Goal: Task Accomplishment & Management: Use online tool/utility

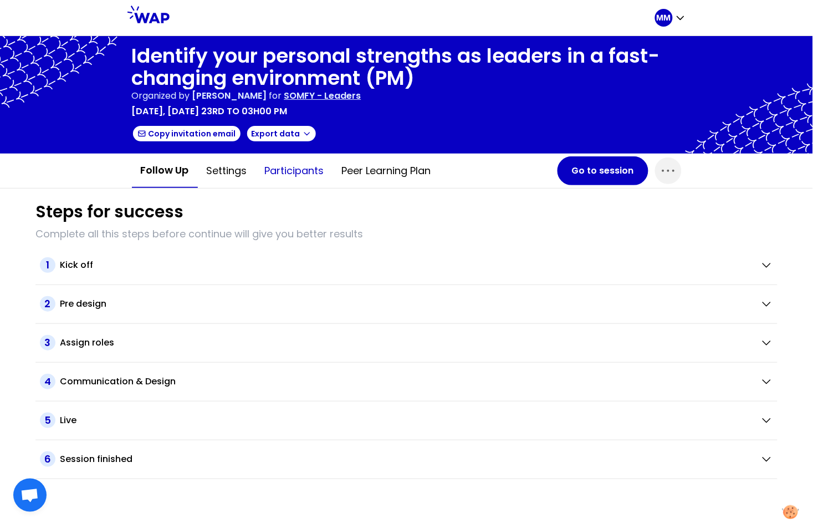
click at [300, 171] on button "Participants" at bounding box center [294, 170] width 77 height 33
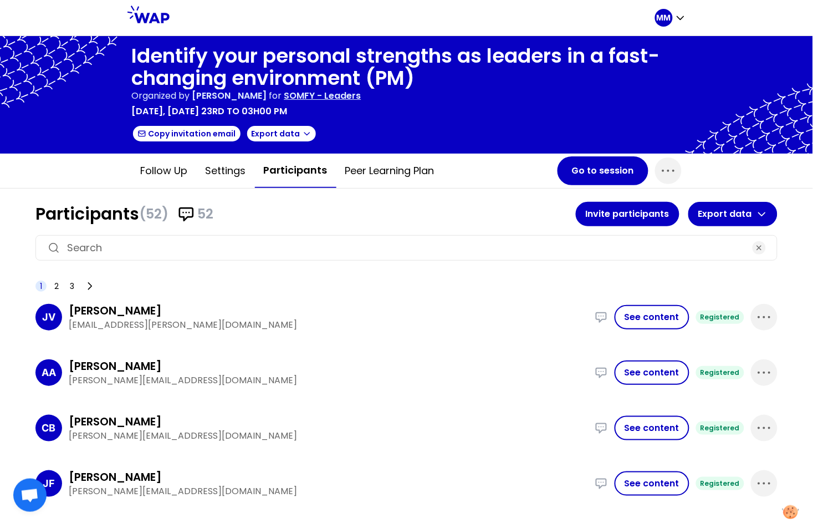
click at [331, 249] on input at bounding box center [406, 248] width 679 height 16
paste input "[PERSON_NAME][EMAIL_ADDRESS][PERSON_NAME][DOMAIN_NAME]"
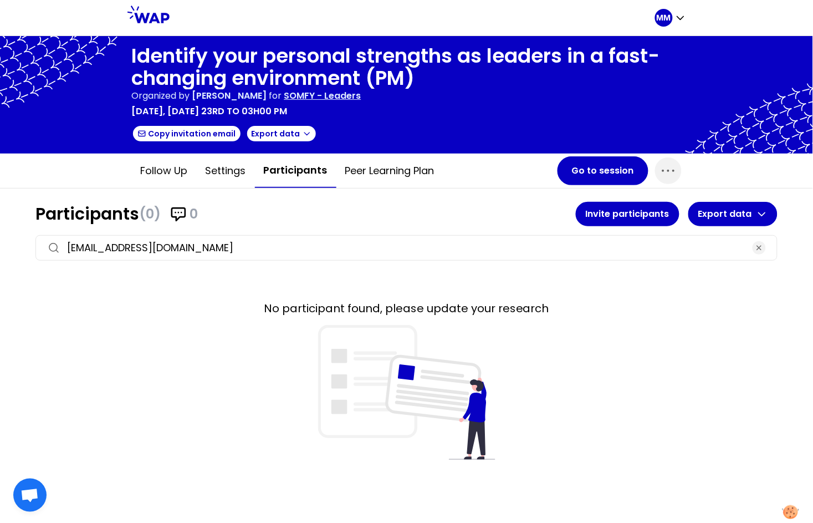
type input "[PERSON_NAME][EMAIL_ADDRESS][PERSON_NAME][DOMAIN_NAME]"
click at [668, 19] on p "MM" at bounding box center [664, 17] width 14 height 11
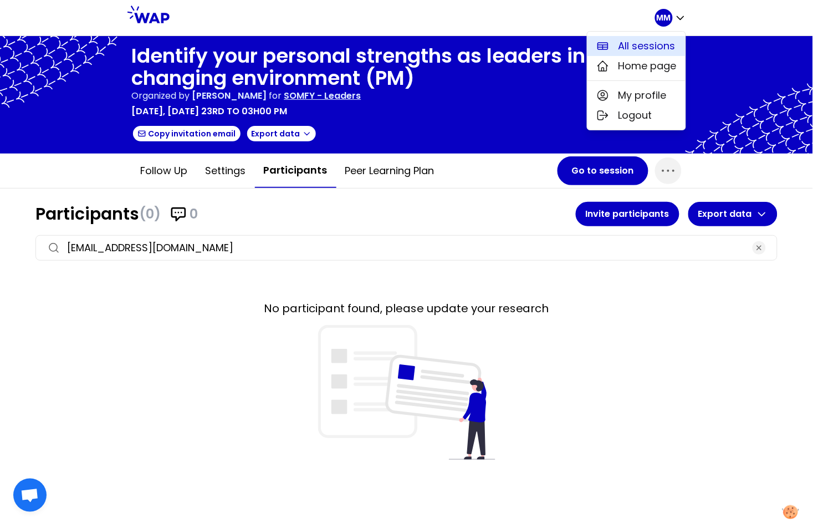
click at [616, 49] on button "All sessions" at bounding box center [637, 46] width 98 height 20
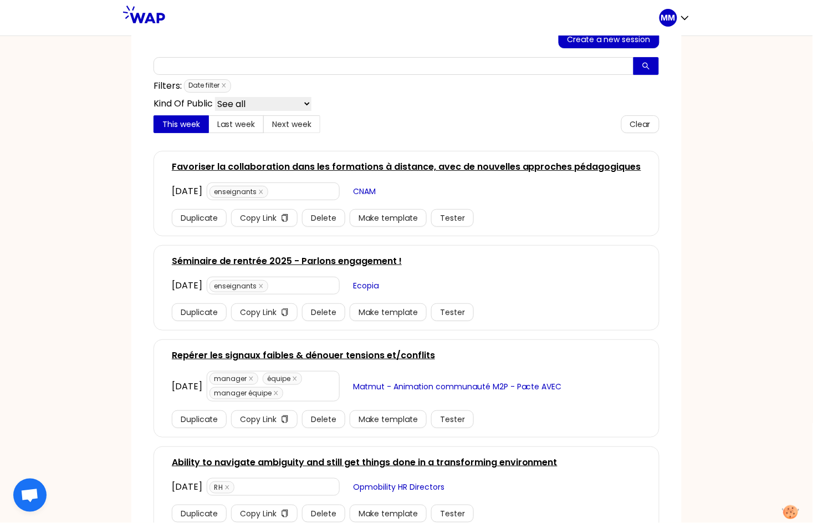
scroll to position [74, 0]
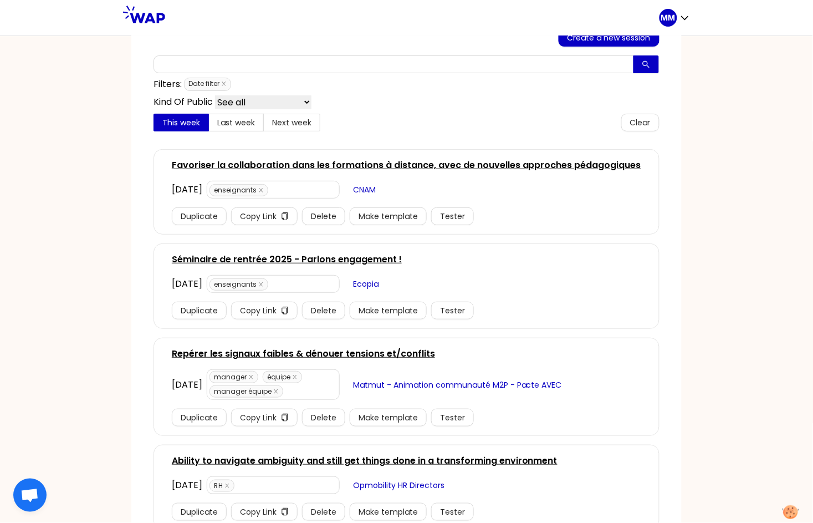
click at [374, 165] on link "Favoriser la collaboration dans les formations à distance, avec de nouvelles ap…" at bounding box center [407, 165] width 470 height 13
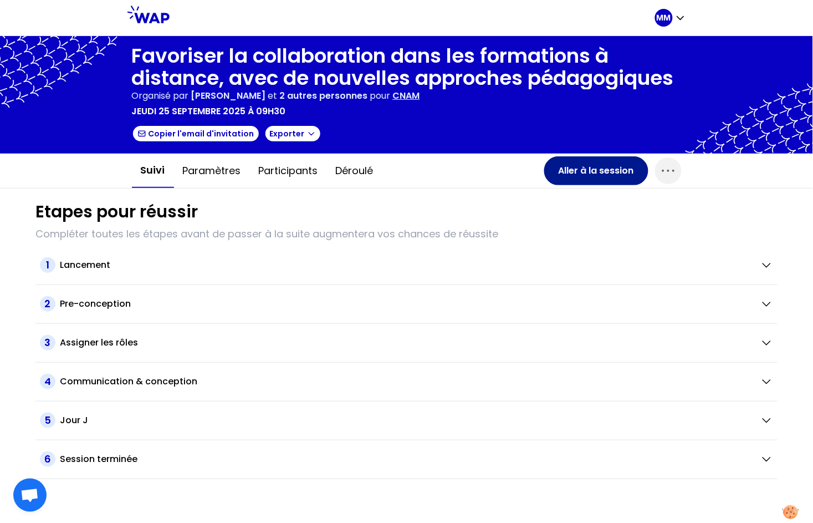
click at [602, 173] on button "Aller à la session" at bounding box center [596, 170] width 104 height 29
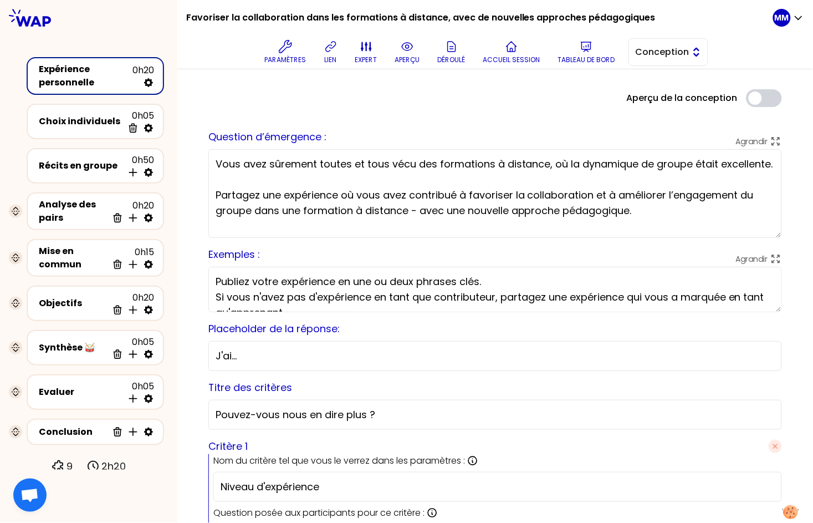
click at [657, 56] on span "Conception" at bounding box center [661, 51] width 50 height 13
click at [651, 101] on span "Facilitation" at bounding box center [675, 97] width 48 height 13
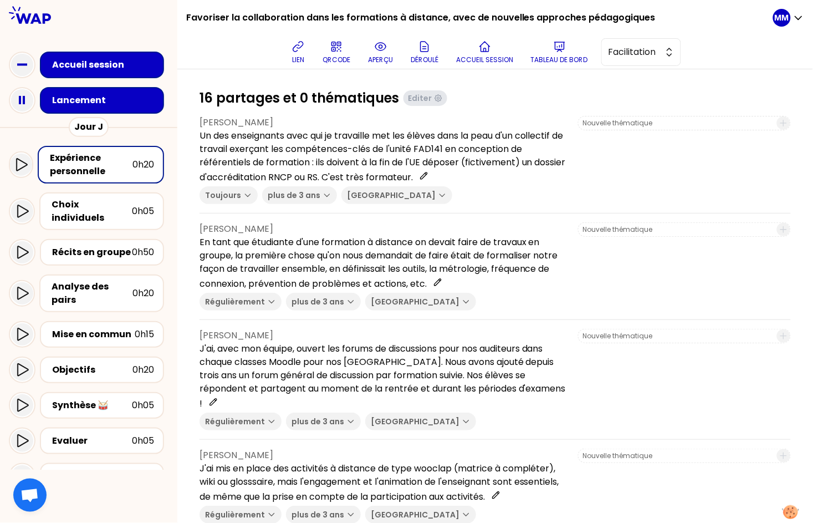
click at [121, 101] on div "Lancement" at bounding box center [105, 100] width 106 height 13
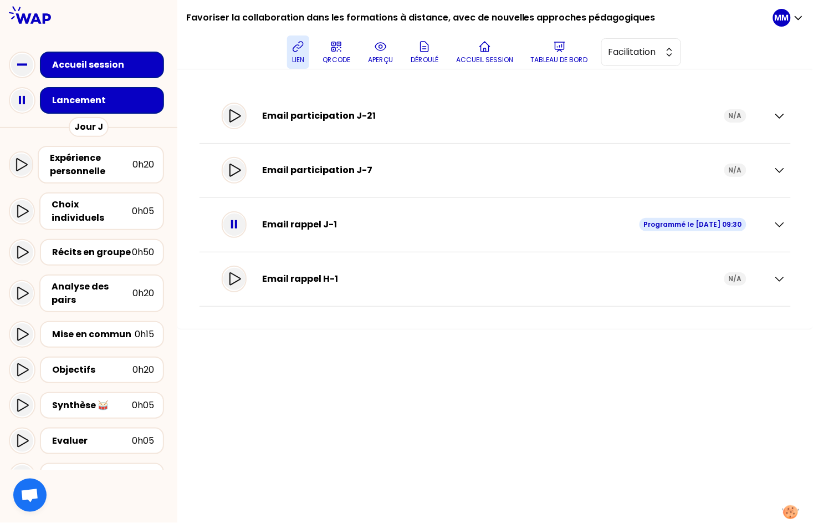
click at [303, 49] on icon at bounding box center [298, 46] width 13 height 13
click at [631, 50] on span "Facilitation" at bounding box center [636, 51] width 50 height 13
click at [633, 76] on span "Conception" at bounding box center [651, 79] width 48 height 13
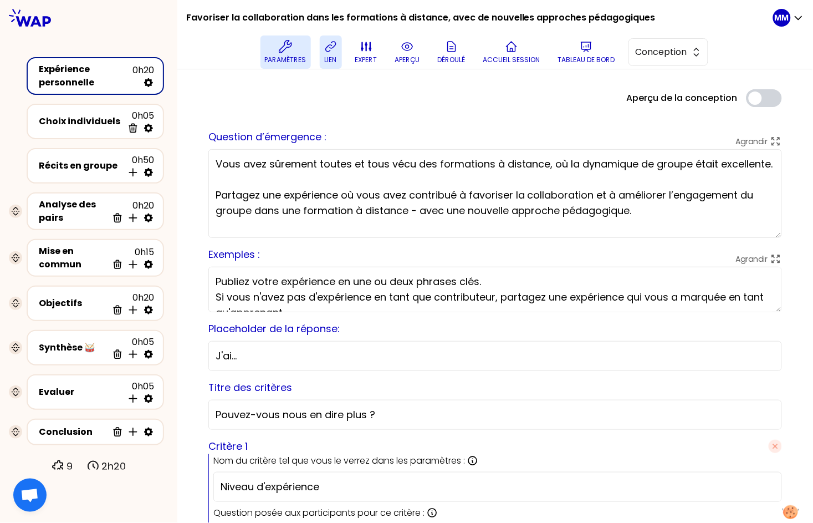
click at [302, 57] on p "Paramètres" at bounding box center [286, 59] width 42 height 9
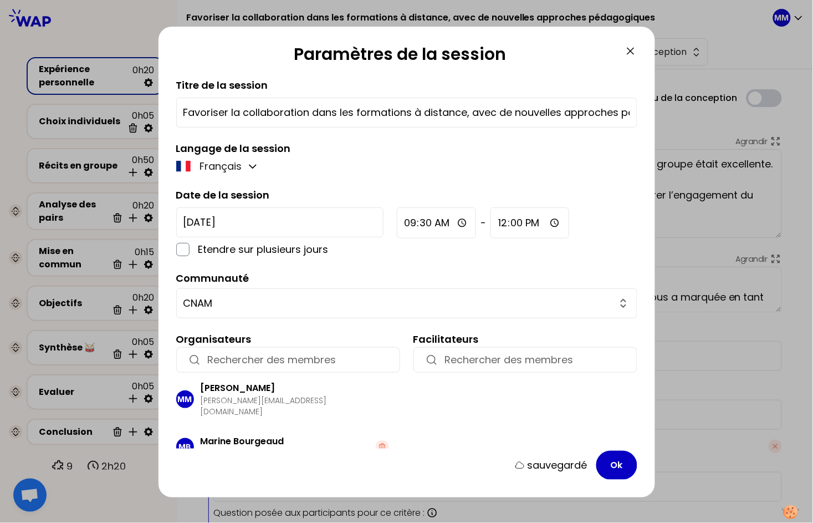
drag, startPoint x: 632, startPoint y: 48, endPoint x: 599, endPoint y: 52, distance: 32.9
click at [632, 48] on icon at bounding box center [630, 50] width 13 height 13
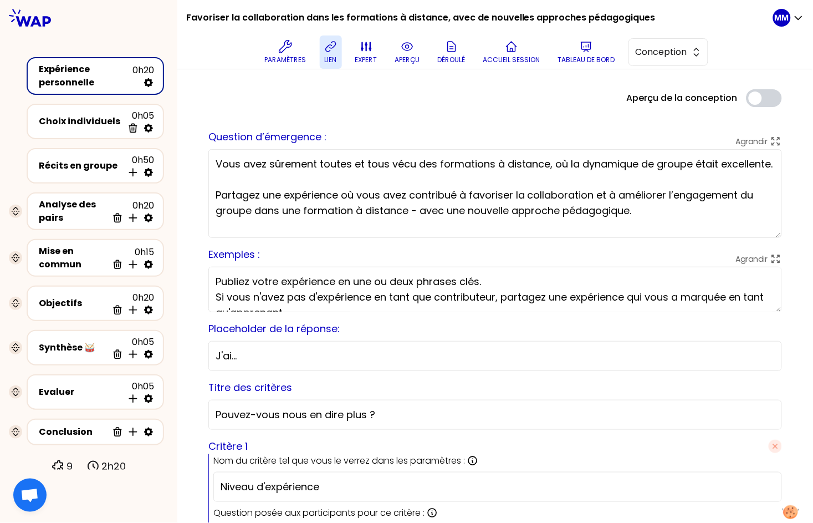
drag, startPoint x: 310, startPoint y: 24, endPoint x: 334, endPoint y: 24, distance: 23.8
click at [310, 24] on h1 "Favoriser la collaboration dans les formations à distance, avec de nouvelles ap…" at bounding box center [421, 17] width 470 height 35
drag, startPoint x: 438, startPoint y: 161, endPoint x: 451, endPoint y: 179, distance: 21.8
click at [451, 179] on textarea "Vous avez sûrement toutes et tous vécu des formations à distance, où la dynamiq…" at bounding box center [495, 193] width 574 height 89
drag, startPoint x: 680, startPoint y: 39, endPoint x: 675, endPoint y: 48, distance: 10.7
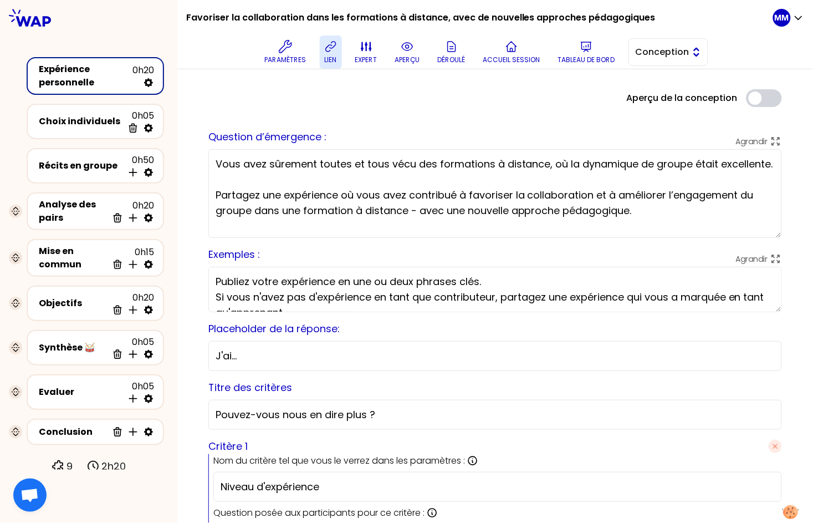
click at [680, 39] on button "Conception" at bounding box center [669, 52] width 80 height 28
click at [683, 96] on span "Facilitation" at bounding box center [675, 97] width 48 height 13
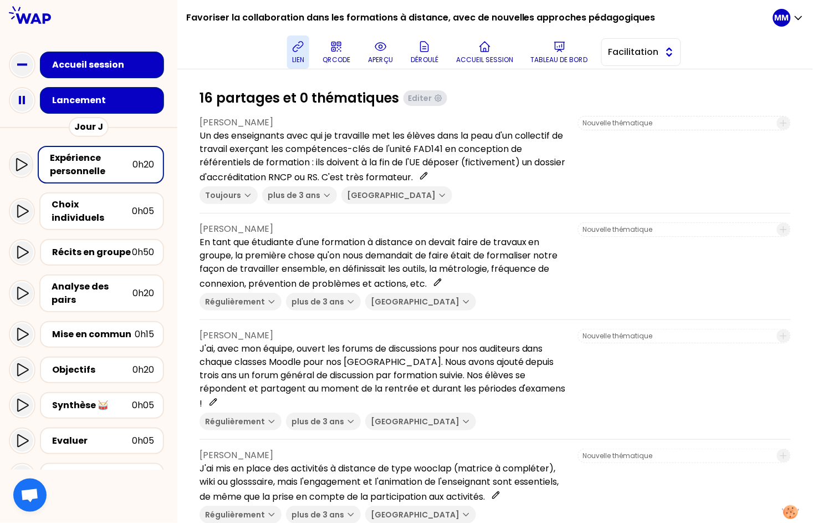
click at [679, 55] on button "Facilitation" at bounding box center [641, 52] width 80 height 28
click at [412, 154] on p "Un des enseignants avec qui je travaille met les élèves dans la peau d'un colle…" at bounding box center [385, 156] width 370 height 55
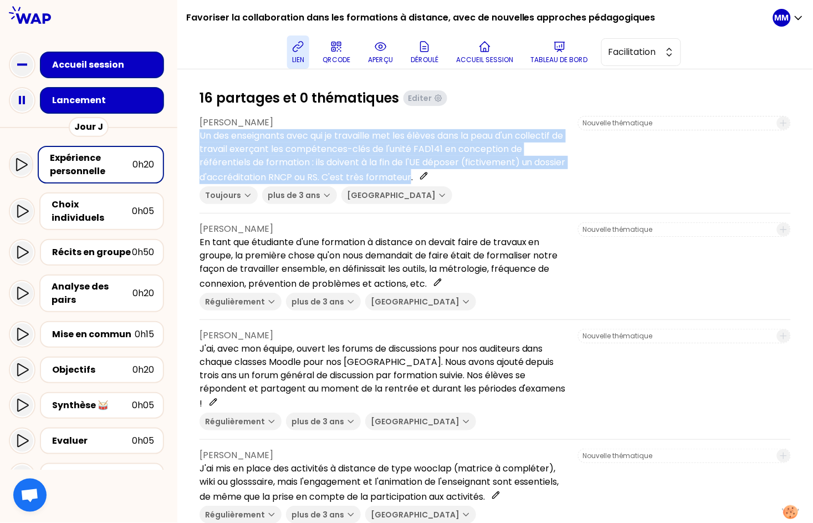
drag, startPoint x: 222, startPoint y: 135, endPoint x: 528, endPoint y: 176, distance: 308.8
copy p "Un des enseignants avec qui je travaille met les élèves dans la peau d'un colle…"
click at [305, 48] on icon at bounding box center [298, 46] width 13 height 13
drag, startPoint x: 301, startPoint y: 50, endPoint x: 448, endPoint y: 97, distance: 154.3
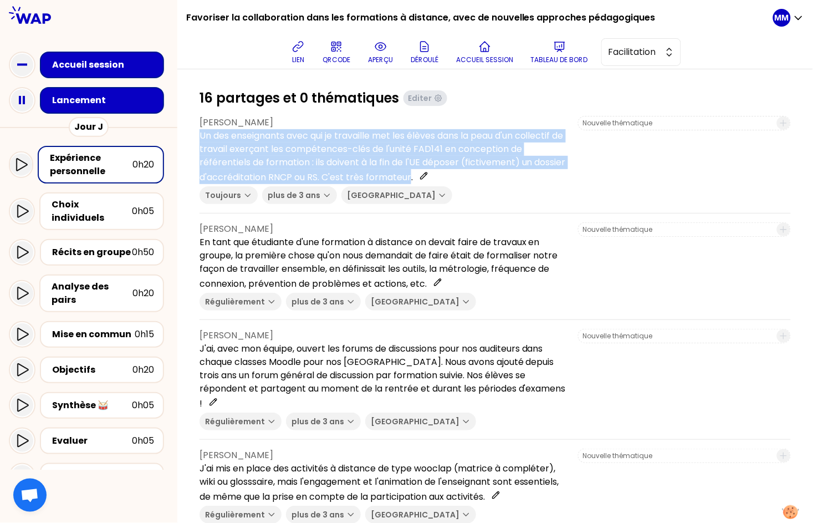
click at [301, 50] on icon at bounding box center [298, 46] width 13 height 13
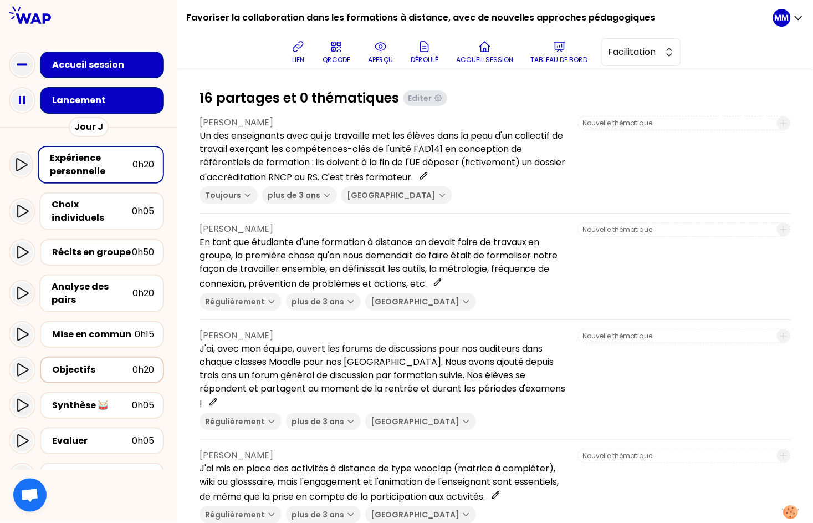
click at [120, 363] on div "Objectifs" at bounding box center [92, 369] width 80 height 13
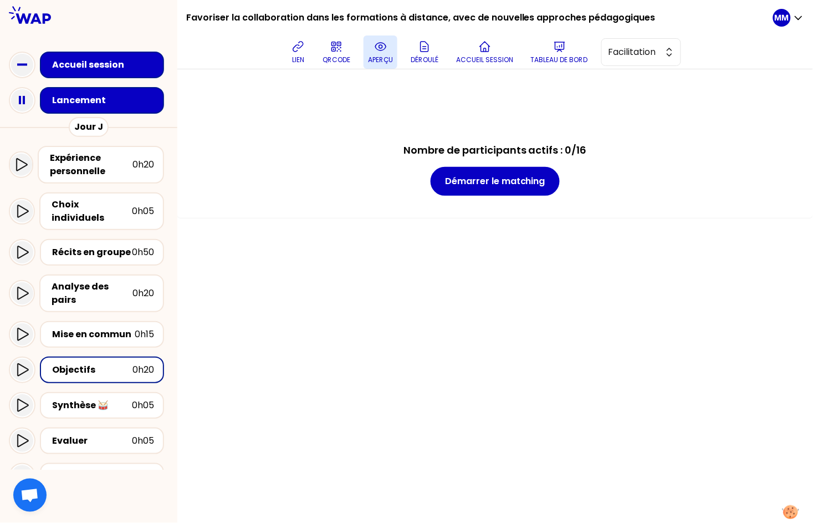
click at [383, 52] on icon at bounding box center [380, 46] width 13 height 13
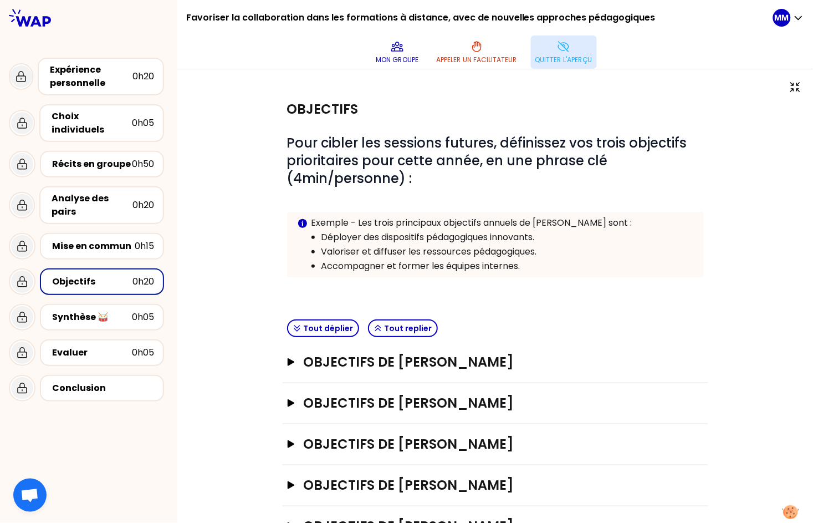
click at [561, 61] on p "Quitter l'aperçu" at bounding box center [564, 59] width 57 height 9
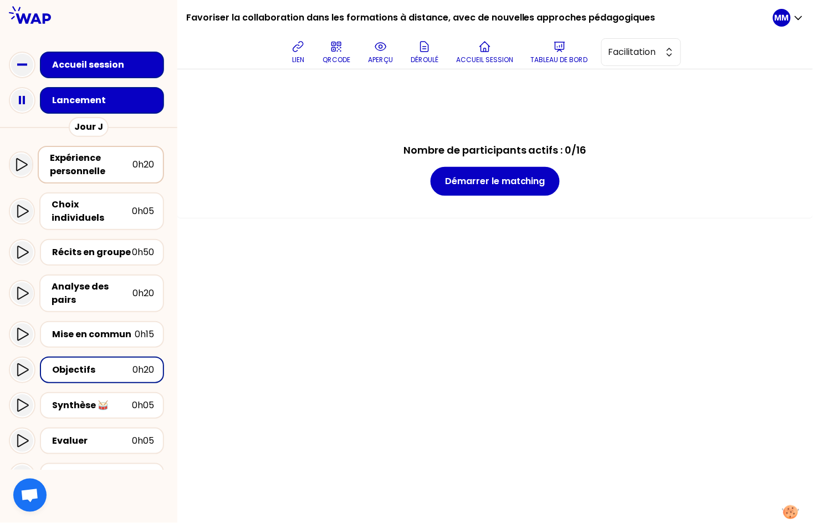
drag, startPoint x: 109, startPoint y: 167, endPoint x: 119, endPoint y: 162, distance: 10.9
click at [109, 167] on div "Expérience personnelle" at bounding box center [91, 164] width 83 height 27
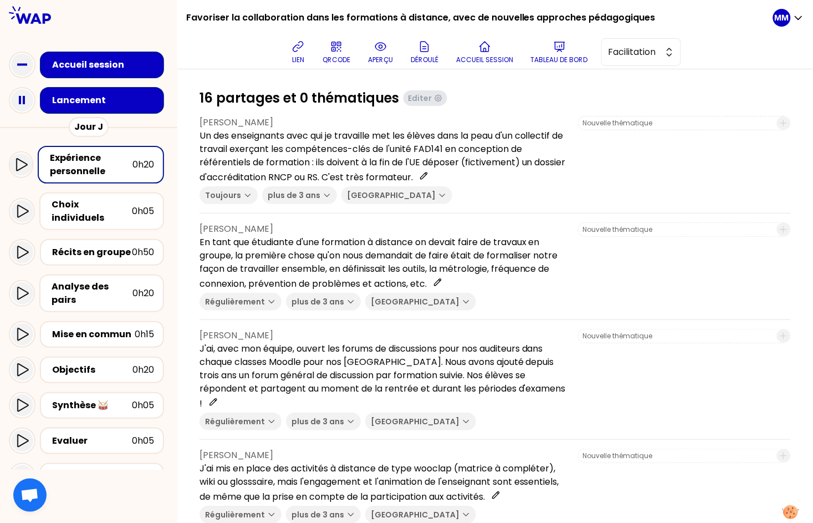
click at [381, 53] on icon at bounding box center [380, 46] width 13 height 13
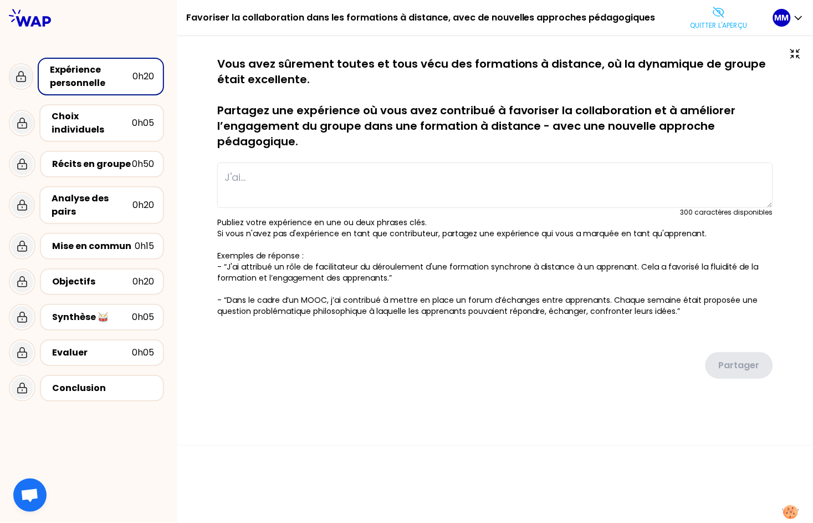
type textarea "Un des enseignants avec qui je travaille met les élèves dans la peau d'un colle…"
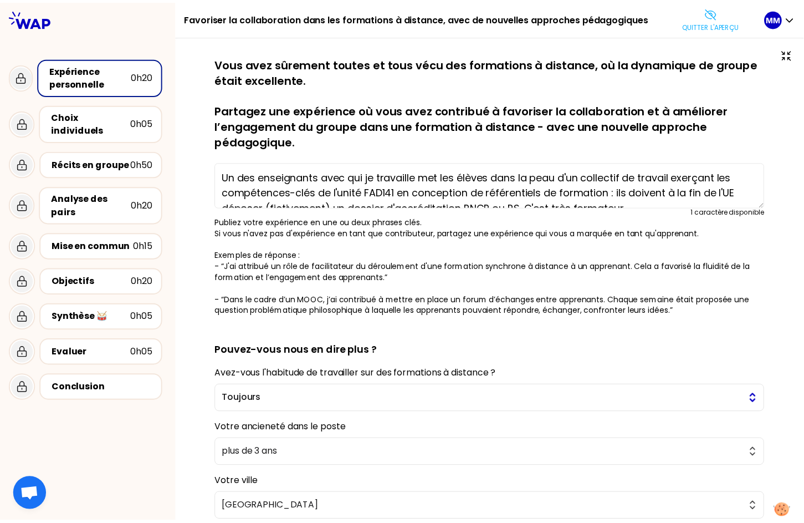
scroll to position [128, 0]
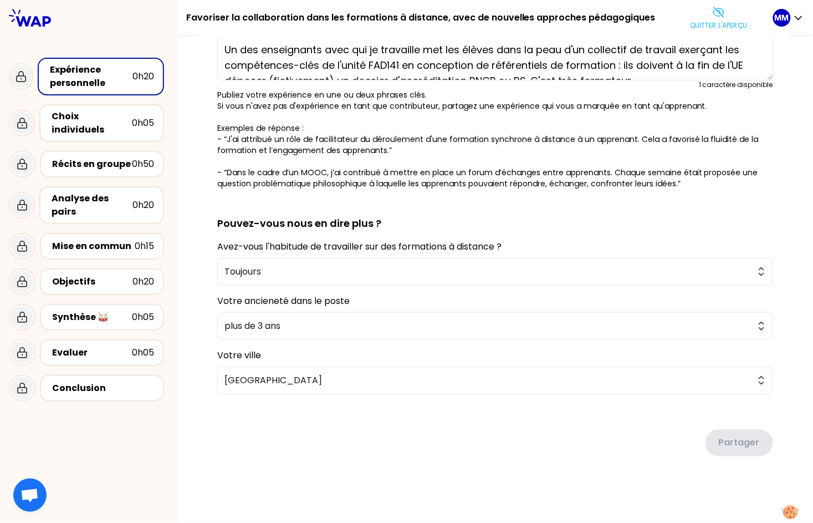
click at [655, 110] on p "Publiez votre expérience en une ou deux phrases clés. Si vous n'avez pas d'expé…" at bounding box center [495, 139] width 556 height 100
click at [713, 15] on icon at bounding box center [718, 12] width 11 height 10
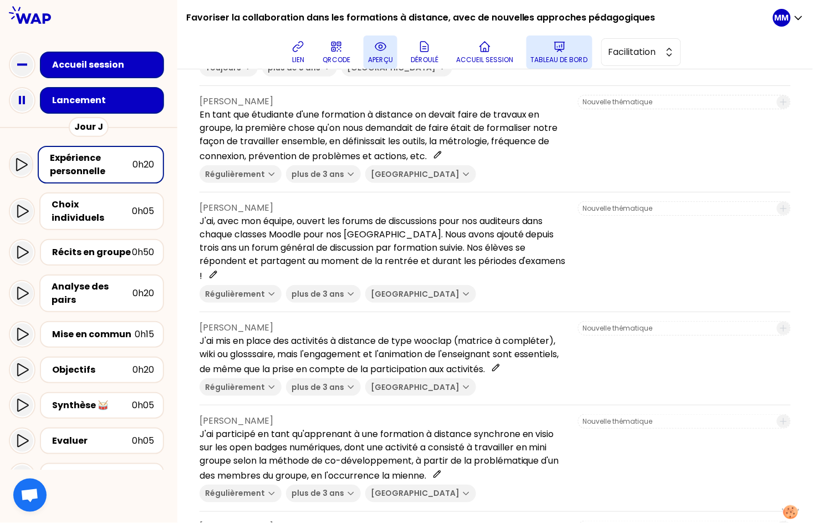
click at [572, 59] on p "Tableau de bord" at bounding box center [559, 59] width 57 height 9
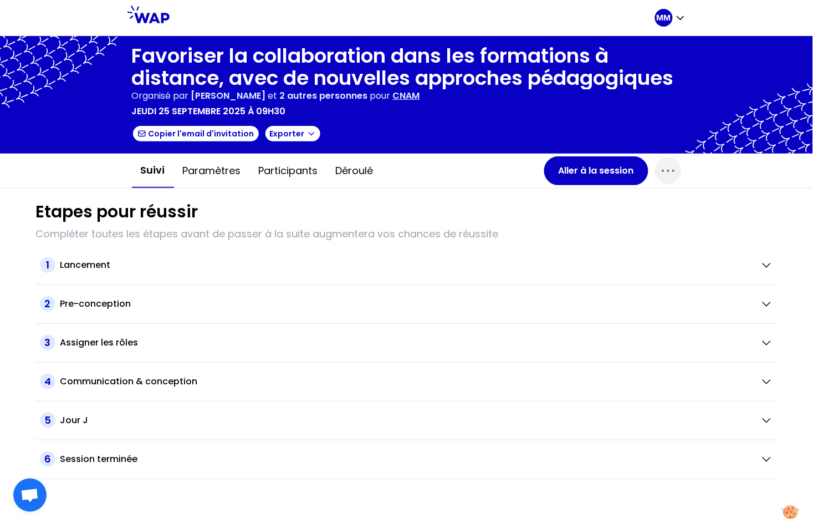
click at [420, 95] on p "CNAM" at bounding box center [406, 95] width 27 height 13
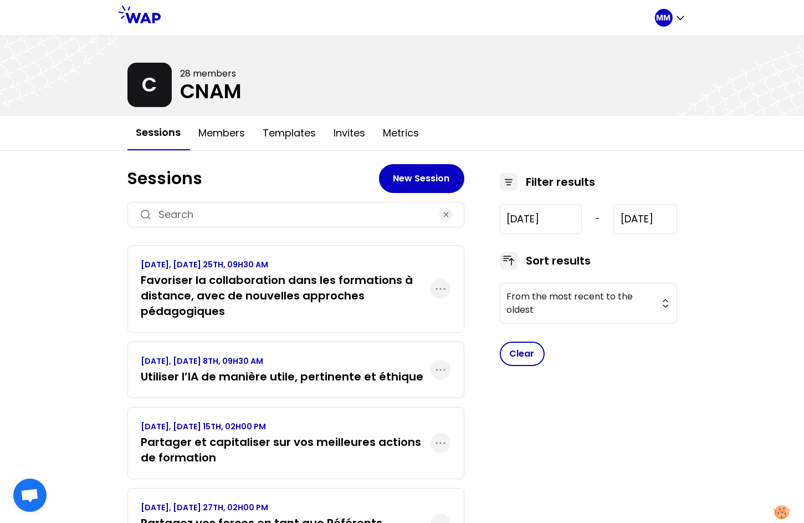
scroll to position [56, 0]
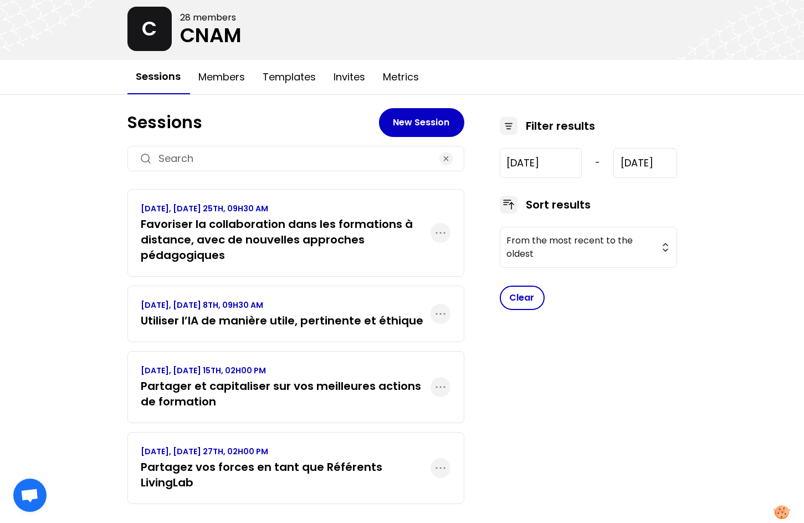
click at [324, 442] on div "MARCH 2025, THURSDAY 27TH, 02H00 PM Partagez vos forces en tant que Référents L…" at bounding box center [296, 468] width 337 height 72
click at [324, 451] on p "MARCH 2025, THURSDAY 27TH, 02H00 PM" at bounding box center [285, 451] width 289 height 11
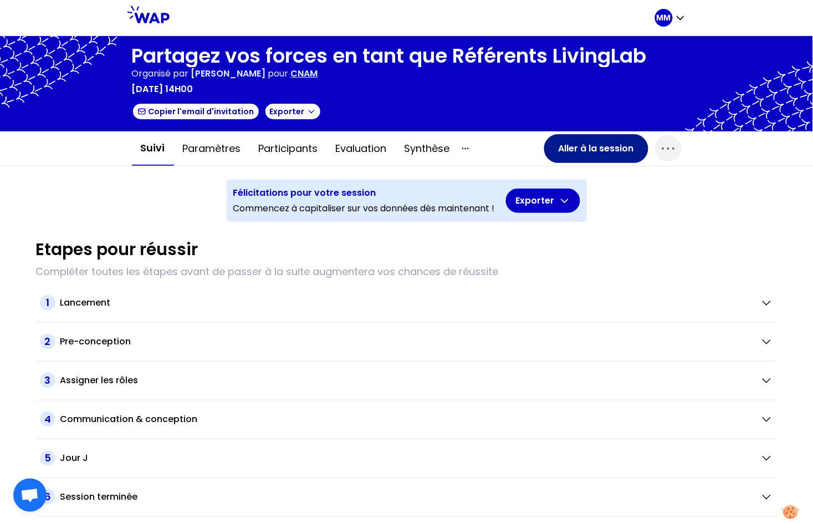
click at [563, 147] on button "Aller à la session" at bounding box center [596, 148] width 104 height 29
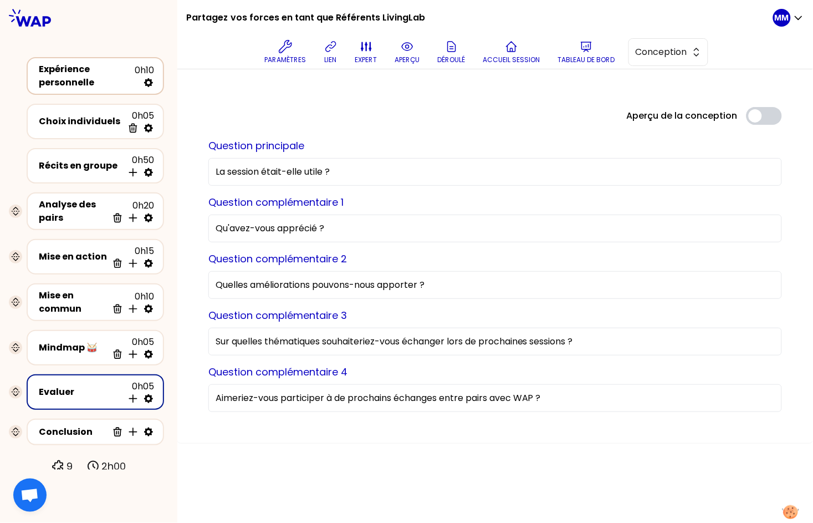
click at [80, 80] on div "Expérience personnelle" at bounding box center [87, 76] width 96 height 27
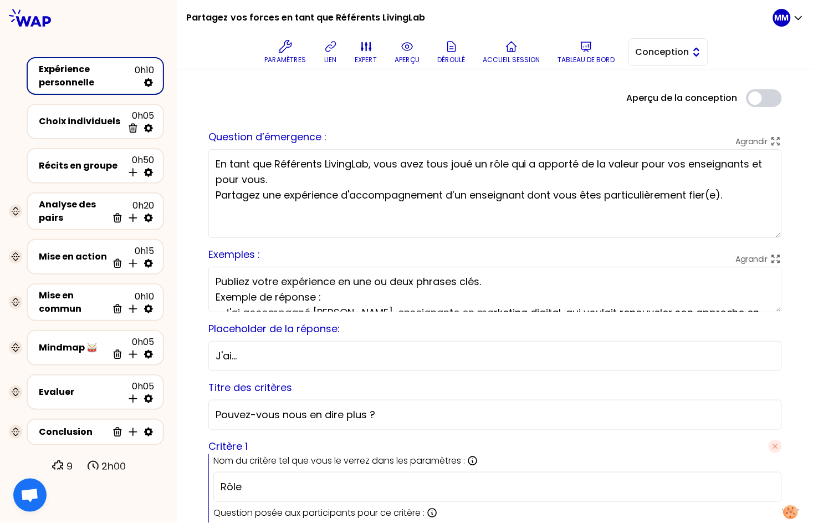
click at [691, 53] on button "Conception" at bounding box center [669, 52] width 80 height 28
click at [688, 95] on span "Facilitation" at bounding box center [675, 97] width 48 height 13
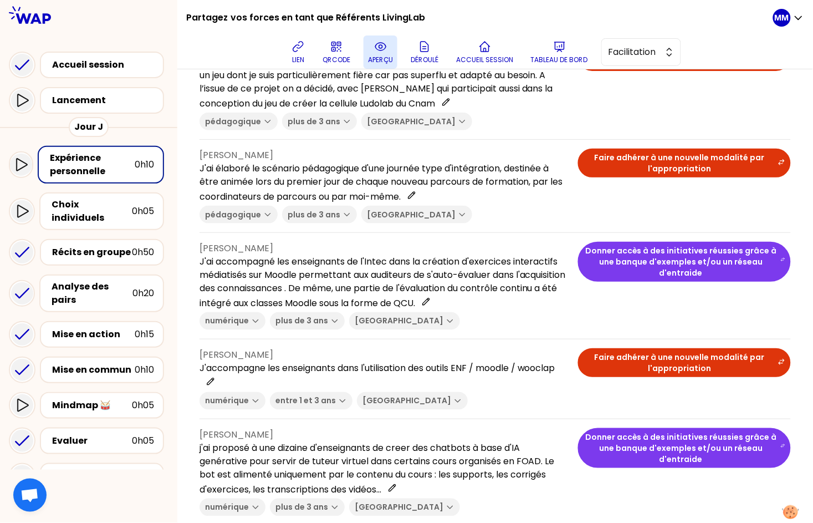
scroll to position [293, 0]
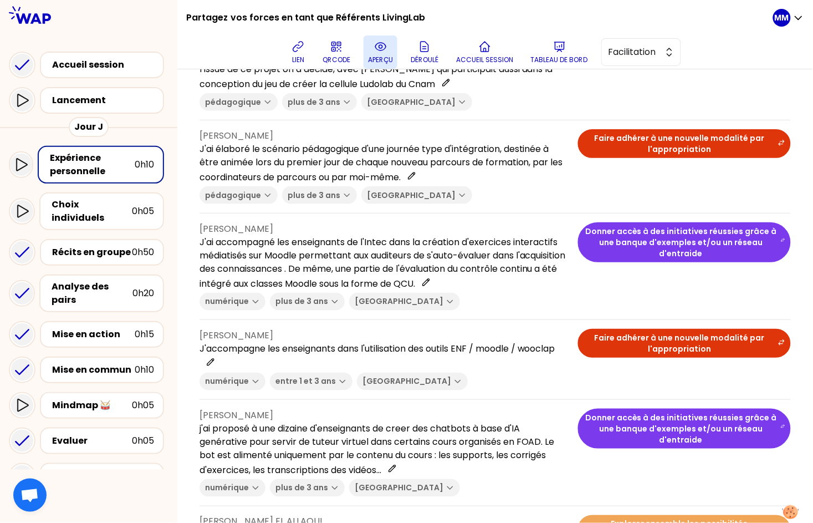
click at [378, 56] on p "aperçu" at bounding box center [380, 59] width 25 height 9
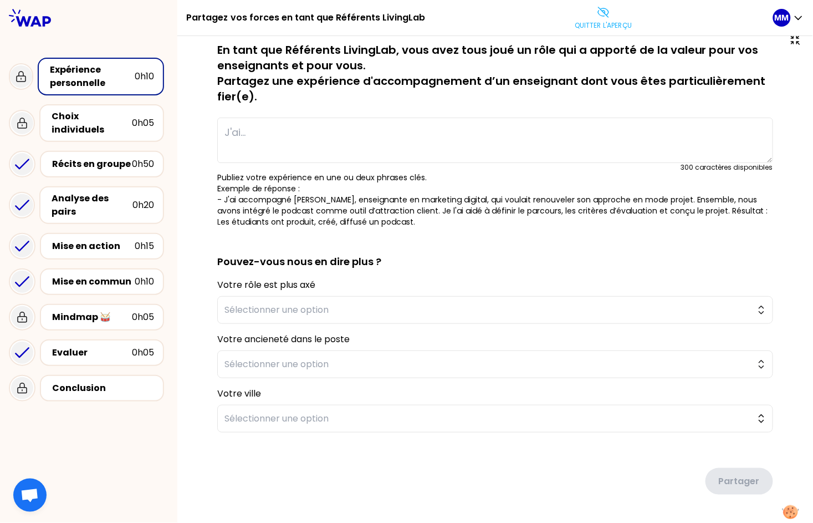
scroll to position [20, 0]
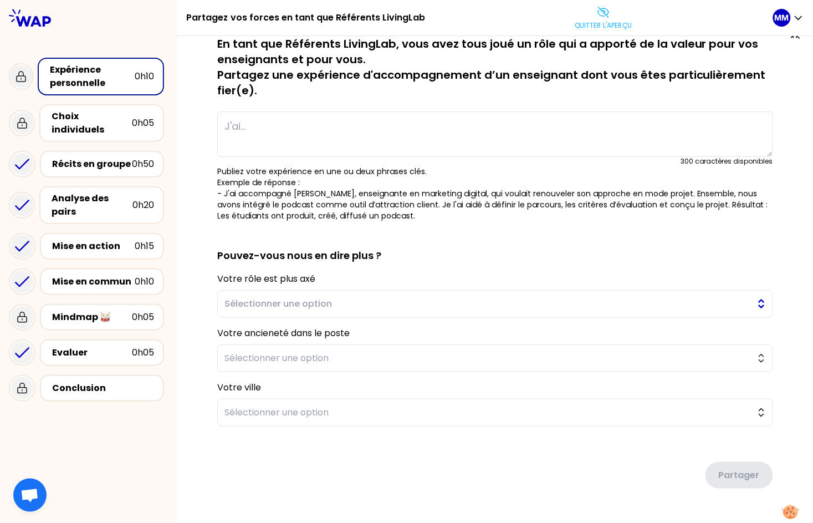
drag, startPoint x: 318, startPoint y: 309, endPoint x: 346, endPoint y: 315, distance: 28.5
click at [318, 309] on span "Sélectionner une option" at bounding box center [488, 303] width 526 height 13
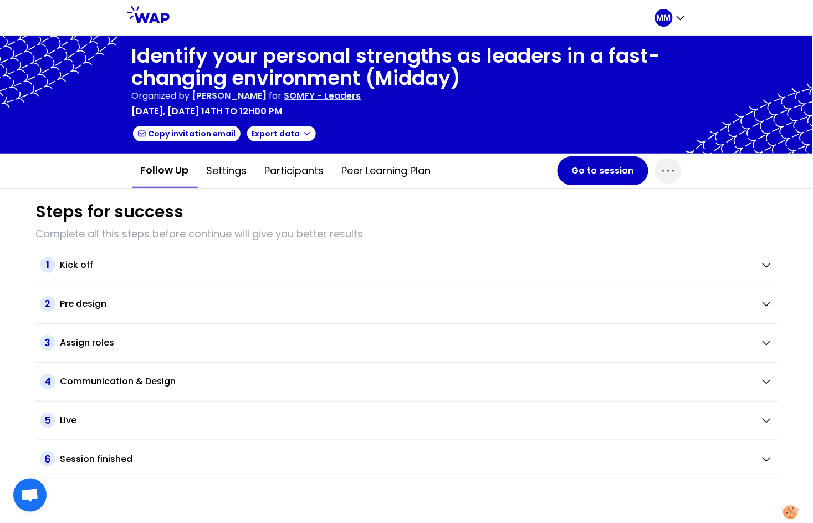
drag, startPoint x: 299, startPoint y: 166, endPoint x: 318, endPoint y: 187, distance: 27.5
click at [299, 167] on button "Participants" at bounding box center [294, 170] width 77 height 33
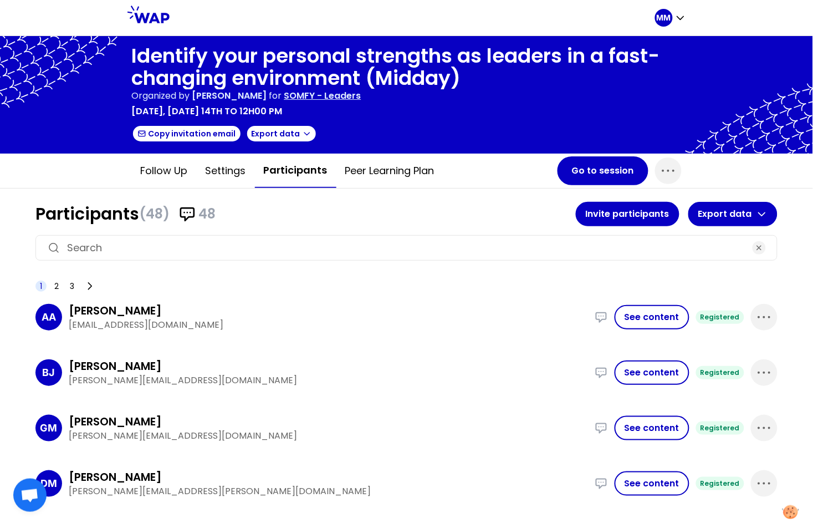
drag, startPoint x: 341, startPoint y: 201, endPoint x: 338, endPoint y: 210, distance: 9.2
click at [341, 204] on h1 "Participants (48) 48" at bounding box center [305, 214] width 540 height 20
click at [343, 247] on input at bounding box center [406, 248] width 679 height 16
paste input "[PERSON_NAME][EMAIL_ADDRESS][PERSON_NAME][DOMAIN_NAME]"
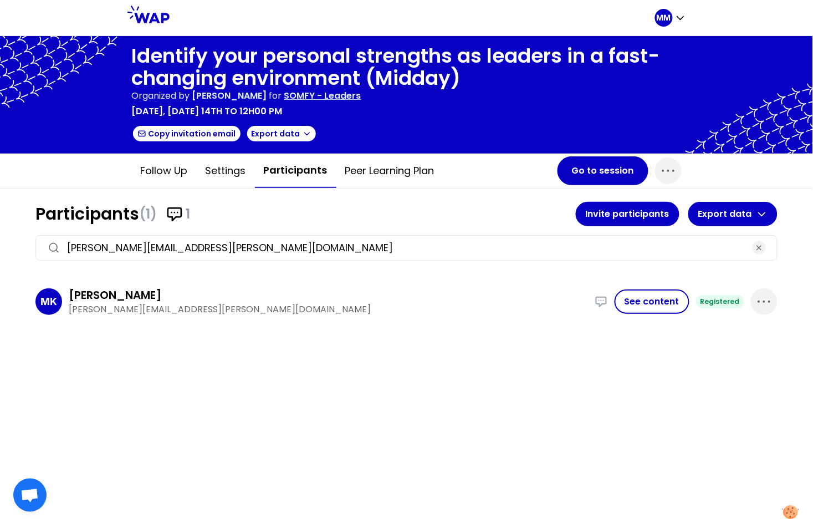
type input "[PERSON_NAME][EMAIL_ADDRESS][PERSON_NAME][DOMAIN_NAME]"
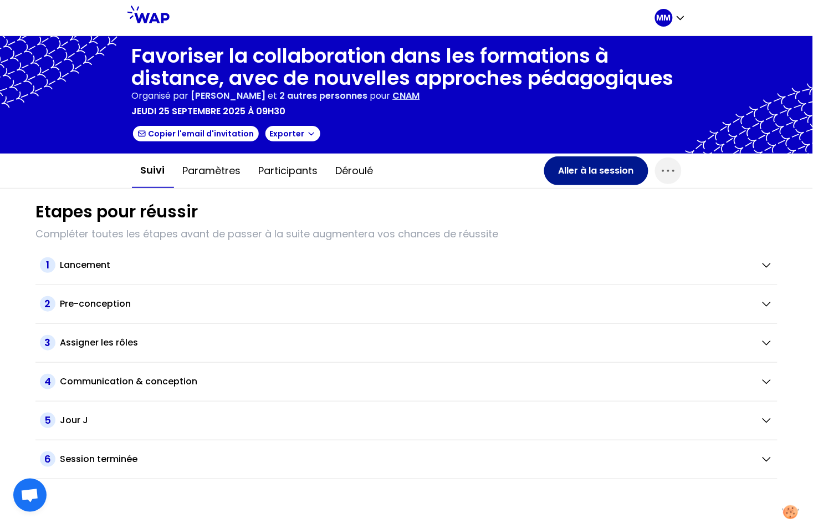
click at [596, 168] on button "Aller à la session" at bounding box center [596, 170] width 104 height 29
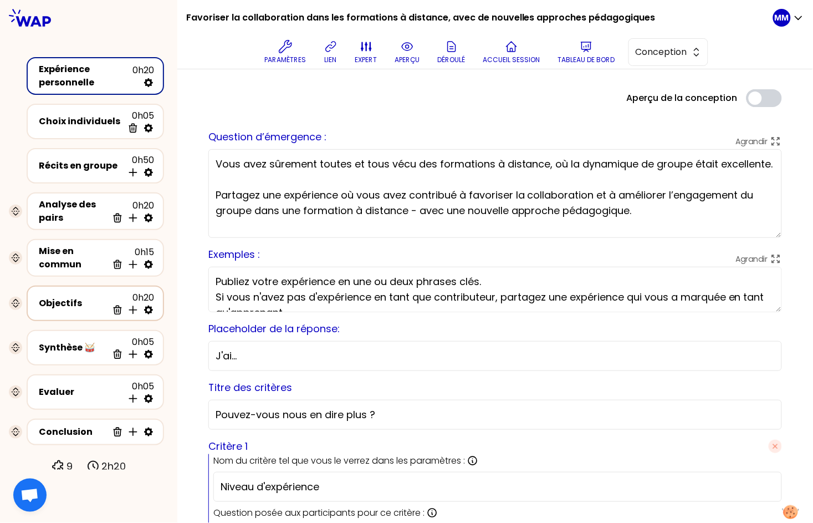
click at [59, 299] on div "Objectifs" at bounding box center [73, 303] width 69 height 13
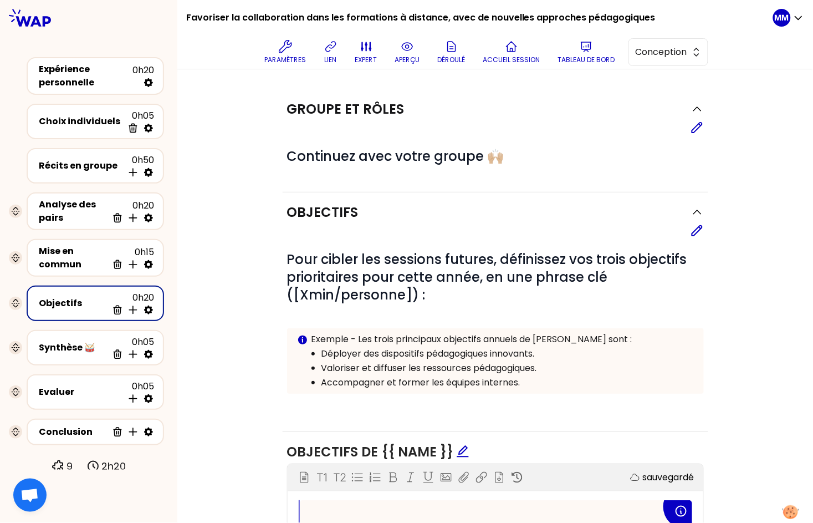
click at [148, 304] on icon at bounding box center [148, 309] width 11 height 11
select select "same_as"
select select "false"
select select "Each"
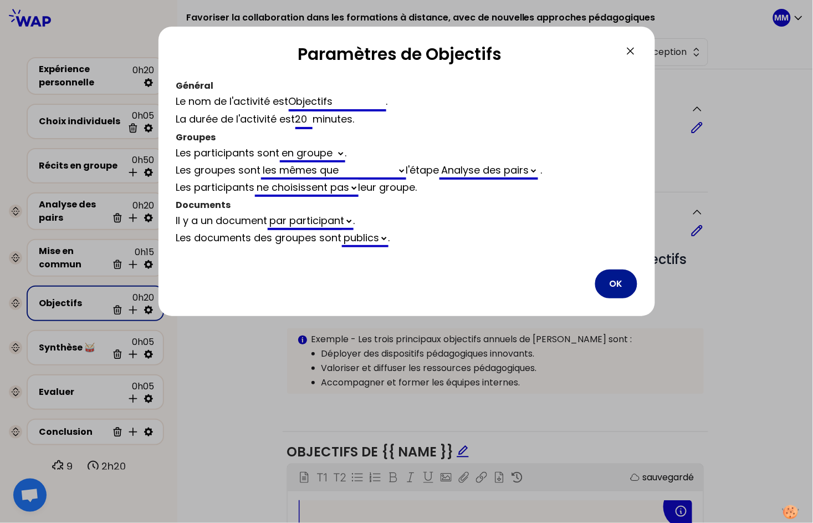
click at [618, 279] on button "OK" at bounding box center [616, 283] width 42 height 29
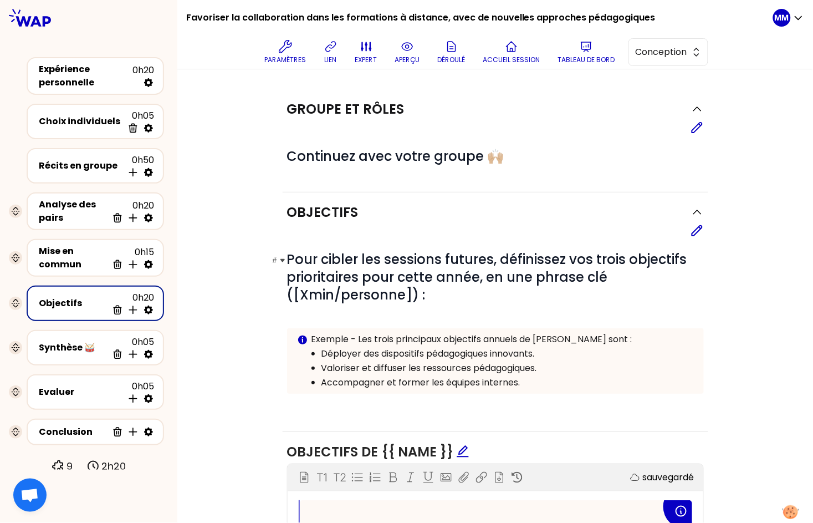
drag, startPoint x: 475, startPoint y: 273, endPoint x: 496, endPoint y: 269, distance: 21.4
click at [475, 273] on span "Pour cibler les sessions futures, définissez vos trois objectifs prioritaires p…" at bounding box center [489, 277] width 404 height 54
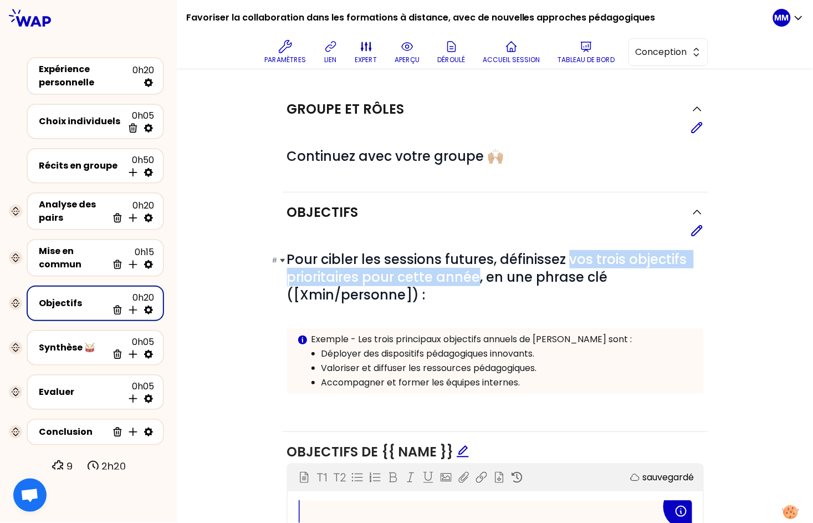
drag, startPoint x: 563, startPoint y: 258, endPoint x: 473, endPoint y: 276, distance: 91.0
click at [473, 276] on span "Pour cibler les sessions futures, définissez vos trois objectifs prioritaires p…" at bounding box center [489, 277] width 404 height 54
copy span "vos trois objectifs prioritaires pour cette année"
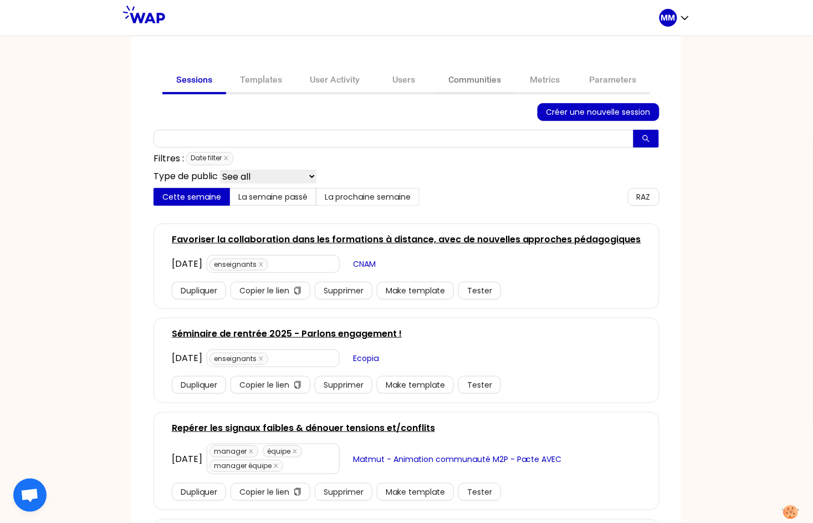
click at [449, 80] on link "Communities" at bounding box center [475, 81] width 80 height 27
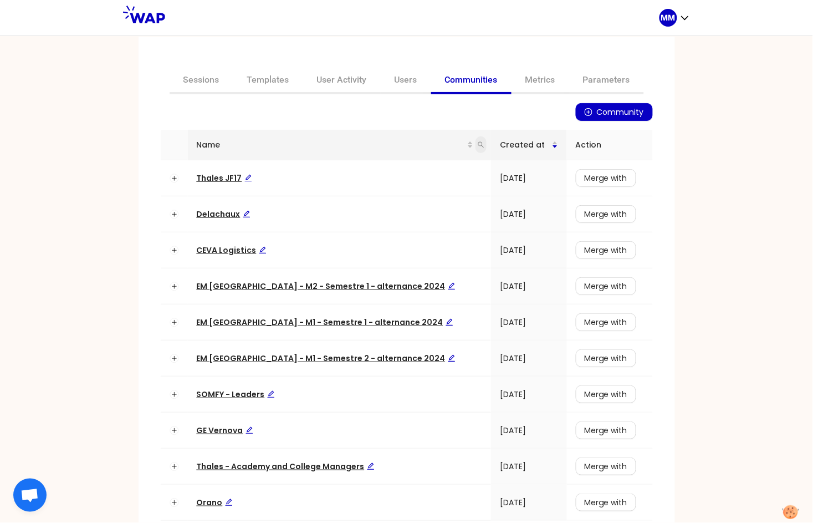
click at [478, 145] on icon "search" at bounding box center [481, 145] width 6 height 6
type input "hr"
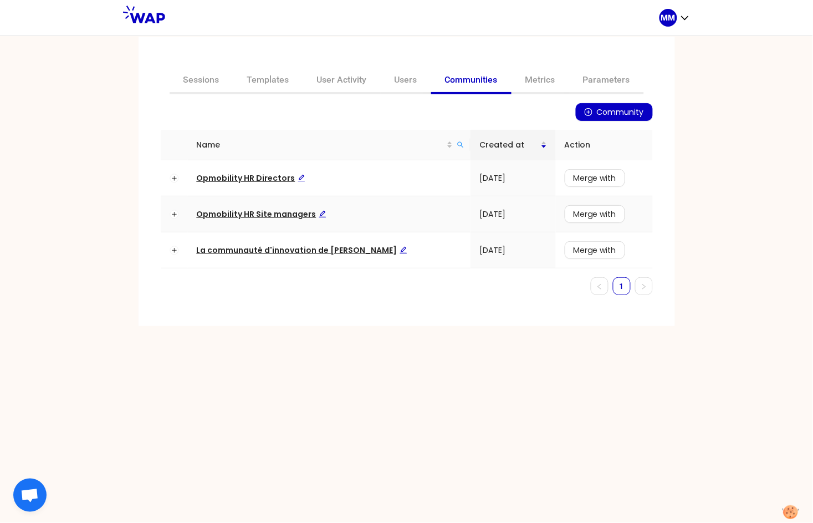
click at [290, 214] on span "Opmobility HR Site managers" at bounding box center [262, 213] width 130 height 11
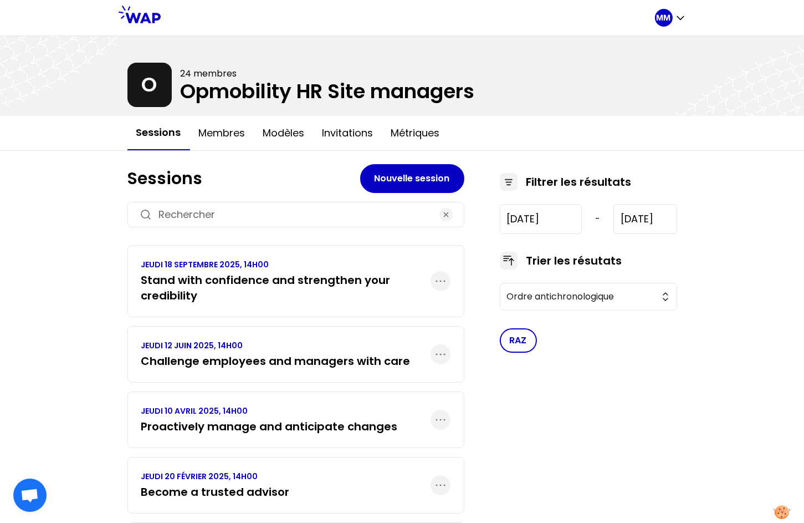
click at [273, 284] on h3 "Stand with confidence and strengthen your credibility" at bounding box center [285, 287] width 289 height 31
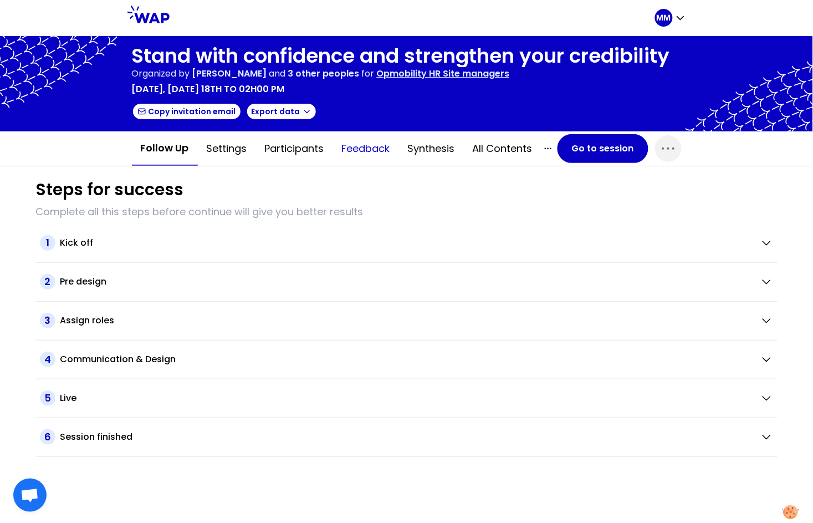
click at [368, 147] on button "Feedback" at bounding box center [366, 148] width 66 height 33
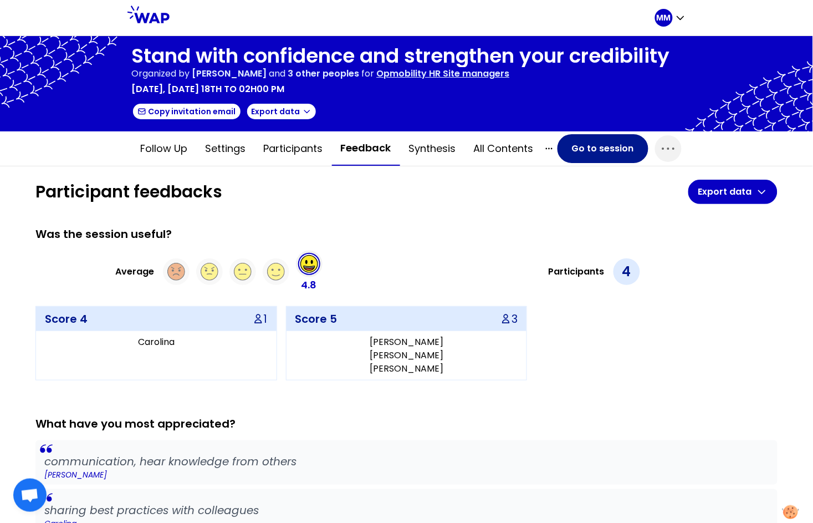
click at [585, 145] on button "Go to session" at bounding box center [603, 148] width 91 height 29
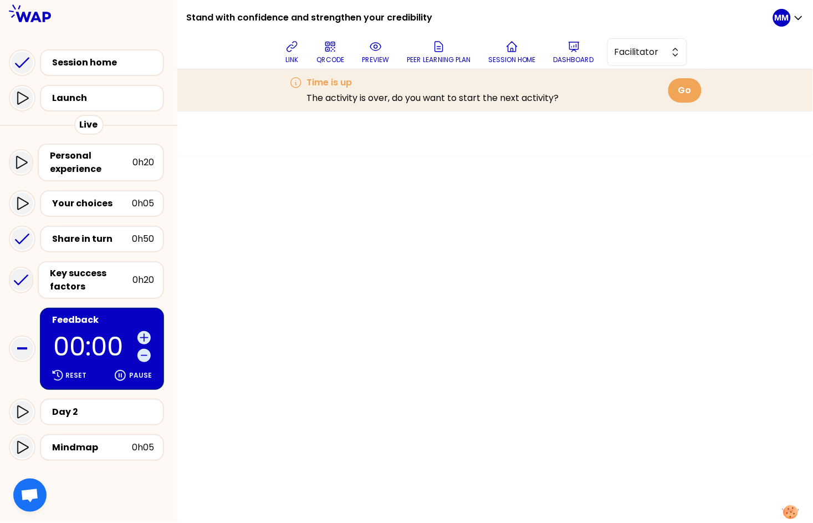
click at [96, 334] on p "00:00" at bounding box center [93, 347] width 80 height 26
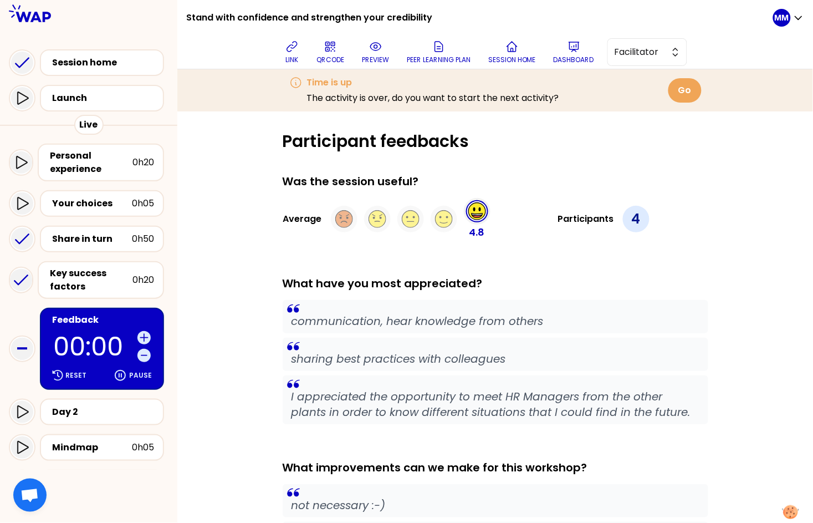
click at [217, 16] on h1 "Stand with confidence and strengthen your credibility" at bounding box center [309, 17] width 246 height 35
copy div "Stand with confidence and strengthen your credibility"
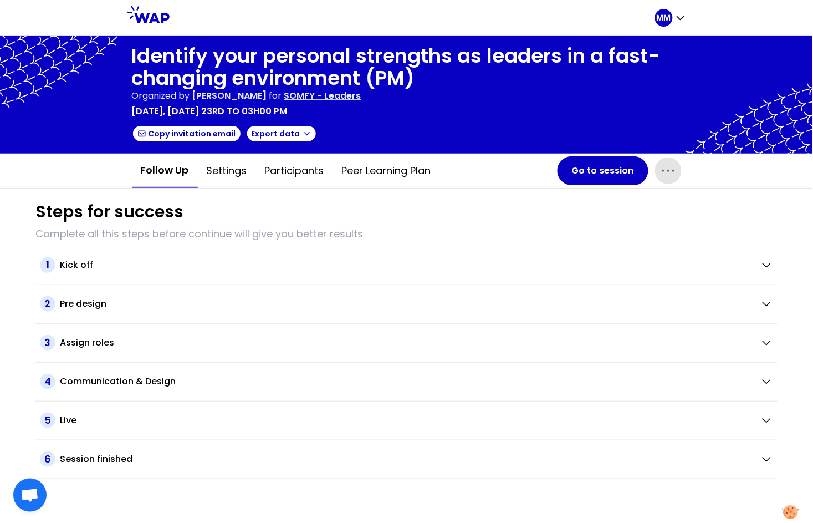
click at [665, 172] on icon "button" at bounding box center [669, 171] width 18 height 18
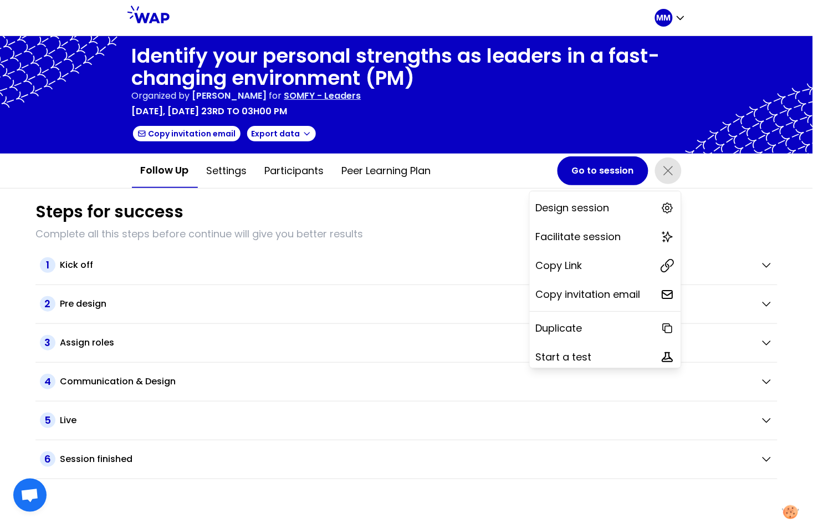
drag, startPoint x: 616, startPoint y: 265, endPoint x: 589, endPoint y: 217, distance: 55.1
click at [616, 266] on div "Copy Link" at bounding box center [605, 265] width 151 height 24
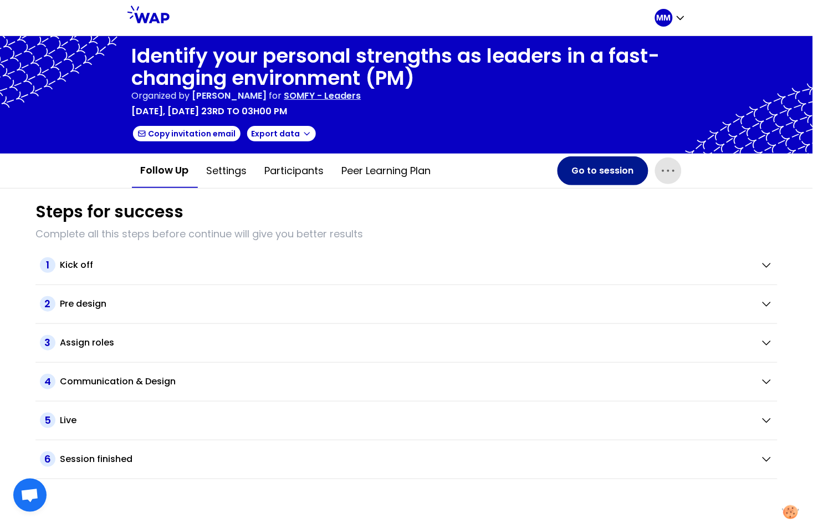
click at [606, 176] on button "Go to session" at bounding box center [603, 170] width 91 height 29
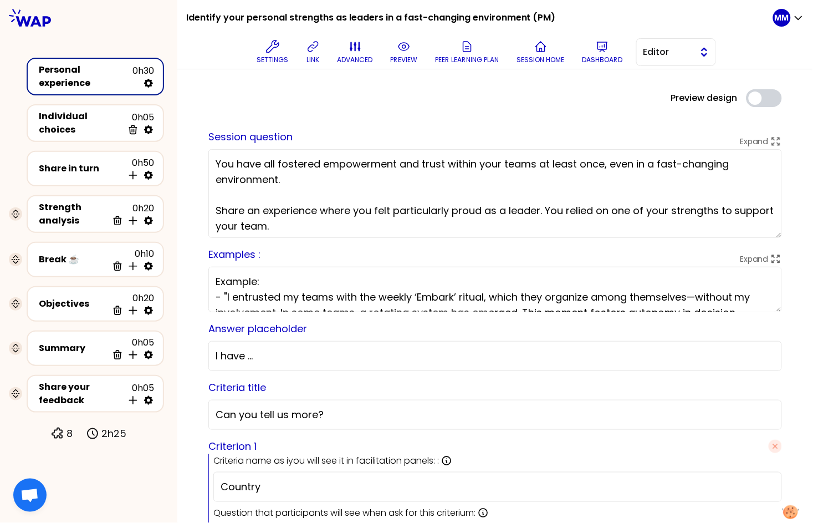
click at [660, 57] on span "Editor" at bounding box center [669, 51] width 50 height 13
click at [666, 97] on span "Facilitator" at bounding box center [683, 97] width 48 height 13
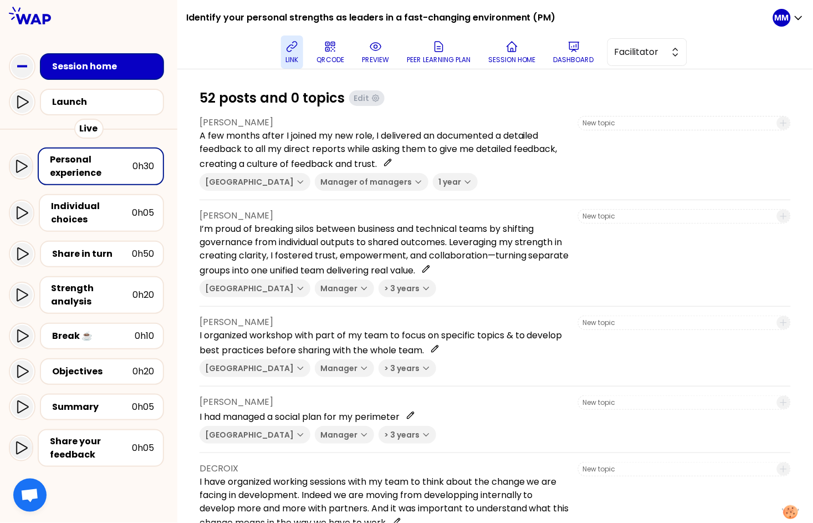
drag, startPoint x: 299, startPoint y: 50, endPoint x: 302, endPoint y: 58, distance: 8.1
click at [299, 51] on icon at bounding box center [291, 46] width 13 height 13
click at [114, 253] on div "Share in turn" at bounding box center [92, 253] width 80 height 13
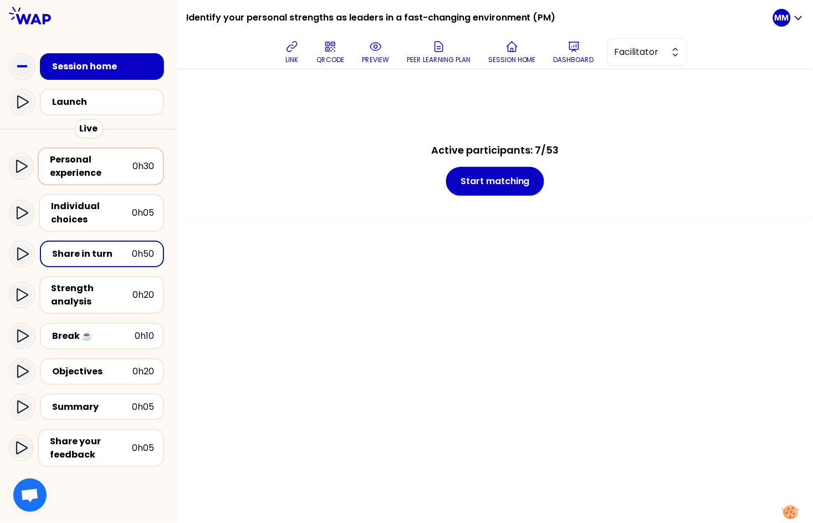
click at [104, 176] on div "Personal experience" at bounding box center [91, 166] width 83 height 27
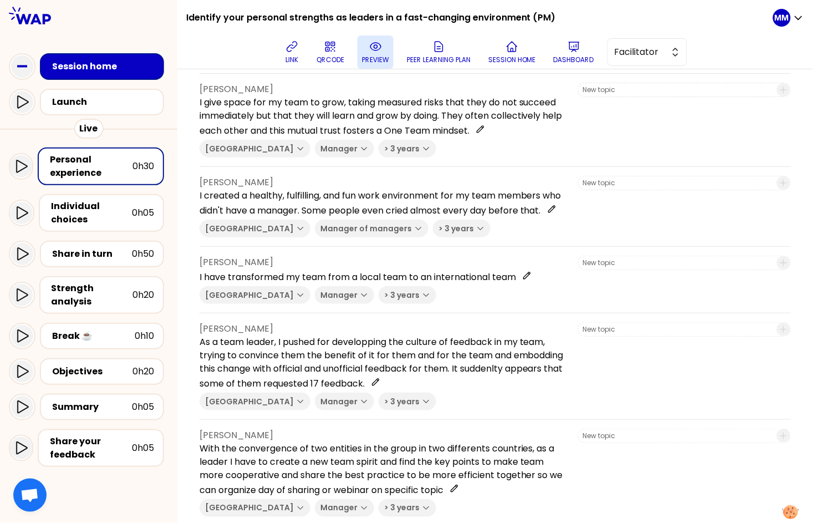
scroll to position [3324, 0]
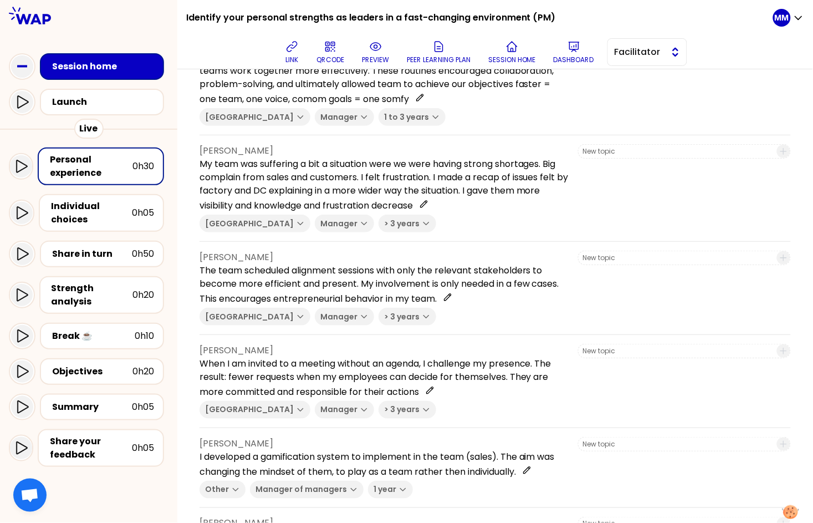
click at [662, 52] on span "Facilitator" at bounding box center [640, 51] width 50 height 13
click at [661, 78] on span "Editor" at bounding box center [654, 79] width 48 height 13
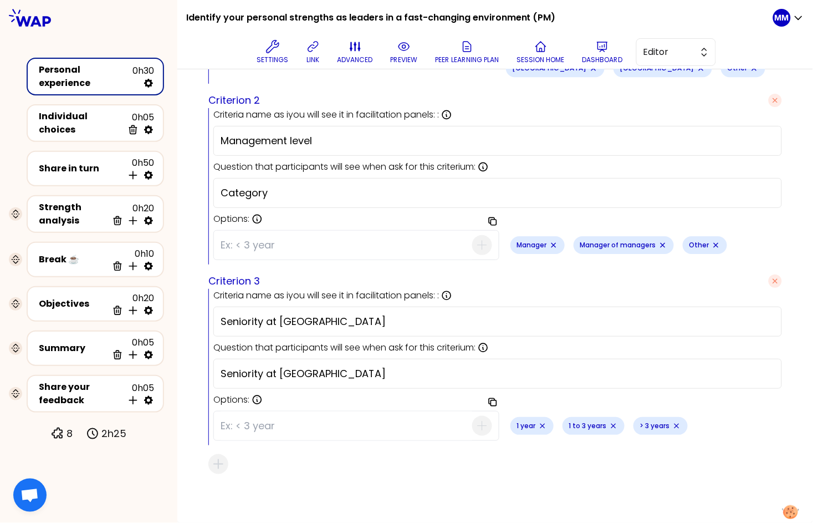
scroll to position [679, 0]
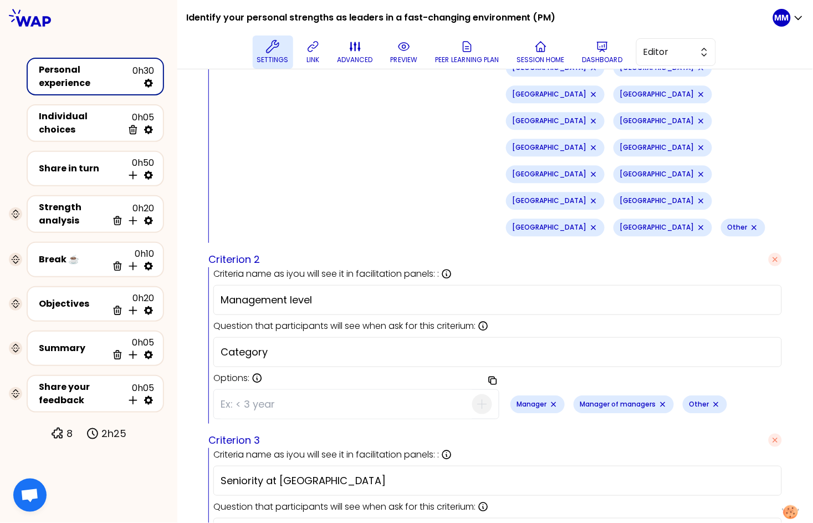
click at [258, 44] on button "Settings" at bounding box center [273, 51] width 40 height 33
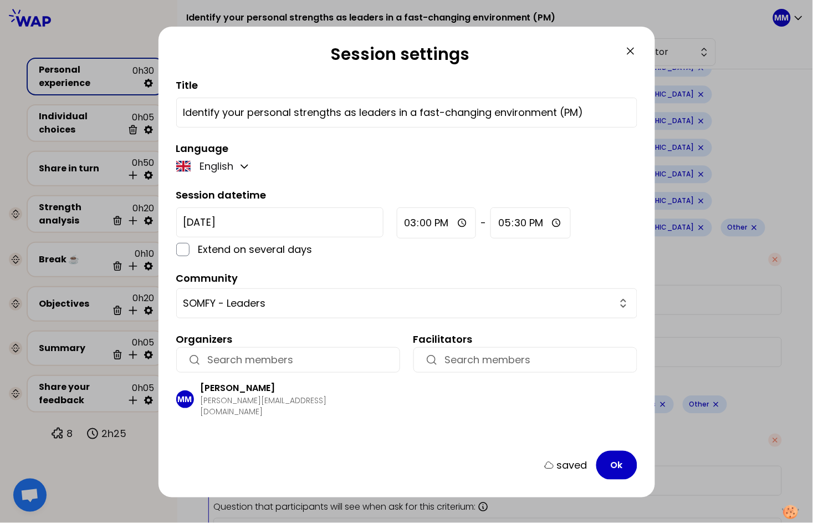
click at [261, 358] on input "button" at bounding box center [298, 360] width 181 height 16
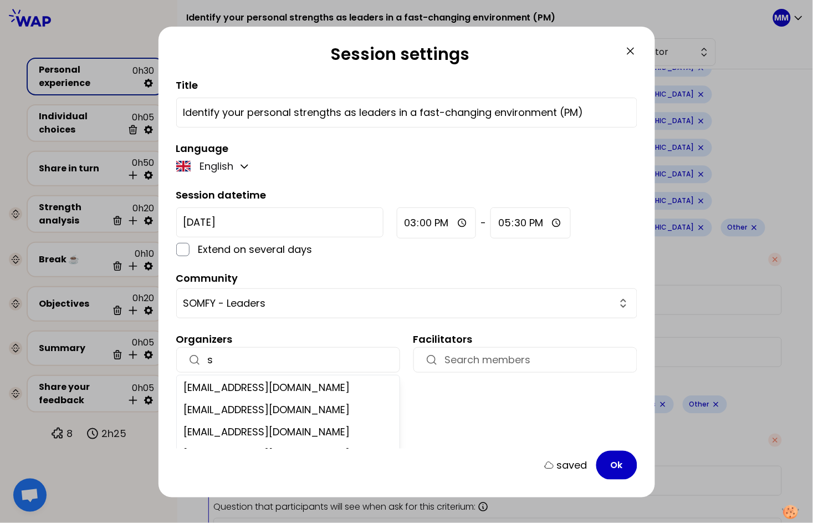
type input "sv"
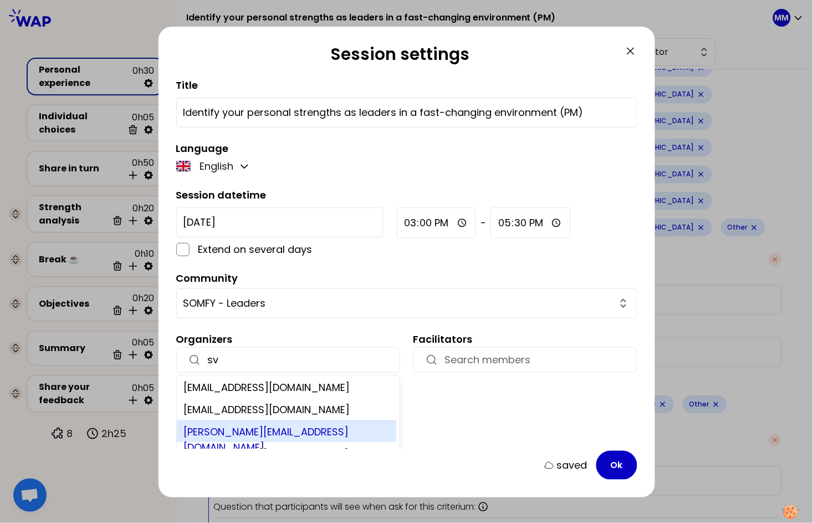
click at [288, 434] on div "svenia@learnspace.fr" at bounding box center [287, 431] width 220 height 22
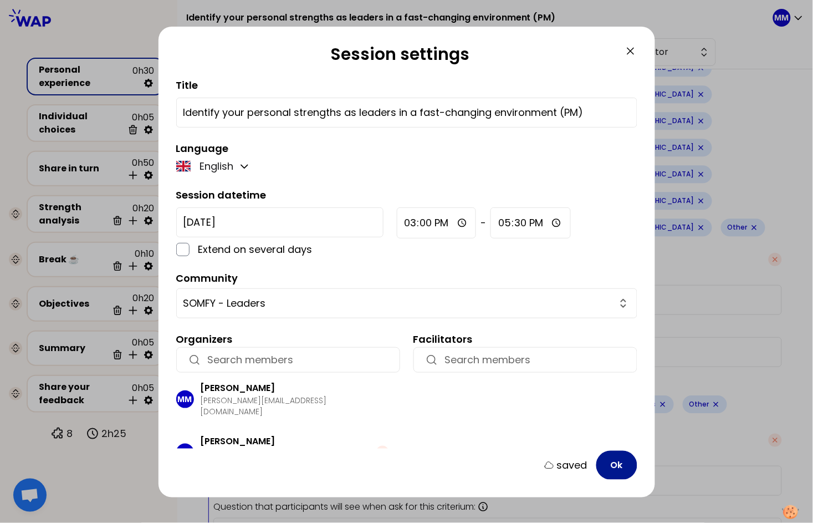
click at [615, 468] on button "Ok" at bounding box center [616, 465] width 41 height 29
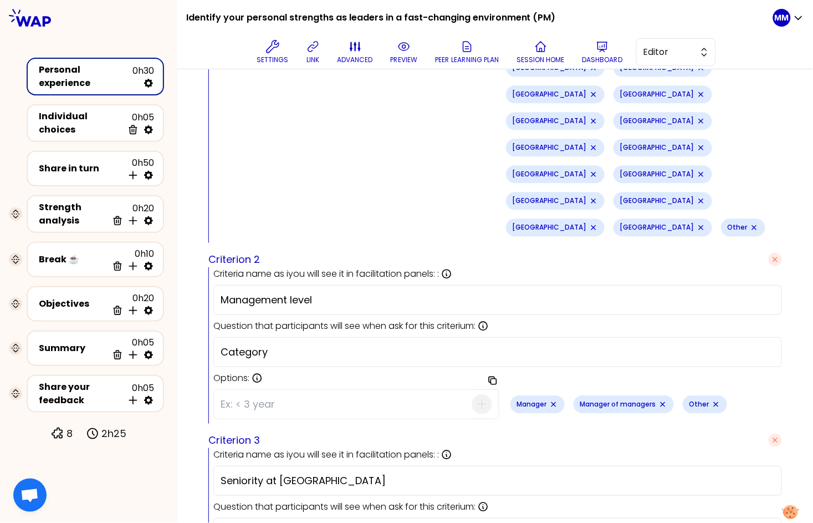
scroll to position [0, 0]
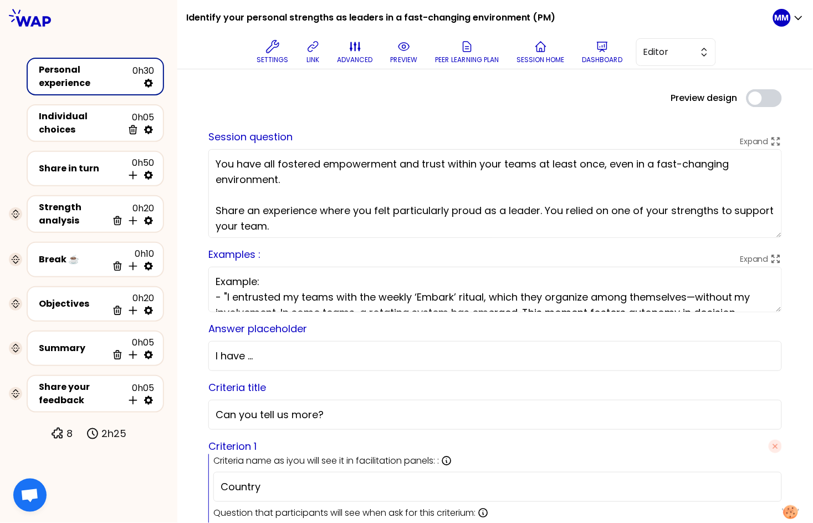
click at [667, 51] on span "Editor" at bounding box center [669, 51] width 50 height 13
click at [657, 95] on li "Facilitator" at bounding box center [676, 98] width 79 height 18
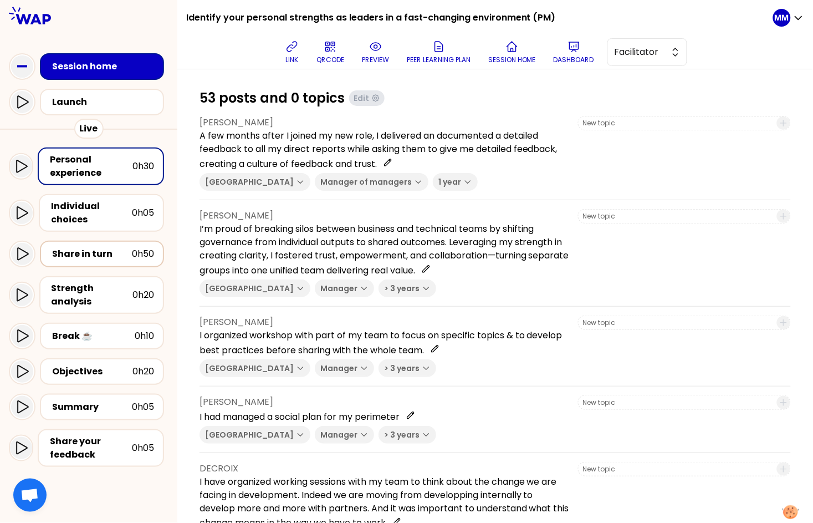
click at [103, 254] on div "Share in turn" at bounding box center [92, 253] width 80 height 13
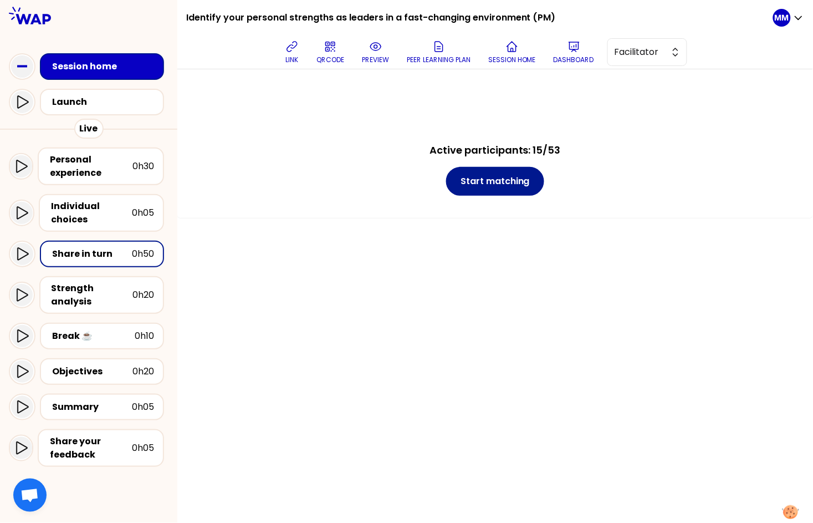
click at [521, 181] on button "Start matching" at bounding box center [495, 181] width 98 height 29
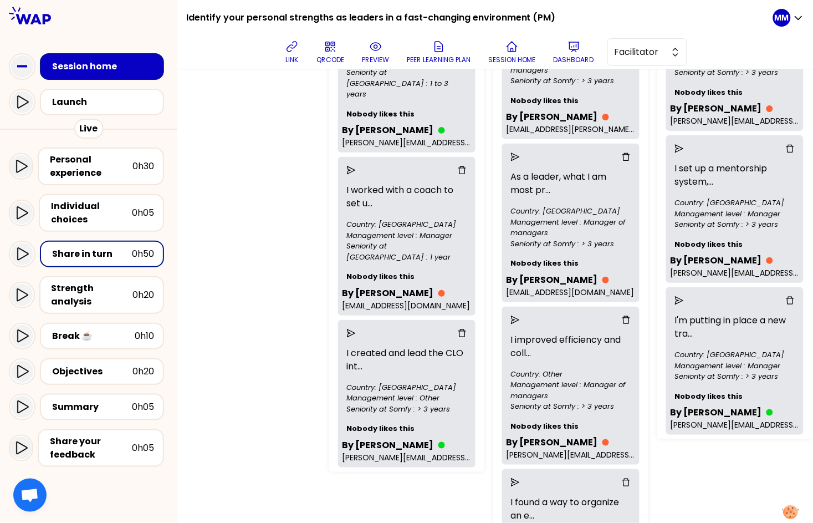
scroll to position [374, 0]
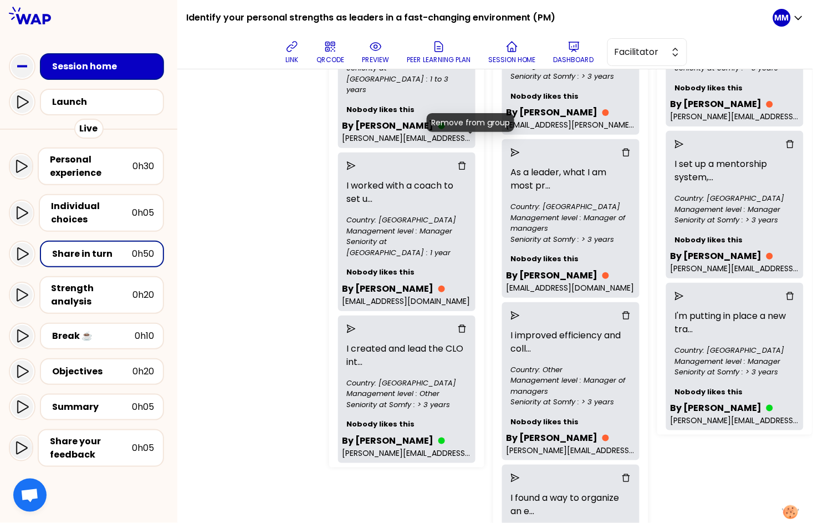
click at [467, 161] on icon "delete" at bounding box center [462, 165] width 9 height 9
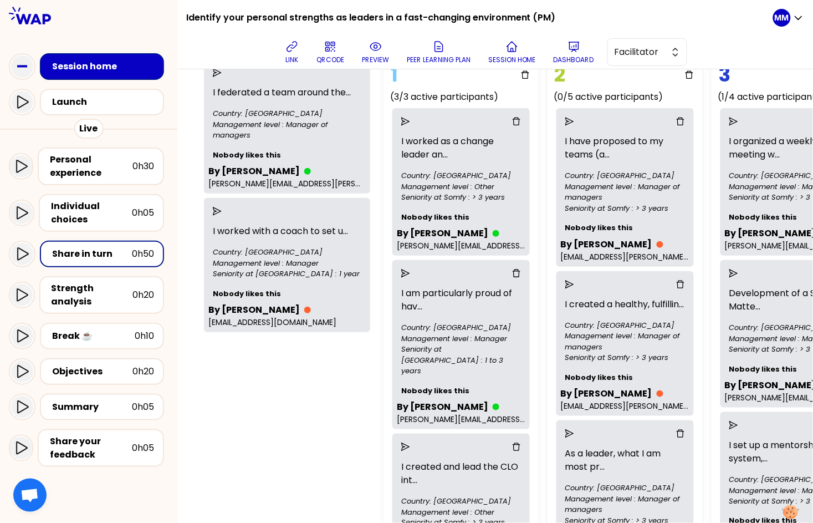
scroll to position [91, 0]
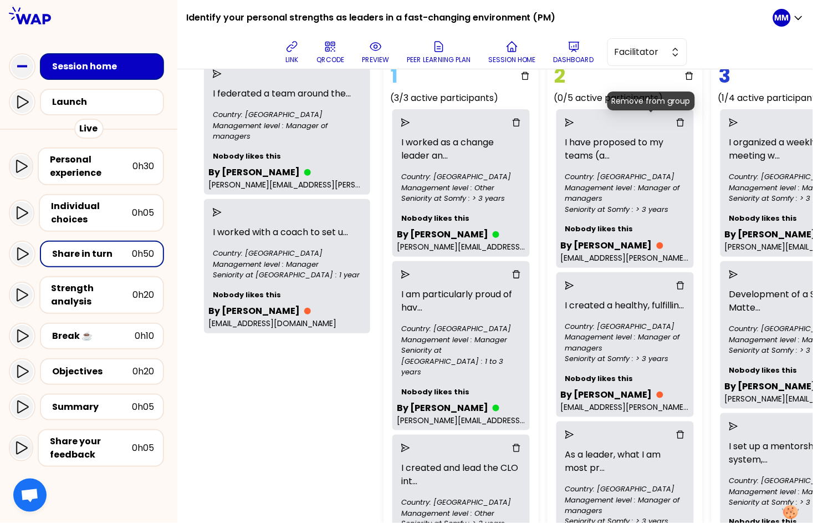
click at [676, 122] on icon "delete" at bounding box center [680, 122] width 9 height 9
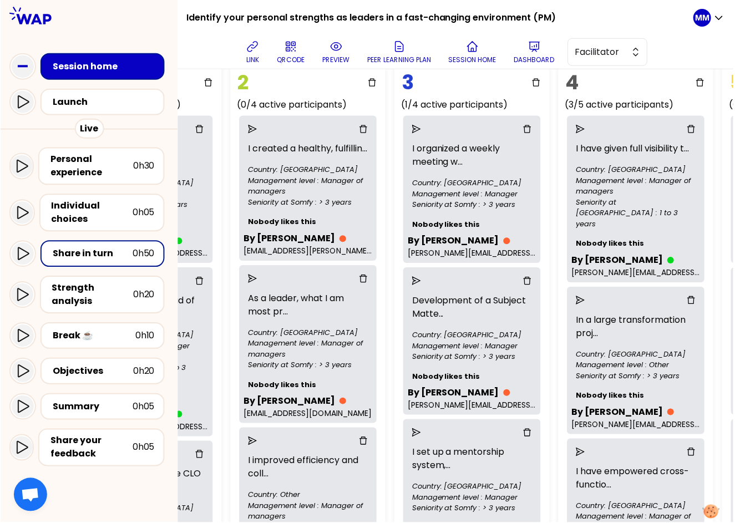
scroll to position [73, 318]
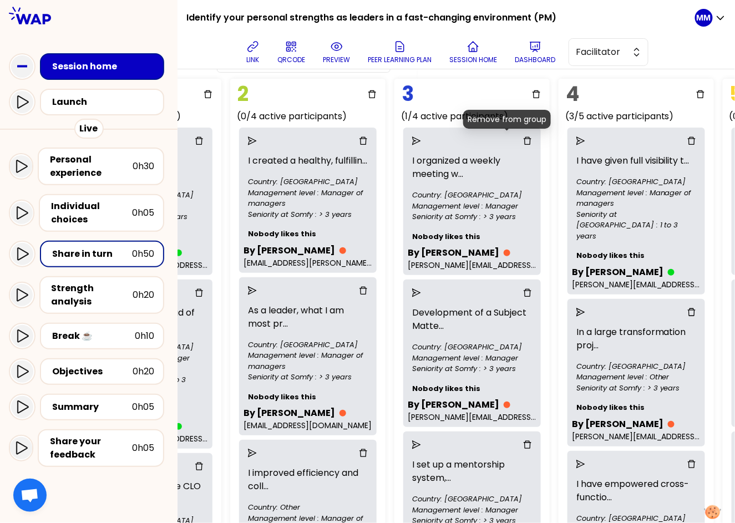
click at [523, 140] on icon "delete" at bounding box center [527, 140] width 9 height 9
click at [523, 139] on icon "delete" at bounding box center [527, 140] width 9 height 9
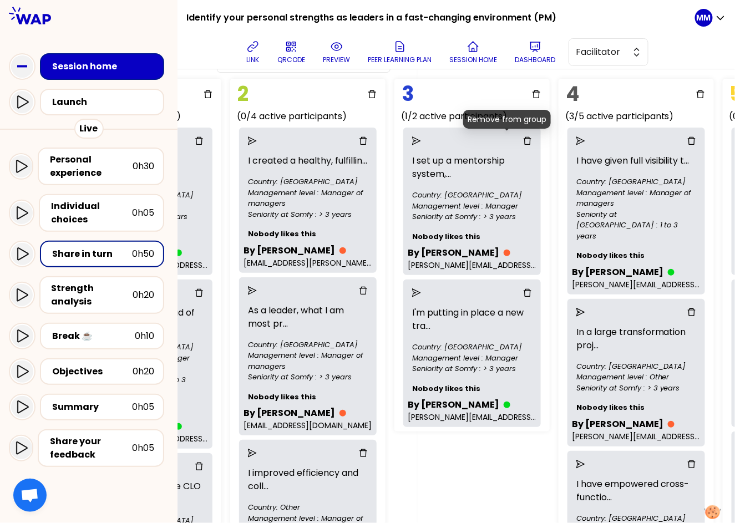
click at [523, 141] on icon "delete" at bounding box center [527, 140] width 9 height 9
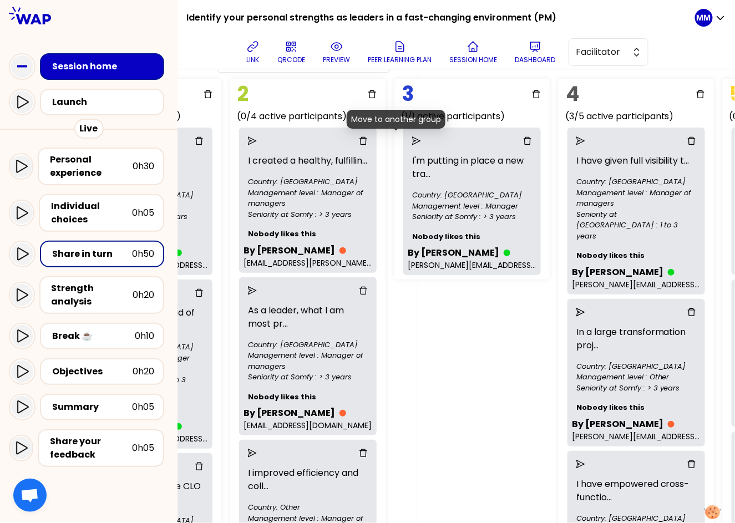
drag, startPoint x: 391, startPoint y: 139, endPoint x: 401, endPoint y: 158, distance: 21.1
click at [412, 139] on icon "send" at bounding box center [416, 140] width 9 height 9
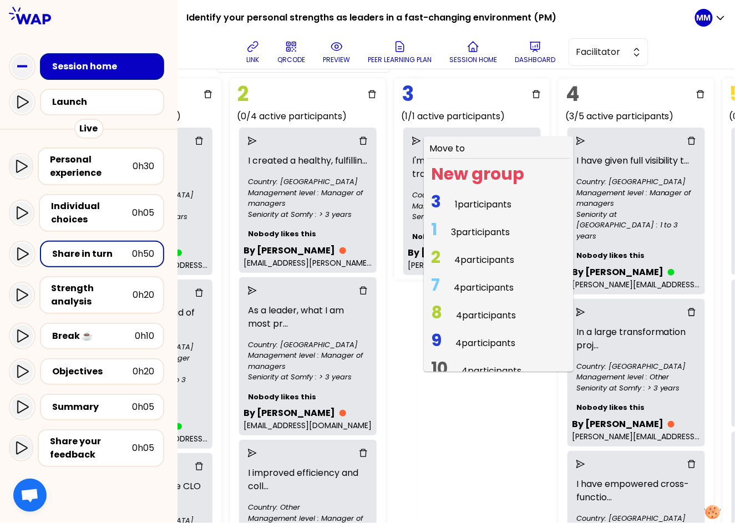
click at [454, 262] on span "4 participants" at bounding box center [484, 259] width 60 height 13
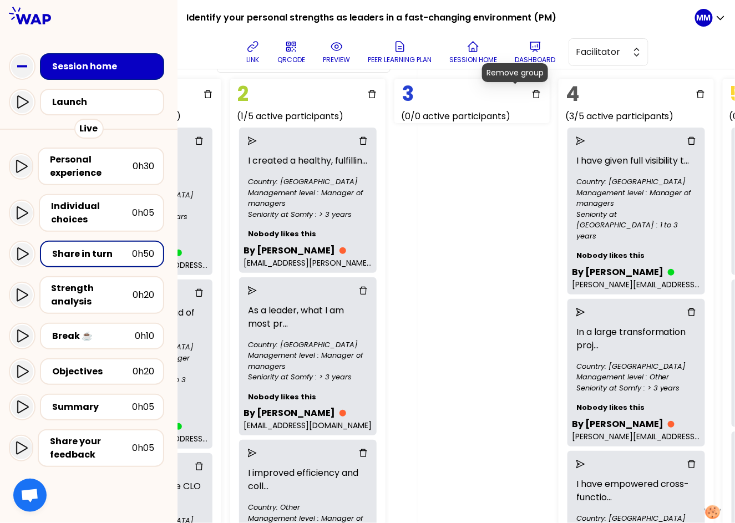
click at [532, 94] on icon "delete" at bounding box center [536, 94] width 9 height 9
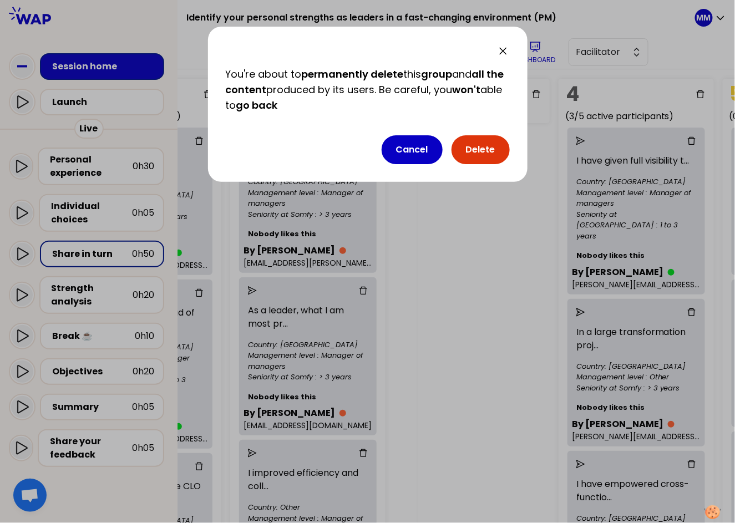
click at [485, 149] on button "Delete" at bounding box center [480, 149] width 58 height 29
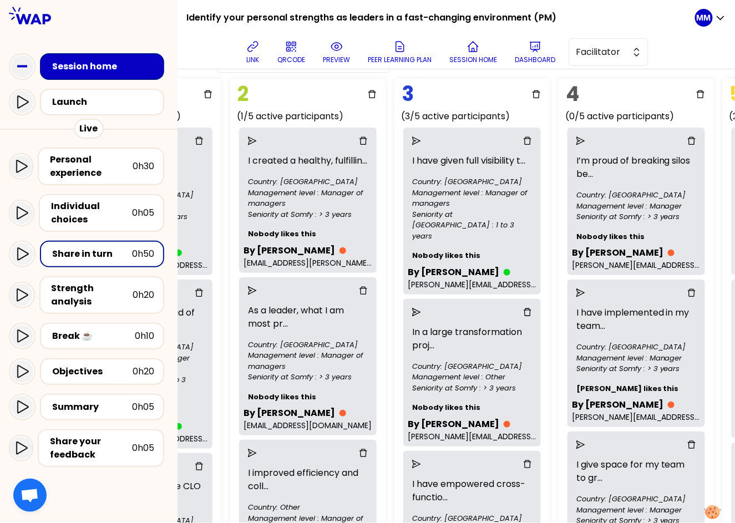
click at [687, 139] on icon "delete" at bounding box center [691, 140] width 9 height 9
click at [687, 140] on icon "delete" at bounding box center [691, 140] width 9 height 9
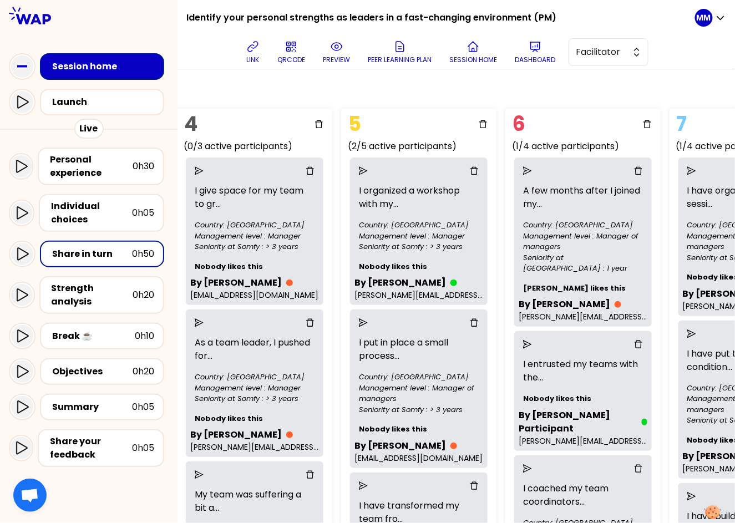
scroll to position [63, 699]
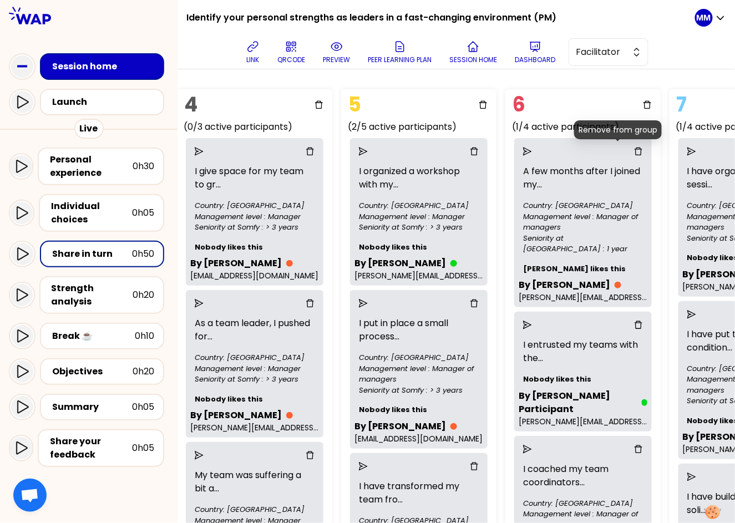
click at [634, 152] on icon "delete" at bounding box center [638, 151] width 9 height 9
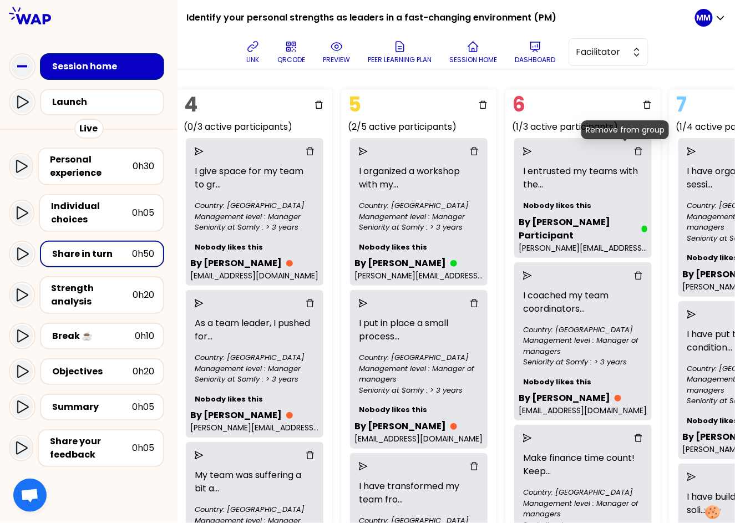
click at [634, 149] on icon "delete" at bounding box center [638, 151] width 8 height 8
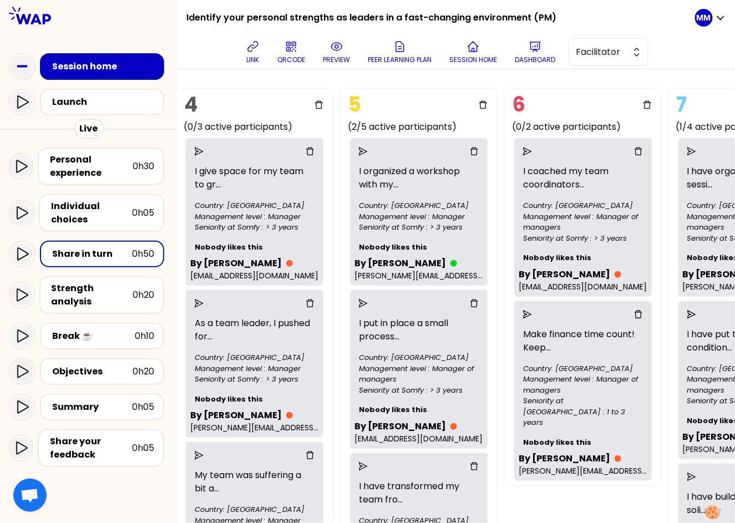
click at [642, 150] on icon "delete" at bounding box center [638, 151] width 9 height 9
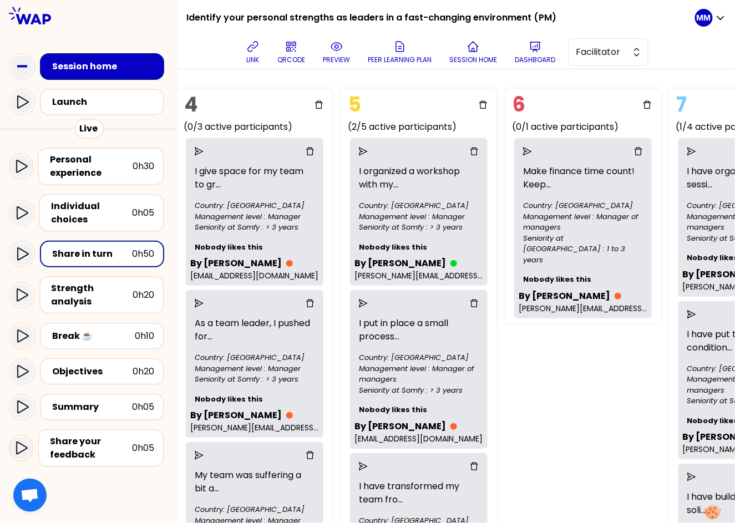
click at [642, 150] on icon "delete" at bounding box center [638, 151] width 9 height 9
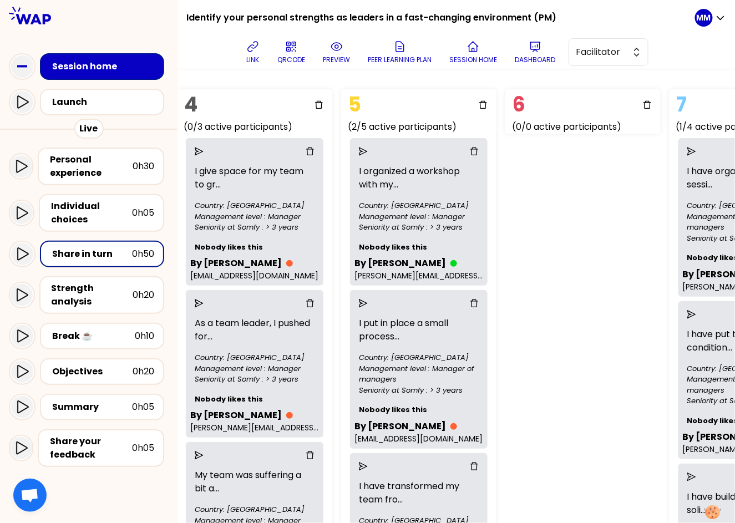
click at [651, 101] on icon "delete" at bounding box center [647, 105] width 8 height 8
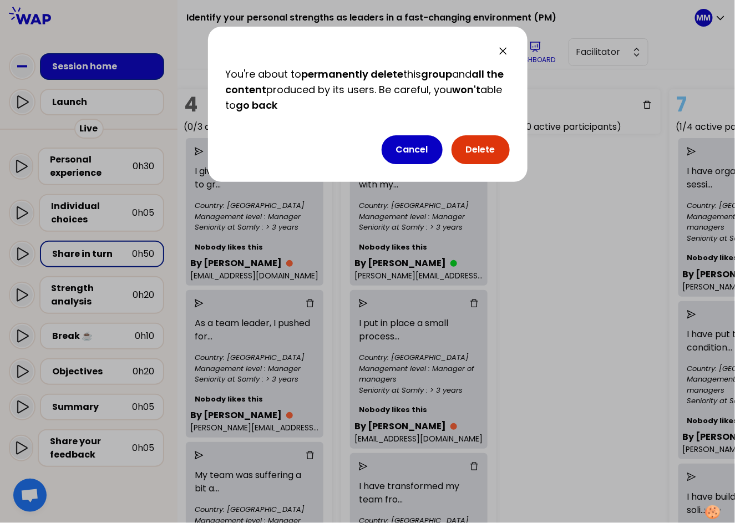
click at [482, 151] on button "Delete" at bounding box center [480, 149] width 58 height 29
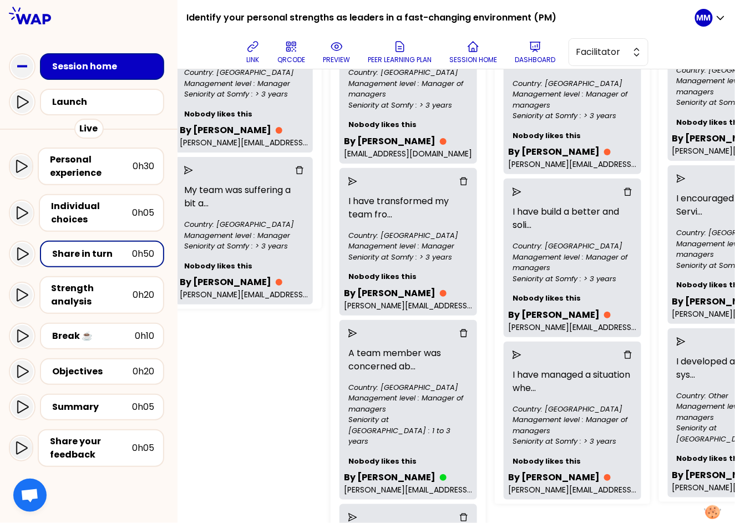
scroll to position [353, 710]
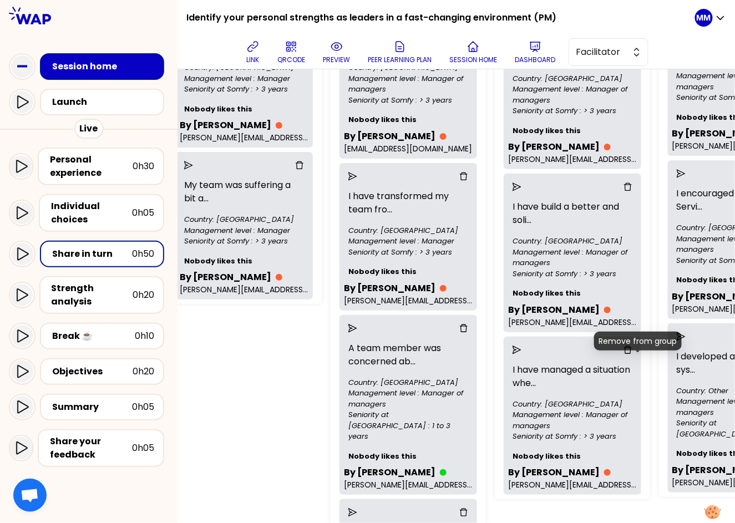
click at [632, 354] on icon "delete" at bounding box center [627, 349] width 9 height 9
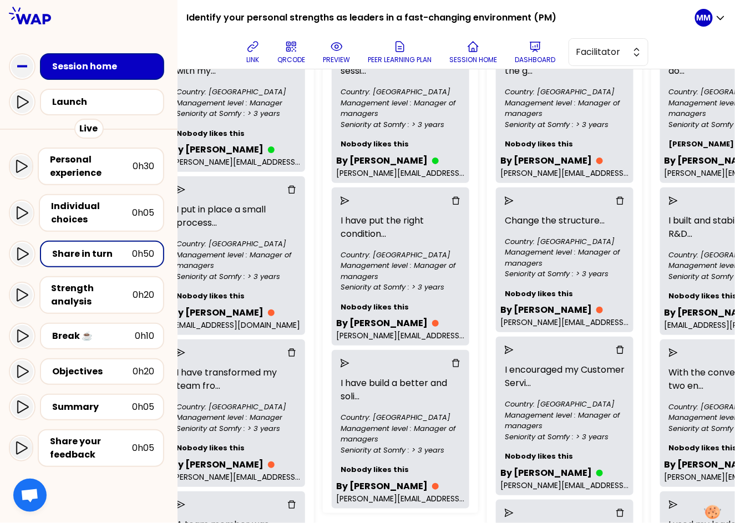
scroll to position [0, 881]
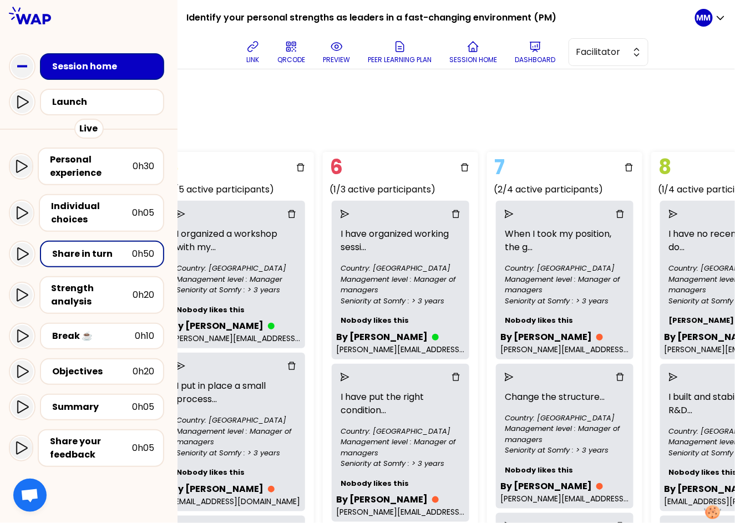
click at [624, 215] on icon "delete" at bounding box center [619, 214] width 9 height 9
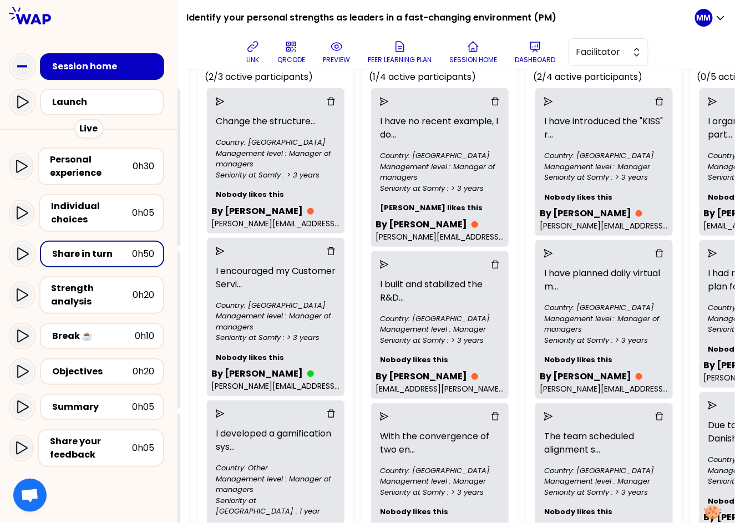
scroll to position [113, 1176]
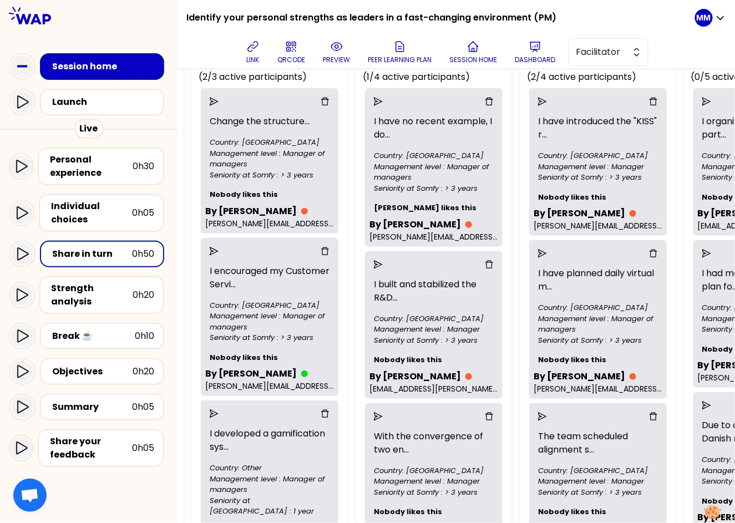
click at [493, 98] on icon "delete" at bounding box center [489, 102] width 8 height 8
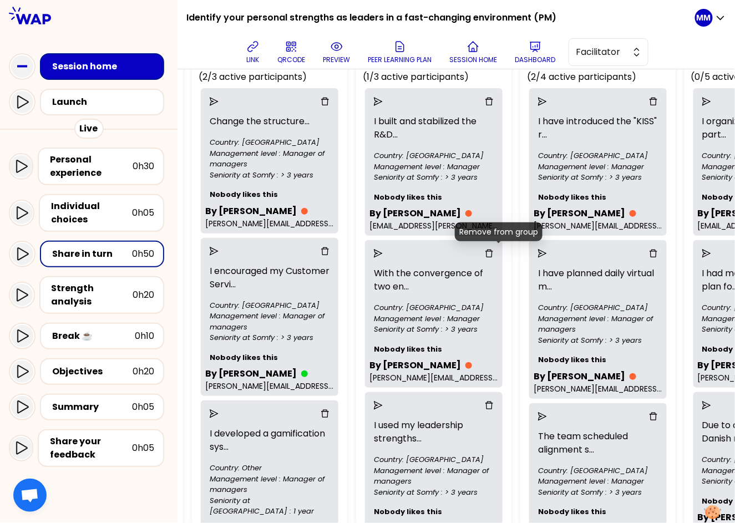
click at [493, 249] on icon "delete" at bounding box center [489, 253] width 8 height 8
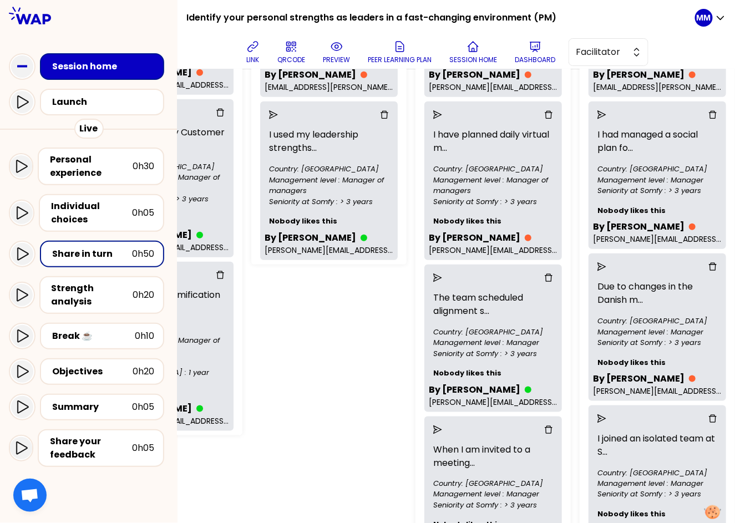
scroll to position [252, 1299]
click at [708, 113] on icon "delete" at bounding box center [712, 114] width 9 height 9
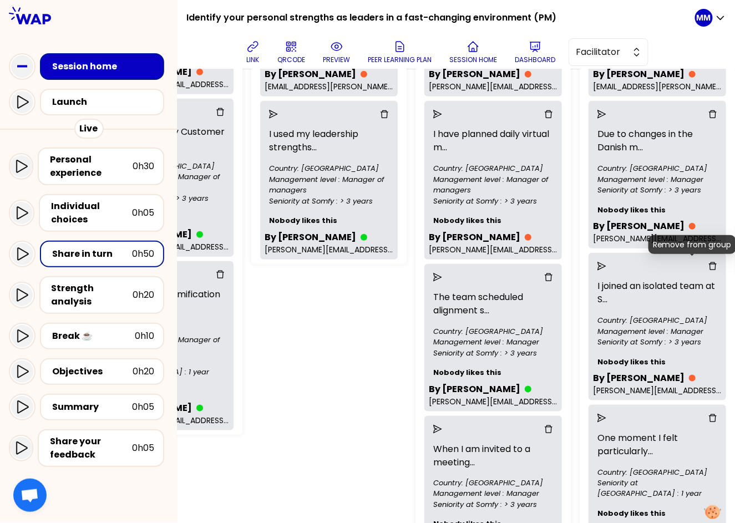
click at [708, 264] on icon "delete" at bounding box center [712, 266] width 9 height 9
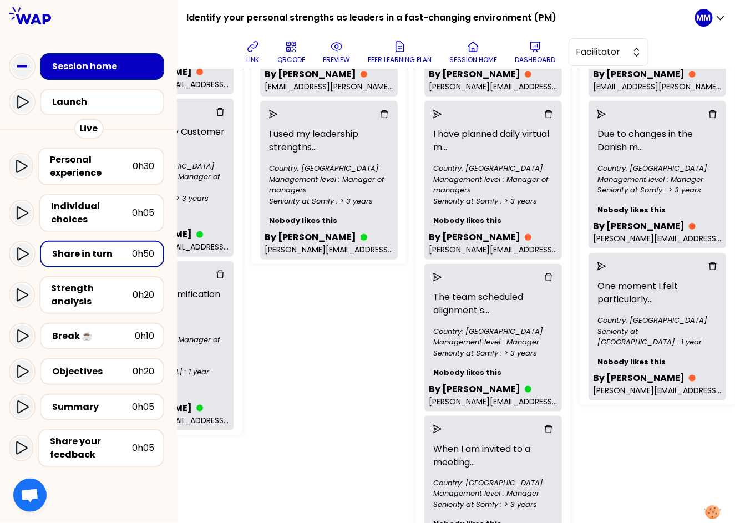
click at [708, 263] on icon "delete" at bounding box center [712, 266] width 9 height 9
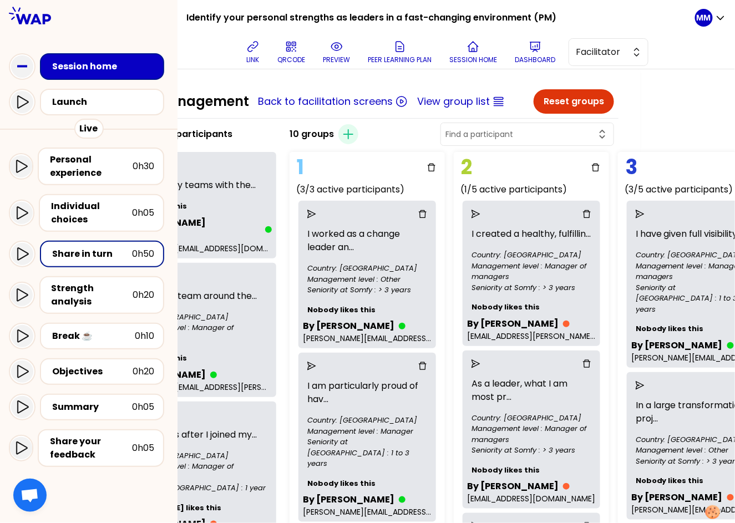
scroll to position [0, 0]
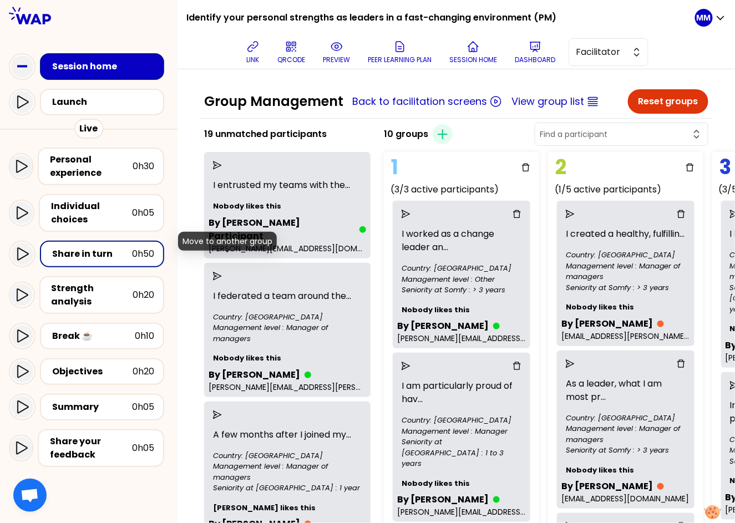
click at [222, 272] on icon "send" at bounding box center [217, 276] width 9 height 9
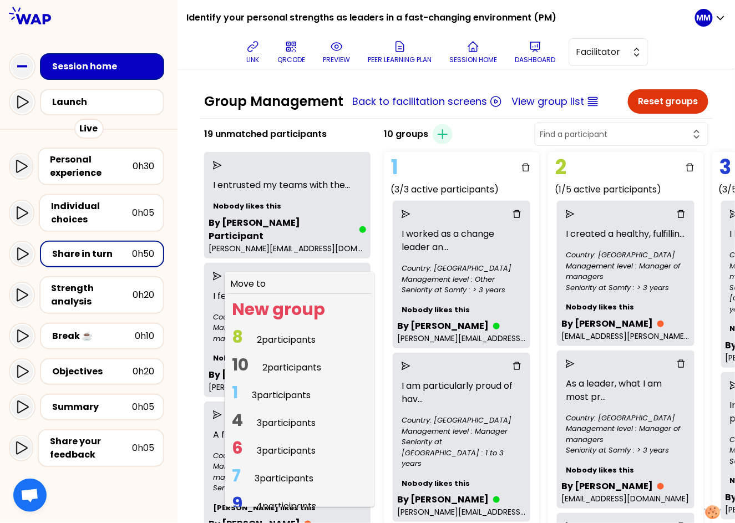
click at [286, 389] on span "3 participants" at bounding box center [281, 395] width 59 height 13
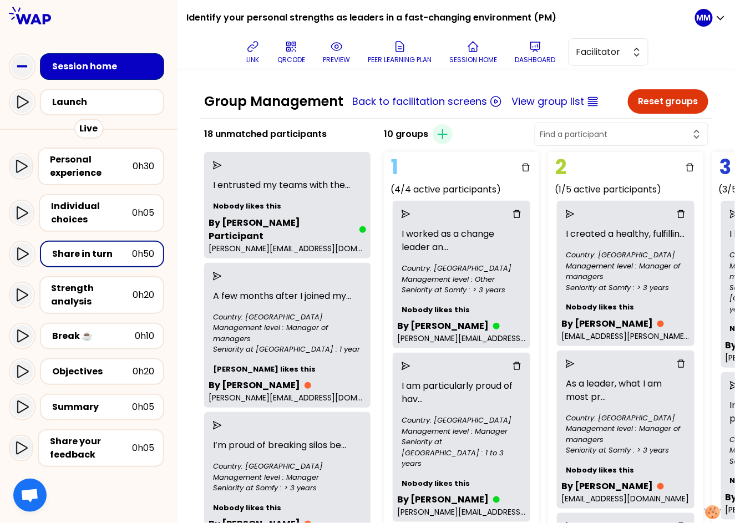
click at [626, 130] on input "text" at bounding box center [614, 134] width 150 height 11
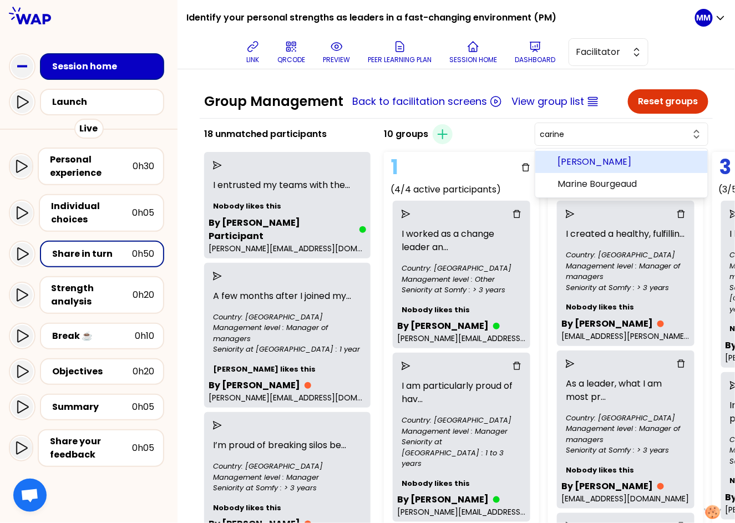
click at [631, 158] on span "Carine BENOIT" at bounding box center [627, 161] width 141 height 13
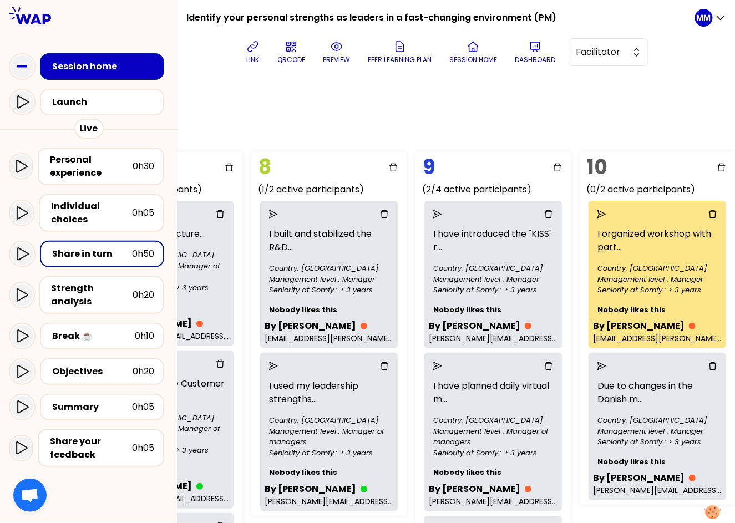
scroll to position [2, 1290]
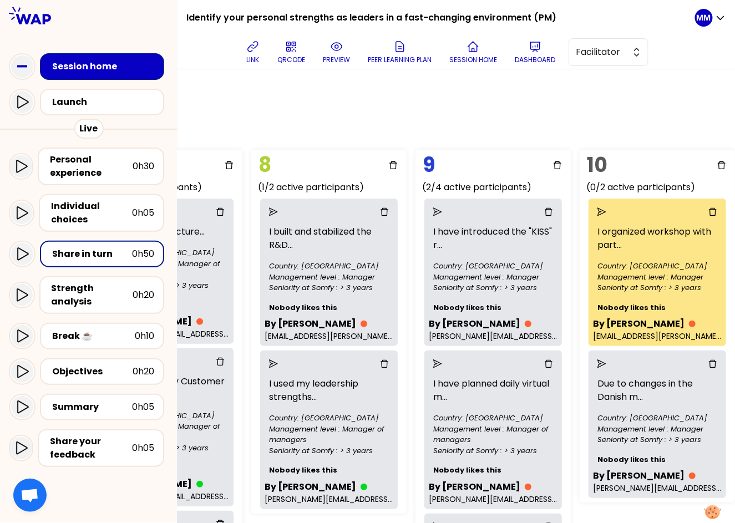
click at [559, 118] on div "Group Management Back to facilitation screens View group list Reset groups 18 u…" at bounding box center [455, 295] width 557 height 453
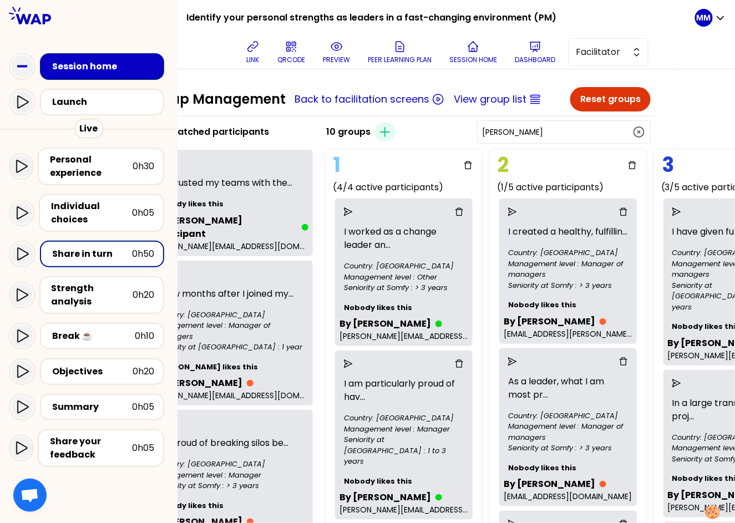
scroll to position [2, 0]
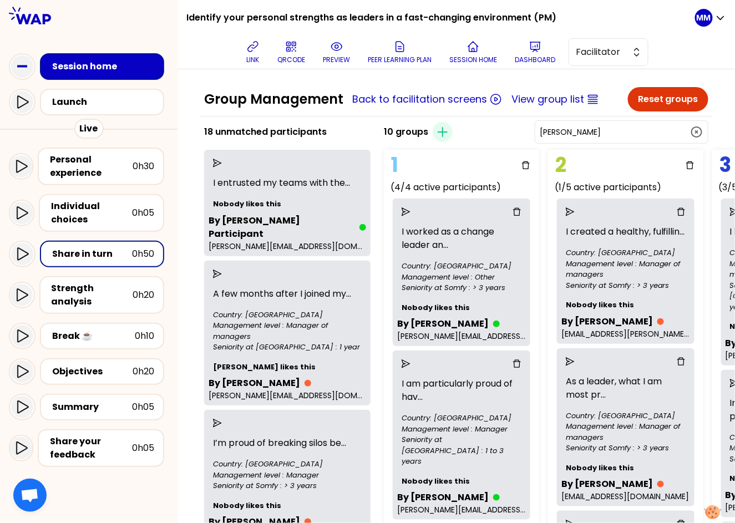
click at [638, 133] on input "Carine BENOIT" at bounding box center [614, 131] width 150 height 11
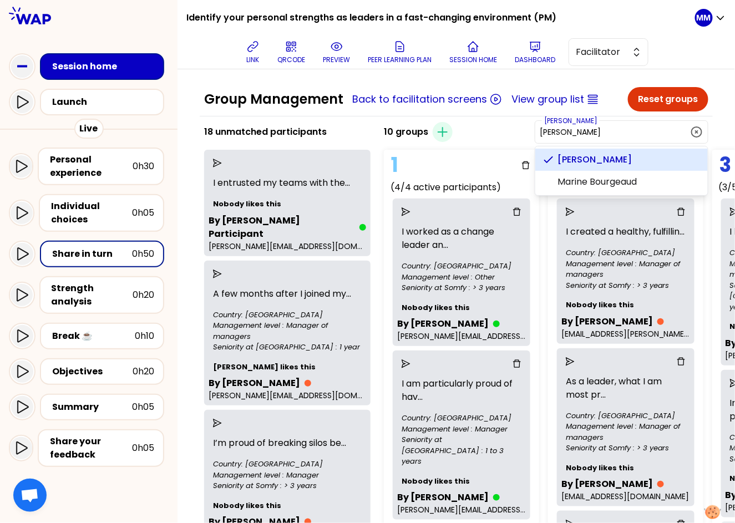
click at [639, 132] on input "Carine BENOIT" at bounding box center [614, 131] width 150 height 11
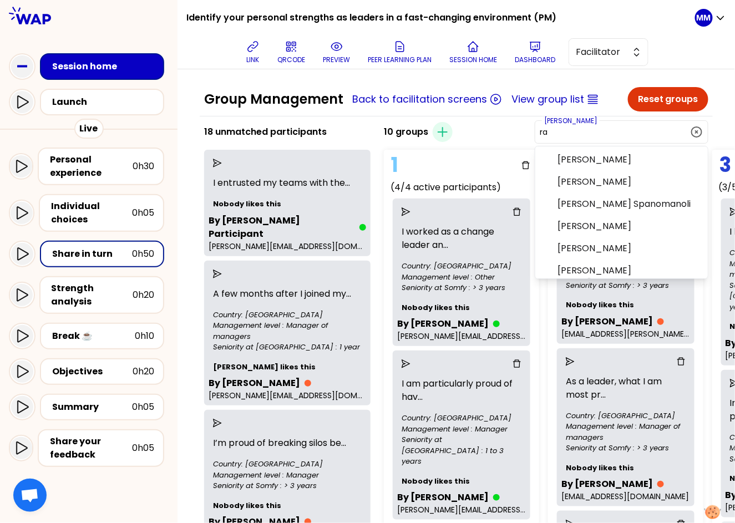
scroll to position [0, 0]
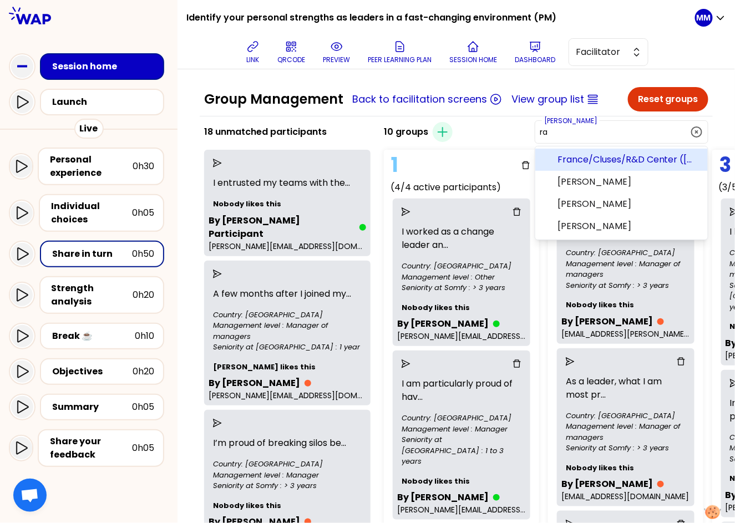
click at [504, 132] on div "10 groups Create group Carine BENOIT ra France/Cluses/R&D Center (France) Jacqu…" at bounding box center [545, 132] width 333 height 27
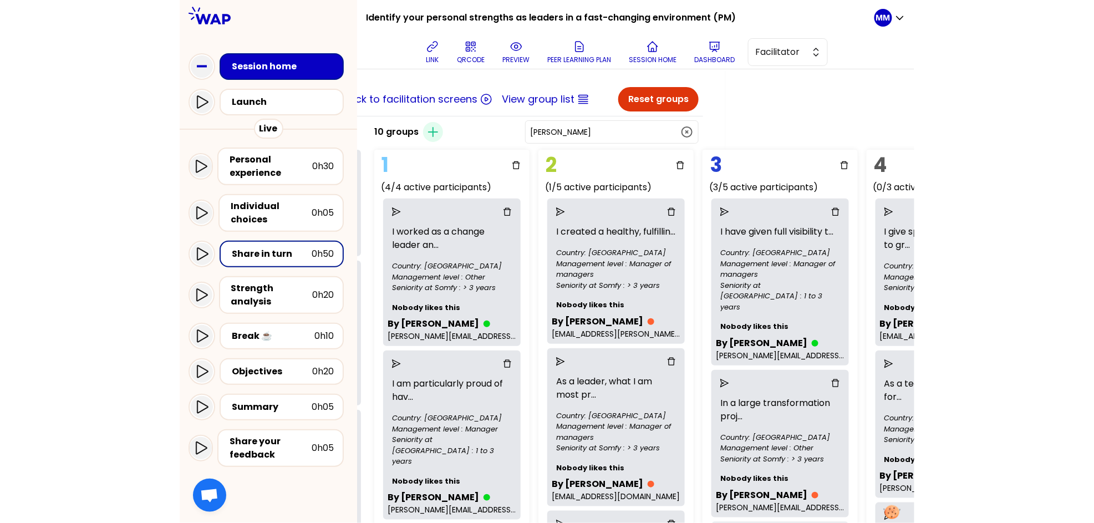
scroll to position [2, 190]
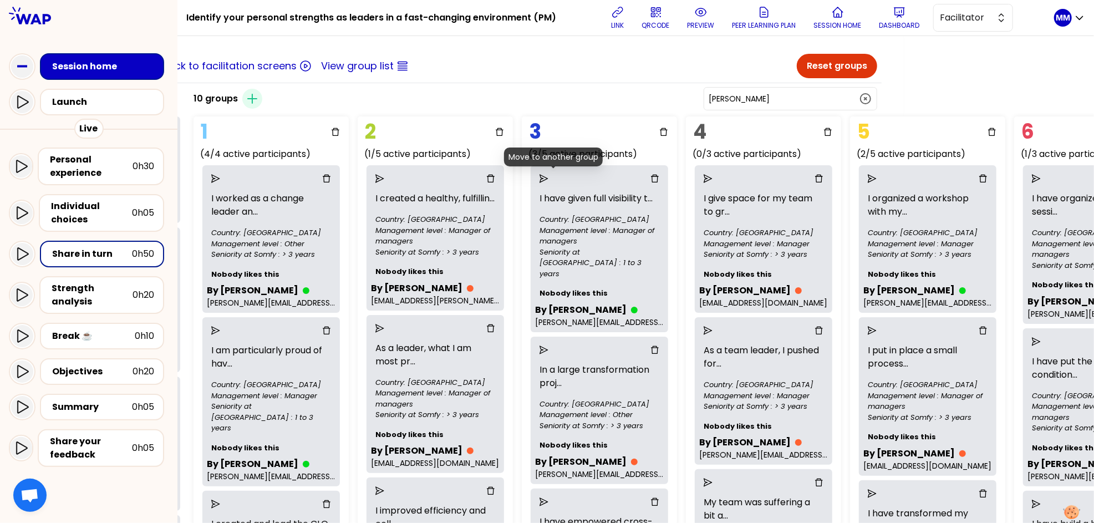
click at [548, 176] on icon "send" at bounding box center [543, 178] width 9 height 9
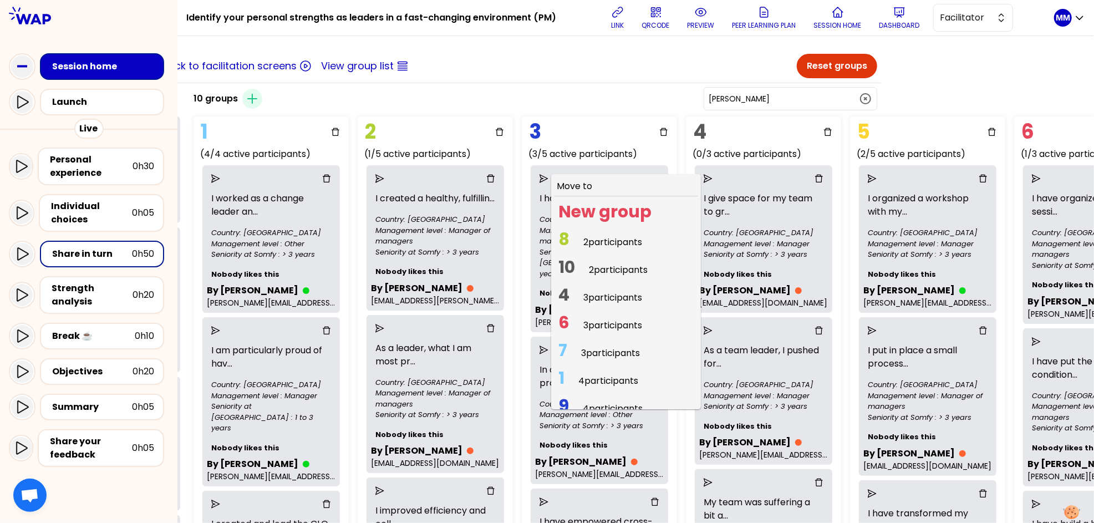
click at [591, 293] on span "4 3 participants" at bounding box center [600, 298] width 93 height 22
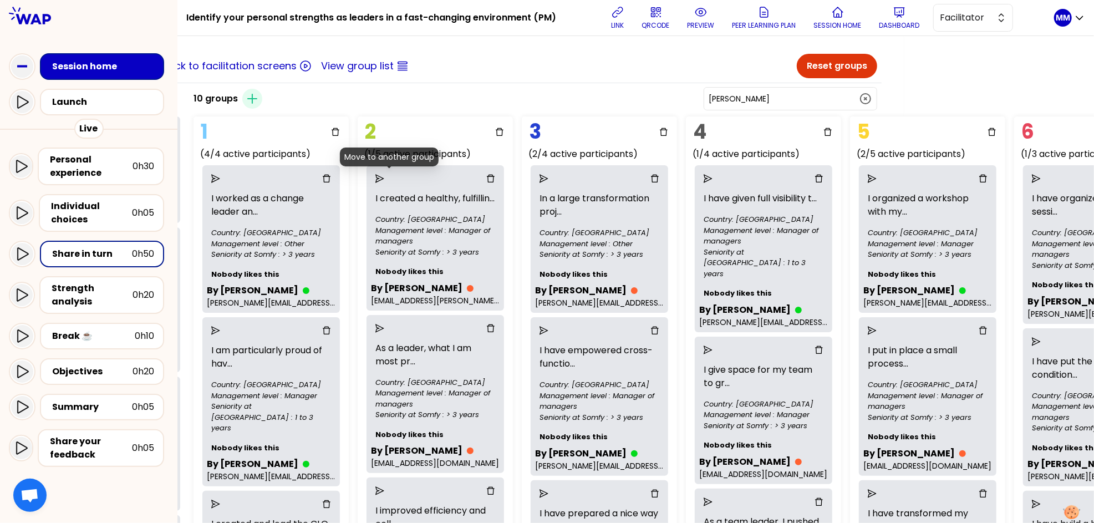
click at [384, 177] on icon "send" at bounding box center [379, 178] width 9 height 9
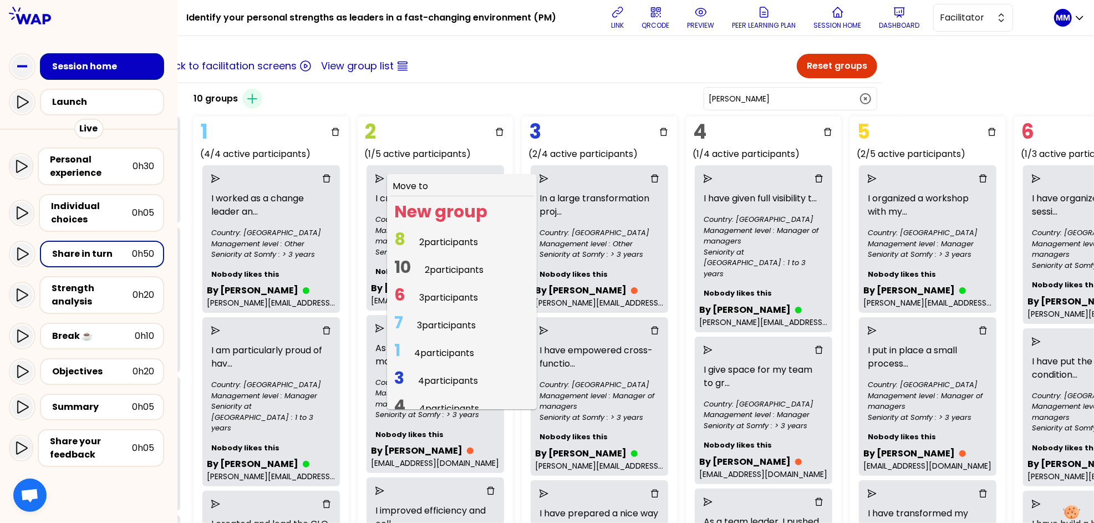
click at [440, 297] on span "3 participants" at bounding box center [448, 297] width 59 height 13
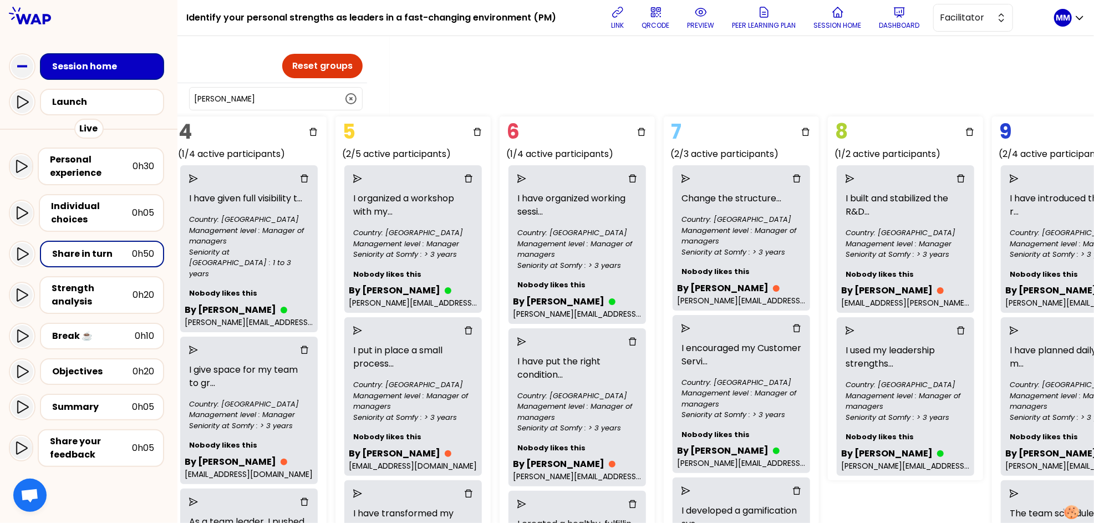
scroll to position [2, 705]
click at [813, 179] on icon "send" at bounding box center [849, 178] width 9 height 9
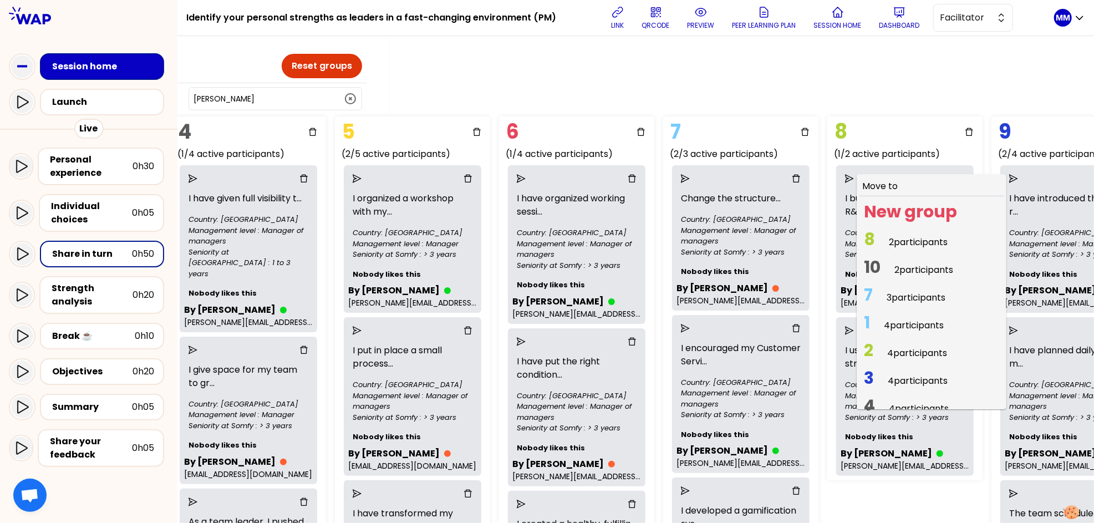
click at [813, 292] on span "7 3 participants" at bounding box center [904, 298] width 90 height 22
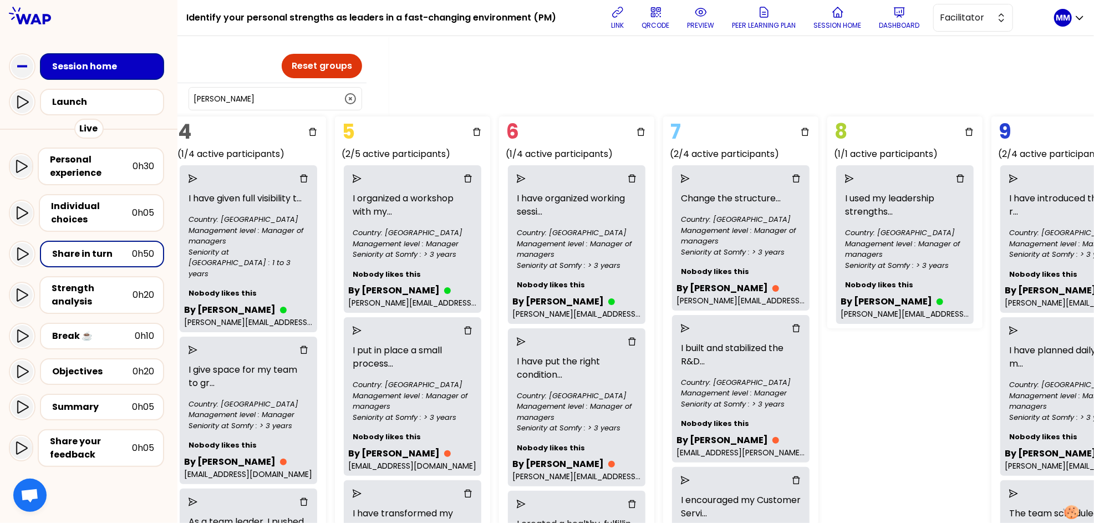
click at [813, 176] on icon "send" at bounding box center [849, 178] width 9 height 9
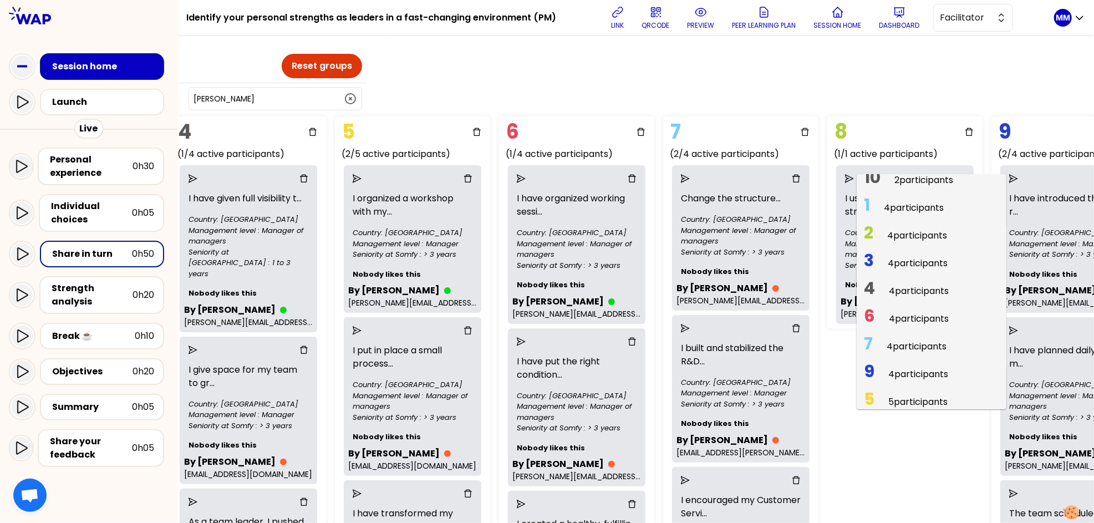
scroll to position [94, 0]
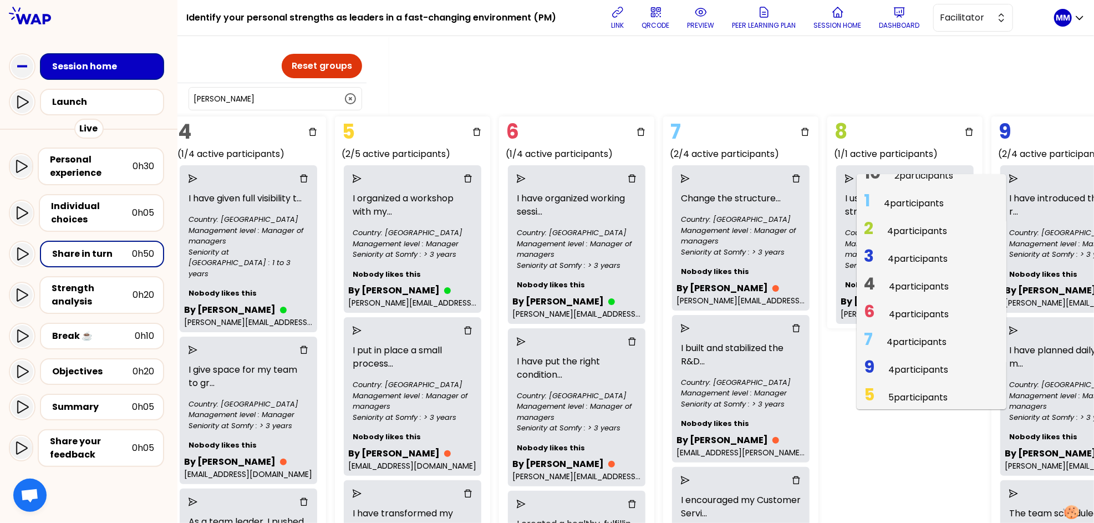
click at [813, 364] on span "9 4 participants" at bounding box center [905, 370] width 93 height 22
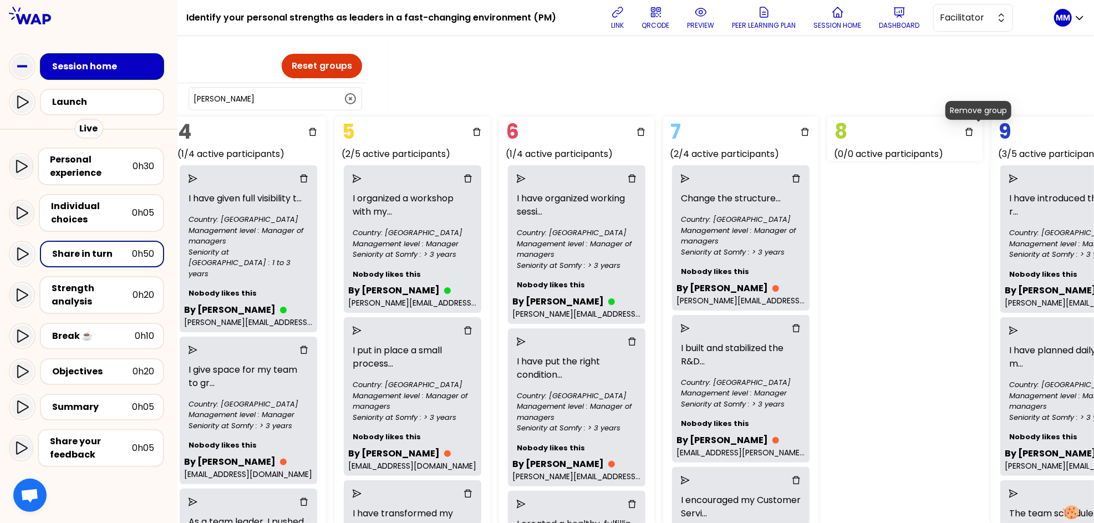
click at [813, 131] on icon "delete" at bounding box center [969, 132] width 9 height 9
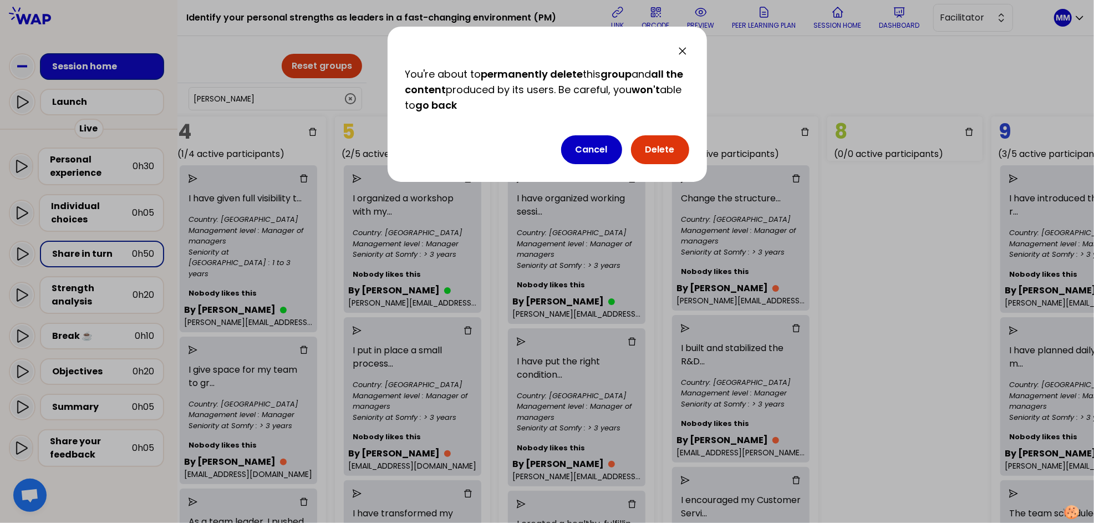
click at [658, 155] on button "Delete" at bounding box center [660, 149] width 58 height 29
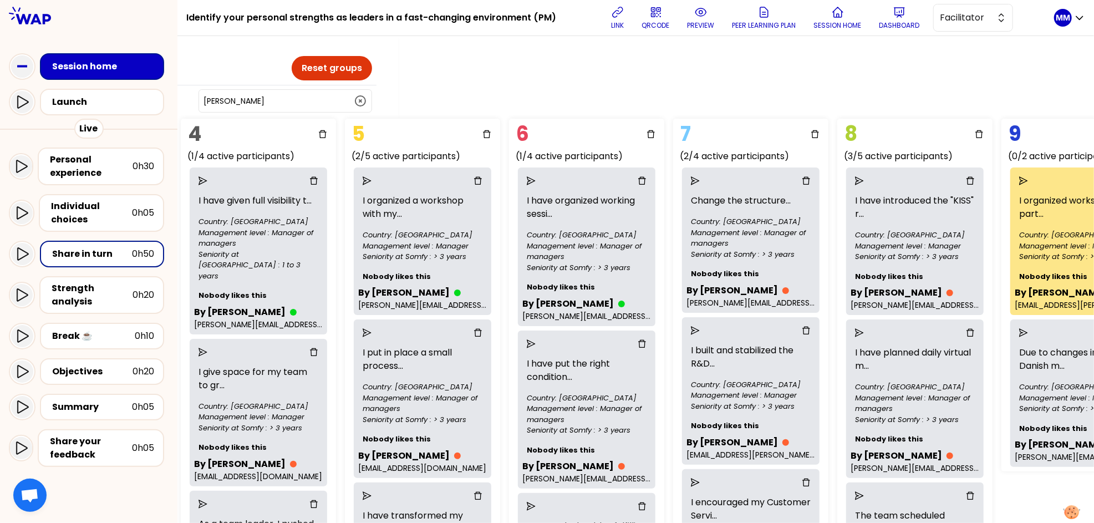
scroll to position [0, 776]
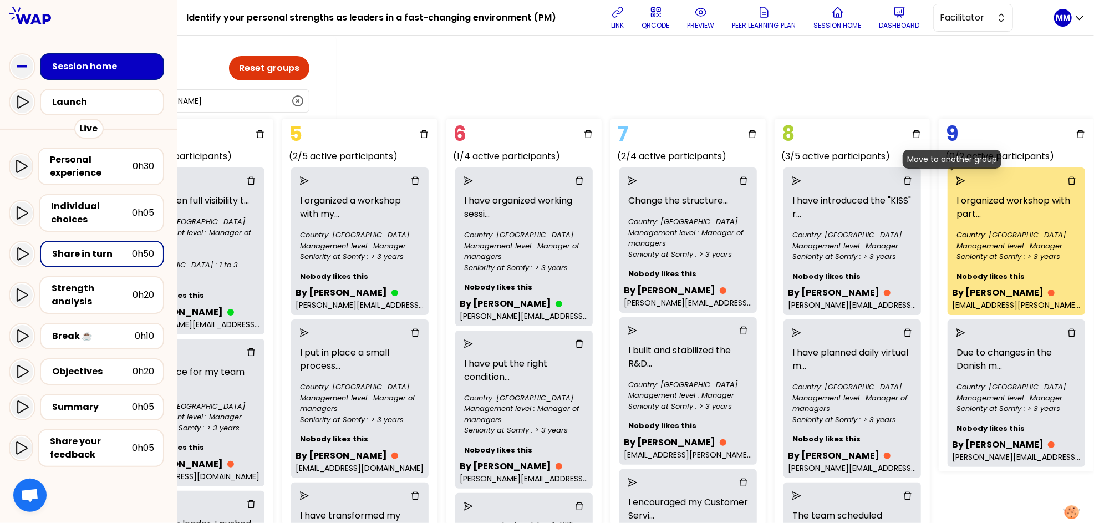
click at [813, 180] on icon "send" at bounding box center [960, 180] width 9 height 9
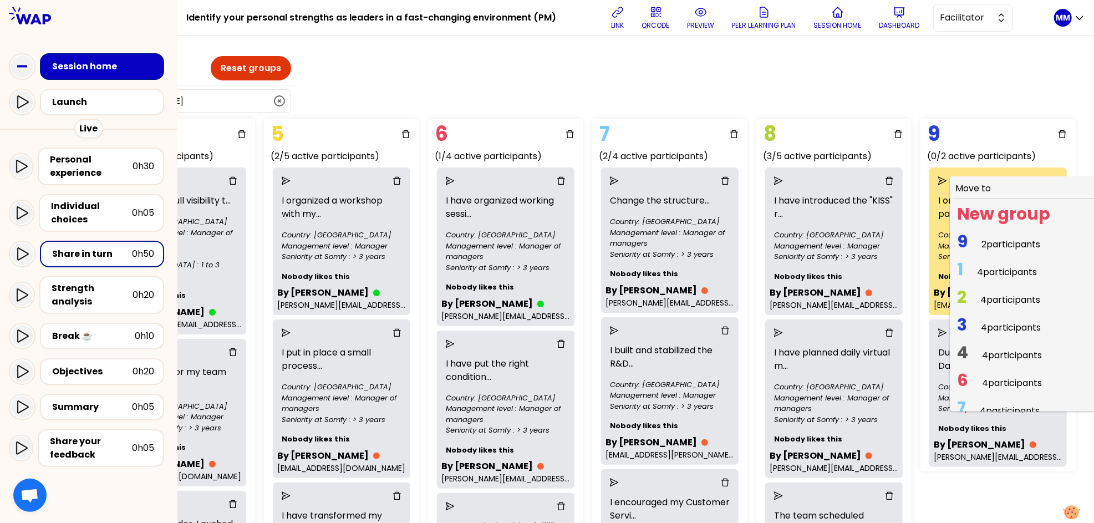
drag, startPoint x: 977, startPoint y: 268, endPoint x: 957, endPoint y: 203, distance: 68.2
click at [813, 268] on span "1 4 participants" at bounding box center [996, 272] width 89 height 22
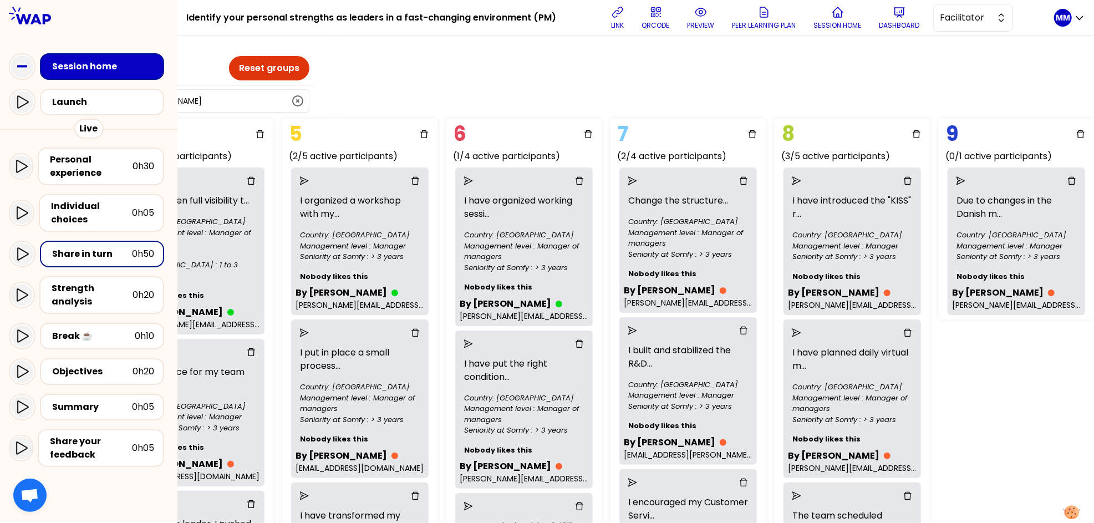
drag, startPoint x: 955, startPoint y: 180, endPoint x: 952, endPoint y: 198, distance: 18.5
click at [813, 180] on icon "send" at bounding box center [960, 180] width 9 height 9
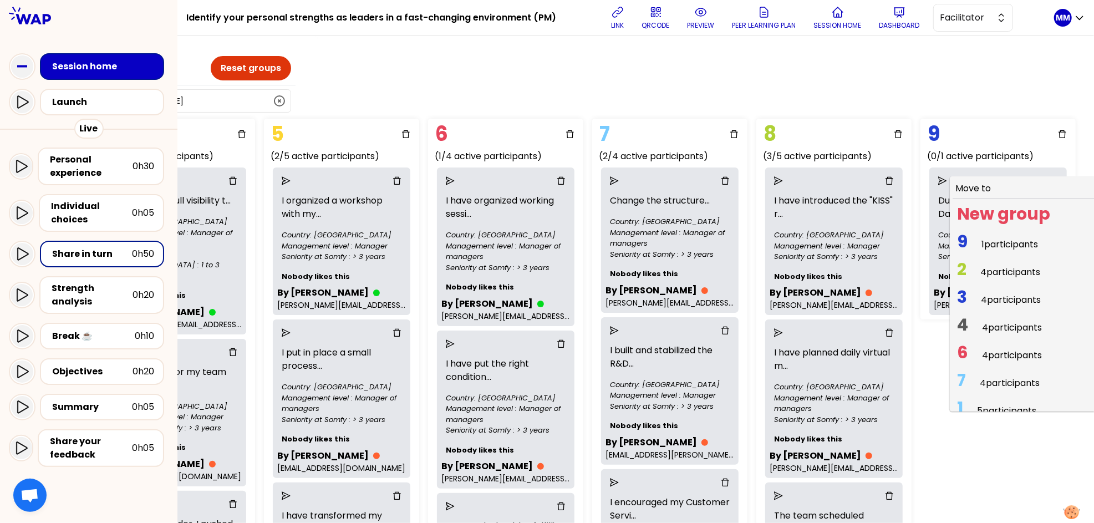
drag, startPoint x: 981, startPoint y: 271, endPoint x: 940, endPoint y: 274, distance: 41.7
click at [813, 271] on span "2 4 participants" at bounding box center [998, 272] width 92 height 22
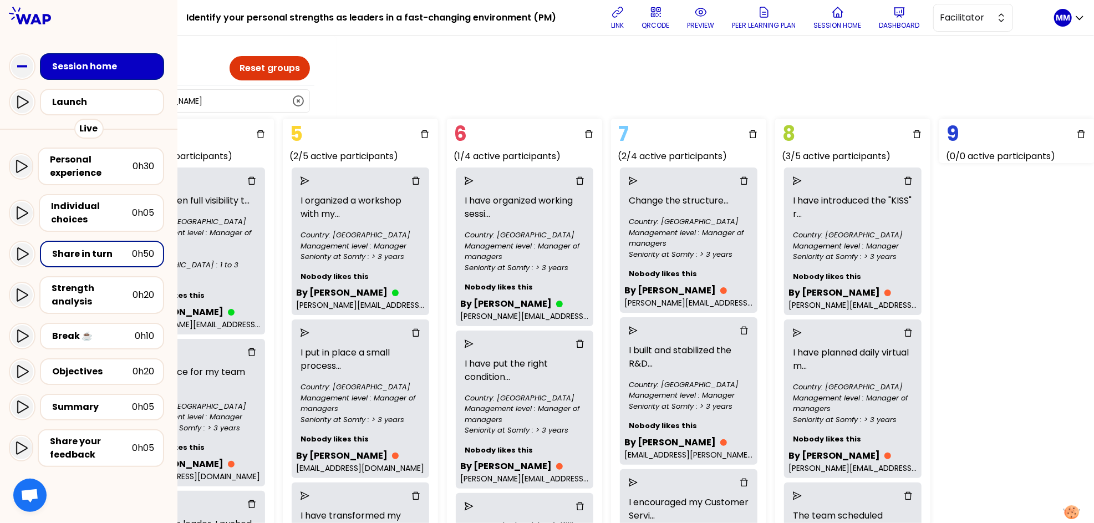
drag, startPoint x: 1018, startPoint y: 228, endPoint x: 1019, endPoint y: 220, distance: 8.5
click at [813, 227] on div "Group Management Back to facilitation screens View group list Reset groups 18 u…" at bounding box center [635, 279] width 916 height 487
click at [813, 136] on icon "delete" at bounding box center [1081, 134] width 8 height 8
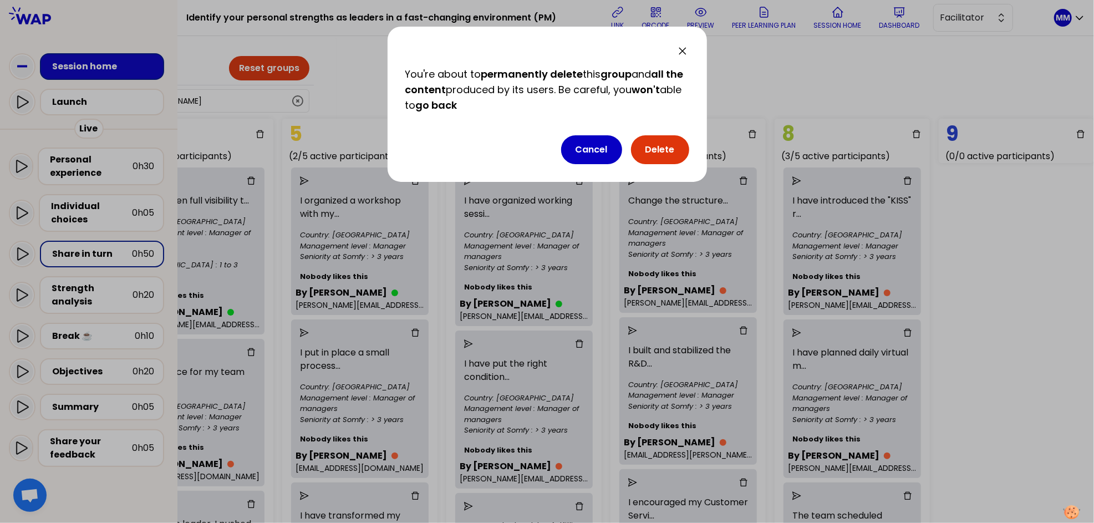
click at [682, 147] on button "Delete" at bounding box center [660, 149] width 58 height 29
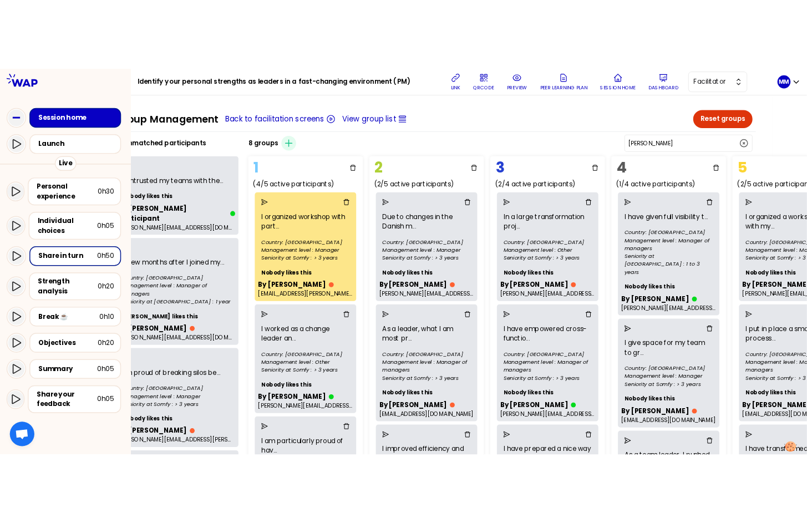
scroll to position [0, 0]
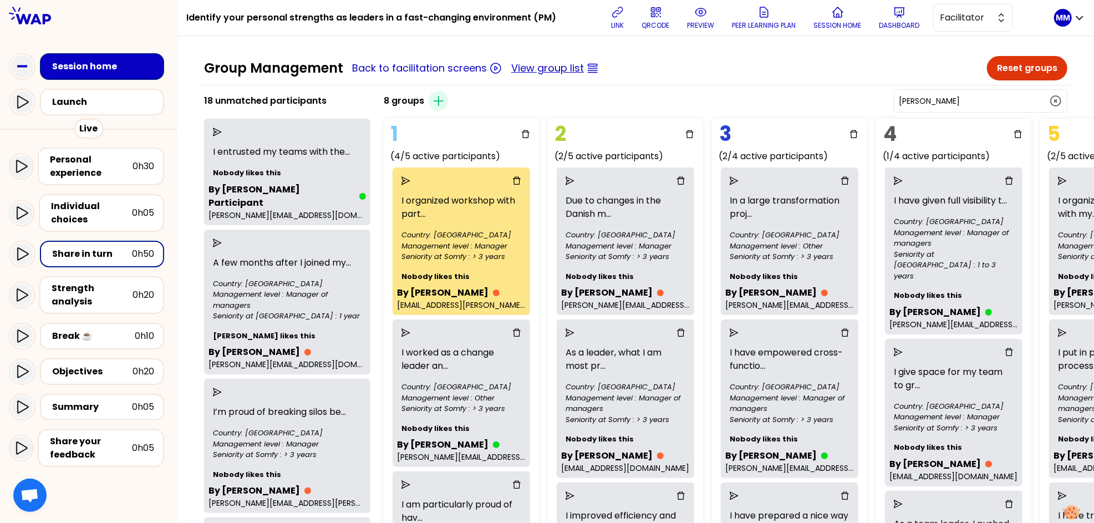
click at [566, 69] on button "View group list" at bounding box center [547, 68] width 73 height 16
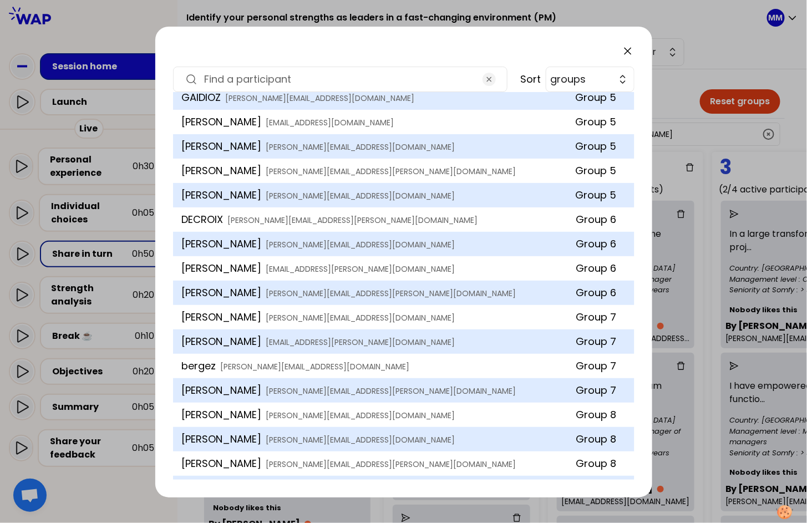
scroll to position [490, 0]
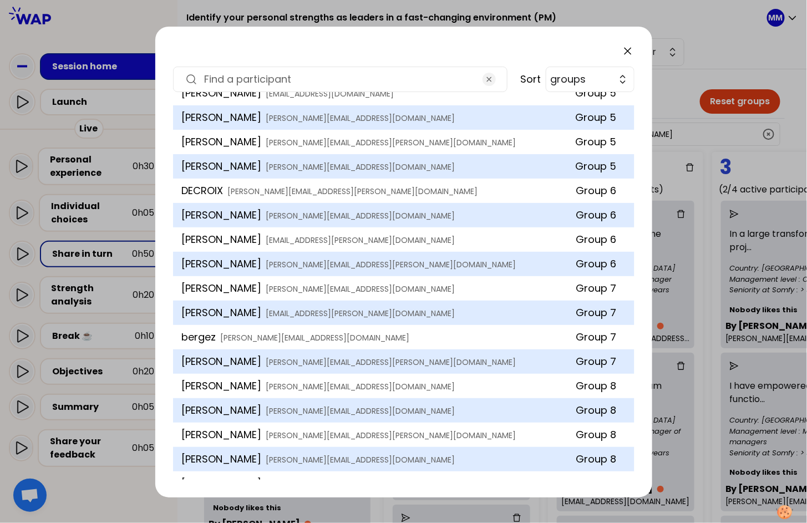
click at [626, 49] on icon at bounding box center [627, 51] width 7 height 7
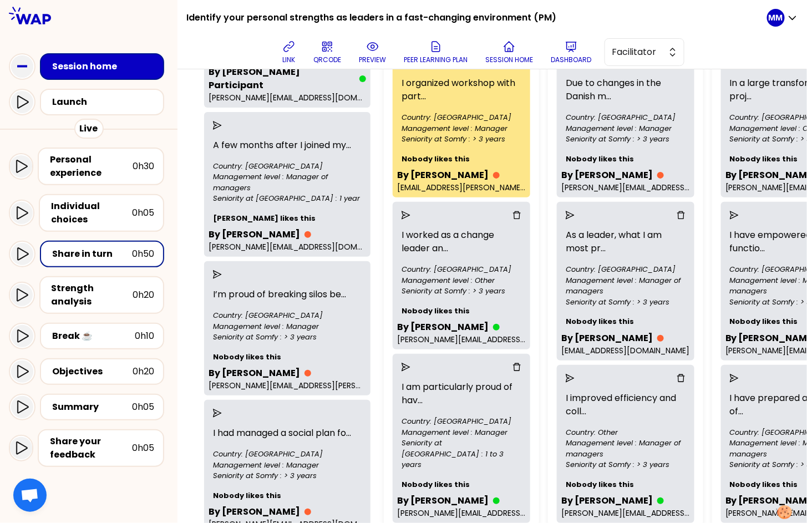
scroll to position [0, 0]
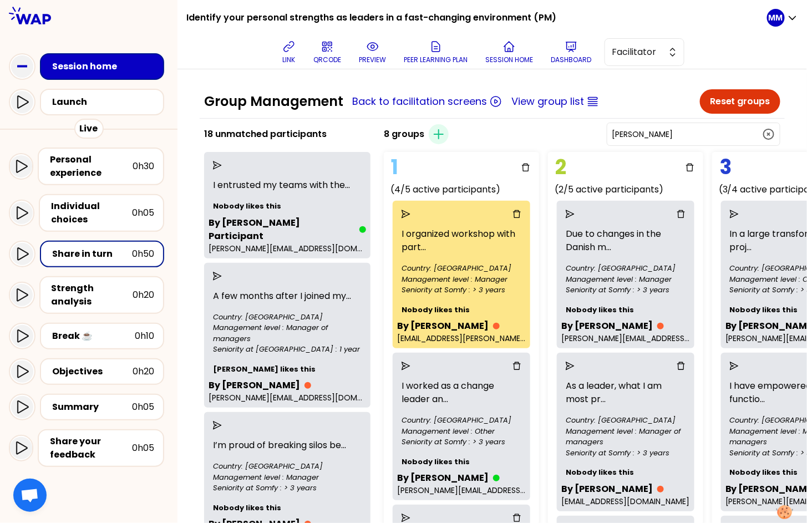
click at [687, 135] on input "Carine BENOIT" at bounding box center [686, 134] width 150 height 11
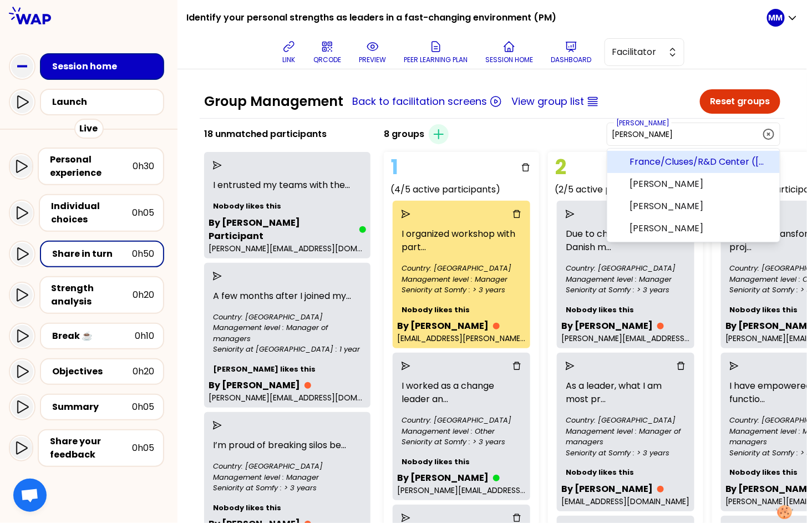
click at [687, 135] on input "Carine BENOIT" at bounding box center [686, 134] width 150 height 11
click at [706, 159] on span "DECROIX" at bounding box center [699, 161] width 141 height 13
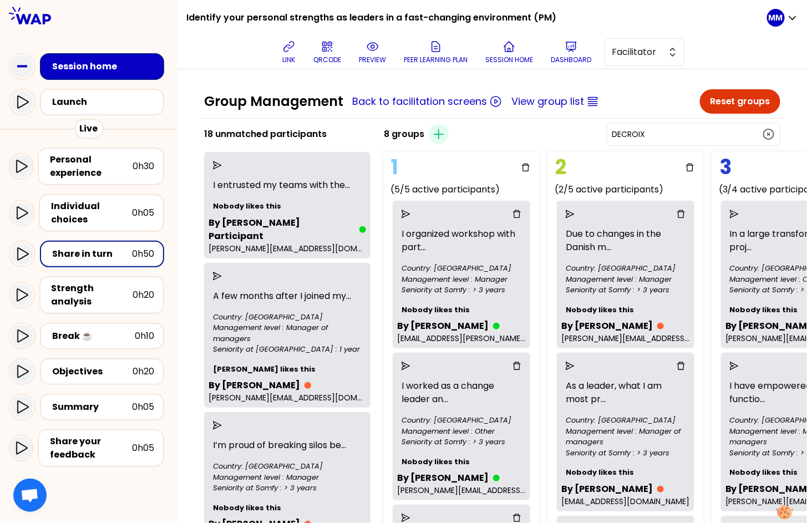
click at [710, 137] on input "DECROIX" at bounding box center [686, 134] width 150 height 11
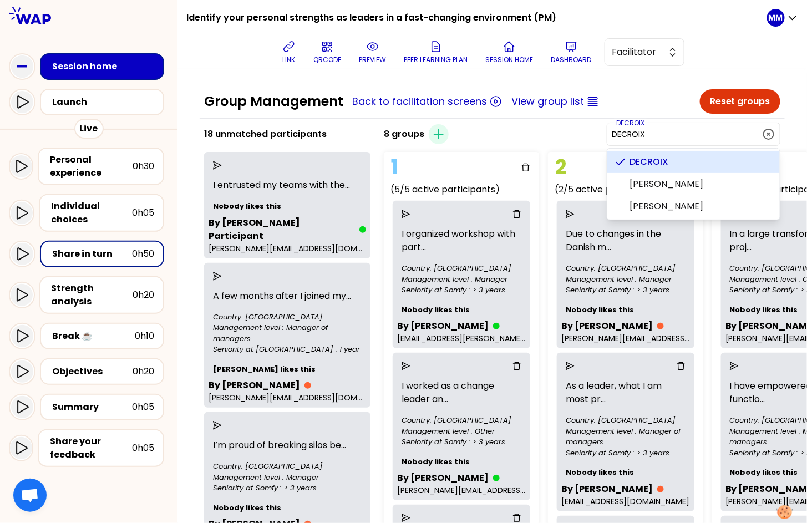
click at [710, 137] on input "DECROIX" at bounding box center [686, 134] width 150 height 11
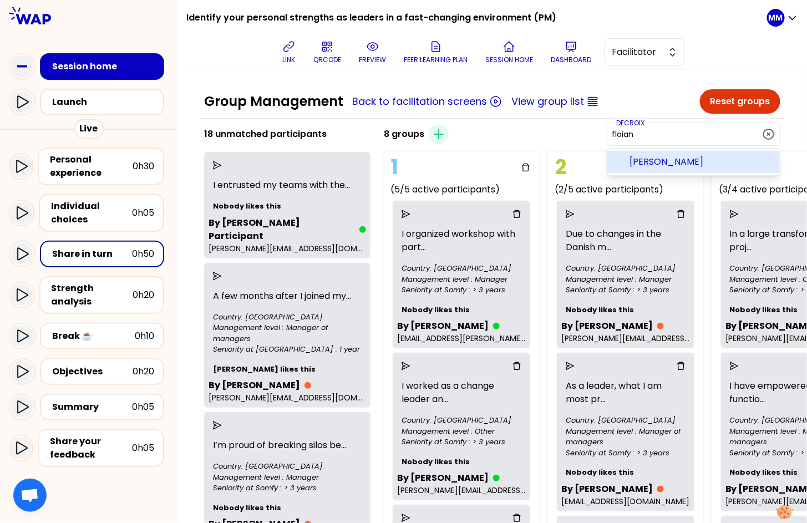
click at [711, 165] on span "Florian CALMES" at bounding box center [699, 161] width 141 height 13
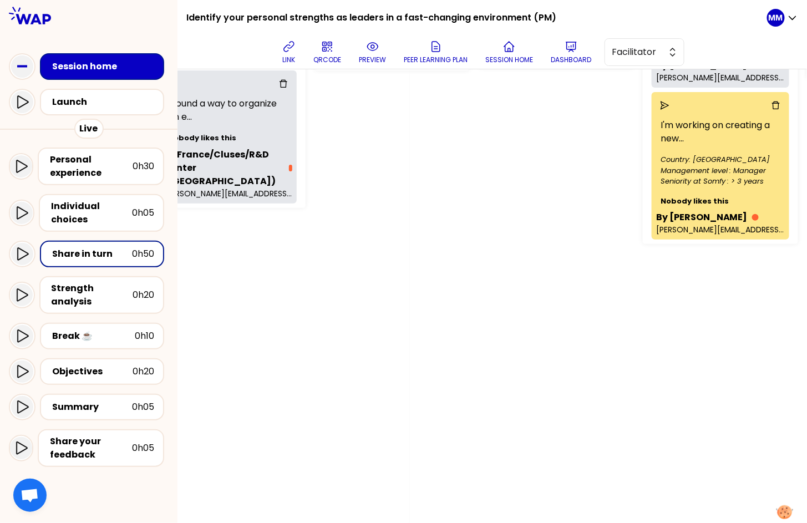
click at [610, 283] on div "Group Management Back to facilitation screens View group list Reset groups 18 u…" at bounding box center [491, 295] width 629 height 453
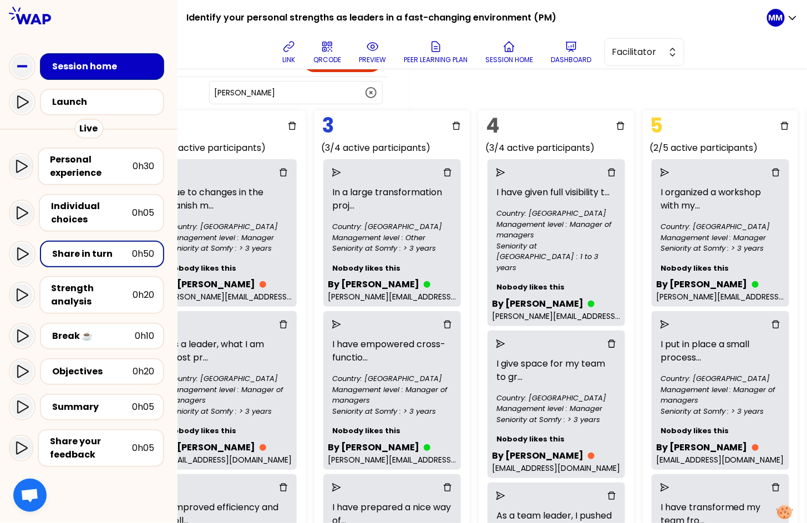
scroll to position [0, 397]
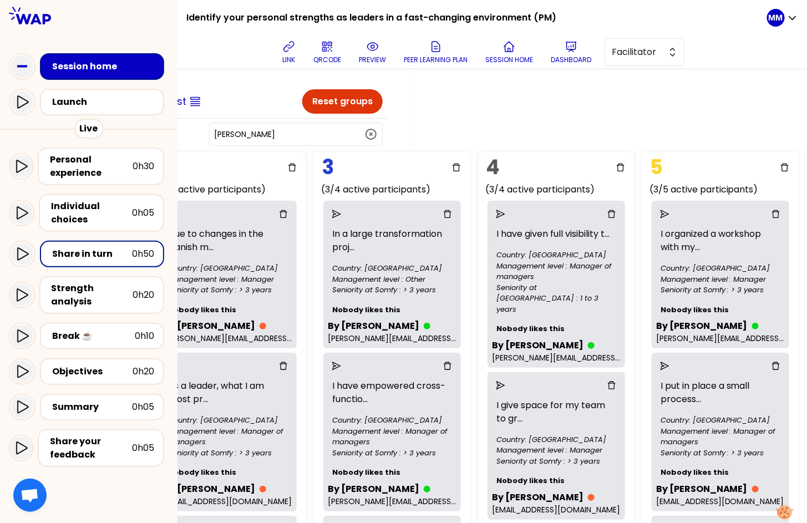
click at [339, 128] on button "Florian CALMES" at bounding box center [296, 134] width 164 height 13
click at [334, 130] on input "Florian CALMES" at bounding box center [289, 134] width 150 height 11
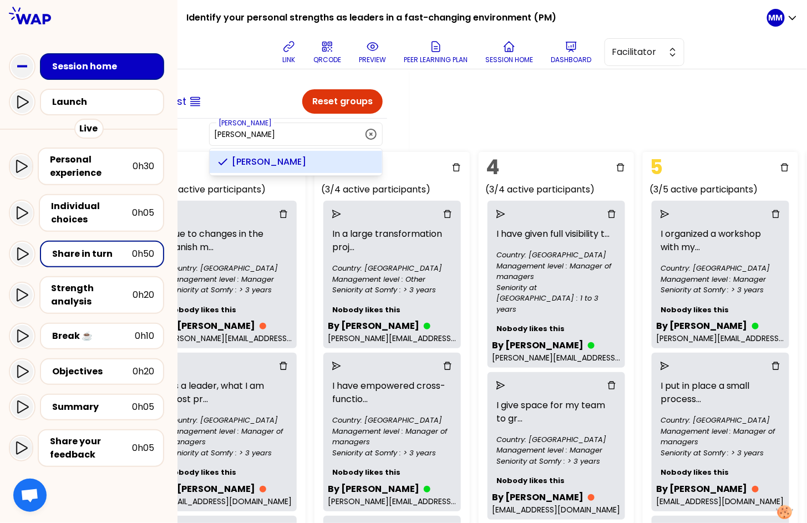
click at [334, 130] on input "Florian CALMES" at bounding box center [289, 134] width 150 height 11
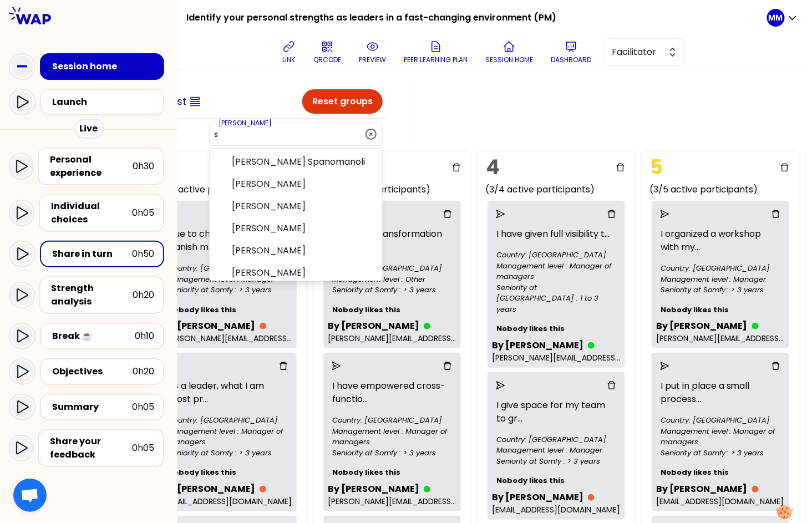
scroll to position [0, 0]
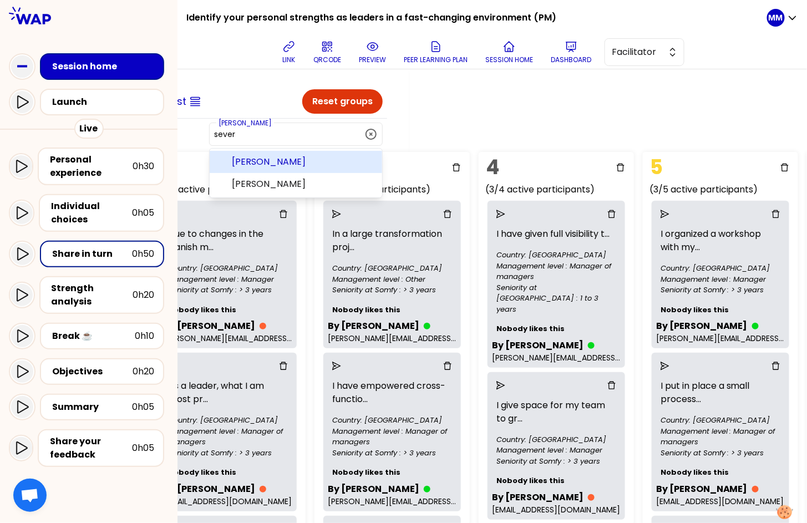
click at [427, 121] on div "Group Management Back to facilitation screens View group list Reset groups 18 u…" at bounding box center [491, 295] width 629 height 453
type input "Florian CALMES"
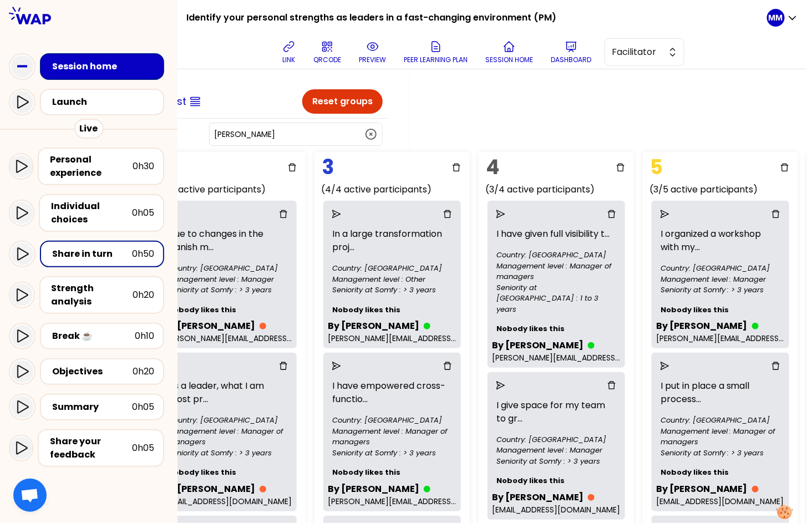
click at [366, 132] on icon "button" at bounding box center [371, 134] width 10 height 10
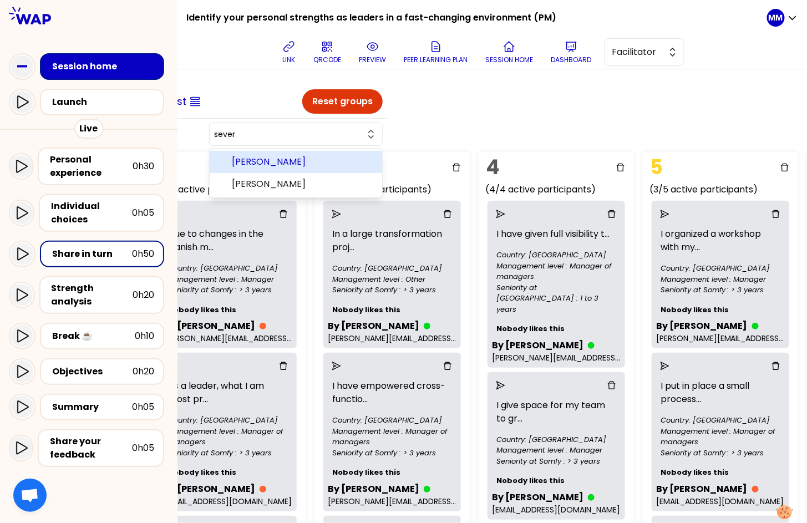
click at [344, 165] on span "Dangel Séverine" at bounding box center [302, 161] width 141 height 13
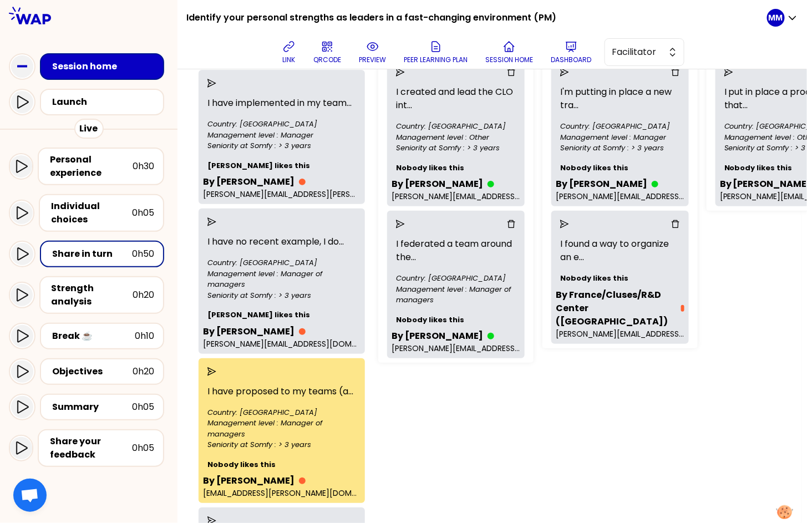
scroll to position [623, 6]
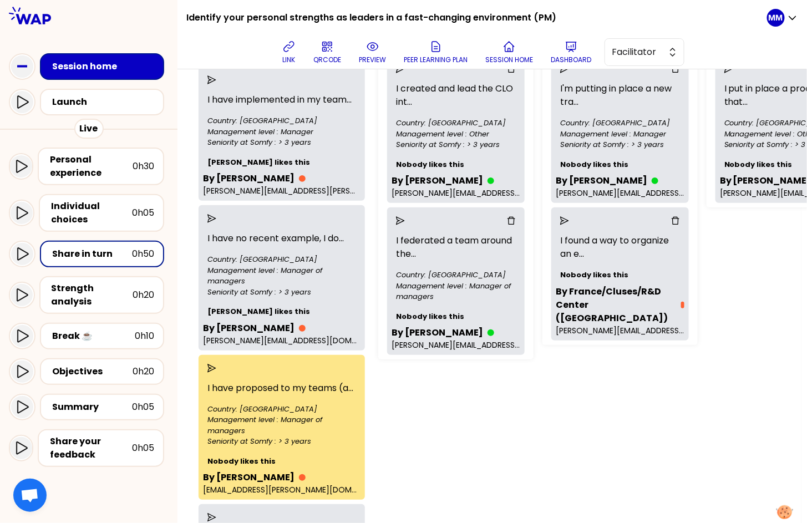
click at [216, 368] on icon "send" at bounding box center [211, 368] width 9 height 9
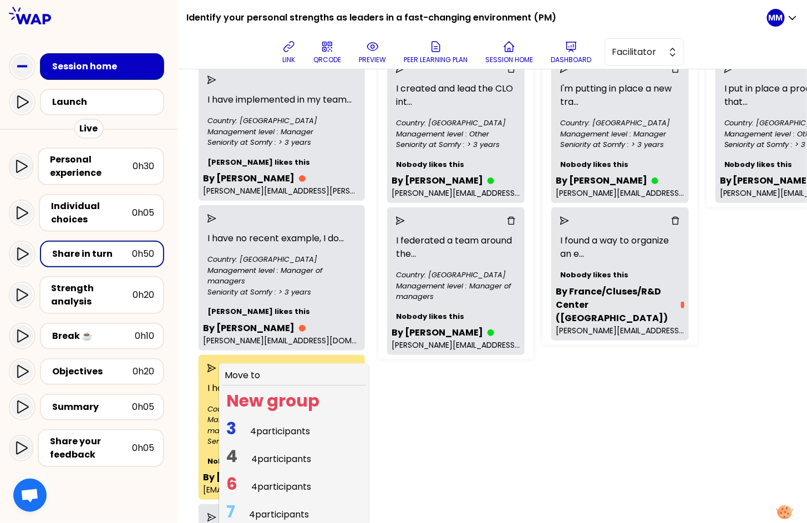
click at [278, 431] on span "4 participants" at bounding box center [280, 431] width 60 height 13
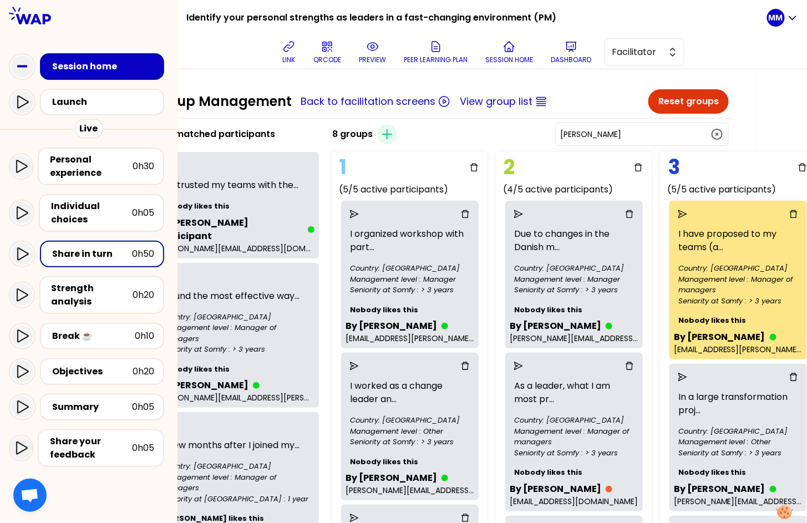
scroll to position [0, 0]
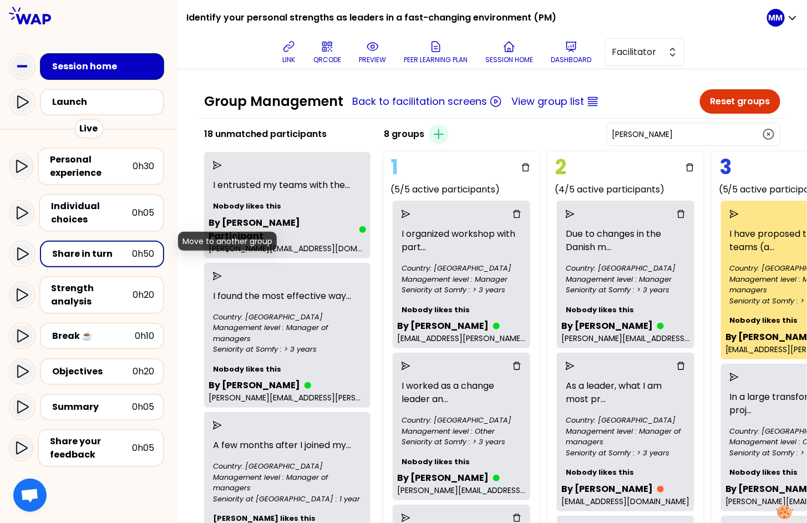
drag, startPoint x: 222, startPoint y: 260, endPoint x: 230, endPoint y: 269, distance: 12.6
click at [222, 272] on icon "send" at bounding box center [217, 276] width 9 height 9
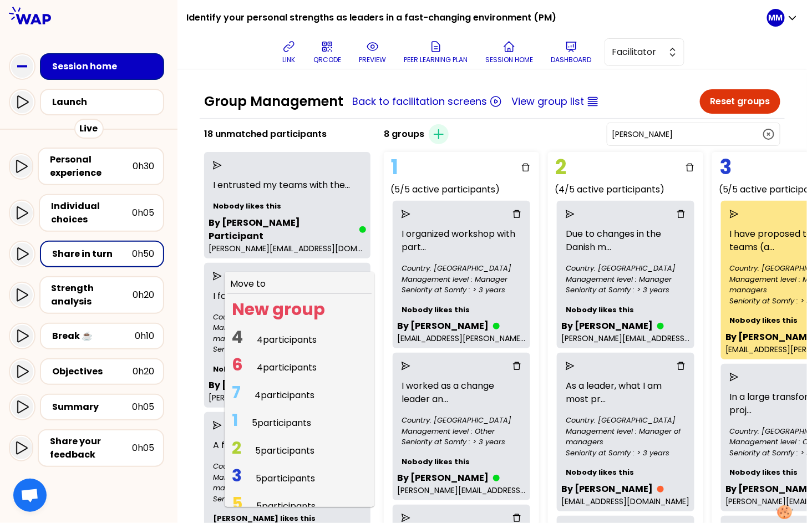
click at [279, 333] on span "4 participants" at bounding box center [287, 339] width 60 height 13
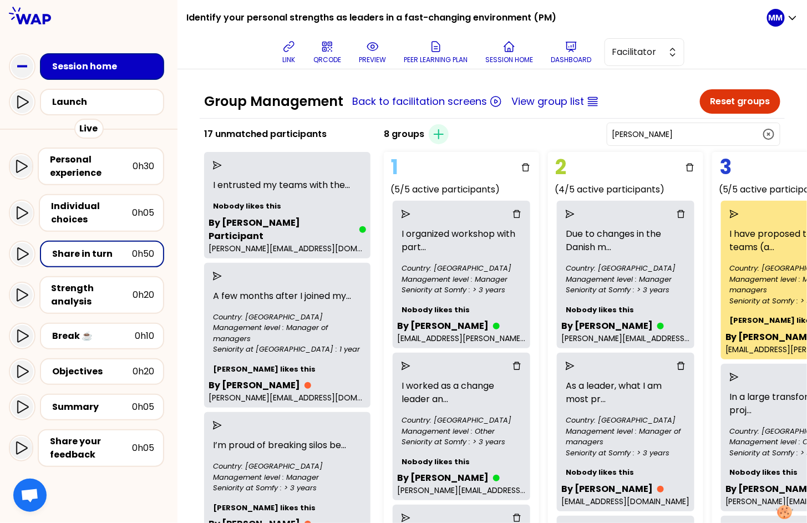
click at [699, 135] on input "Dangel Séverine" at bounding box center [686, 134] width 150 height 11
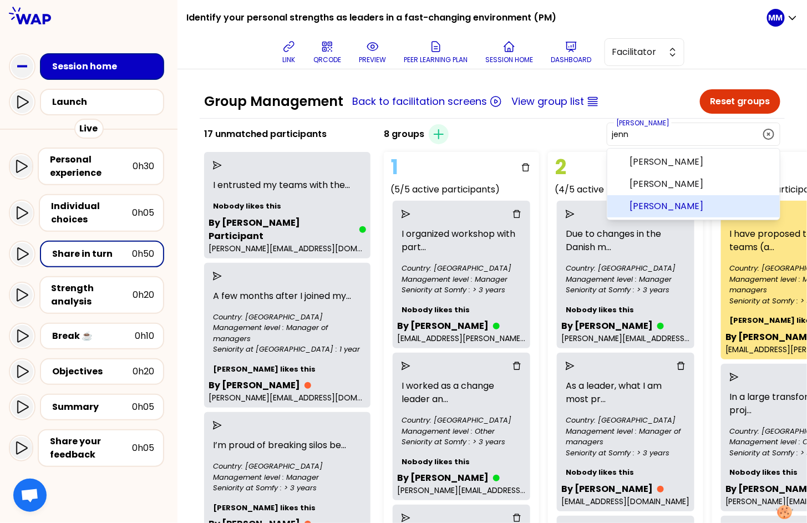
click at [716, 208] on span "Jennifer Kavanagh" at bounding box center [699, 206] width 141 height 13
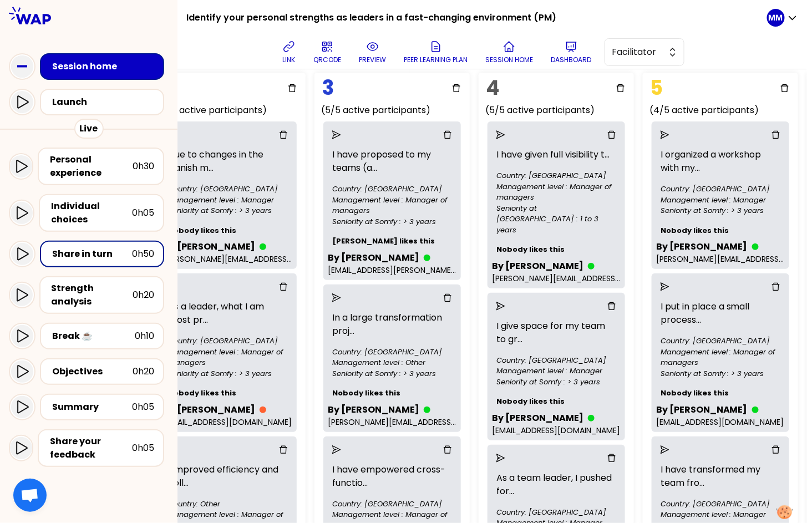
scroll to position [0, 397]
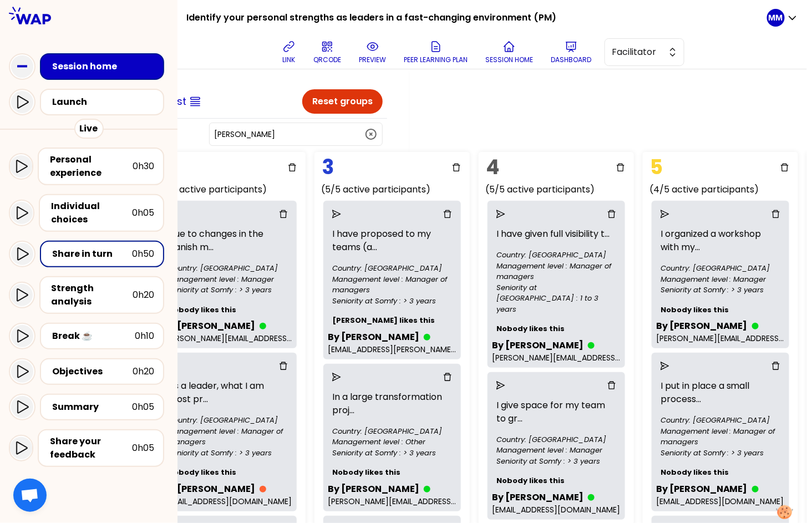
click at [335, 129] on input "Jennifer Kavanagh" at bounding box center [289, 134] width 150 height 11
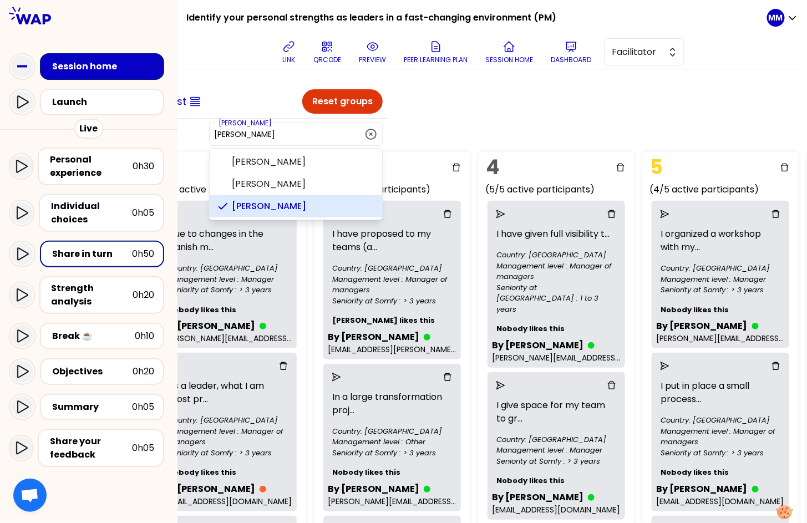
click at [335, 129] on input "Jennifer Kavanagh" at bounding box center [289, 134] width 150 height 11
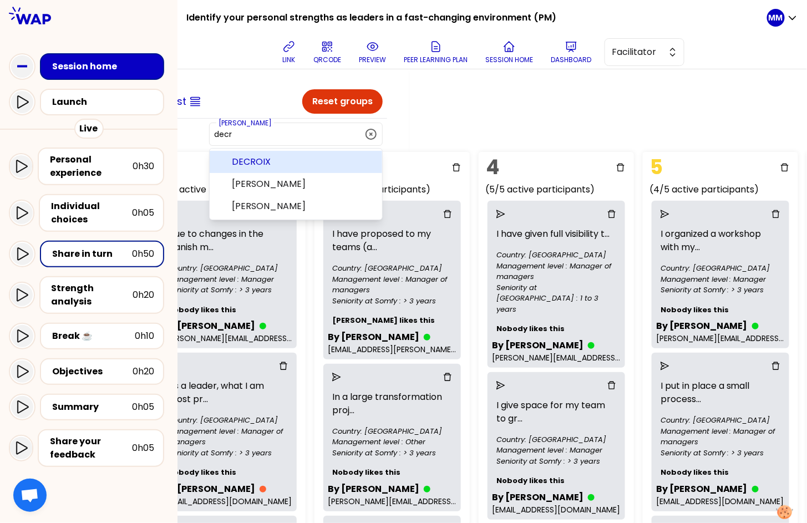
click at [319, 157] on span "DECROIX" at bounding box center [302, 161] width 141 height 13
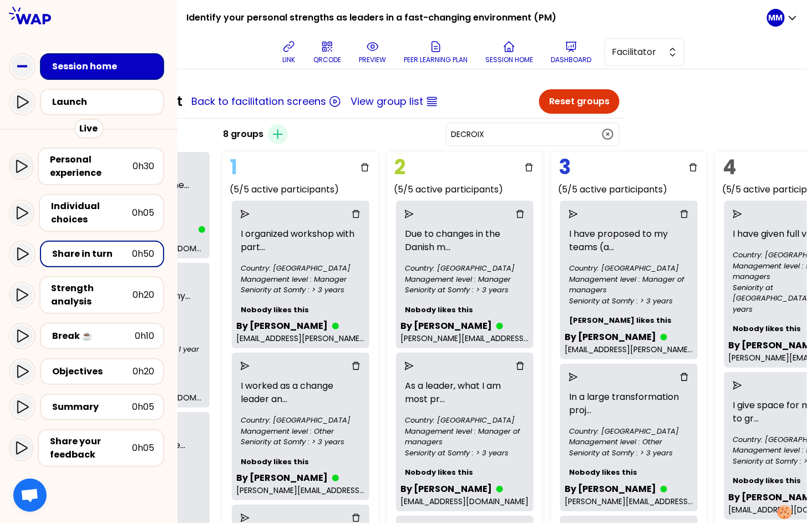
scroll to position [0, 26]
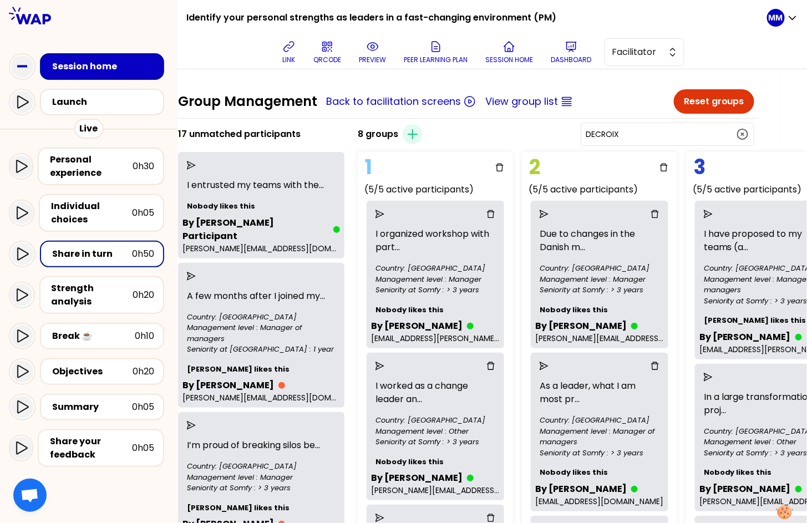
click at [664, 135] on input "DECROIX" at bounding box center [660, 134] width 150 height 11
click at [704, 158] on span "David Parrett" at bounding box center [673, 161] width 141 height 13
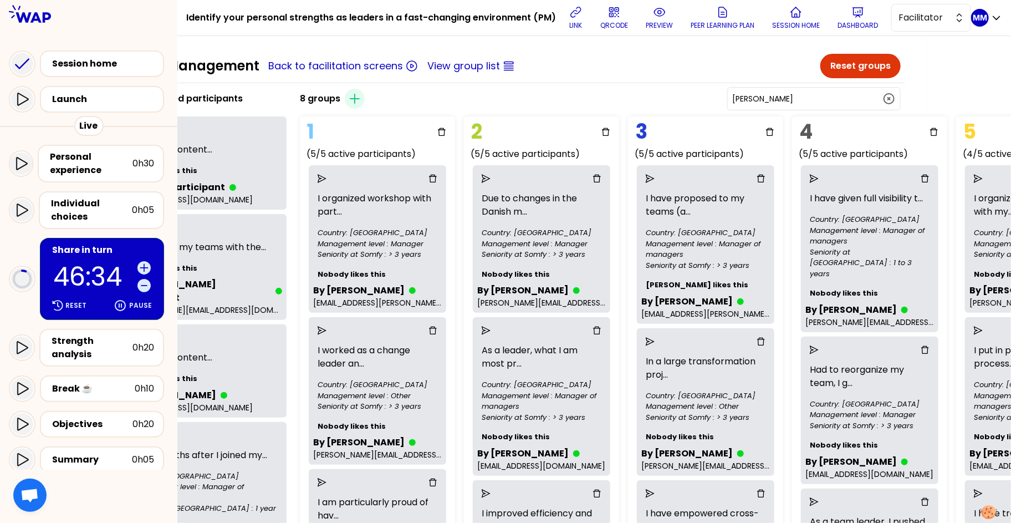
scroll to position [2, 0]
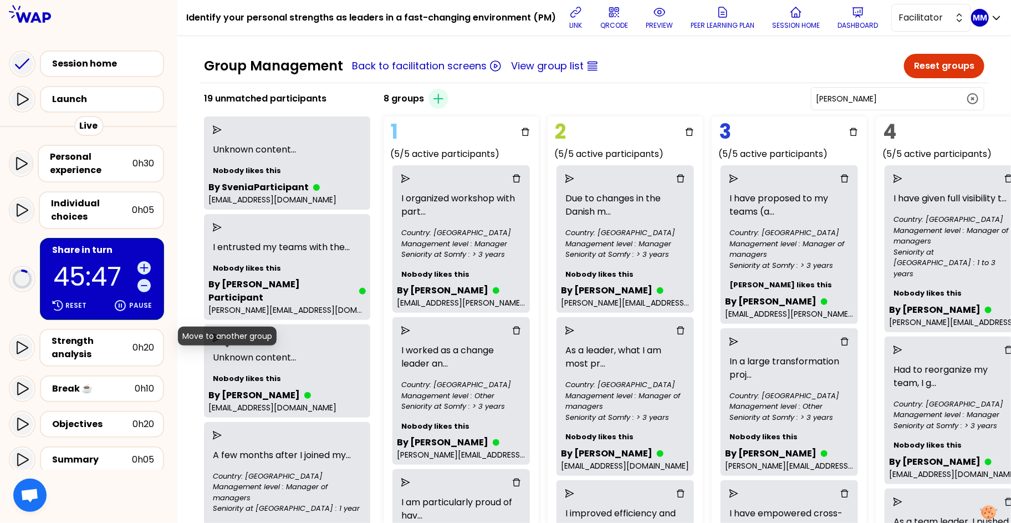
click at [222, 342] on icon "send" at bounding box center [217, 337] width 9 height 9
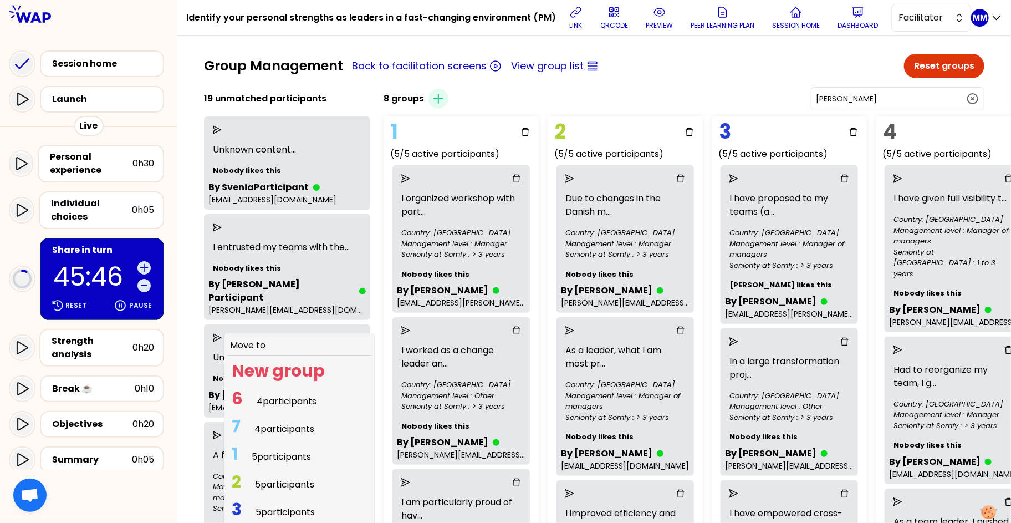
click at [289, 407] on span "4 participants" at bounding box center [287, 401] width 60 height 13
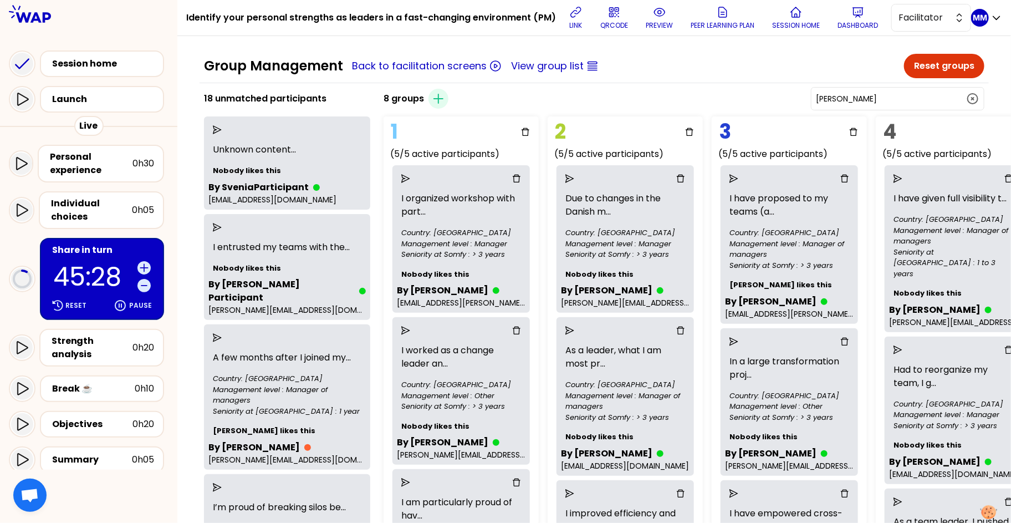
scroll to position [0, 0]
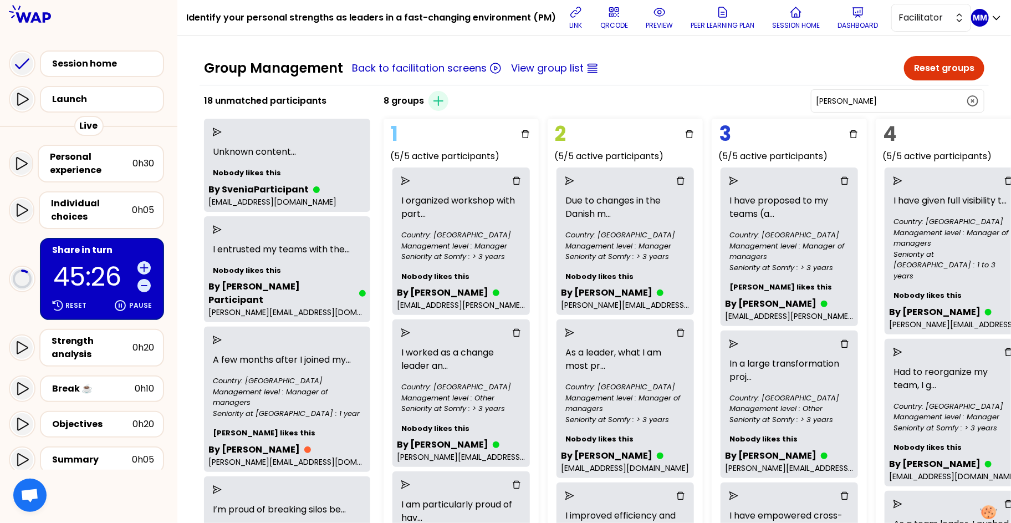
click at [813, 106] on input "David Parrett" at bounding box center [891, 100] width 150 height 11
drag, startPoint x: 899, startPoint y: 160, endPoint x: 893, endPoint y: 161, distance: 6.2
click at [813, 135] on span "Charles-Edouard VASSE" at bounding box center [904, 128] width 141 height 13
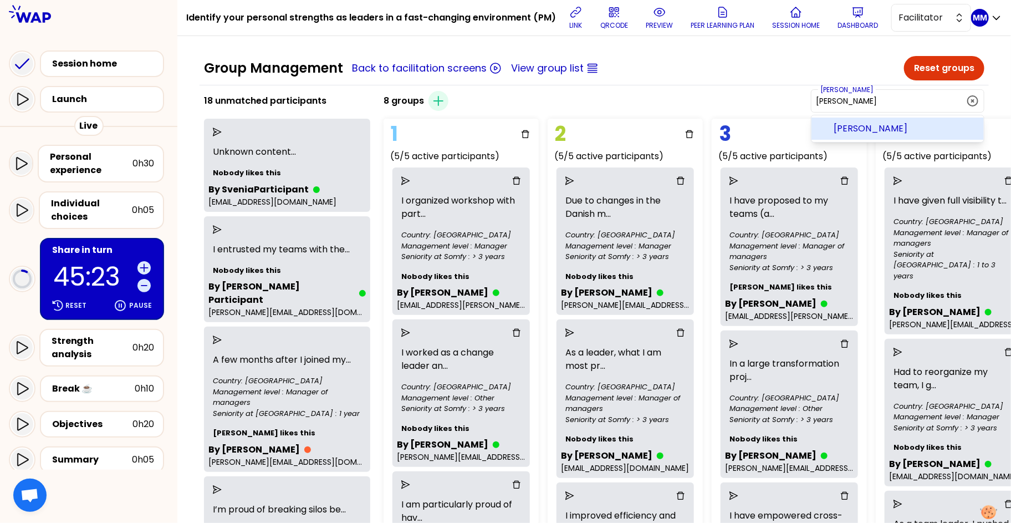
type input "Charles-Edouard VASSE"
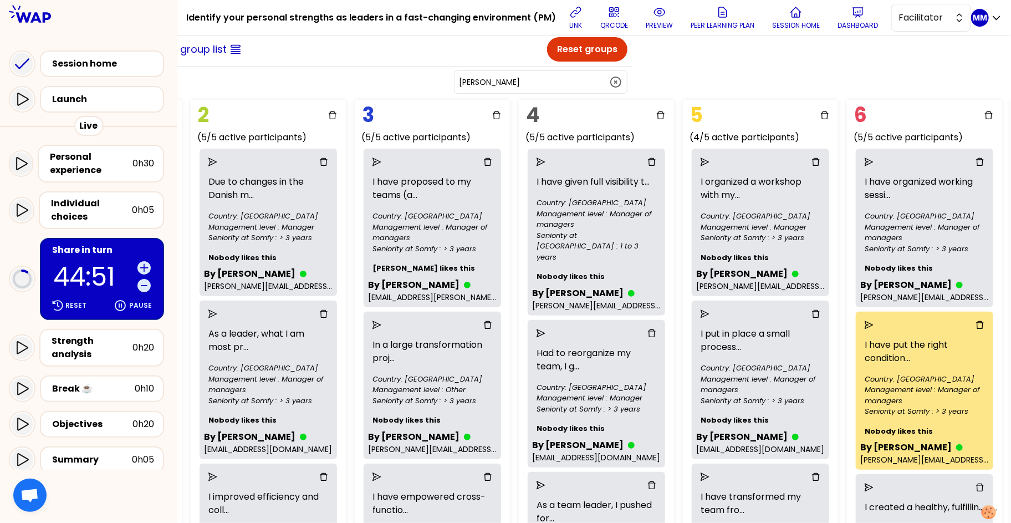
scroll to position [0, 357]
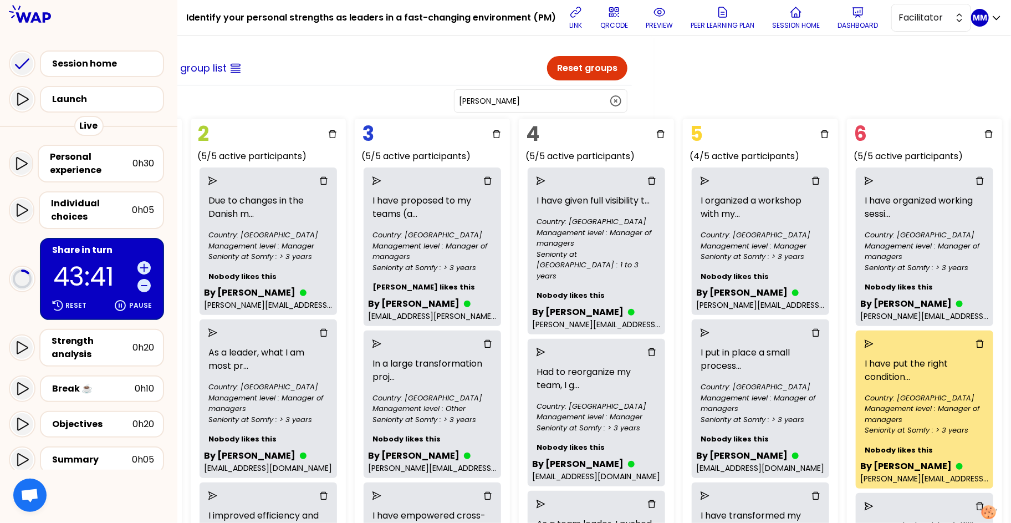
click at [90, 266] on p "43:41" at bounding box center [93, 277] width 80 height 26
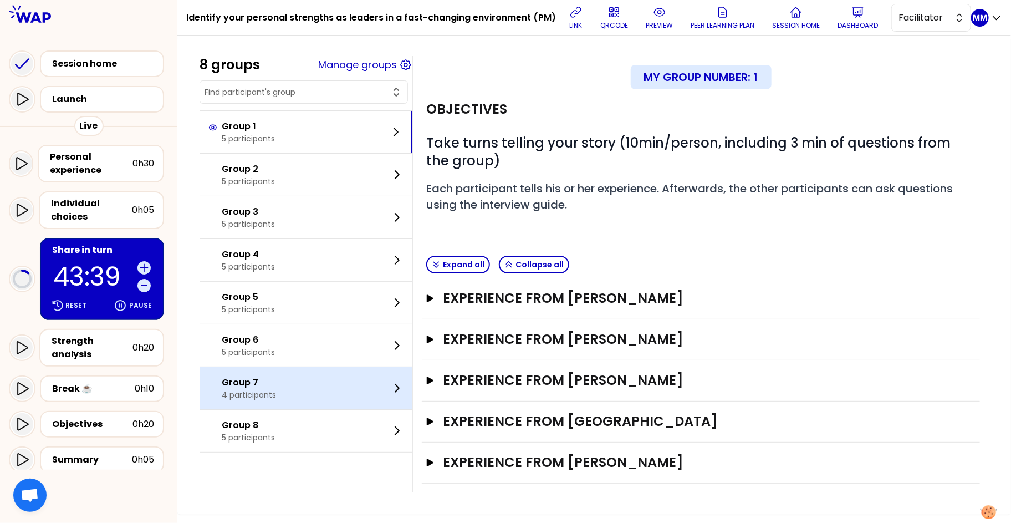
click at [276, 389] on p "Group 7" at bounding box center [249, 382] width 54 height 13
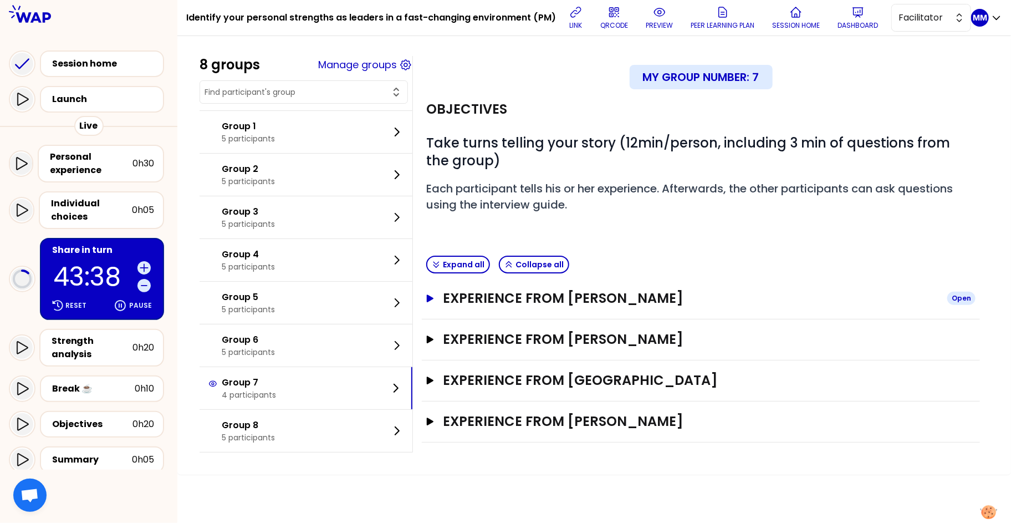
click at [616, 307] on h3 "Experience from Magdalena" at bounding box center [691, 298] width 496 height 18
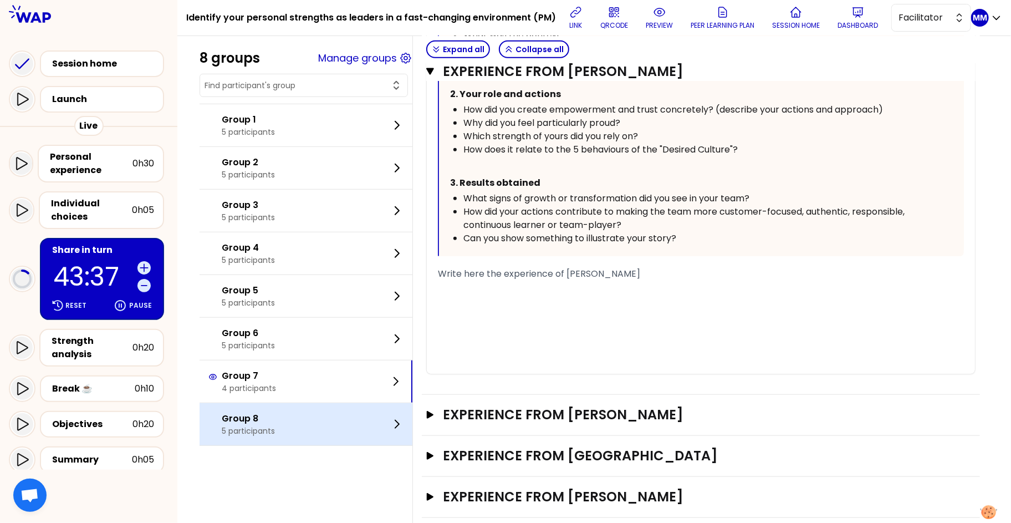
scroll to position [419, 0]
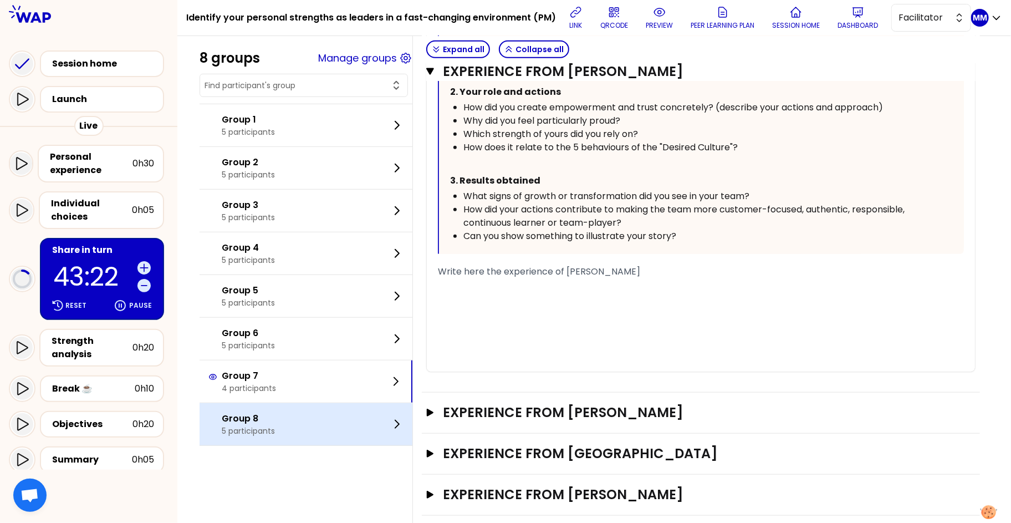
click at [275, 425] on p "Group 8" at bounding box center [248, 418] width 53 height 13
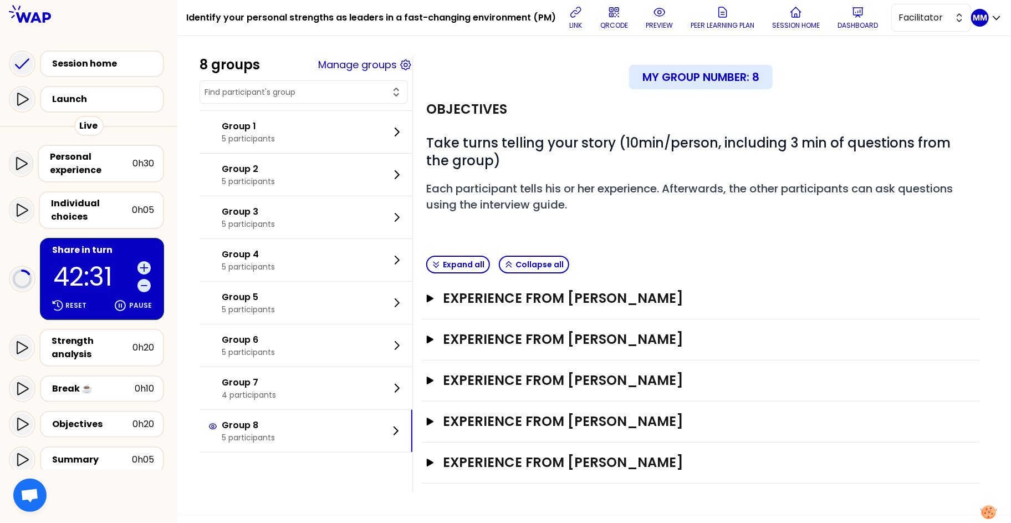
click at [339, 98] on input "text" at bounding box center [297, 91] width 185 height 11
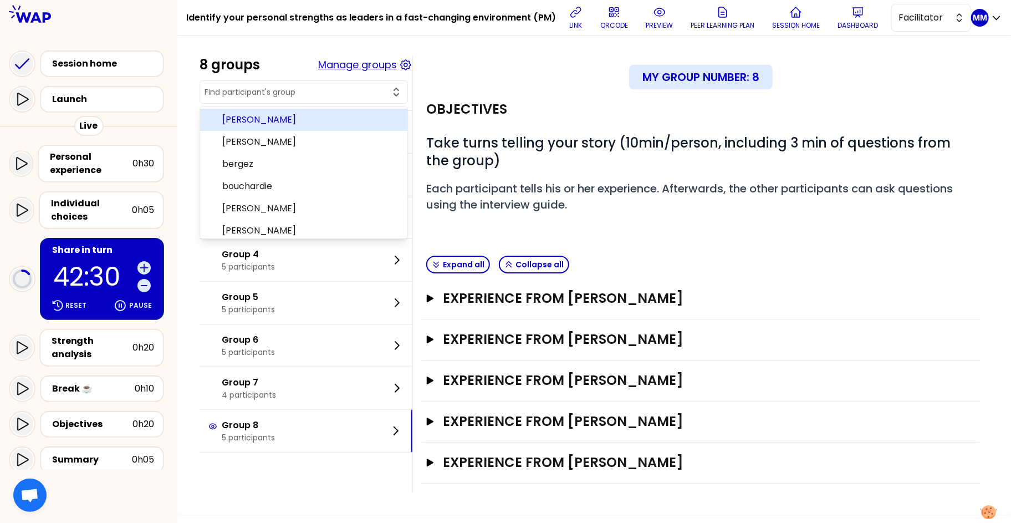
click at [374, 73] on button "Manage groups" at bounding box center [357, 65] width 79 height 16
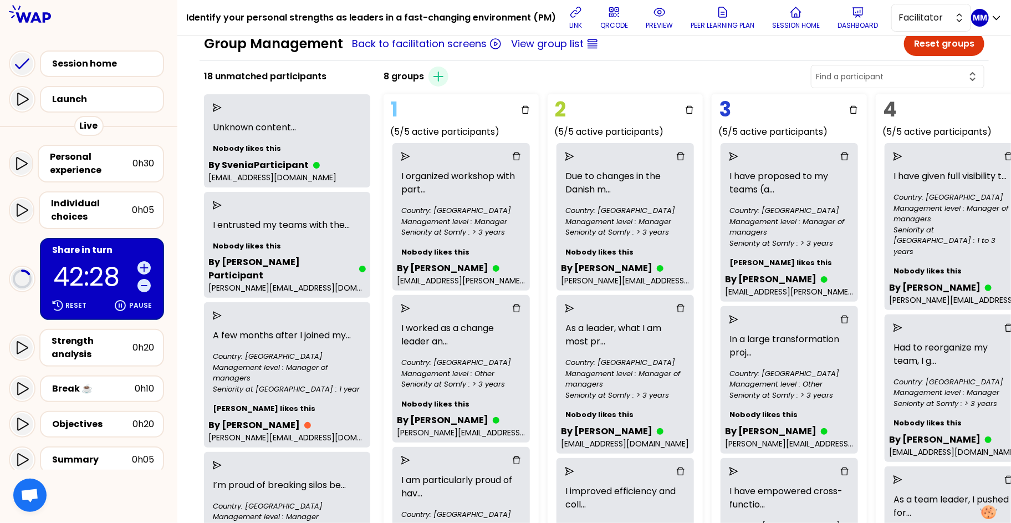
click at [813, 82] on input "text" at bounding box center [891, 76] width 150 height 11
type input "jerome"
click at [813, 82] on input "jerome" at bounding box center [891, 76] width 150 height 11
click at [813, 82] on input "text" at bounding box center [891, 76] width 150 height 11
click at [813, 111] on span "GAIDIOZ" at bounding box center [904, 104] width 141 height 13
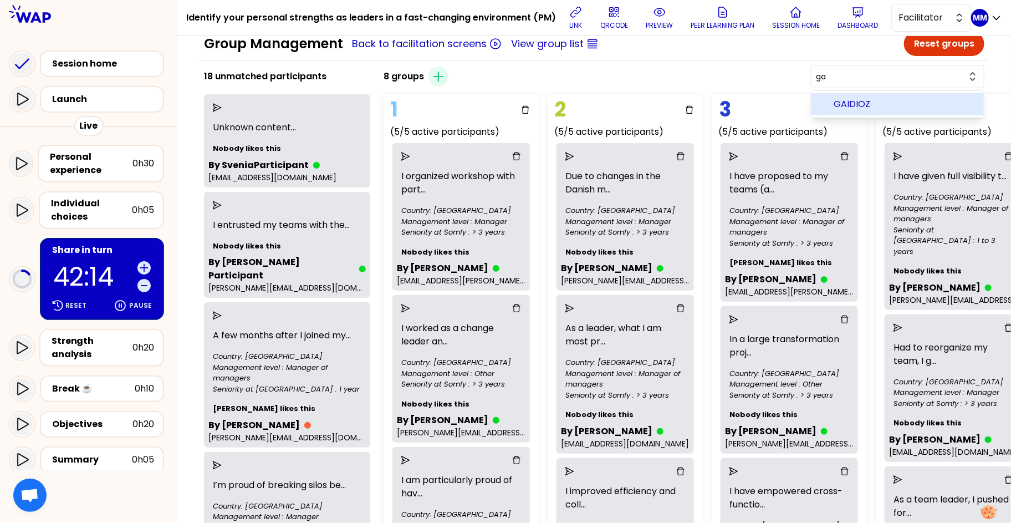
type input "GAIDIOZ"
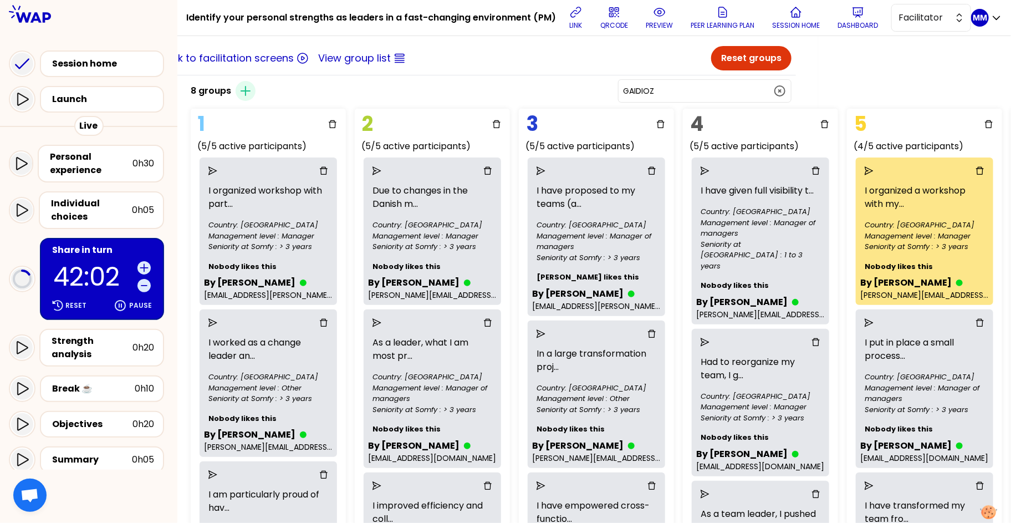
scroll to position [8, 193]
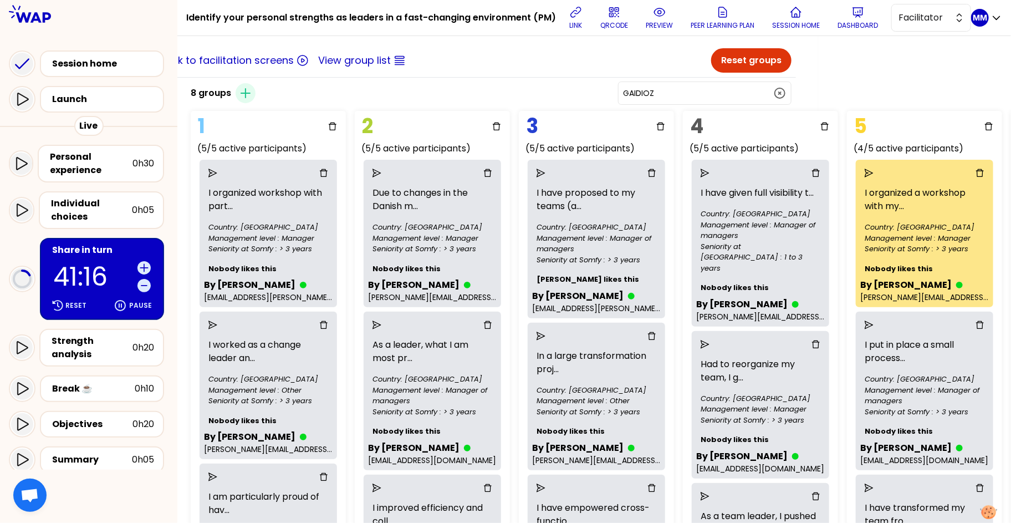
click at [76, 267] on p "41:16" at bounding box center [93, 277] width 80 height 26
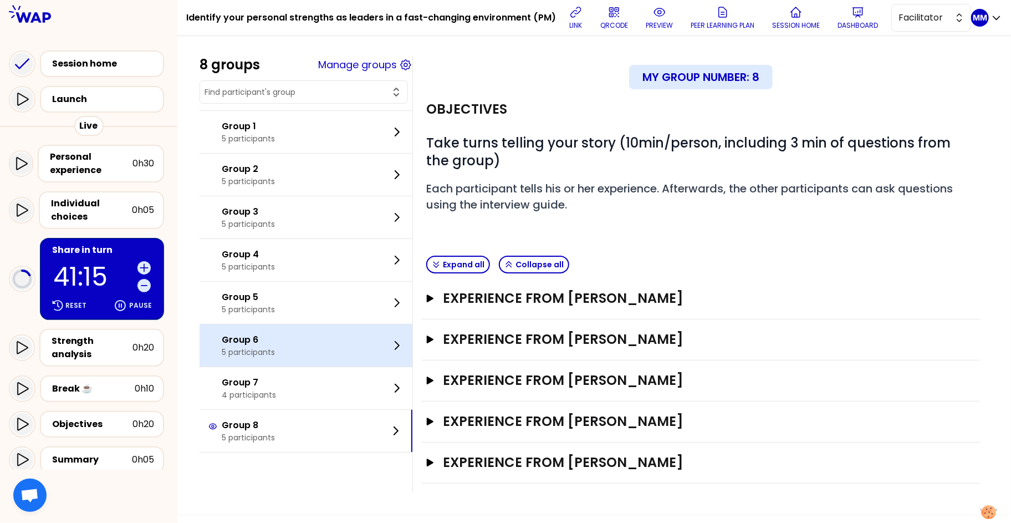
click at [300, 366] on div "Group 6 5 participants" at bounding box center [306, 345] width 213 height 42
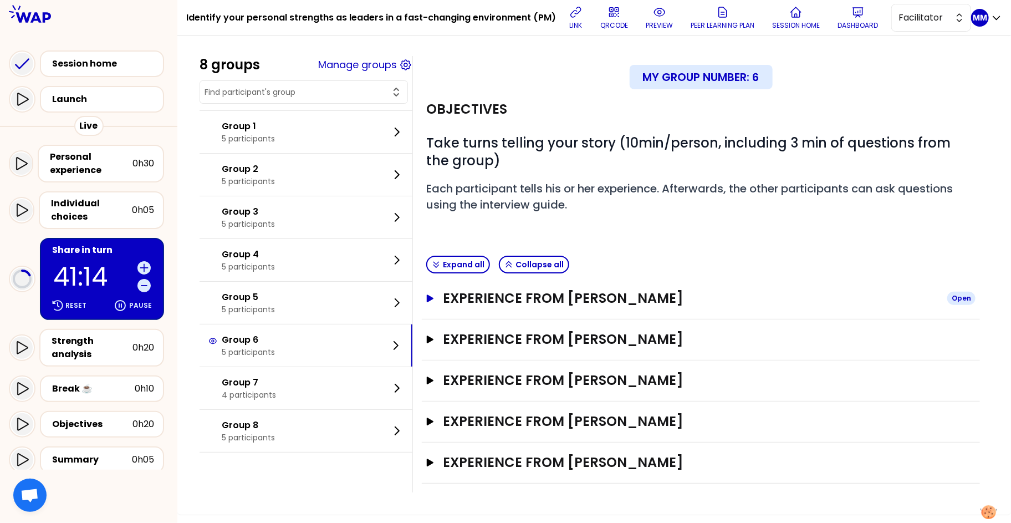
click at [592, 307] on h3 "Experience from DECROIX" at bounding box center [691, 298] width 496 height 18
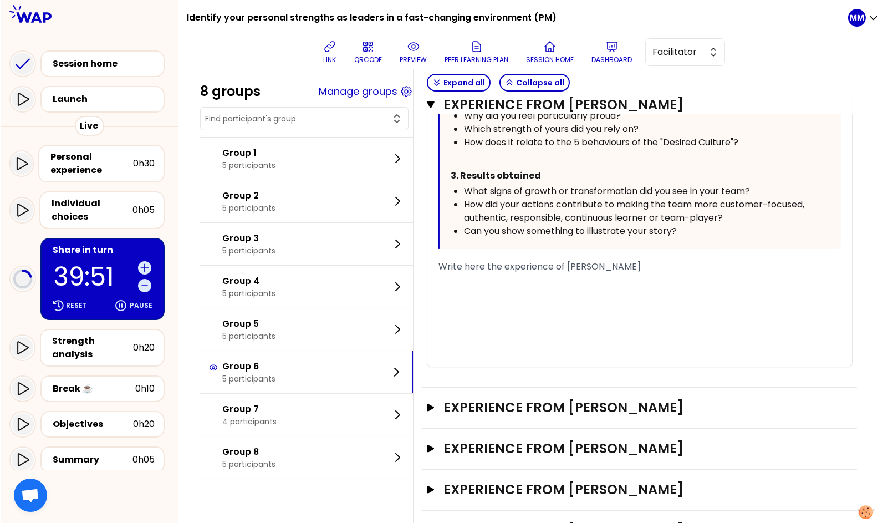
scroll to position [578, 0]
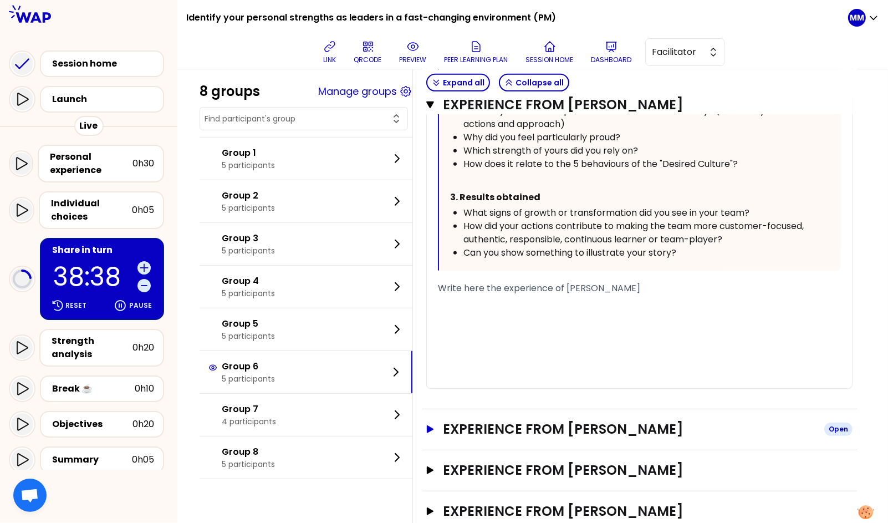
click at [679, 428] on h3 "Experience from Charles-Edouard VASSE" at bounding box center [629, 429] width 373 height 18
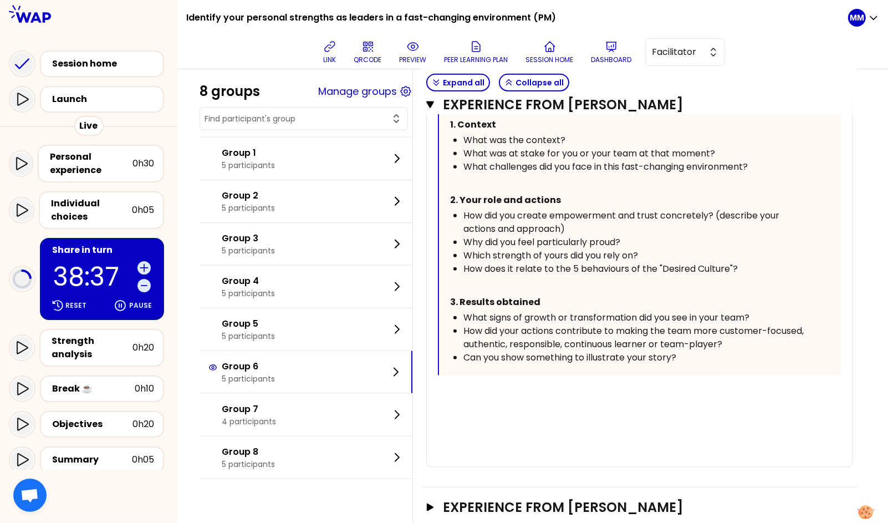
scroll to position [1129, 0]
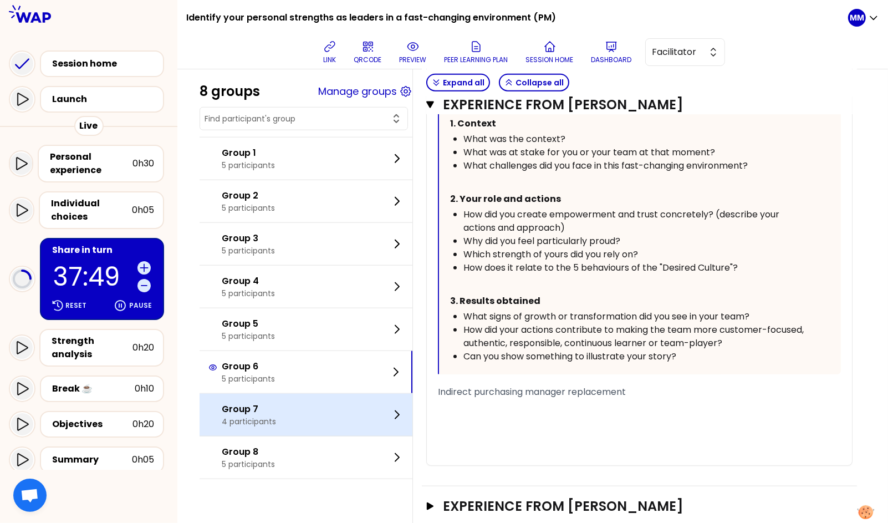
drag, startPoint x: 264, startPoint y: 417, endPoint x: 289, endPoint y: 417, distance: 25.0
click at [265, 417] on p "4 participants" at bounding box center [249, 421] width 54 height 11
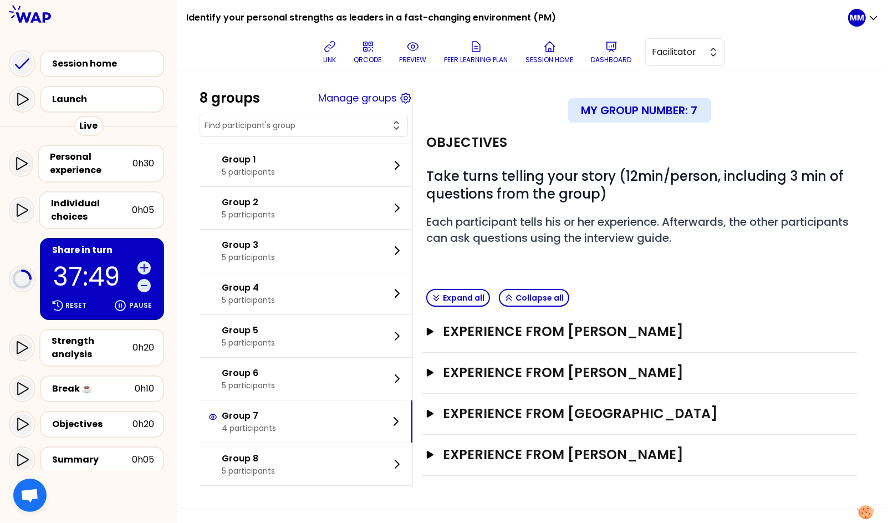
scroll to position [0, 0]
click at [616, 330] on h3 "Experience from Magdalena" at bounding box center [629, 332] width 373 height 18
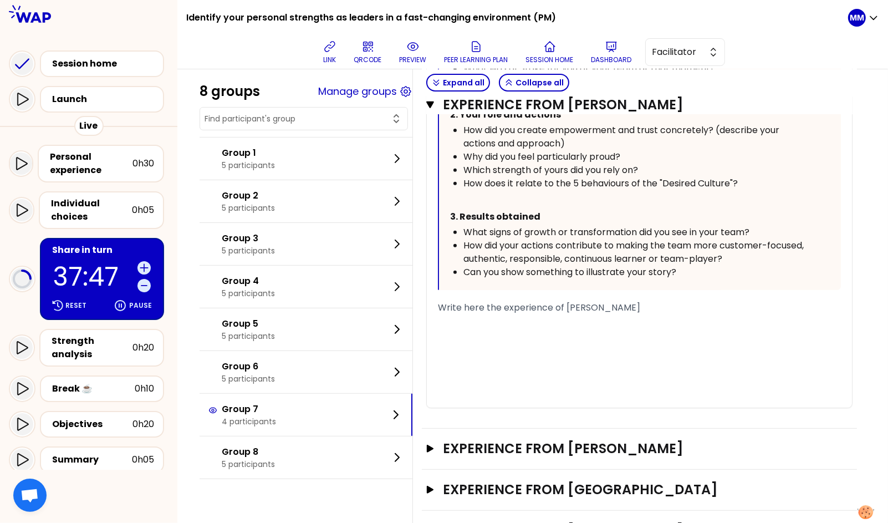
scroll to position [488, 0]
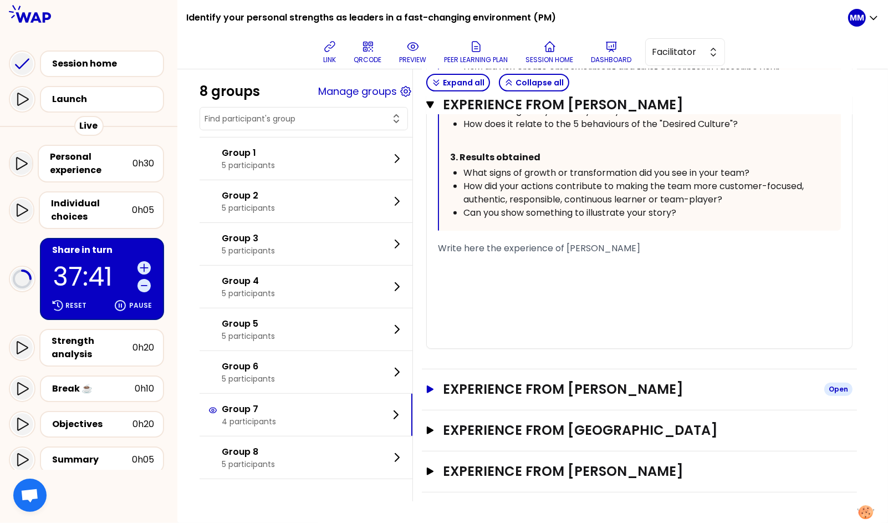
click at [580, 387] on h3 "Experience from Łukasz Ferek" at bounding box center [629, 389] width 373 height 18
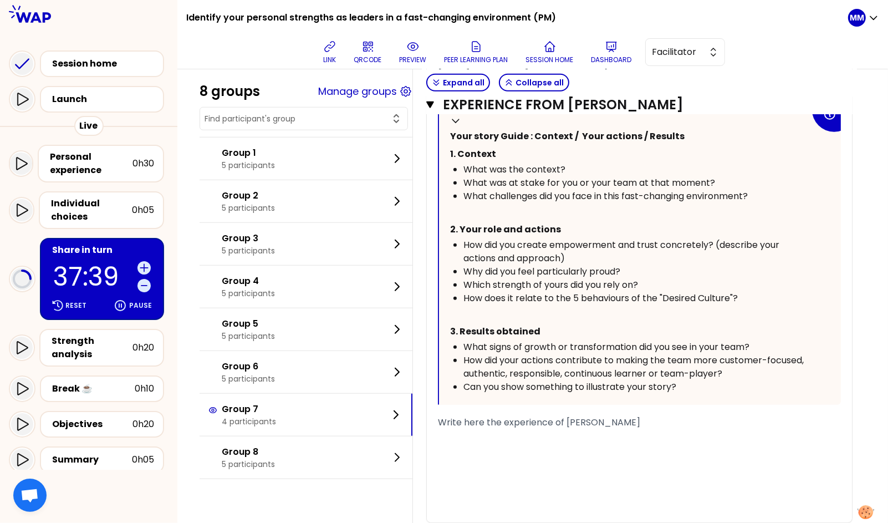
scroll to position [1018, 0]
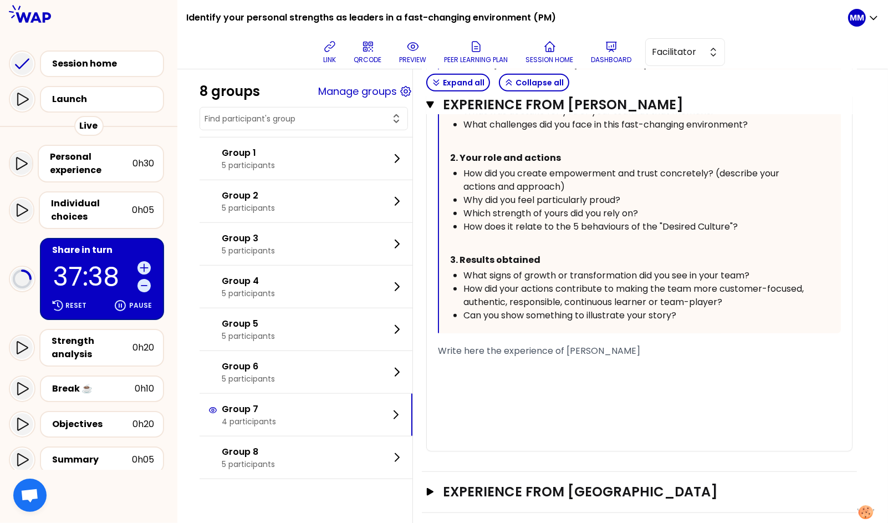
click at [587, 349] on span "Write here the experience of Łukasz Ferek" at bounding box center [539, 350] width 202 height 13
copy span "Łukasz"
click at [656, 353] on div "Write here the experience of Łukasz Ferek" at bounding box center [639, 350] width 403 height 13
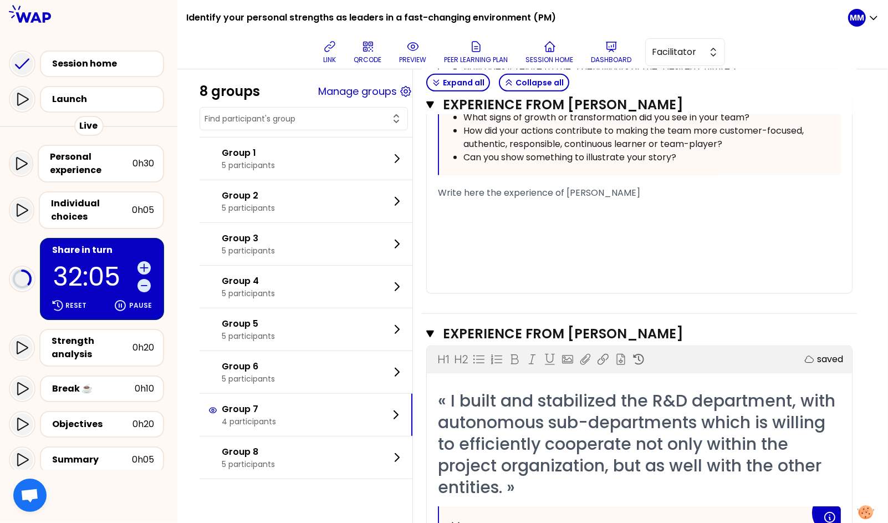
scroll to position [511, 0]
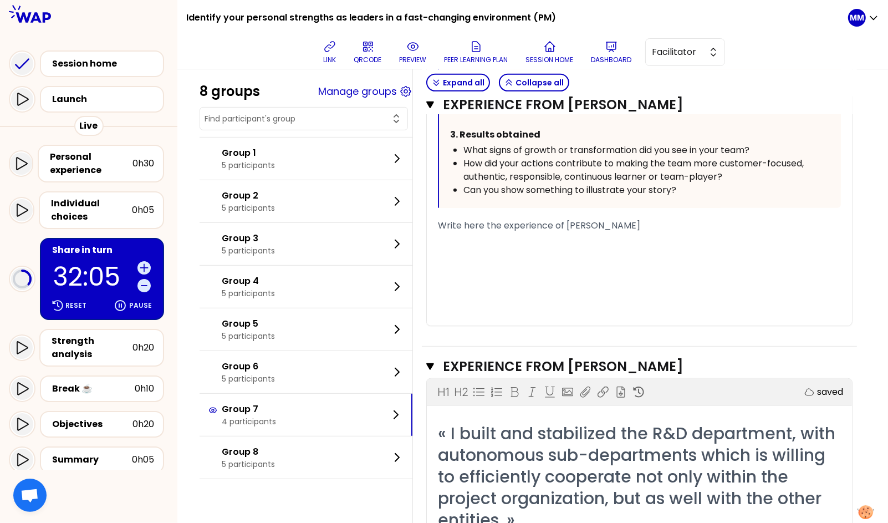
click at [630, 278] on div "﻿" at bounding box center [639, 278] width 403 height 13
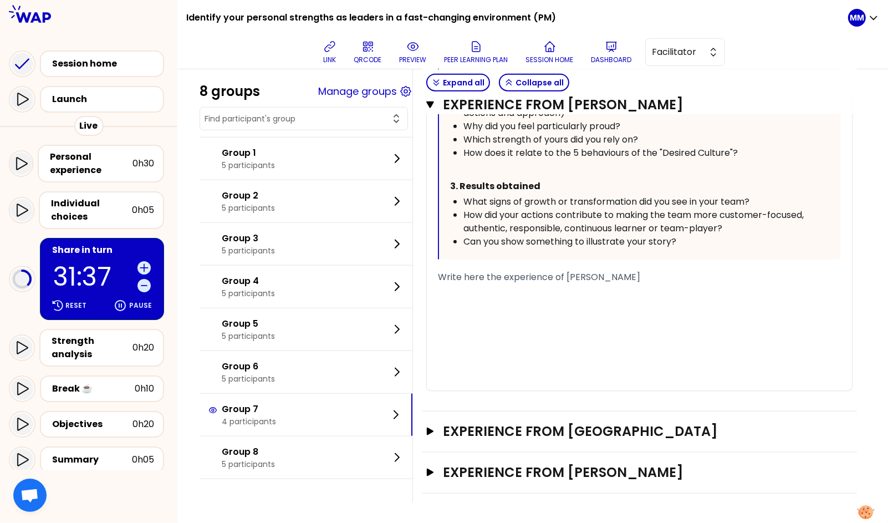
scroll to position [1093, 0]
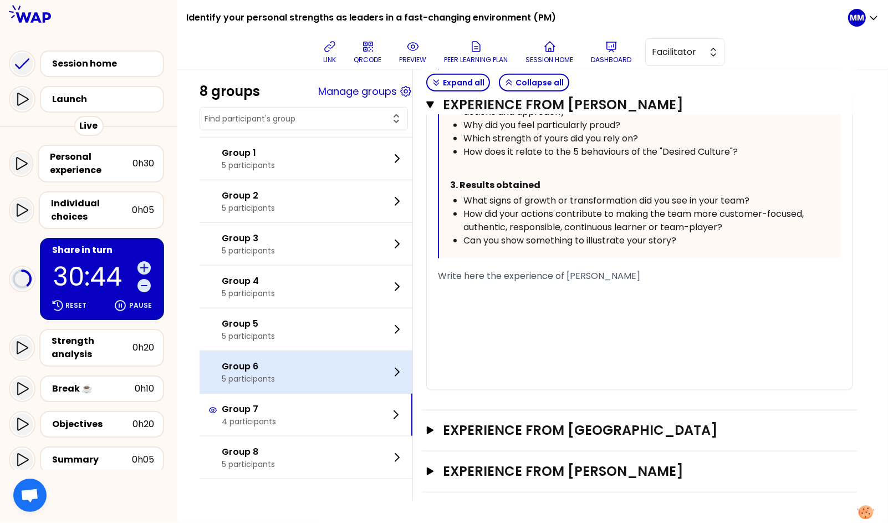
click at [262, 371] on p "Group 6" at bounding box center [248, 366] width 53 height 13
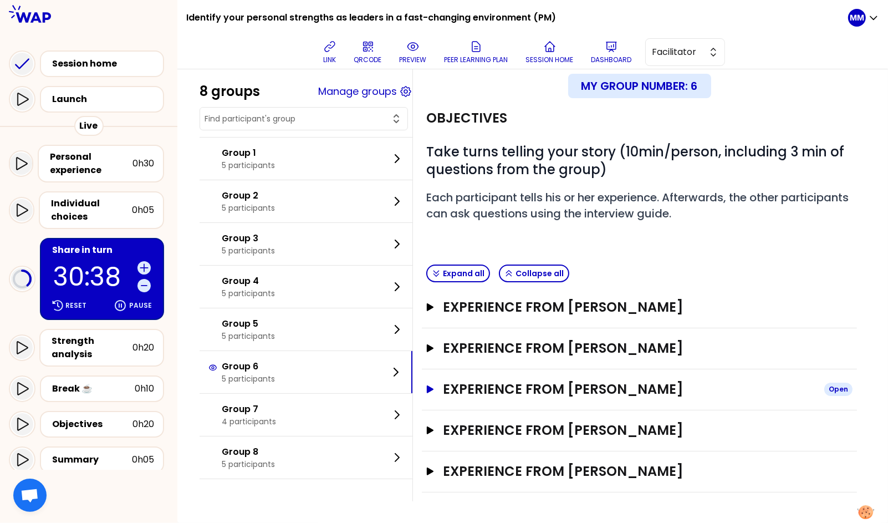
click at [598, 386] on h3 "Experience from Matthieu Bernard" at bounding box center [629, 389] width 373 height 18
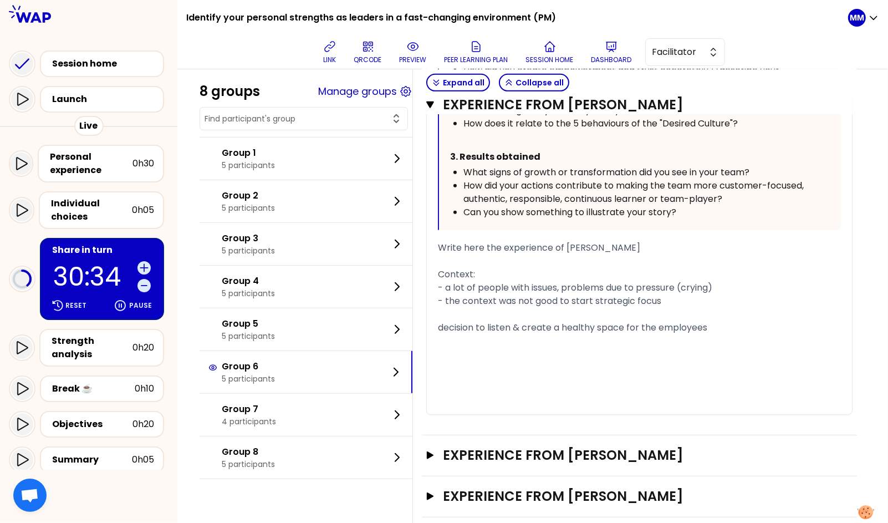
scroll to position [661, 0]
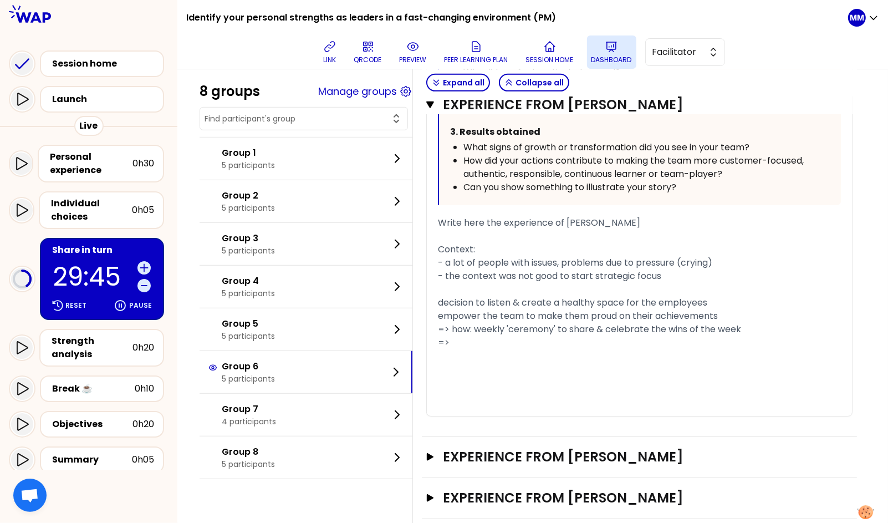
click at [609, 59] on p "Dashboard" at bounding box center [611, 59] width 40 height 9
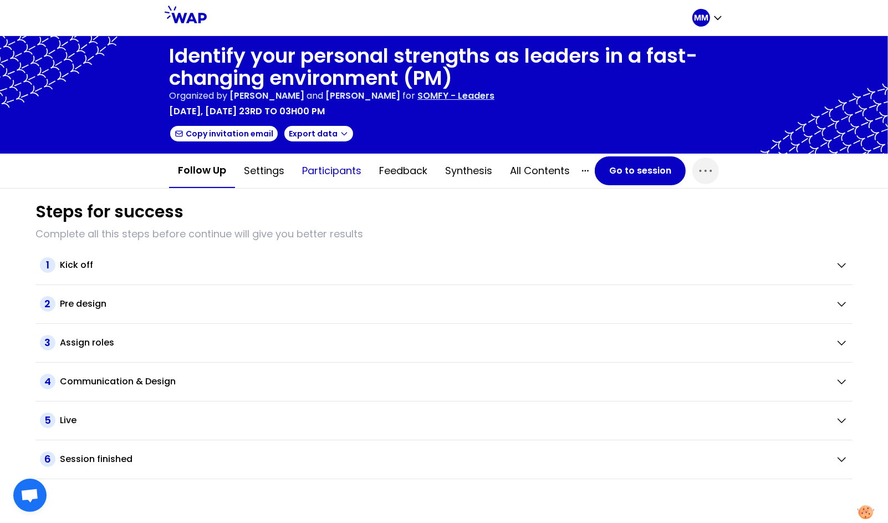
click at [329, 171] on button "Participants" at bounding box center [331, 170] width 77 height 33
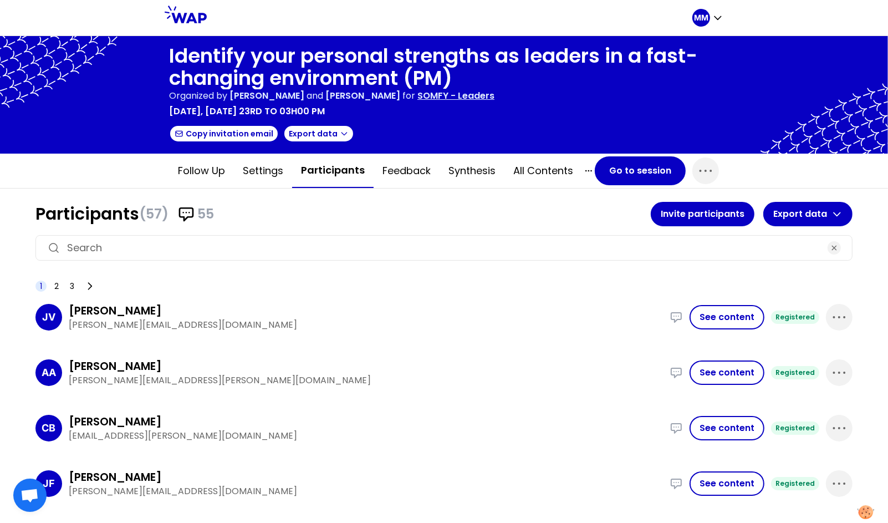
click at [313, 243] on input at bounding box center [444, 248] width 754 height 16
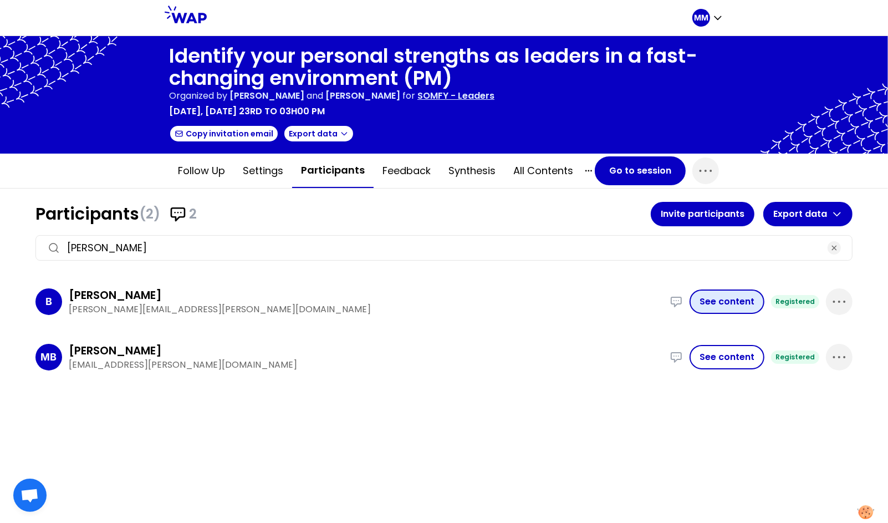
type input "benard"
click at [723, 304] on button "See content" at bounding box center [727, 301] width 75 height 24
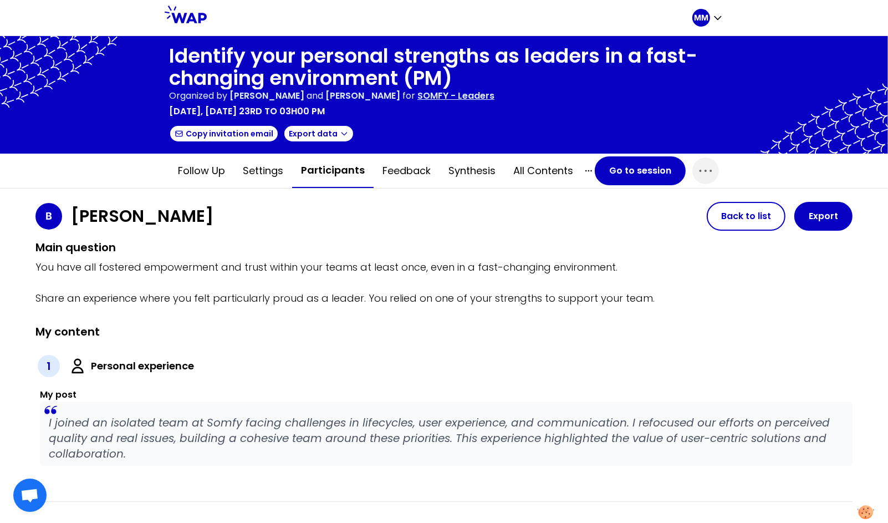
click at [278, 427] on p "I joined an isolated team at Somfy facing challenges in lifecycles, user experi…" at bounding box center [446, 438] width 795 height 47
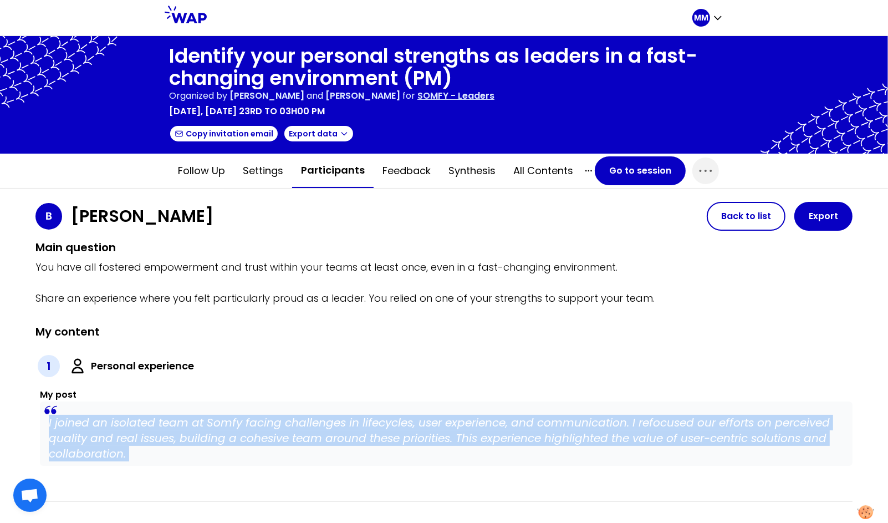
click at [278, 427] on p "I joined an isolated team at Somfy facing challenges in lifecycles, user experi…" at bounding box center [446, 438] width 795 height 47
copy p "I joined an isolated team at Somfy facing challenges in lifecycles, user experi…"
click at [649, 167] on button "Go to session" at bounding box center [640, 170] width 91 height 29
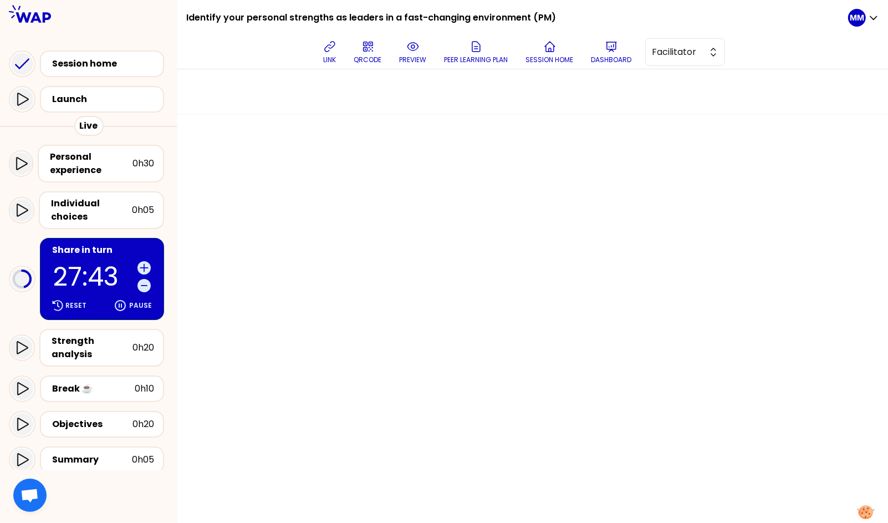
click at [74, 264] on p "27:43" at bounding box center [93, 277] width 80 height 26
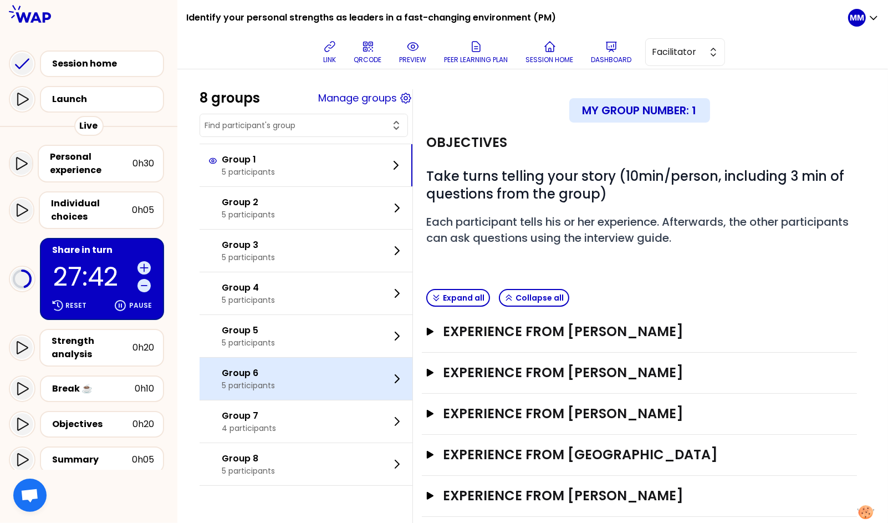
click at [290, 368] on div "Group 6 5 participants" at bounding box center [306, 379] width 213 height 42
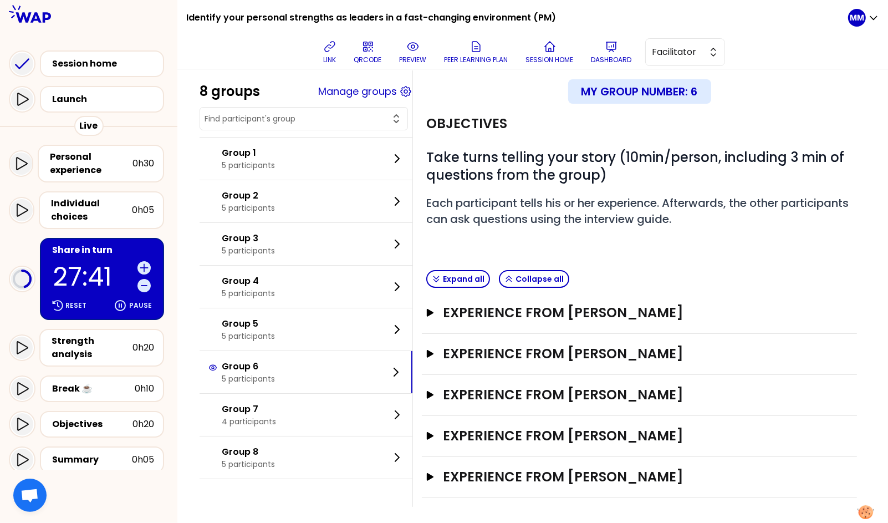
scroll to position [24, 0]
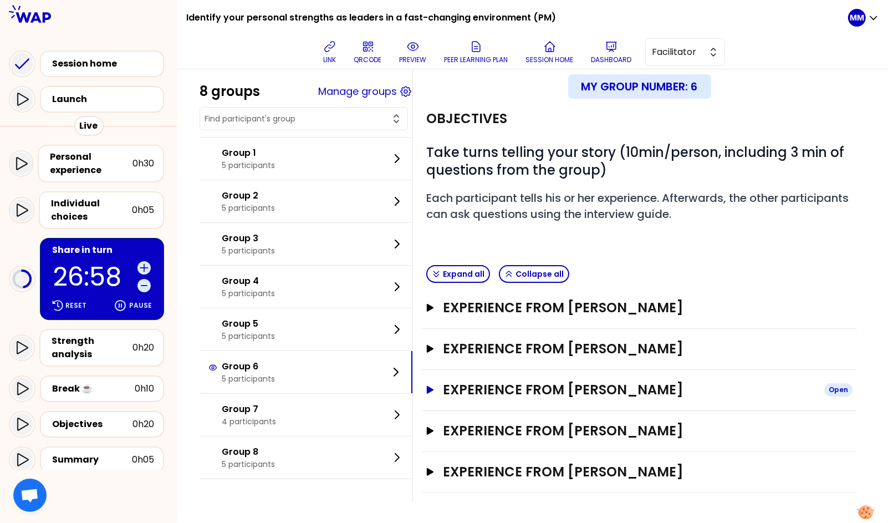
click at [613, 389] on h3 "Experience from Matthieu Bernard" at bounding box center [629, 390] width 373 height 18
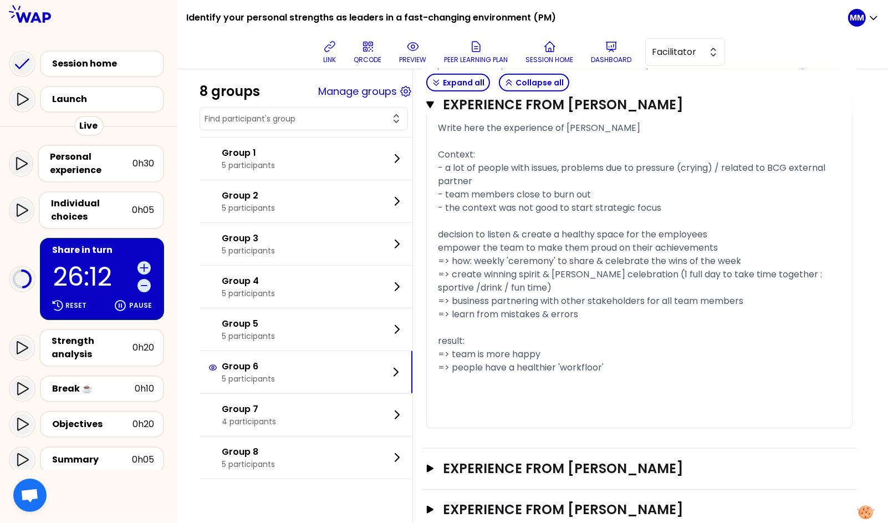
scroll to position [794, 0]
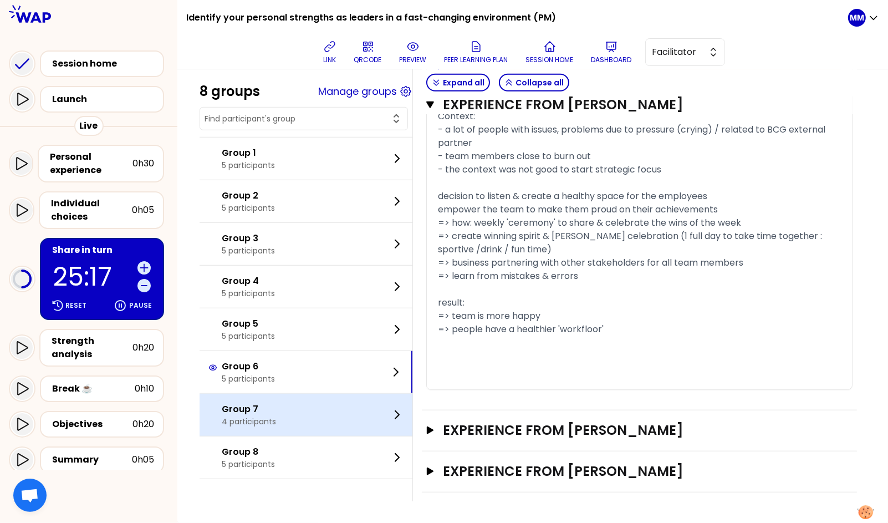
click at [273, 412] on p "Group 7" at bounding box center [249, 408] width 54 height 13
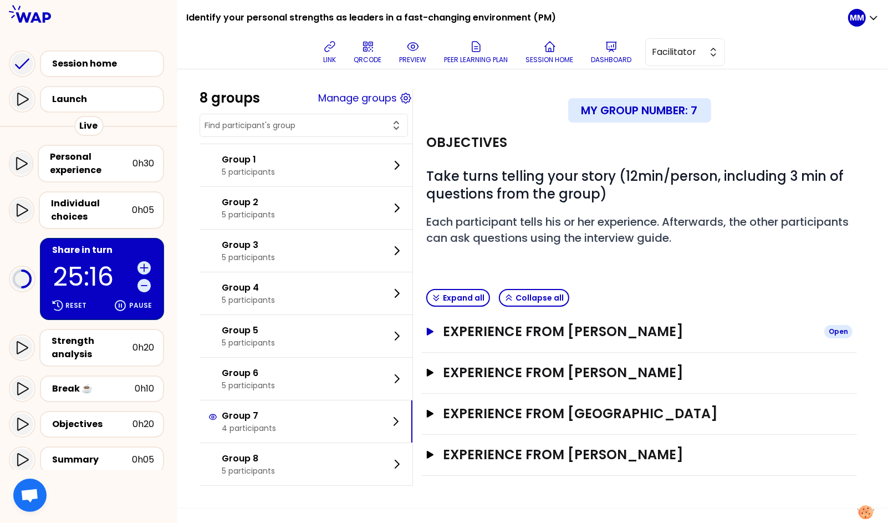
click at [630, 328] on h3 "Experience from Magdalena" at bounding box center [629, 332] width 373 height 18
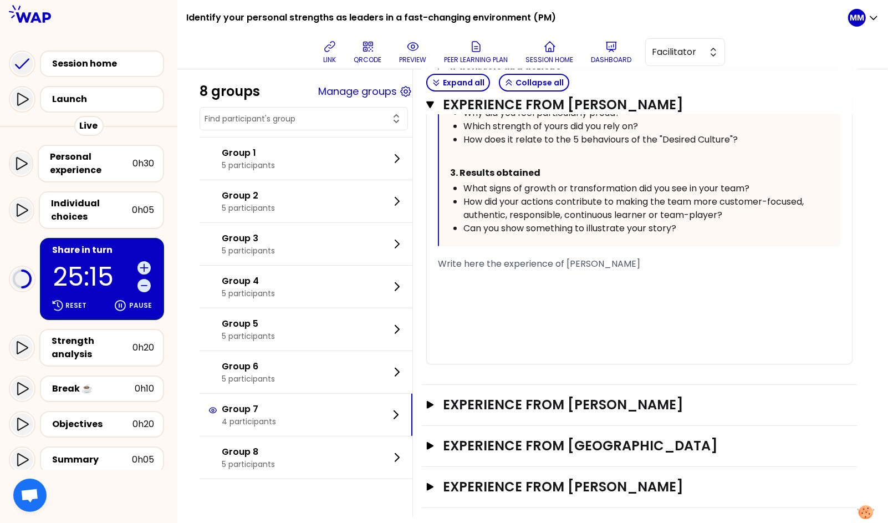
scroll to position [488, 0]
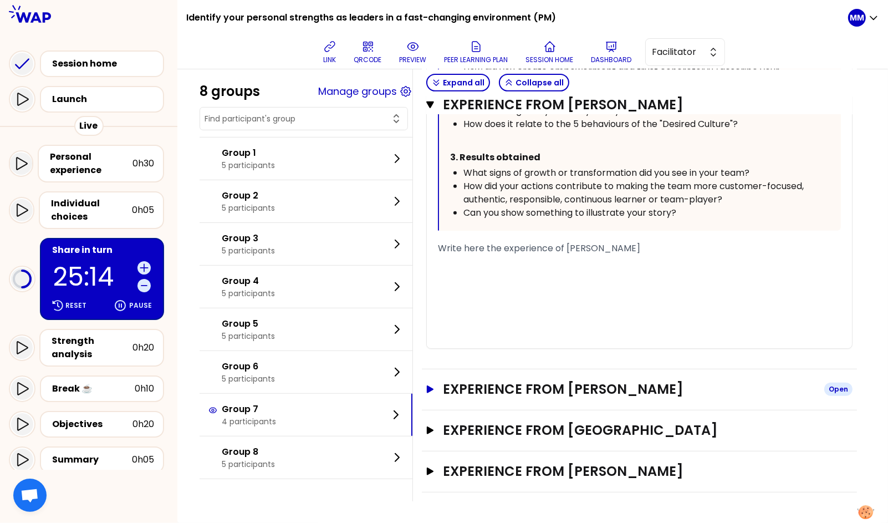
click at [626, 382] on h3 "Experience from Łukasz Ferek" at bounding box center [629, 389] width 373 height 18
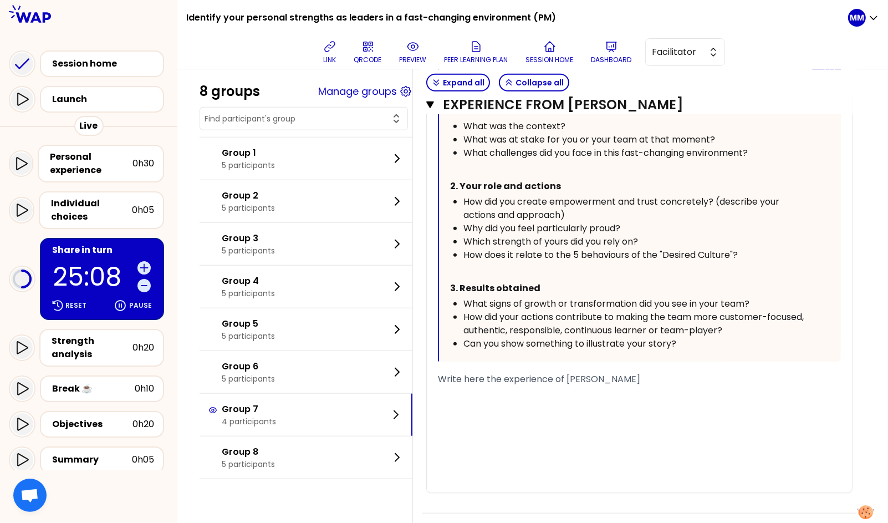
scroll to position [1093, 0]
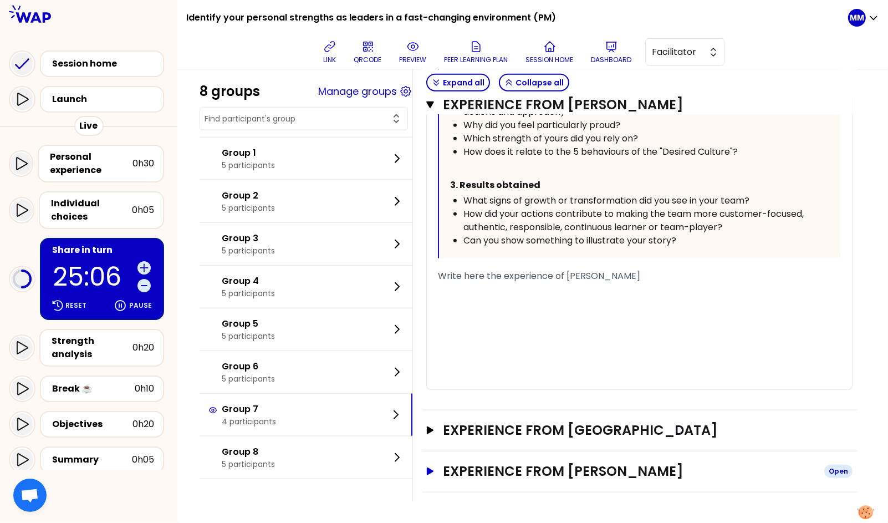
click at [605, 471] on h3 "Experience from Miguel Rodrigues" at bounding box center [629, 471] width 373 height 18
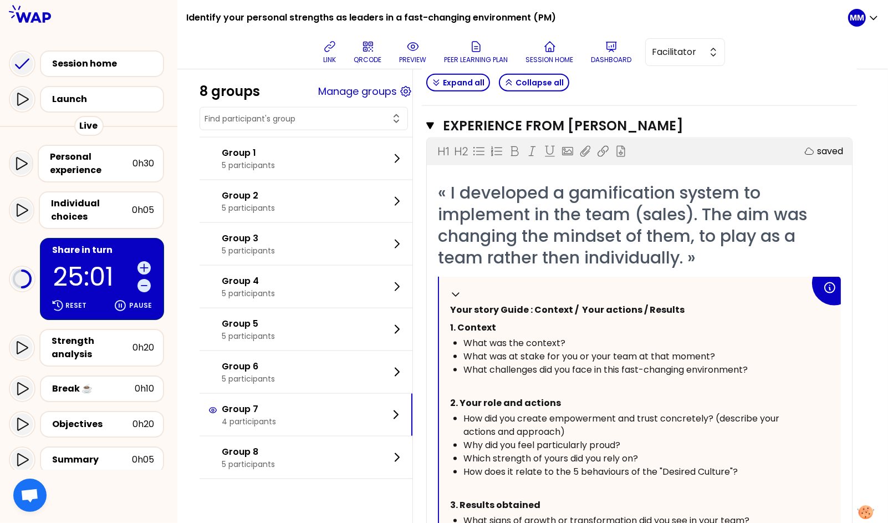
scroll to position [1433, 0]
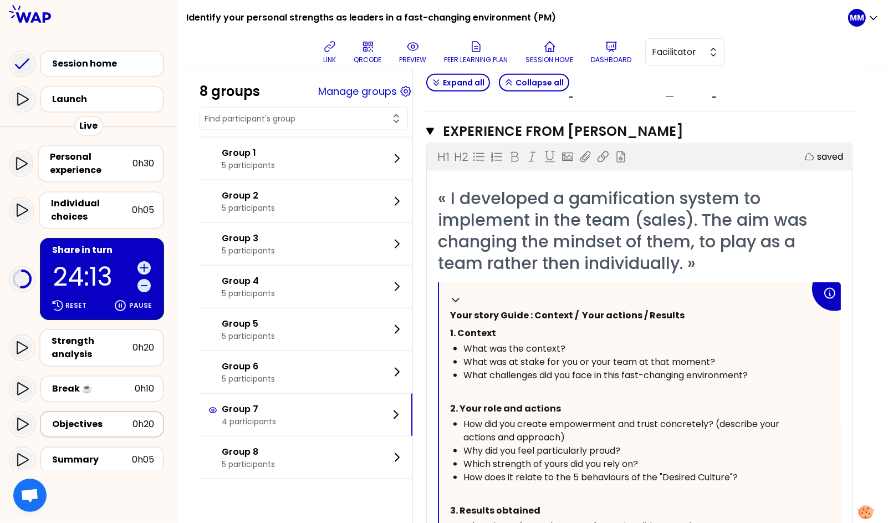
click at [103, 417] on div "Objectives" at bounding box center [92, 423] width 80 height 13
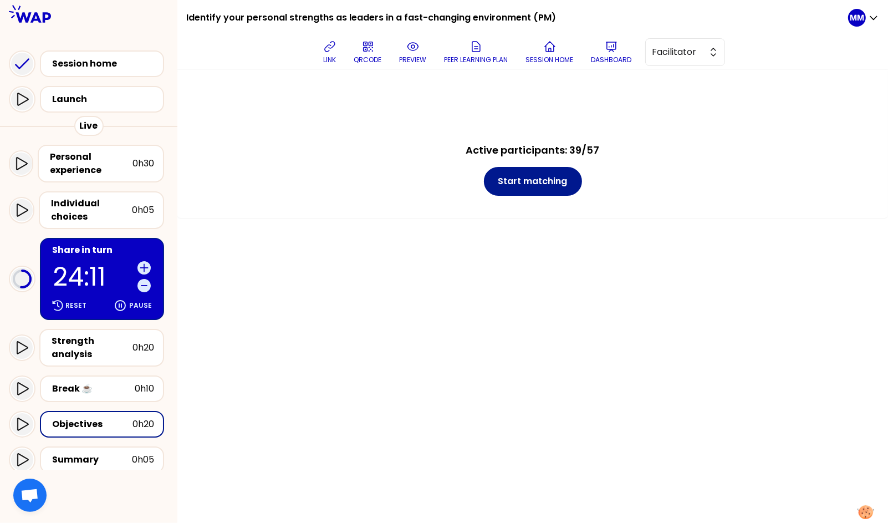
click at [573, 179] on button "Start matching" at bounding box center [533, 181] width 98 height 29
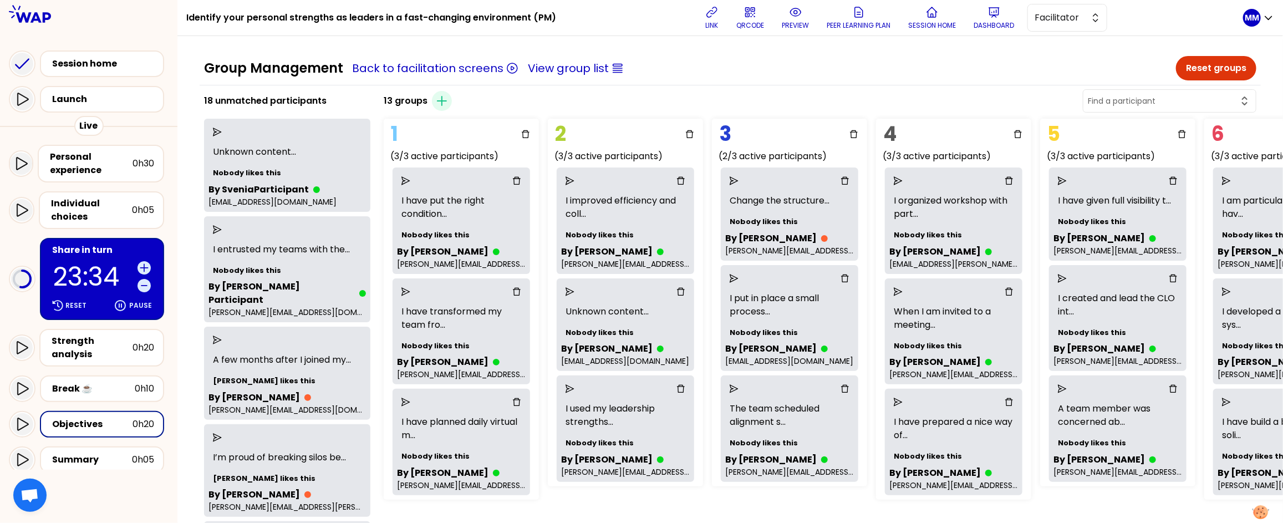
click at [73, 265] on p "23:34" at bounding box center [93, 277] width 80 height 26
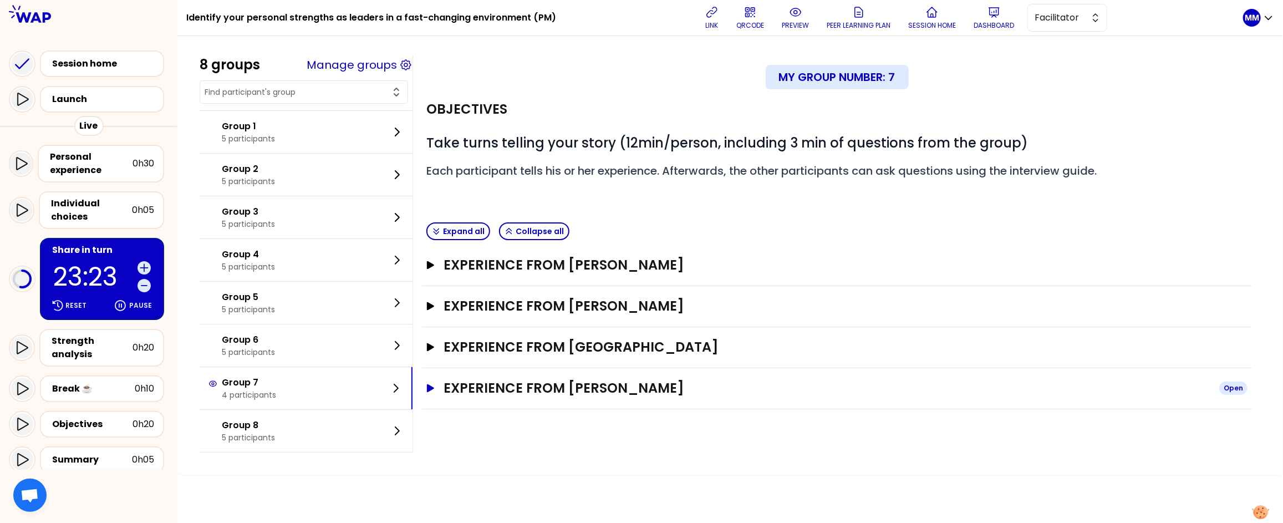
click at [545, 390] on h3 "Experience from Miguel Rodrigues" at bounding box center [826, 388] width 767 height 18
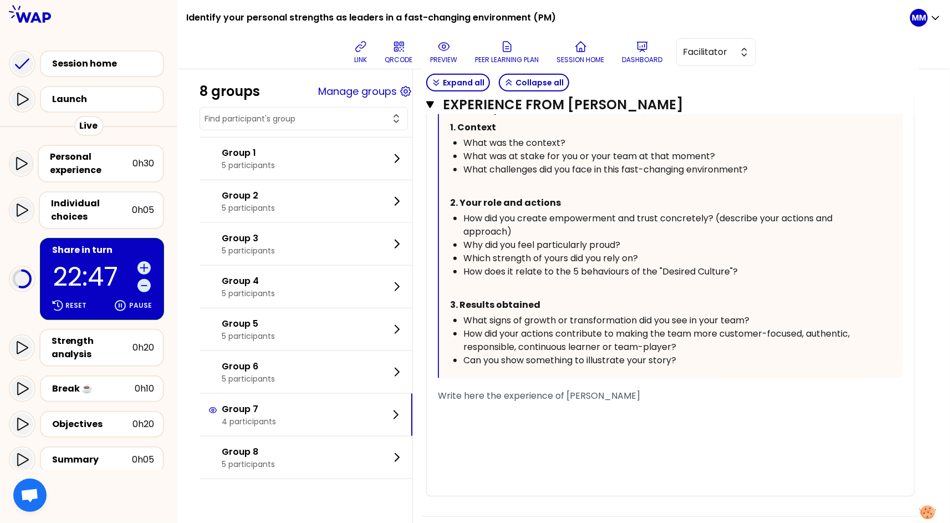
scroll to position [509, 0]
click at [90, 417] on div "Objectives" at bounding box center [92, 423] width 80 height 13
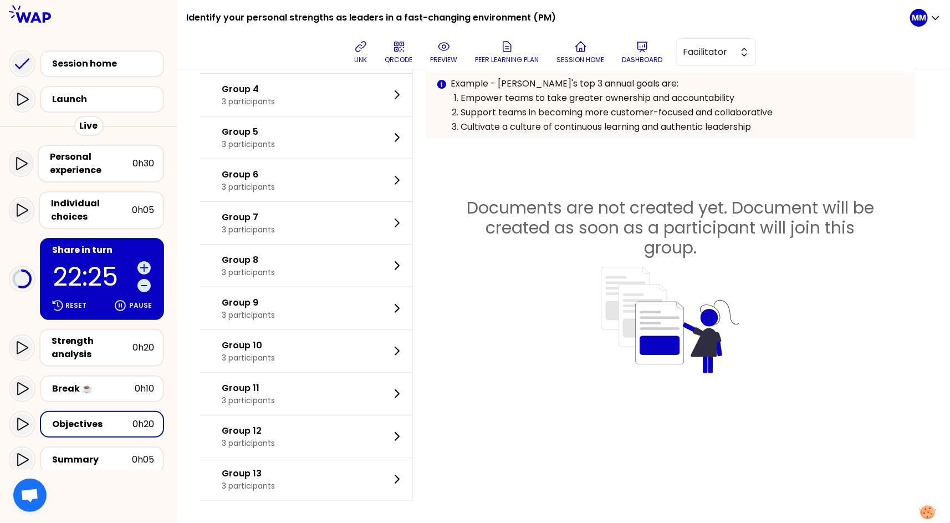
scroll to position [200, 0]
drag, startPoint x: 90, startPoint y: 410, endPoint x: 108, endPoint y: 405, distance: 19.0
click at [90, 417] on div "Objectives" at bounding box center [92, 423] width 80 height 13
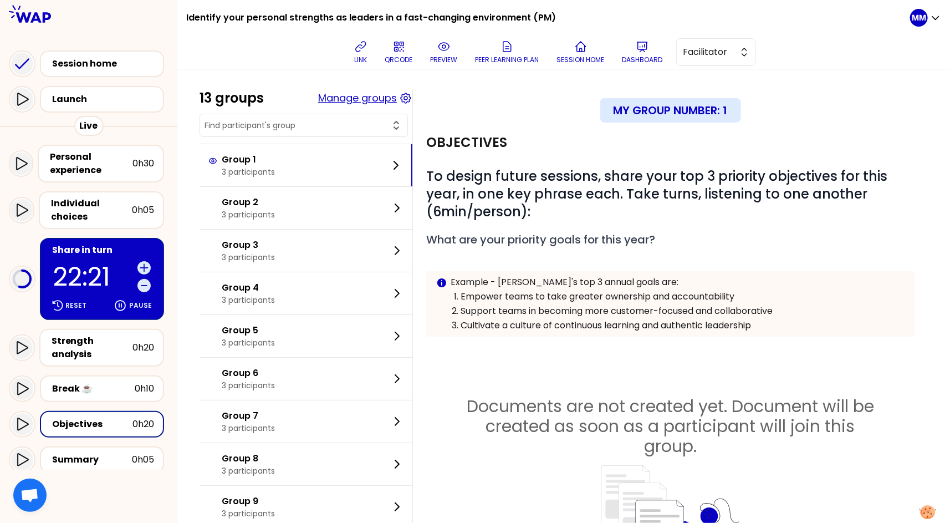
click at [379, 98] on button "Manage groups" at bounding box center [357, 98] width 79 height 16
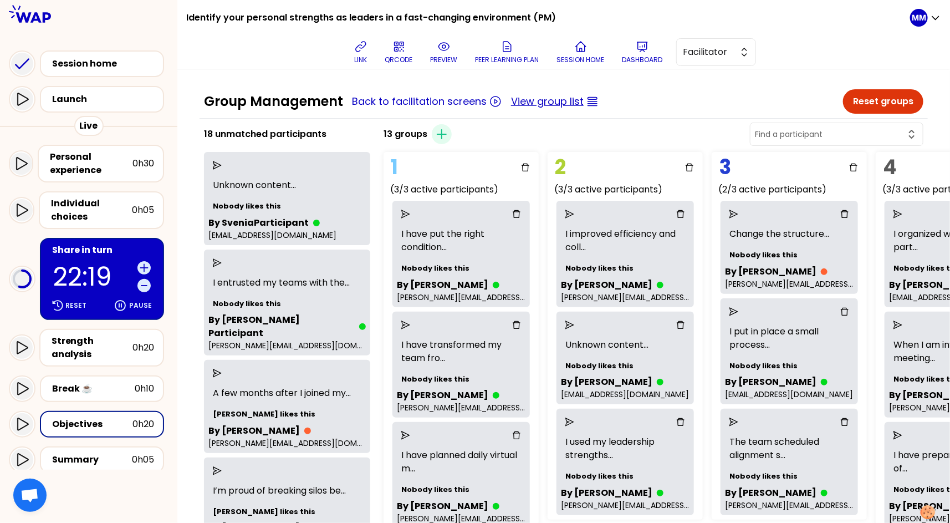
click at [563, 101] on button "View group list" at bounding box center [547, 102] width 73 height 16
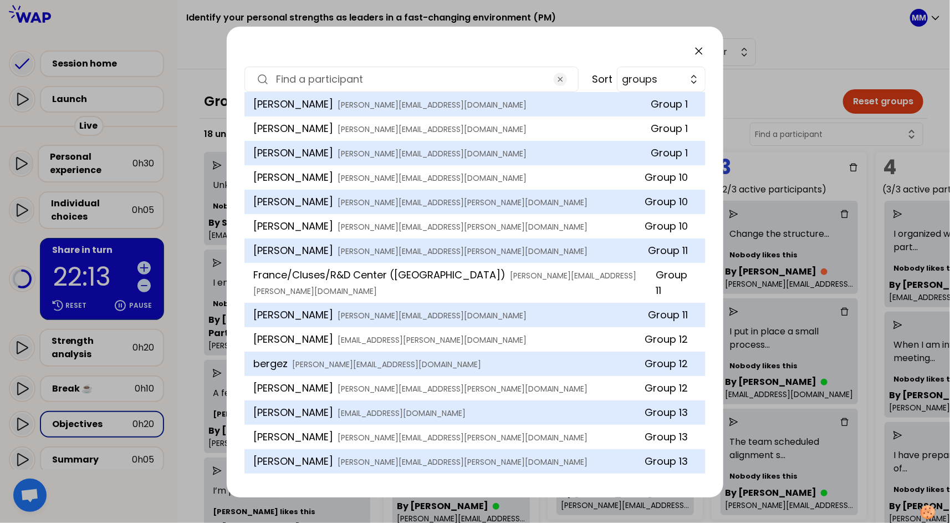
click at [473, 77] on input at bounding box center [411, 80] width 271 height 16
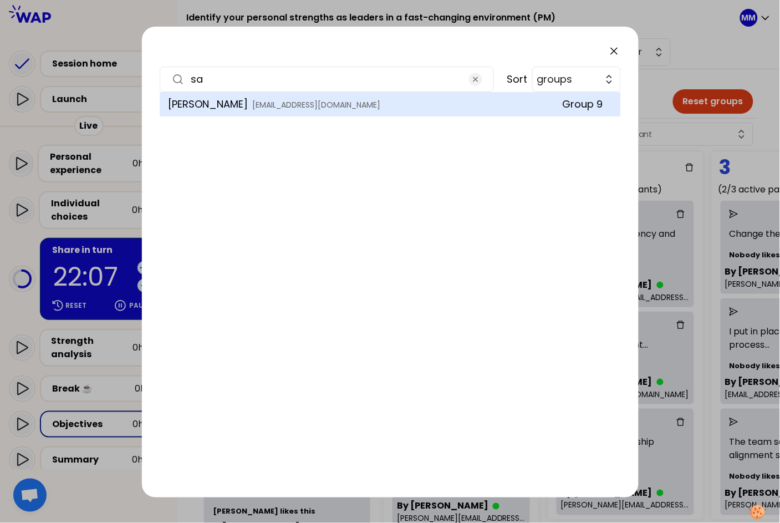
click at [383, 77] on input "sa" at bounding box center [326, 80] width 271 height 16
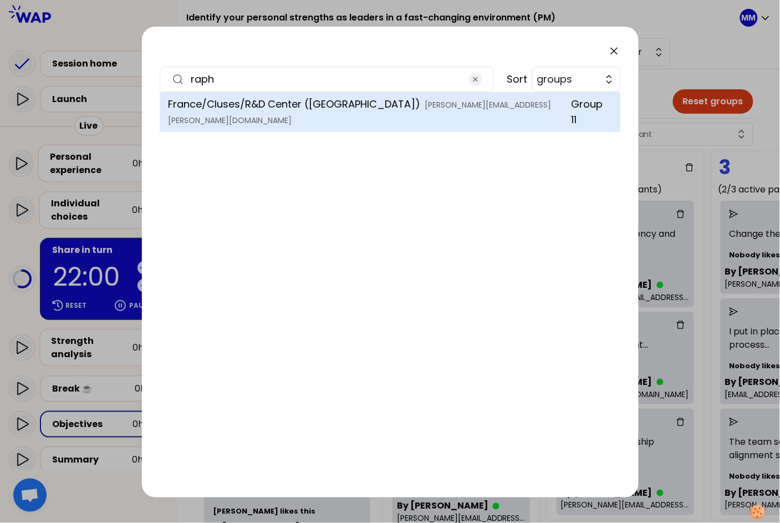
click at [432, 77] on input "raph" at bounding box center [326, 80] width 271 height 16
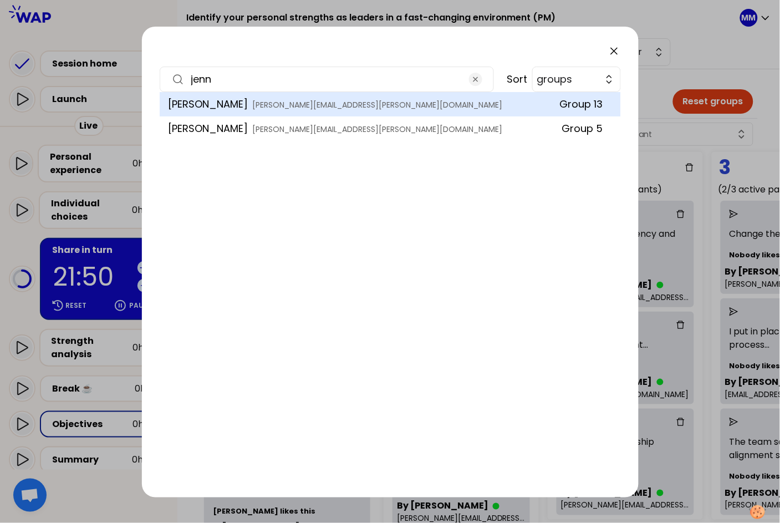
type input "jenn"
click at [611, 51] on icon at bounding box center [614, 50] width 13 height 13
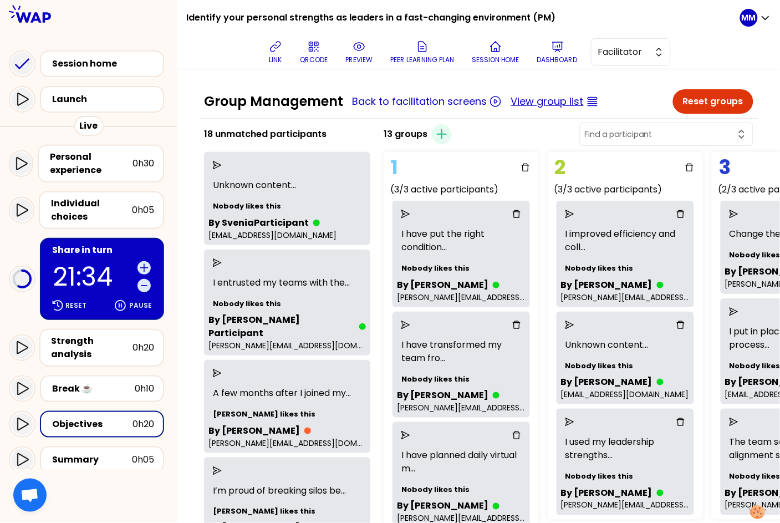
click at [540, 103] on button "View group list" at bounding box center [547, 102] width 73 height 16
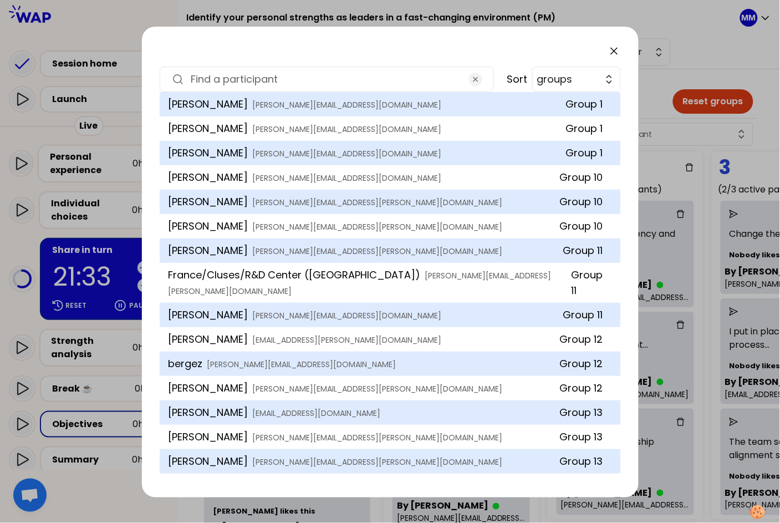
click at [320, 83] on input at bounding box center [326, 80] width 271 height 16
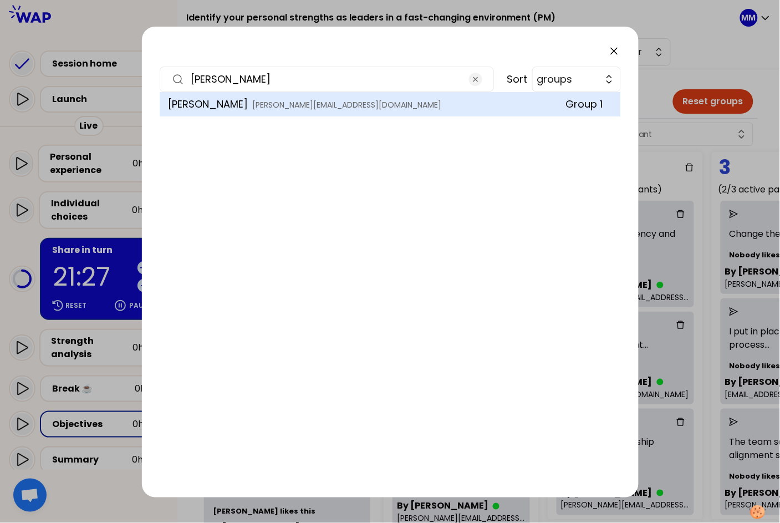
type input "vlad"
click at [616, 52] on icon at bounding box center [614, 50] width 13 height 13
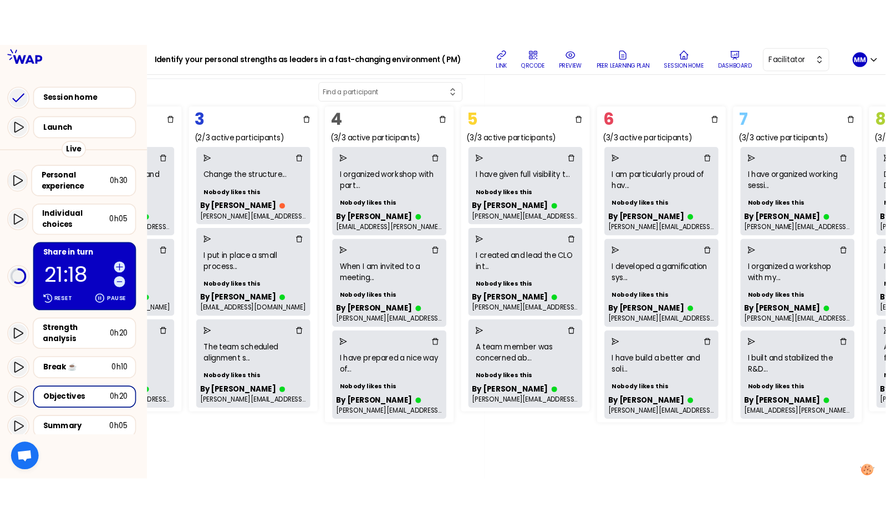
scroll to position [44, 519]
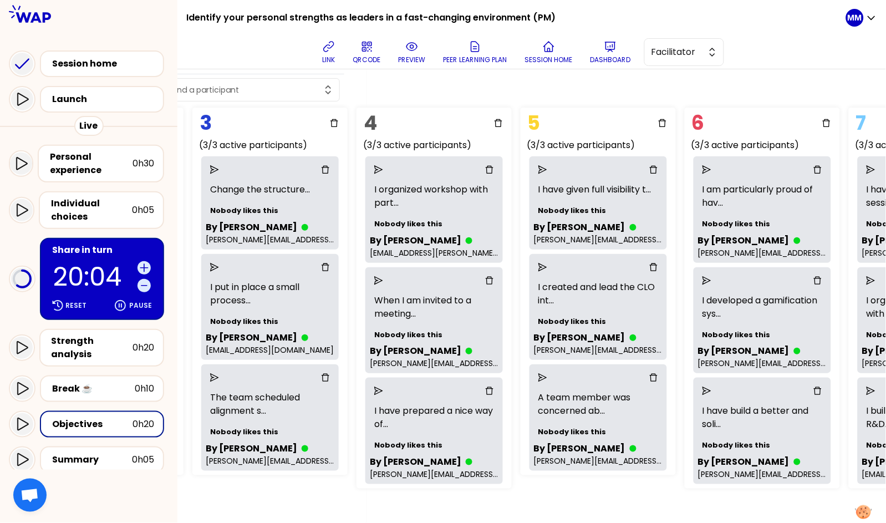
click at [292, 85] on input "text" at bounding box center [246, 89] width 150 height 11
type input "muriel"
click at [93, 256] on div "Share in turn 19:55 Reset Pause" at bounding box center [102, 279] width 124 height 82
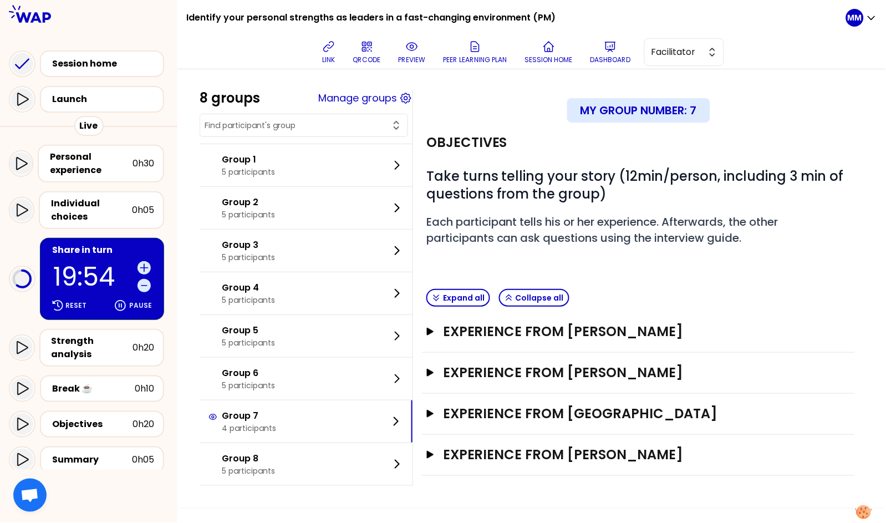
click at [332, 126] on input "text" at bounding box center [297, 125] width 185 height 11
type input "muriel"
click at [310, 129] on input "muriel" at bounding box center [297, 125] width 185 height 11
click at [310, 128] on input "text" at bounding box center [297, 125] width 185 height 11
click at [94, 169] on div "Personal experience" at bounding box center [91, 163] width 83 height 27
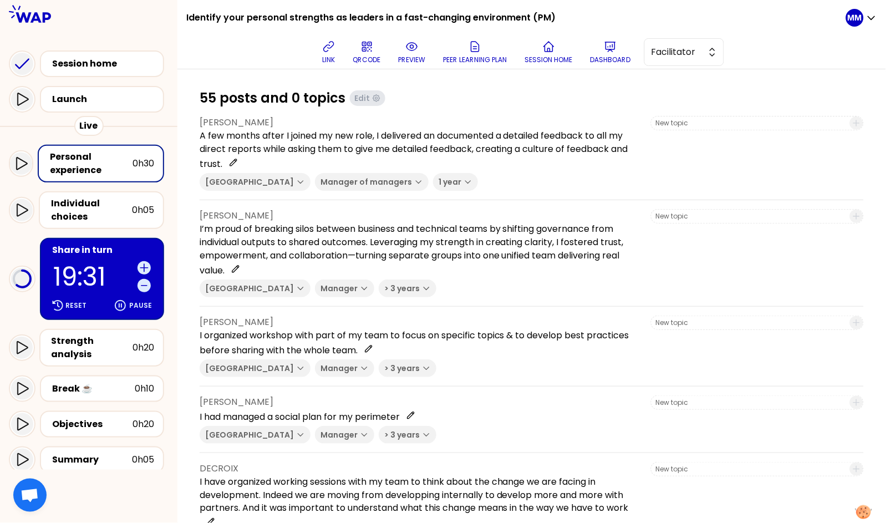
scroll to position [1845, 0]
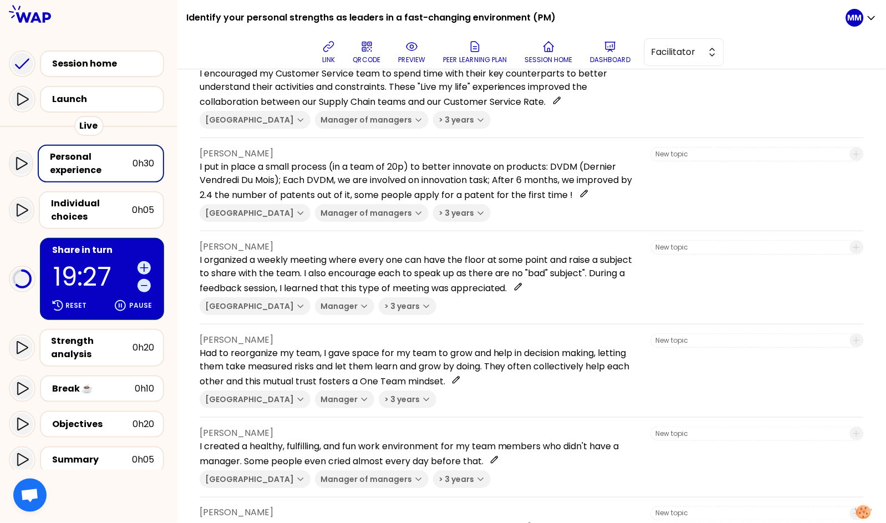
click at [76, 264] on p "19:27" at bounding box center [93, 277] width 80 height 26
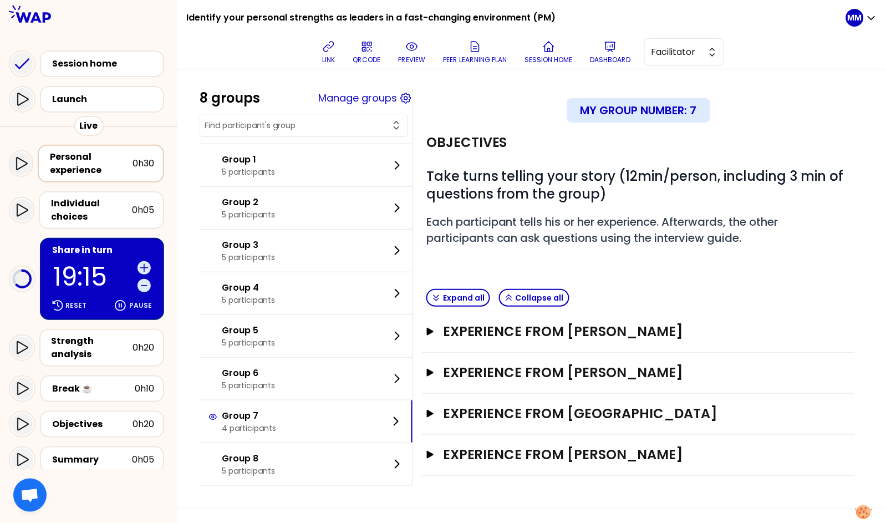
click at [72, 166] on div "Personal experience" at bounding box center [91, 163] width 83 height 27
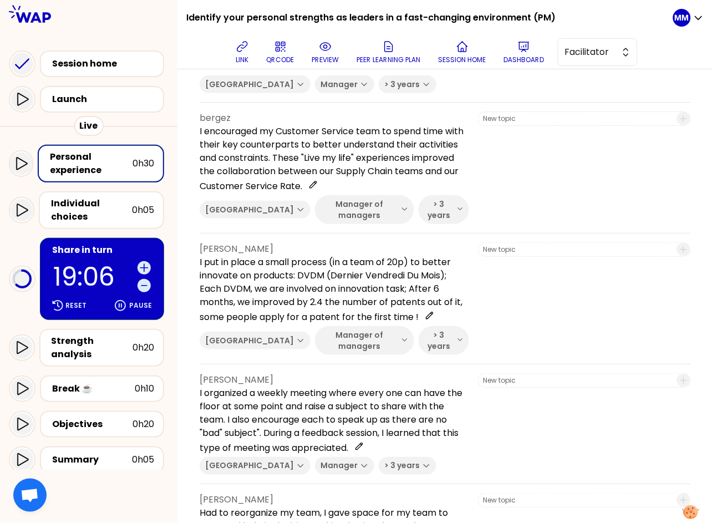
scroll to position [2296, 0]
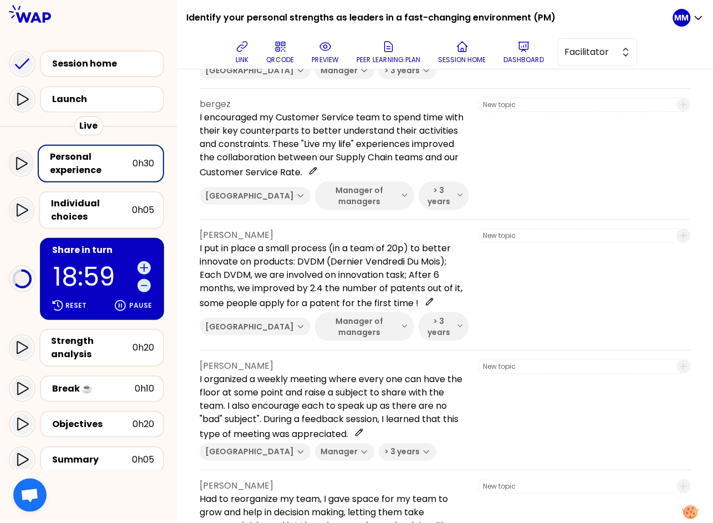
click at [98, 266] on p "18:59" at bounding box center [93, 277] width 80 height 26
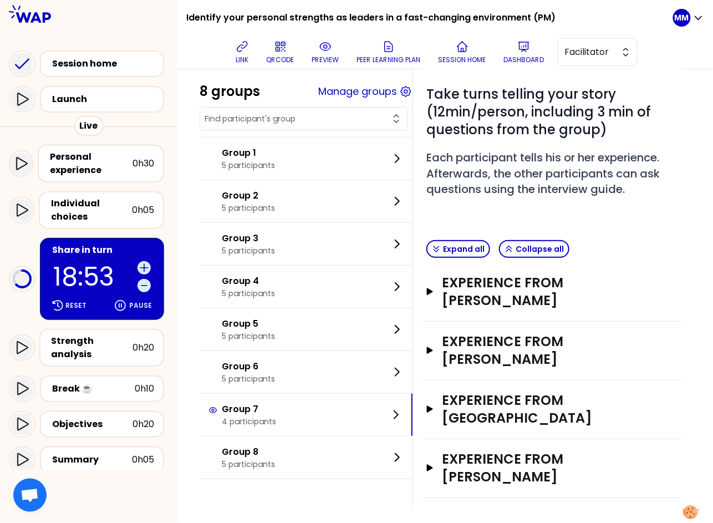
scroll to position [81, 0]
click at [360, 93] on button "Manage groups" at bounding box center [357, 92] width 79 height 16
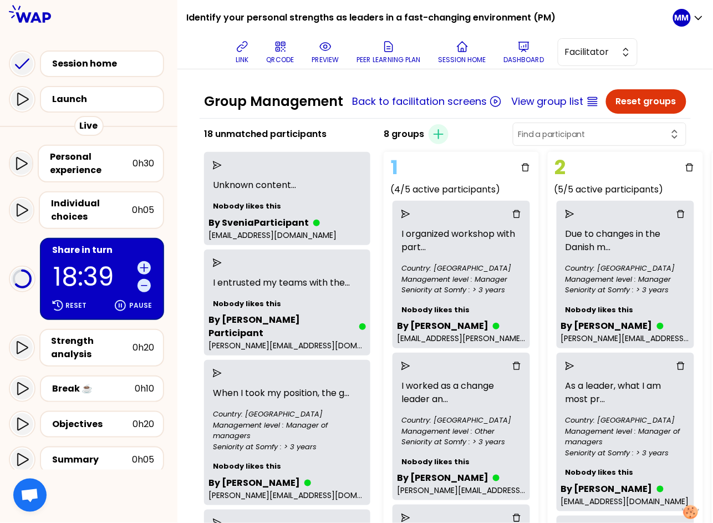
click at [607, 140] on input "text" at bounding box center [593, 134] width 150 height 11
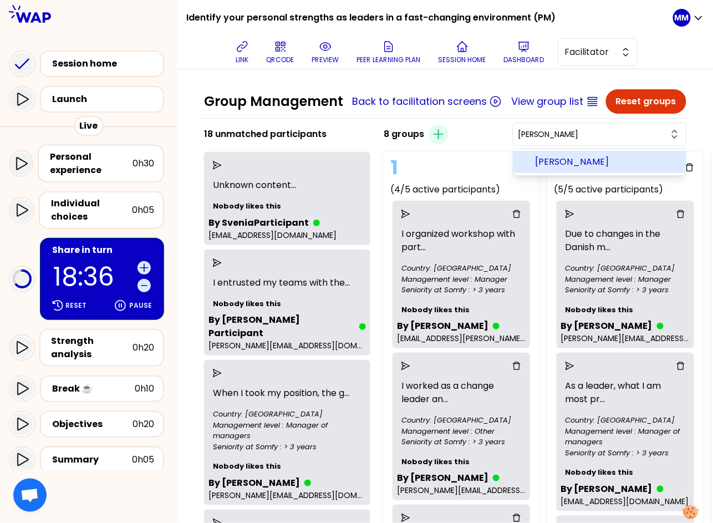
click at [620, 169] on span "Muriel CLABAUT" at bounding box center [606, 161] width 141 height 13
type input "Muriel CLABAUT"
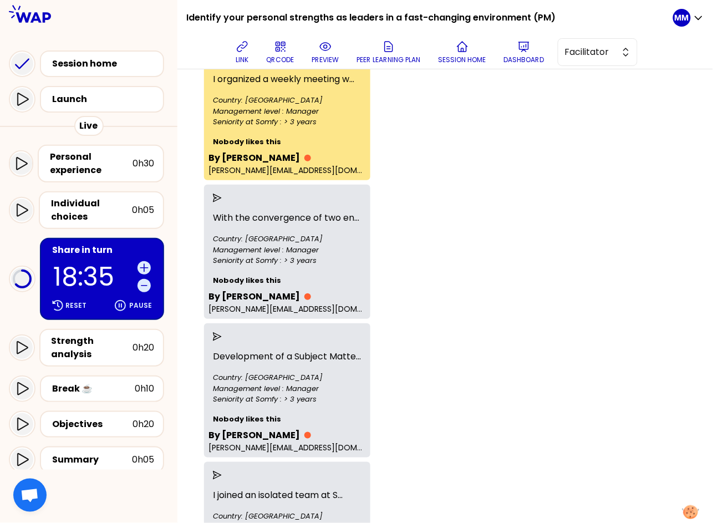
click at [222, 64] on icon "send" at bounding box center [217, 59] width 9 height 9
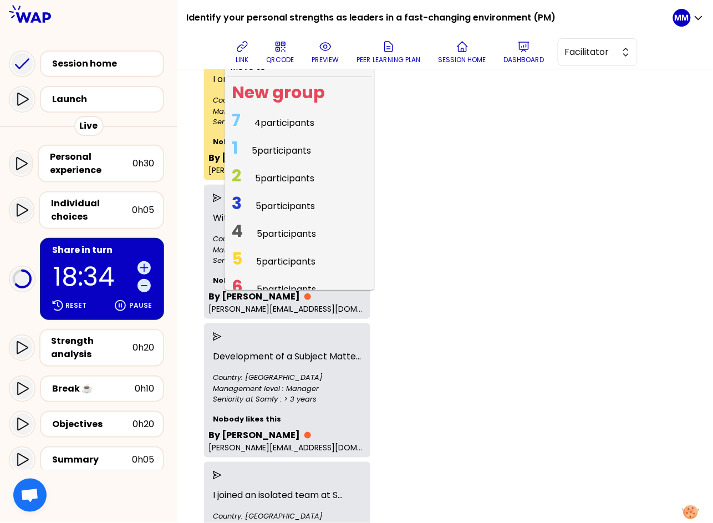
click at [258, 134] on span "7 4 participants" at bounding box center [272, 123] width 91 height 22
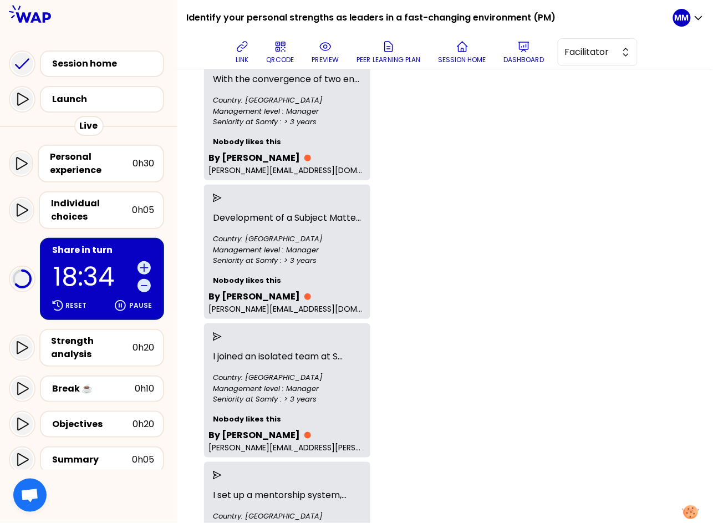
scroll to position [606, 819]
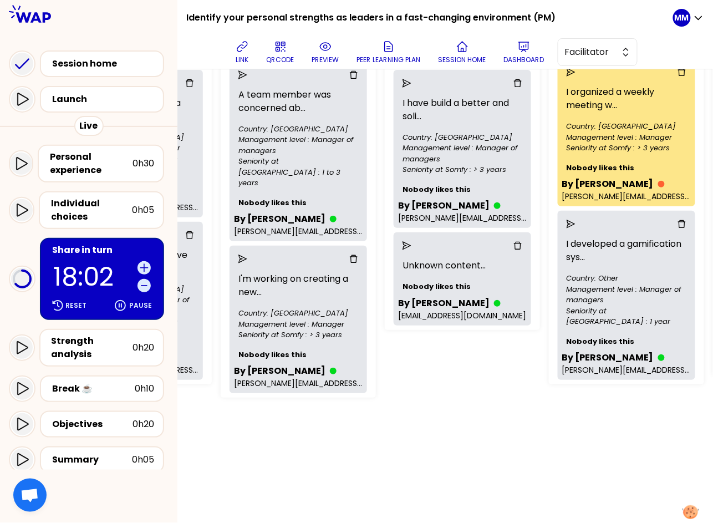
click at [71, 264] on p "18:02" at bounding box center [93, 277] width 80 height 26
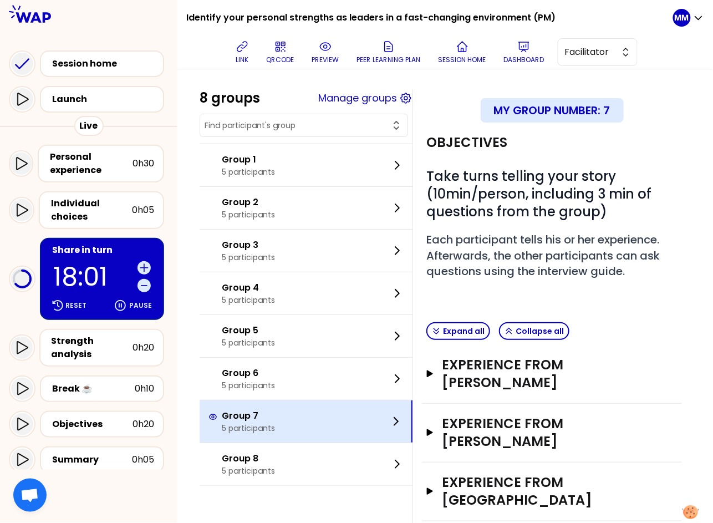
click at [304, 430] on div "Group 7 5 participants" at bounding box center [306, 421] width 213 height 42
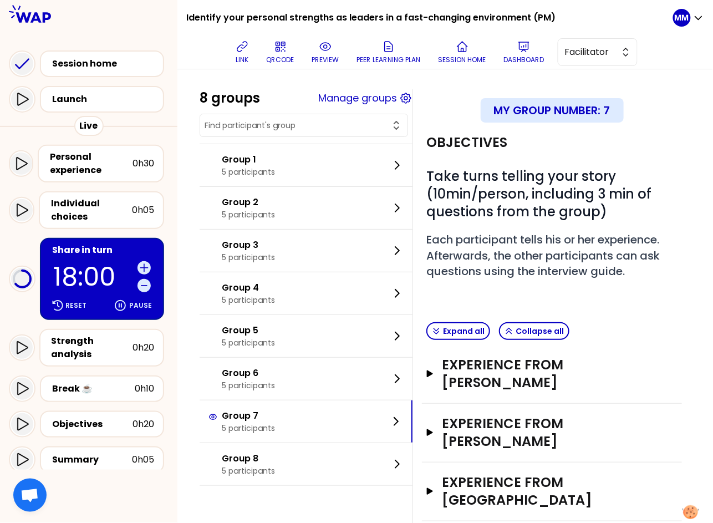
scroll to position [144, 0]
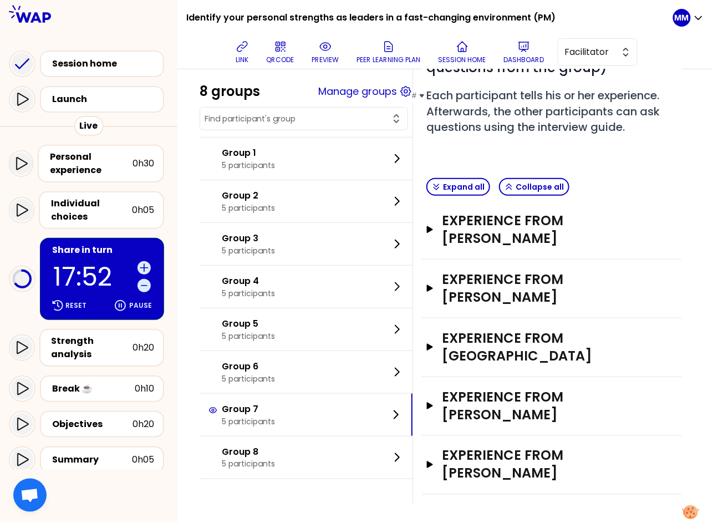
drag, startPoint x: 247, startPoint y: 47, endPoint x: 456, endPoint y: 134, distance: 226.7
click at [247, 47] on icon at bounding box center [242, 46] width 13 height 13
click at [571, 356] on h3 "Experience from bergez" at bounding box center [541, 346] width 198 height 35
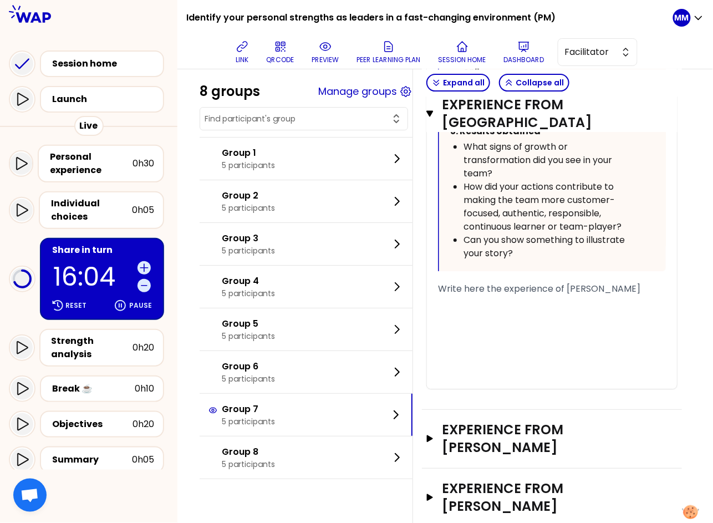
scroll to position [1108, 0]
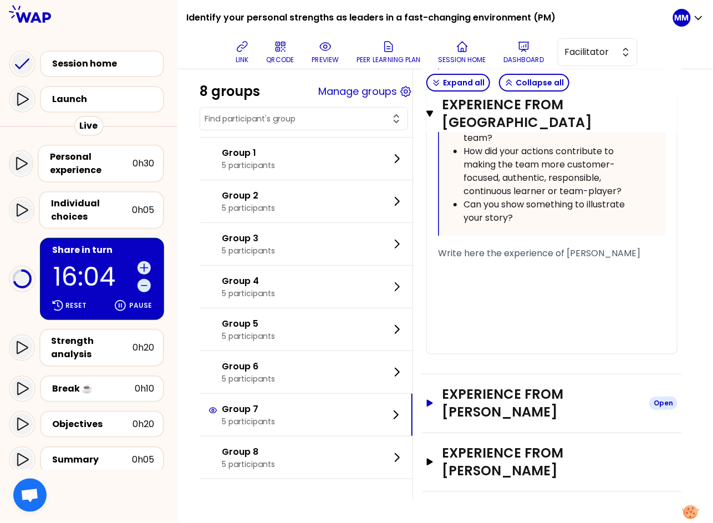
click at [560, 391] on h3 "Experience from Muriel CLABAUT" at bounding box center [541, 402] width 198 height 35
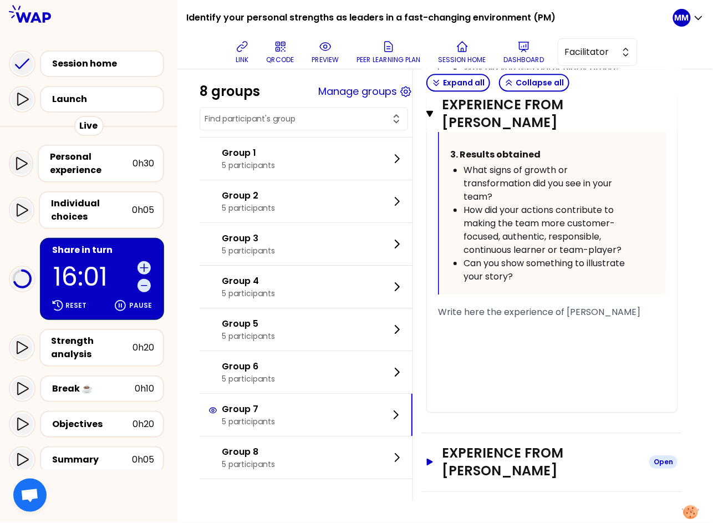
click at [577, 456] on h3 "Experience from Miguel Rodrigues" at bounding box center [541, 461] width 198 height 35
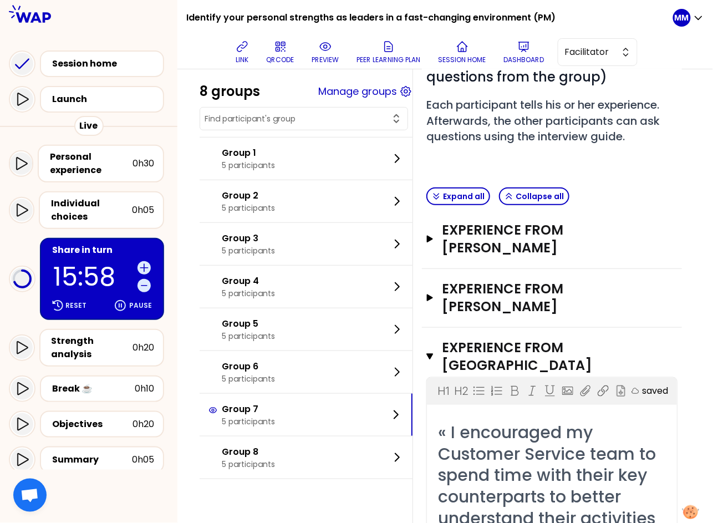
scroll to position [0, 0]
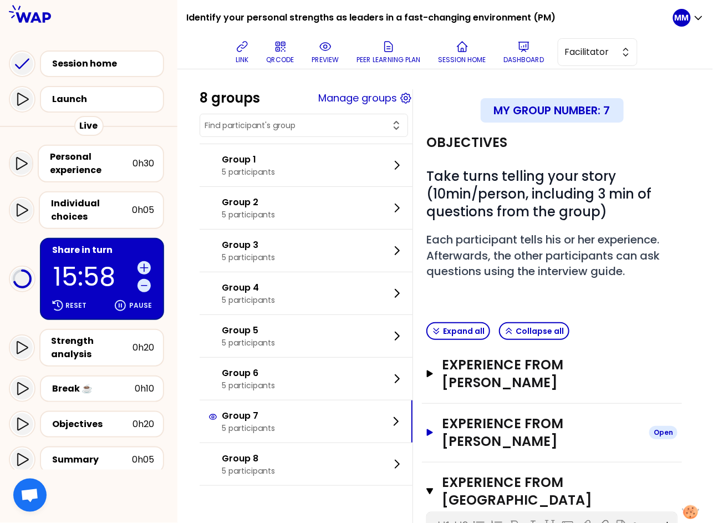
click at [567, 440] on h3 "Experience from Łukasz Ferek" at bounding box center [541, 432] width 198 height 35
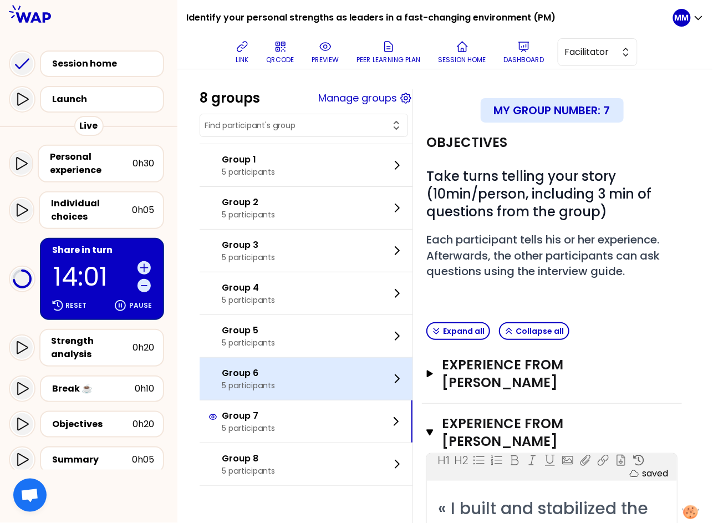
click at [275, 376] on p "Group 6" at bounding box center [248, 372] width 53 height 13
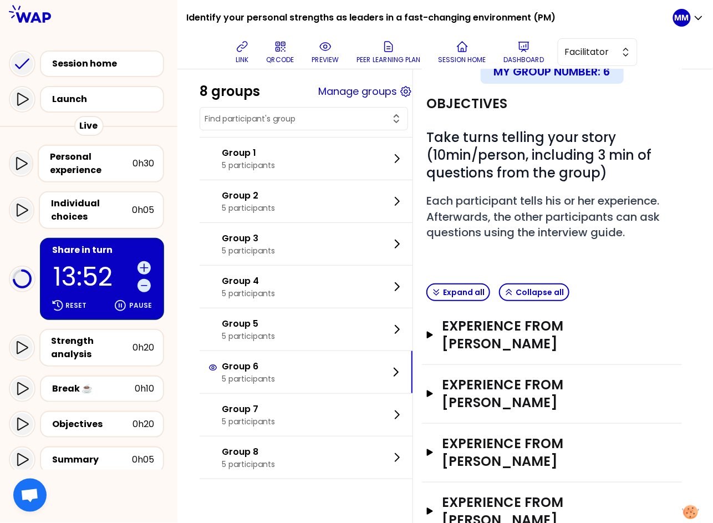
scroll to position [144, 0]
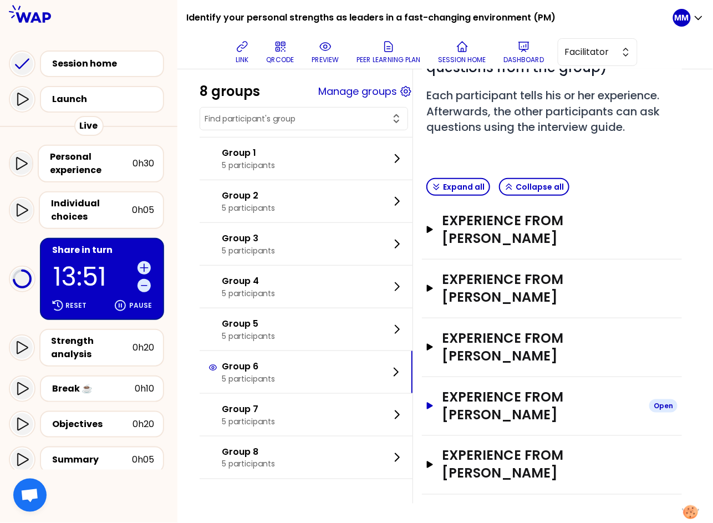
click at [506, 400] on h3 "Experience from Thomas Verhamme" at bounding box center [541, 405] width 198 height 35
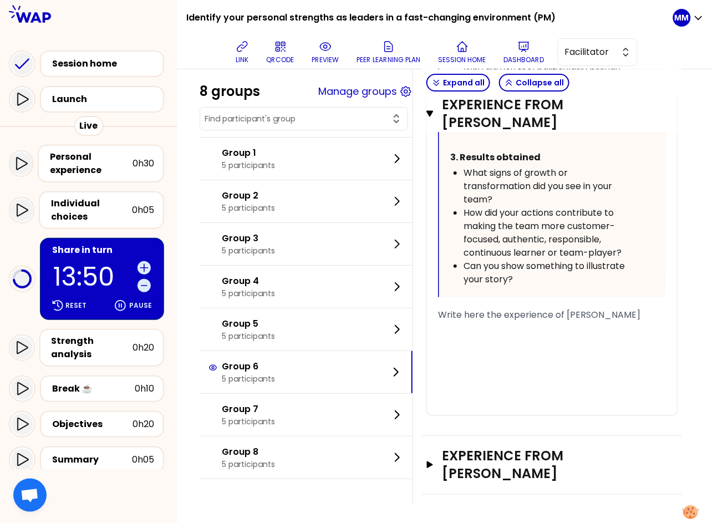
scroll to position [1165, 0]
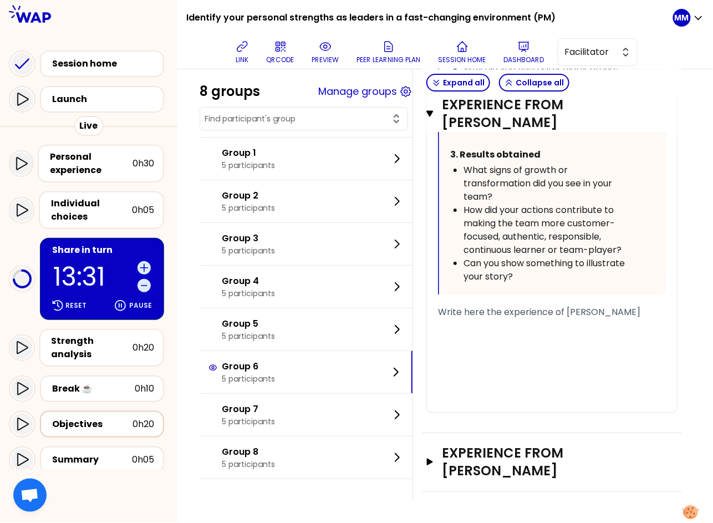
drag, startPoint x: 94, startPoint y: 411, endPoint x: 102, endPoint y: 406, distance: 10.0
click at [94, 417] on div "Objectives" at bounding box center [92, 423] width 80 height 13
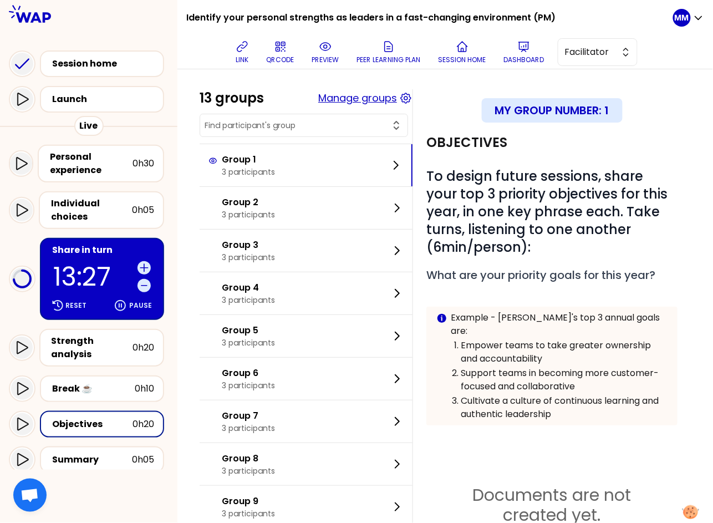
click at [360, 100] on button "Manage groups" at bounding box center [357, 98] width 79 height 16
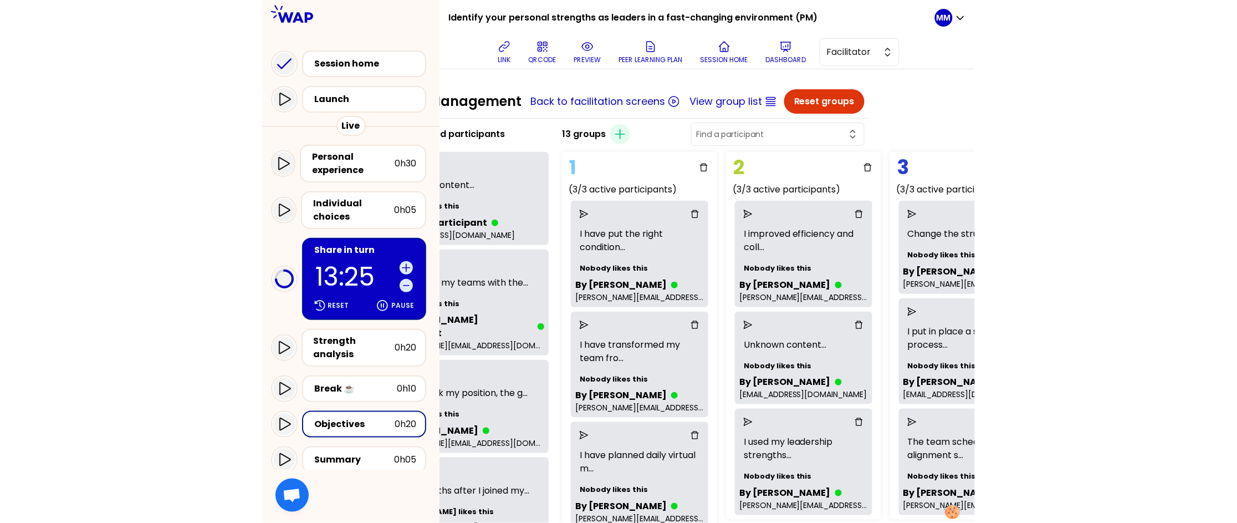
scroll to position [0, 85]
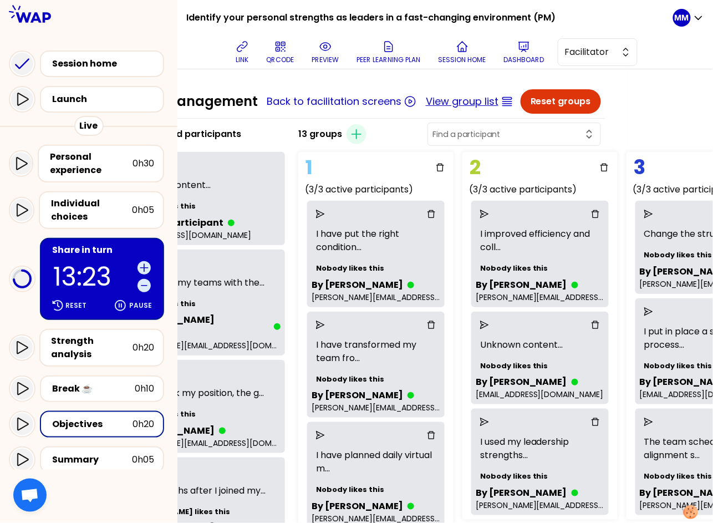
click at [464, 108] on button "View group list" at bounding box center [462, 102] width 73 height 16
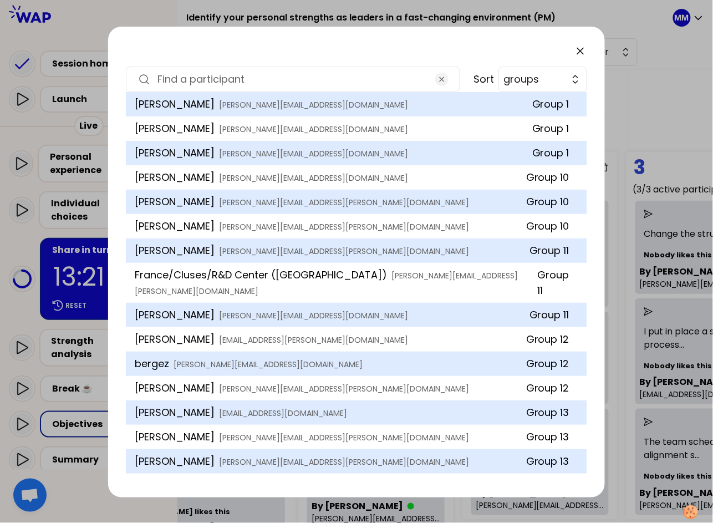
click at [246, 82] on input at bounding box center [292, 80] width 271 height 16
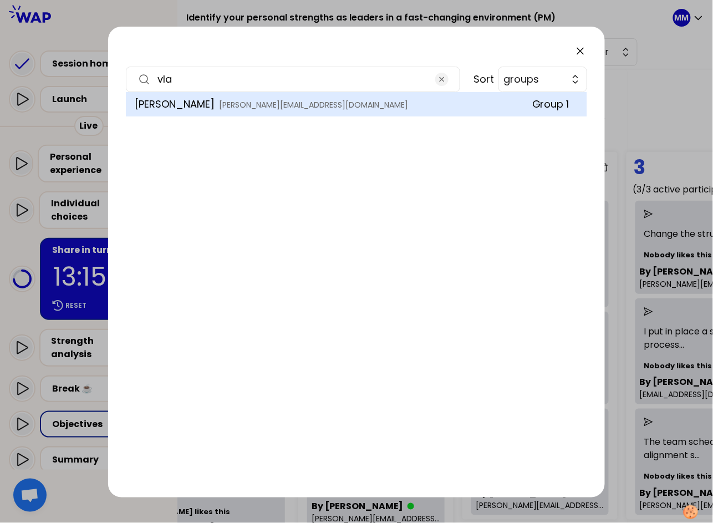
type input "vlad"
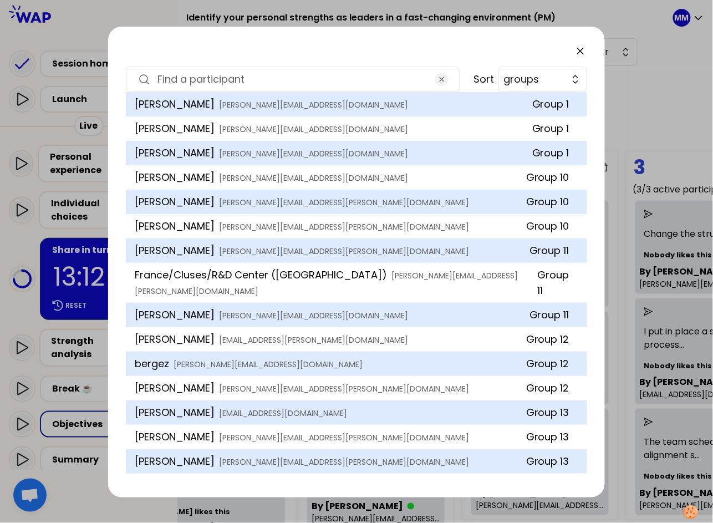
click at [580, 50] on icon at bounding box center [580, 51] width 7 height 7
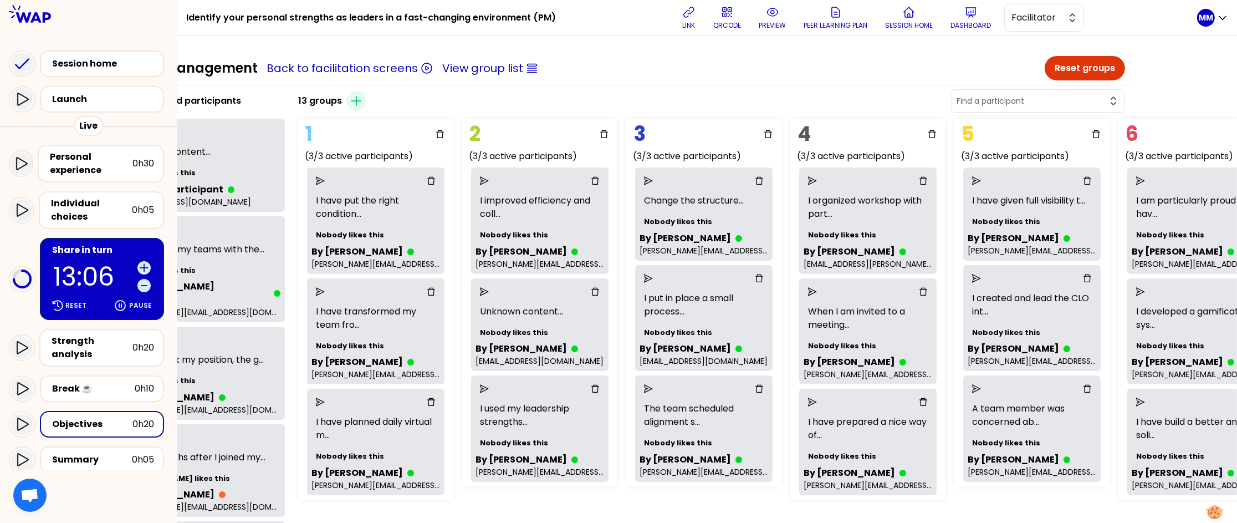
click at [813, 98] on input "text" at bounding box center [1032, 100] width 150 height 11
click at [813, 127] on li "Muriel CLABAUT" at bounding box center [1038, 129] width 172 height 22
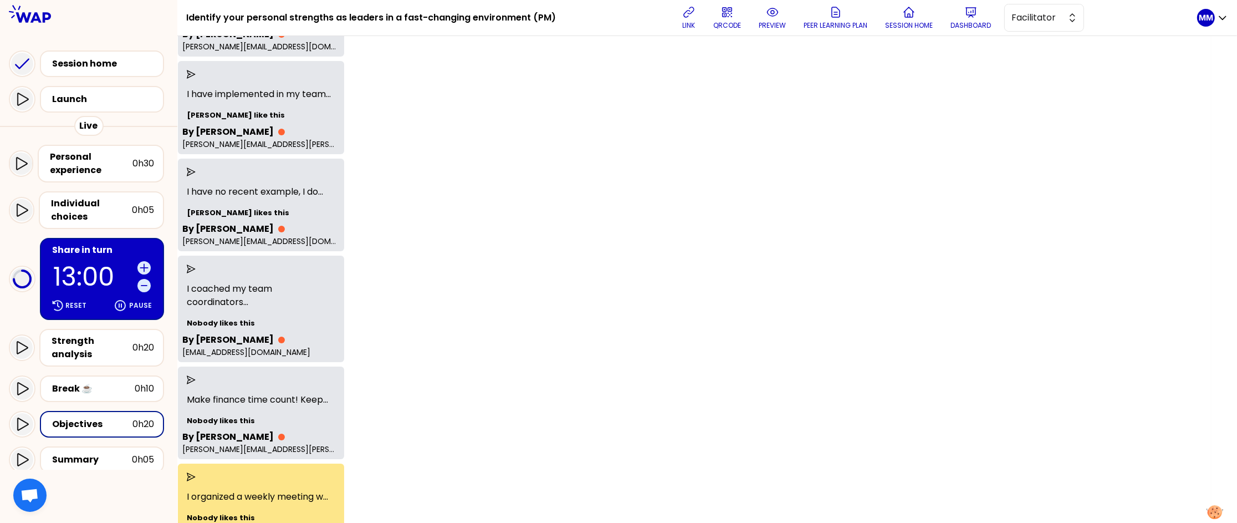
scroll to position [0, 26]
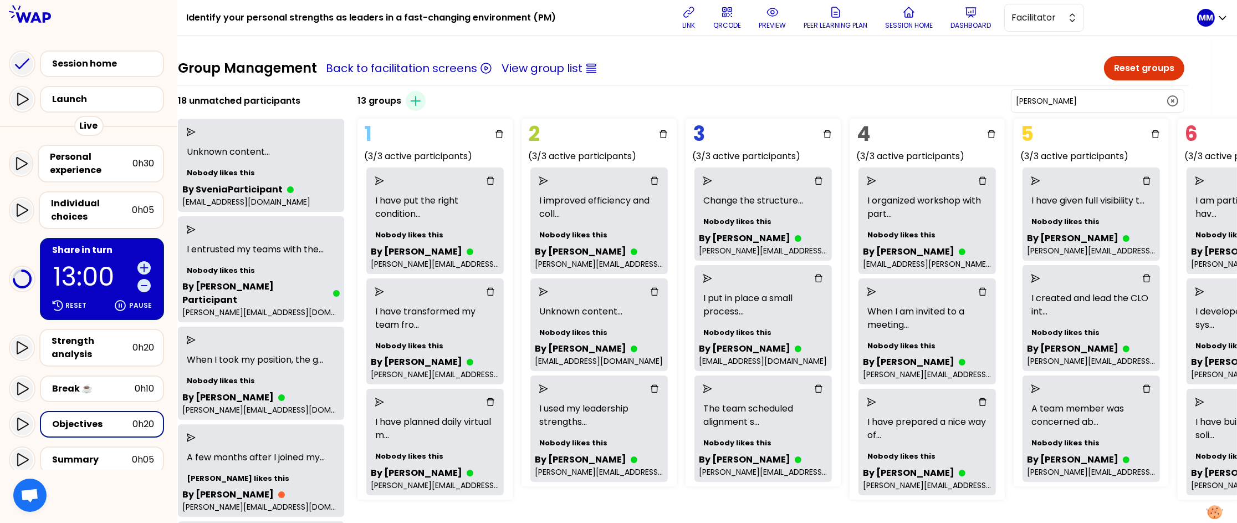
click at [813, 103] on input "Muriel CLABAUT" at bounding box center [1091, 100] width 150 height 11
click at [813, 102] on input "Muriel CLABAUT" at bounding box center [1091, 100] width 150 height 11
click at [813, 128] on span "Vlad Rovo" at bounding box center [1104, 128] width 141 height 13
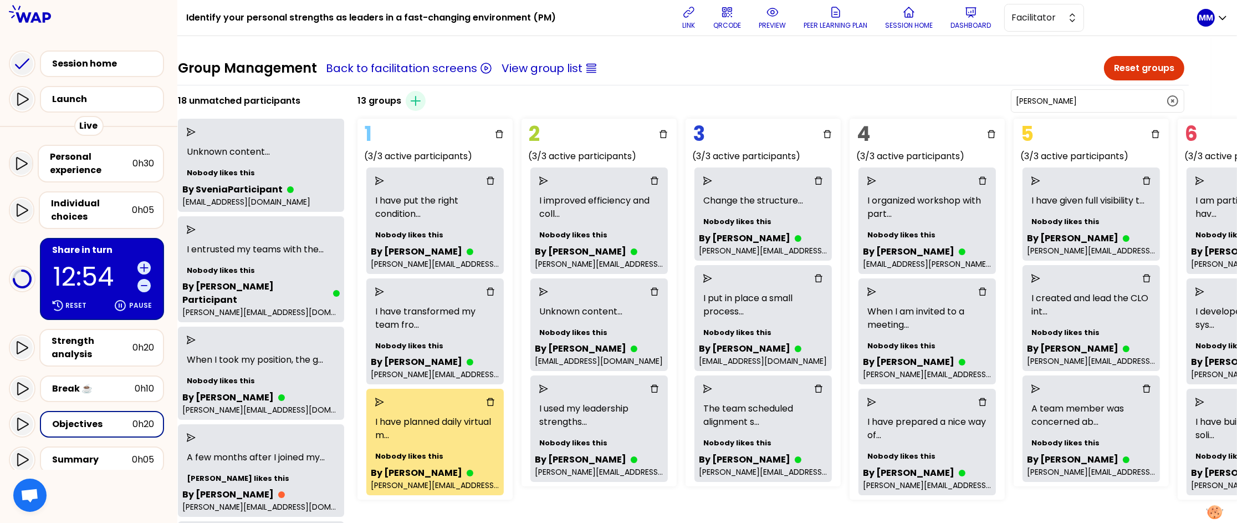
click at [813, 95] on input "Vlad Rovo" at bounding box center [1091, 100] width 150 height 11
click at [813, 125] on span "Muriel CLABAUT" at bounding box center [1104, 128] width 141 height 13
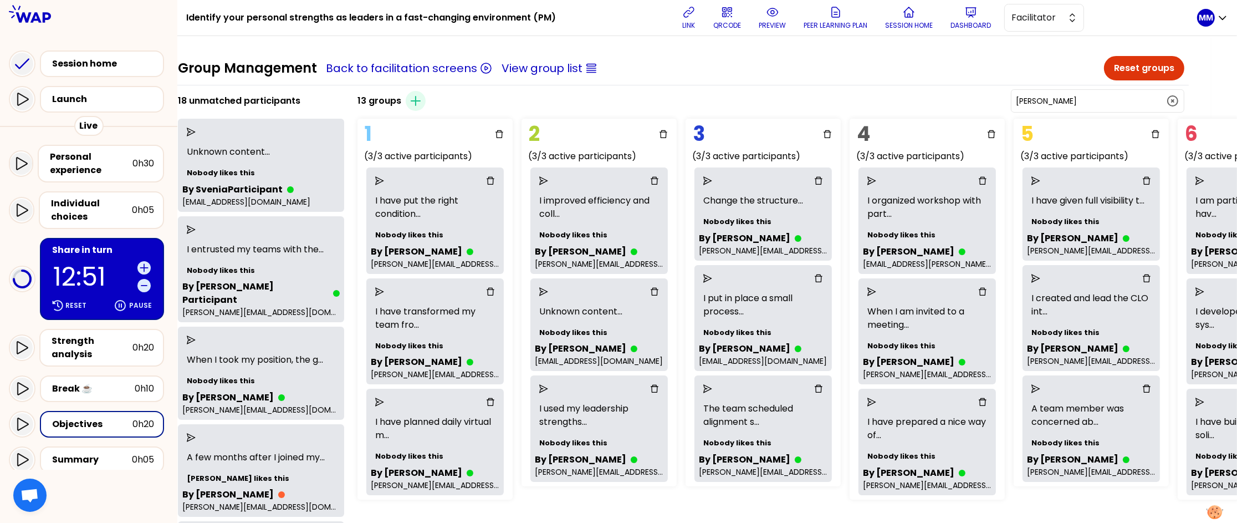
scroll to position [1104, 26]
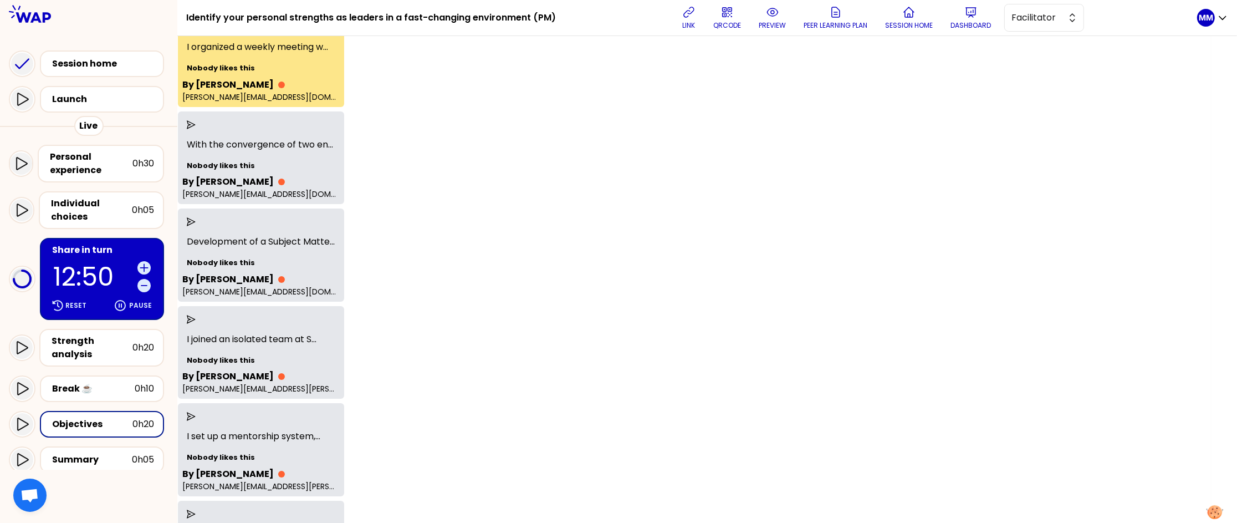
click at [196, 32] on icon "send" at bounding box center [191, 27] width 9 height 9
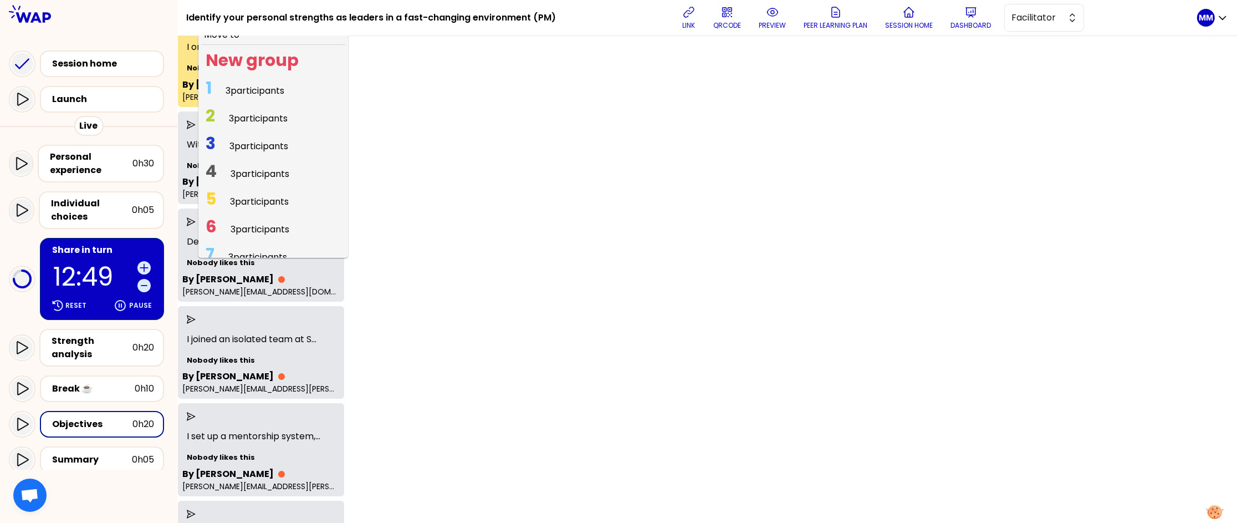
drag, startPoint x: 239, startPoint y: 111, endPoint x: 271, endPoint y: 119, distance: 32.5
click at [239, 97] on span "3 participants" at bounding box center [255, 90] width 59 height 13
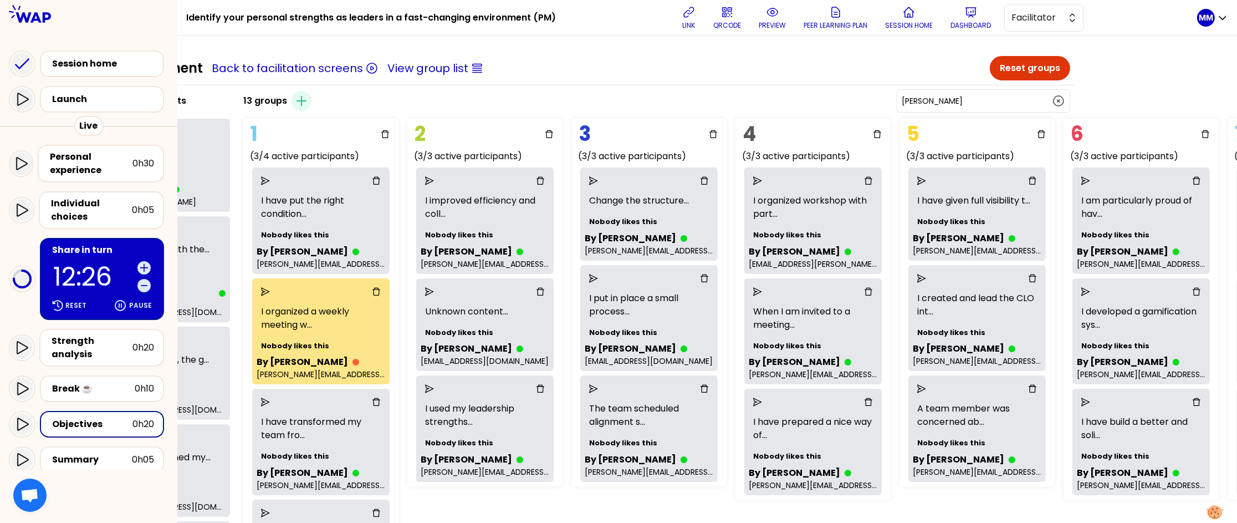
scroll to position [0, 0]
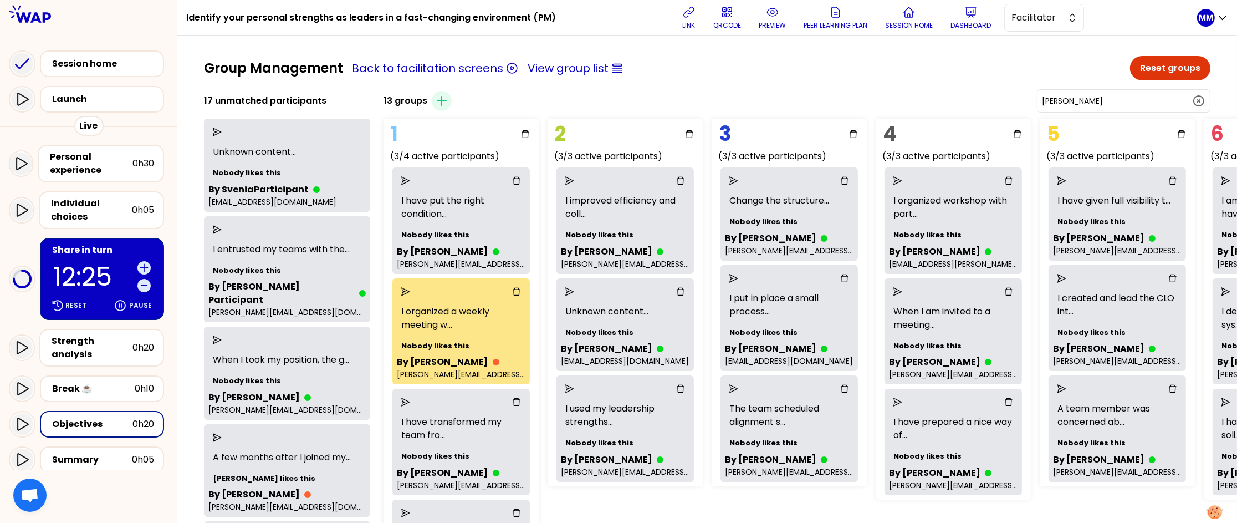
click at [813, 99] on input "Muriel CLABAUT" at bounding box center [1117, 100] width 150 height 11
drag, startPoint x: 1166, startPoint y: 130, endPoint x: 1111, endPoint y: 142, distance: 56.8
click at [813, 130] on span "Magdalena" at bounding box center [1130, 128] width 141 height 13
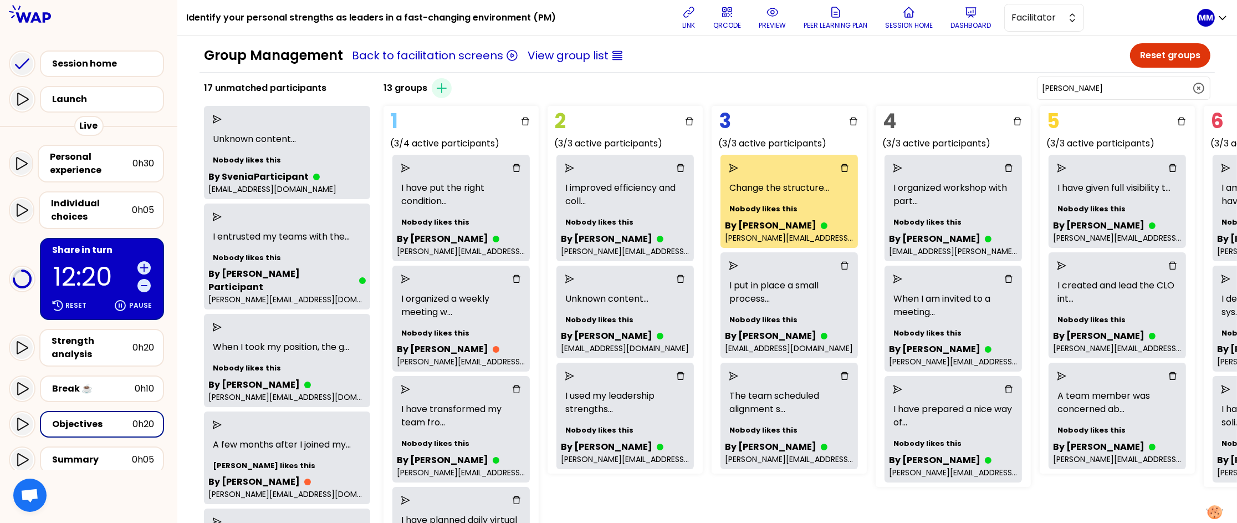
scroll to position [8, 0]
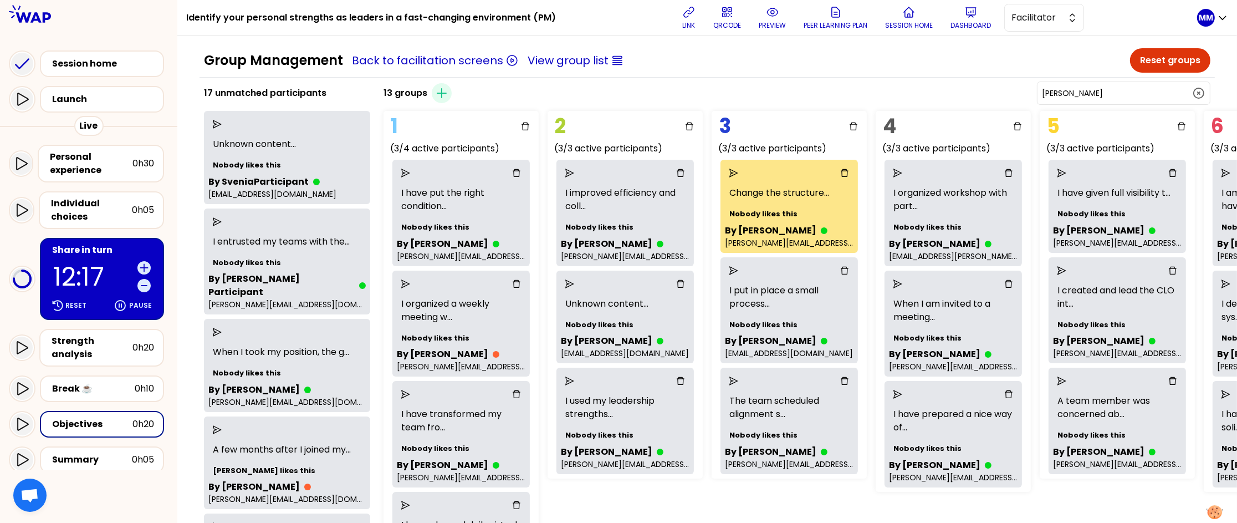
click at [813, 96] on input "Magdalena" at bounding box center [1117, 93] width 150 height 11
type input "l"
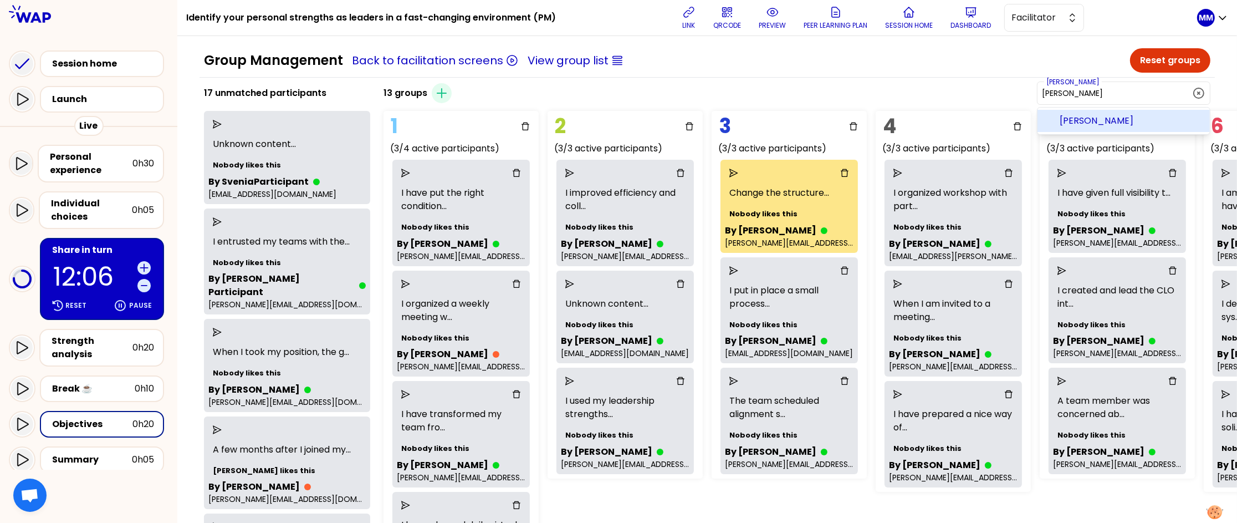
click at [813, 111] on li "Miguel Rodrigues" at bounding box center [1124, 121] width 172 height 22
type input "Miguel Rodrigues"
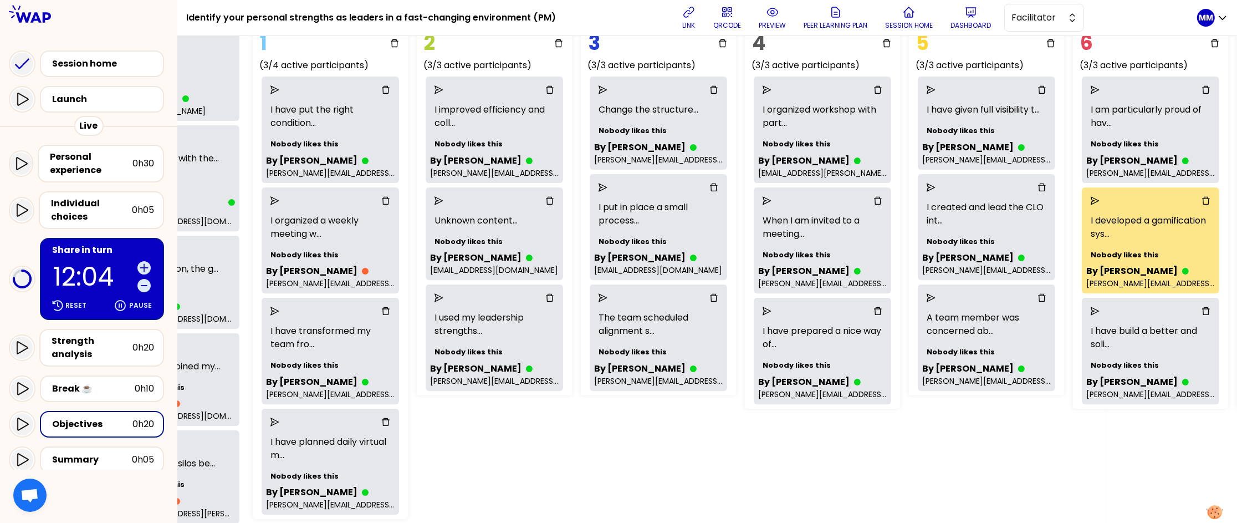
scroll to position [90, 131]
click at [813, 94] on div at bounding box center [823, 90] width 102 height 9
click at [813, 18] on span "Facilitator" at bounding box center [1037, 17] width 50 height 13
click at [813, 42] on span "Editor" at bounding box center [1051, 45] width 48 height 13
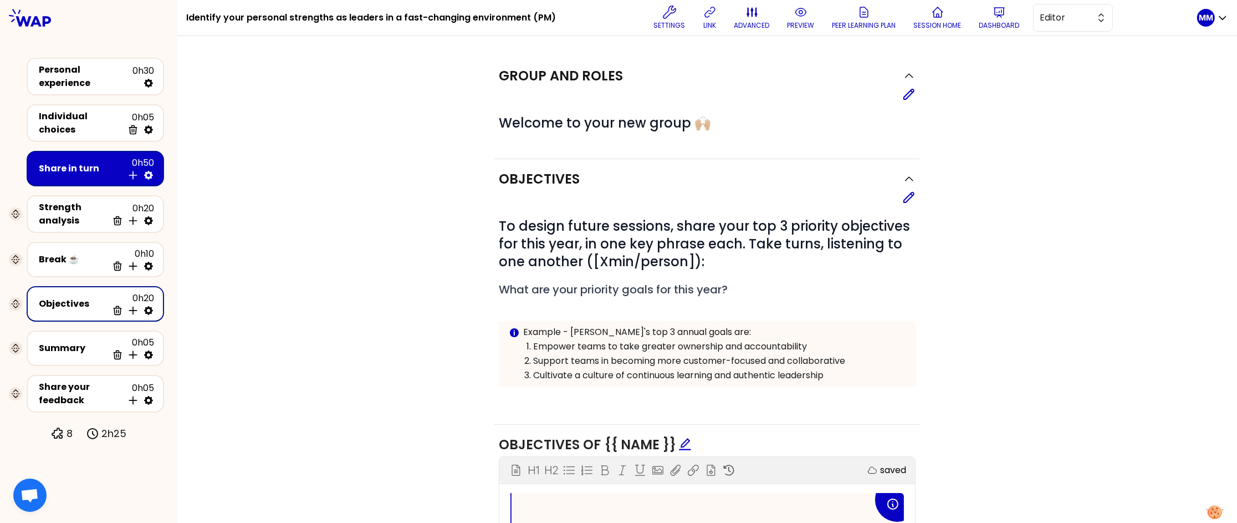
click at [151, 306] on icon at bounding box center [148, 310] width 9 height 9
select select "3"
select select "activity"
select select "share"
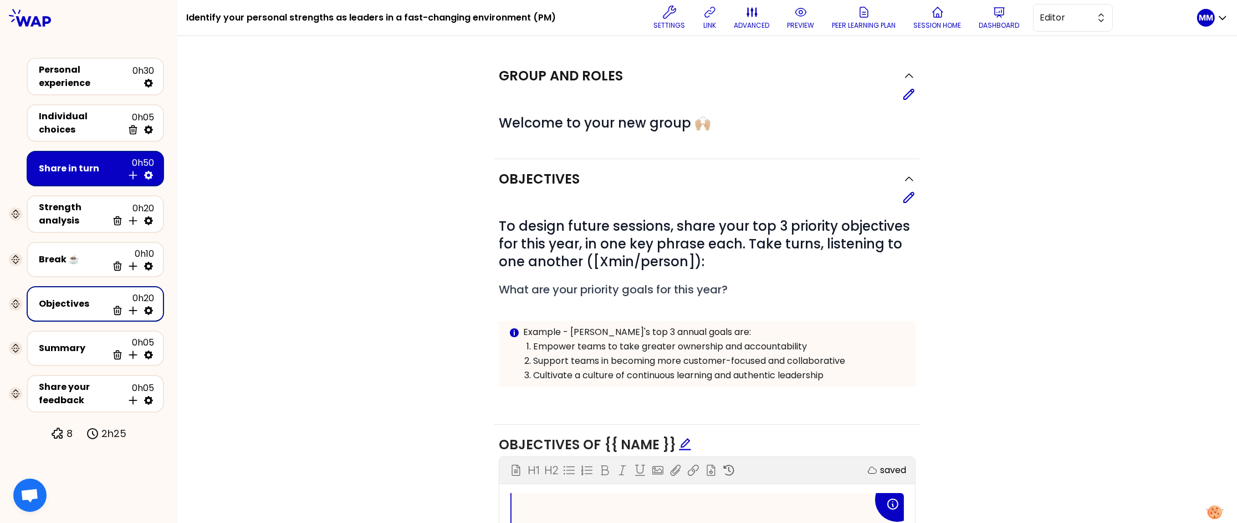
select select "false"
select select "Each"
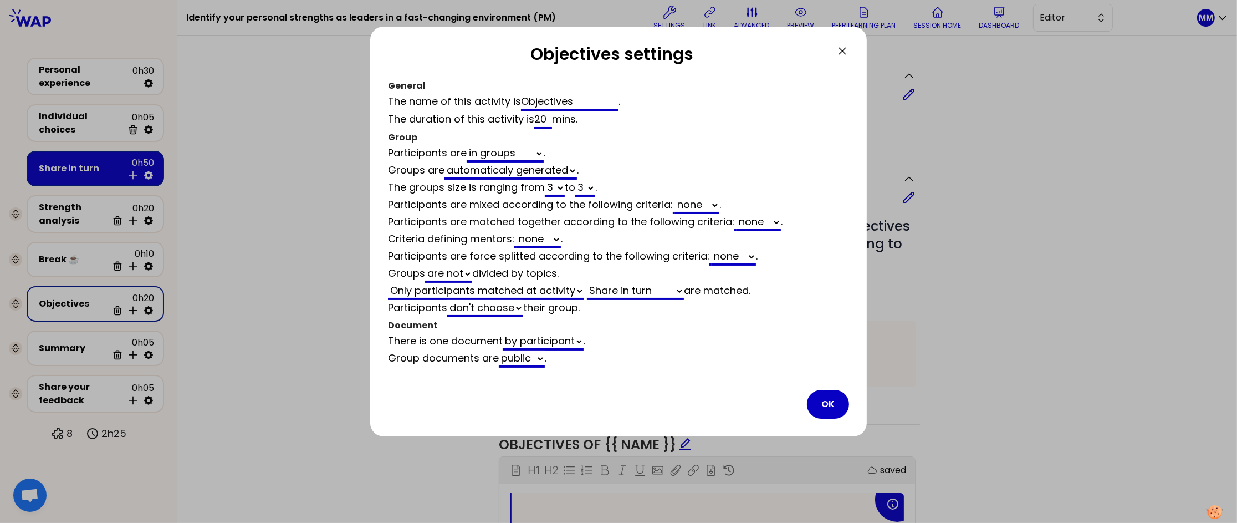
click at [542, 120] on input "20" at bounding box center [543, 120] width 18 height 18
type input "15"
select select "3"
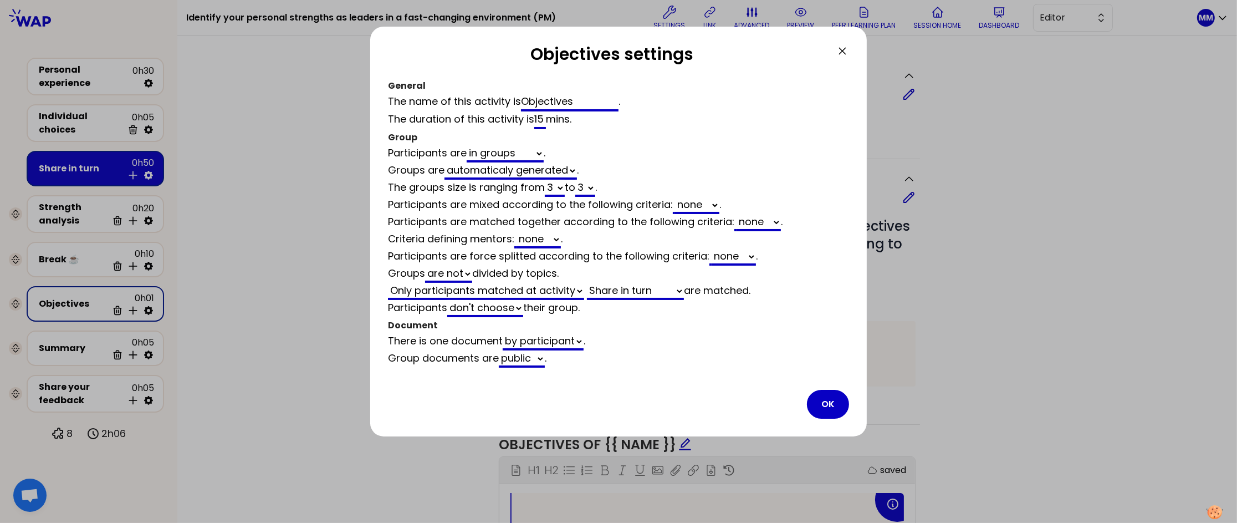
select select "activity"
select select "share"
select select "false"
type input "15"
click at [813, 395] on button "OK" at bounding box center [828, 404] width 42 height 29
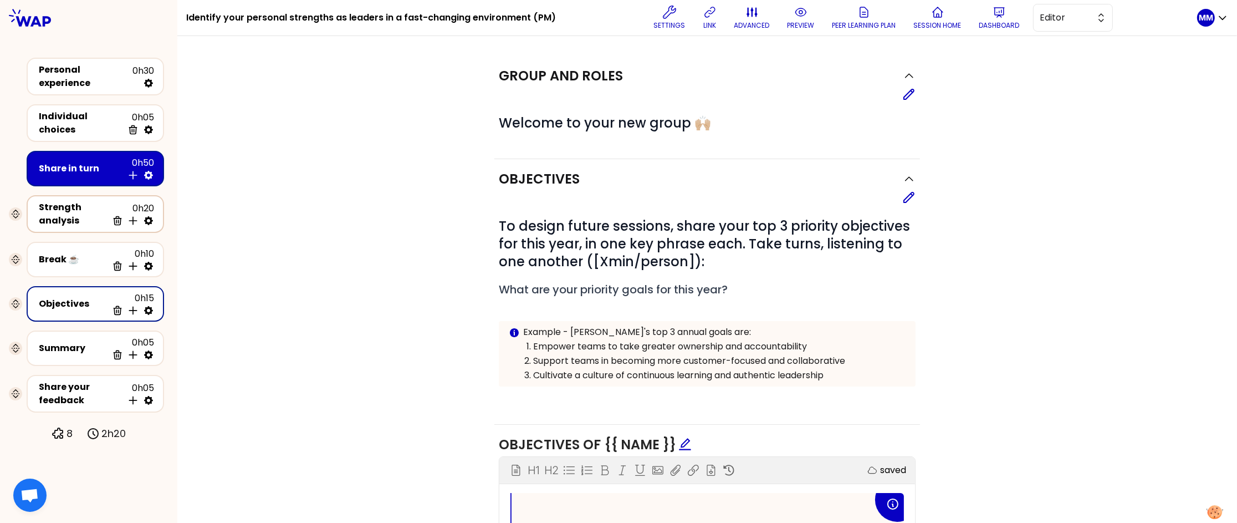
click at [149, 215] on icon at bounding box center [148, 220] width 11 height 11
select select "same_as"
select select "false"
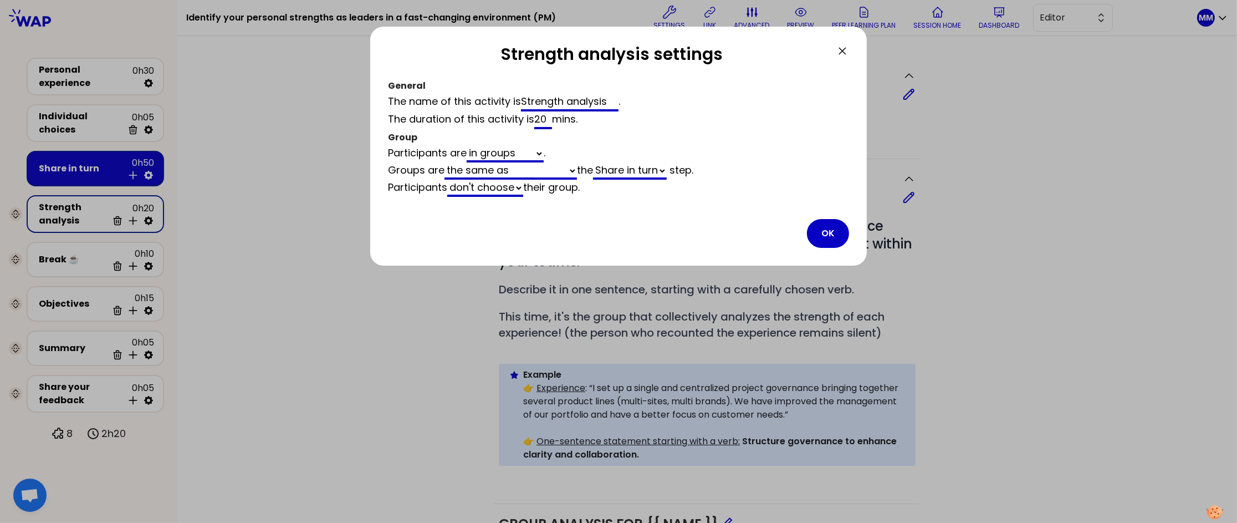
click at [544, 119] on input "20" at bounding box center [543, 120] width 18 height 18
click at [544, 120] on input "20" at bounding box center [543, 120] width 18 height 18
type input "1"
select select "same_as"
select select "false"
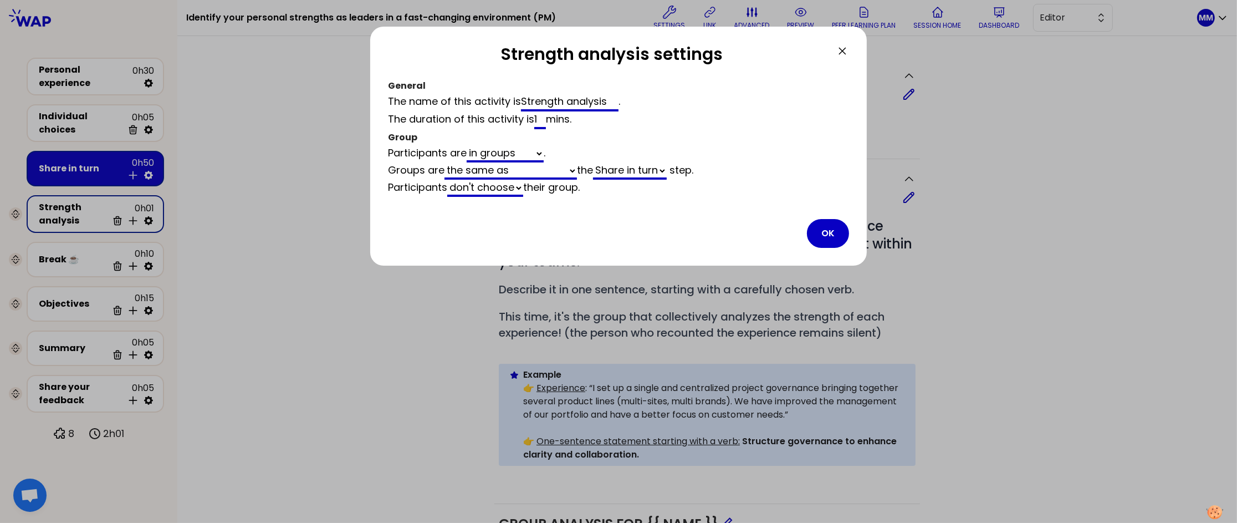
type input "17"
select select "same_as"
select select "false"
type input "17"
click at [813, 231] on button "OK" at bounding box center [828, 233] width 42 height 29
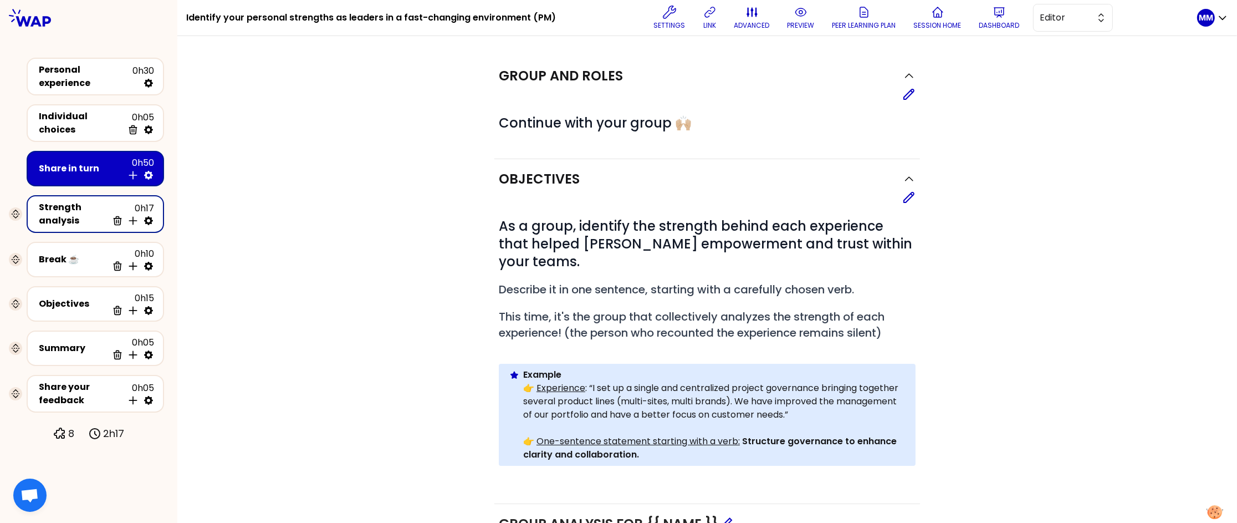
click at [813, 24] on button "Editor" at bounding box center [1073, 18] width 80 height 28
click at [813, 65] on span "Facilitator" at bounding box center [1080, 63] width 48 height 13
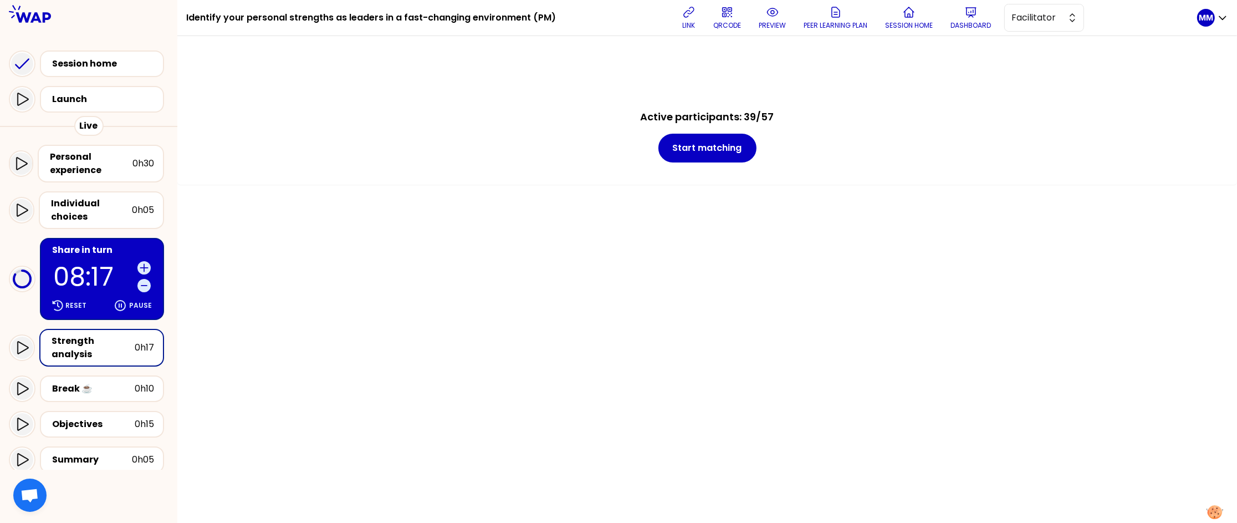
drag, startPoint x: 71, startPoint y: 261, endPoint x: 105, endPoint y: 271, distance: 35.3
click at [71, 264] on p "08:17" at bounding box center [93, 277] width 80 height 26
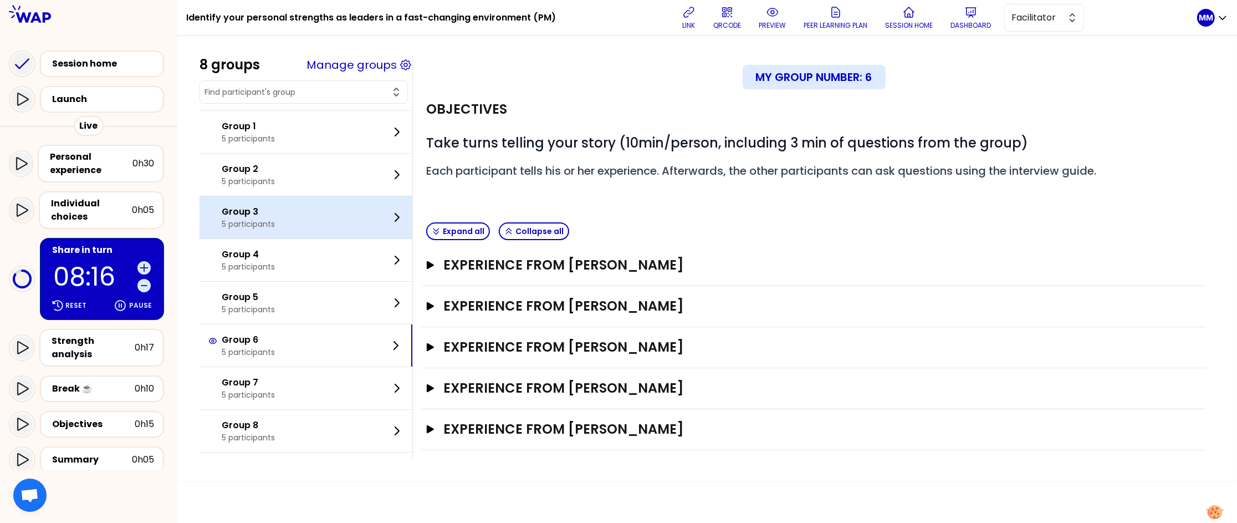
click at [275, 228] on p "5 participants" at bounding box center [248, 223] width 53 height 11
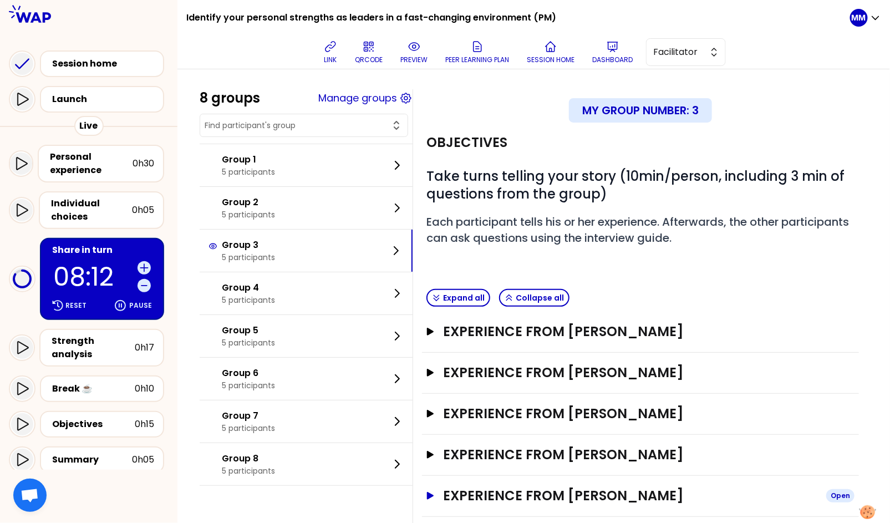
scroll to position [24, 0]
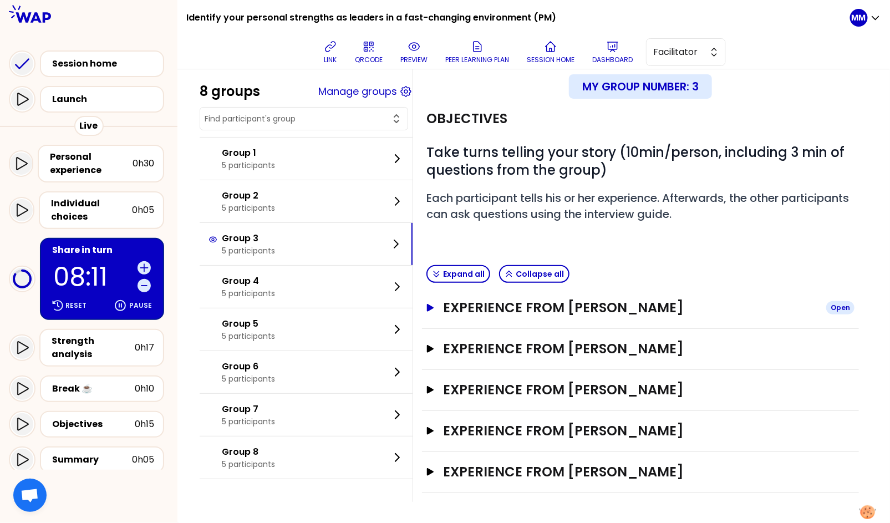
click at [618, 309] on h3 "Experience from Dangel Séverine" at bounding box center [630, 308] width 374 height 18
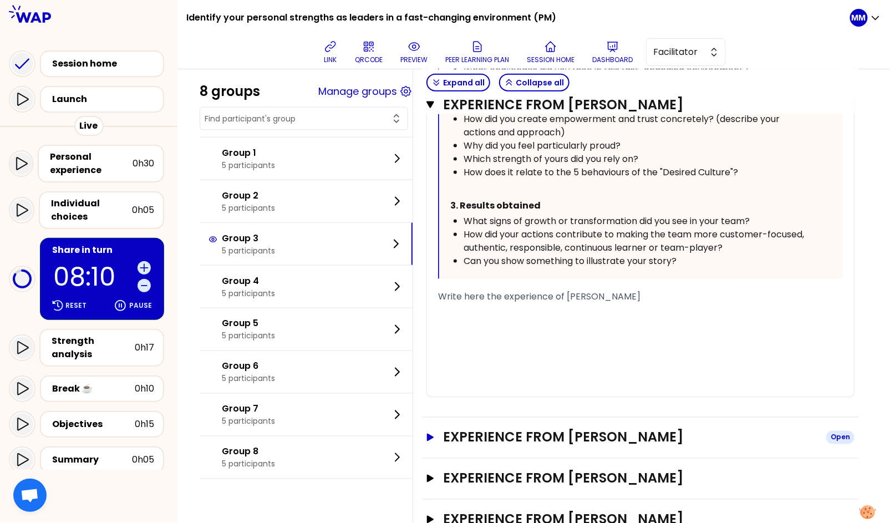
scroll to position [680, 0]
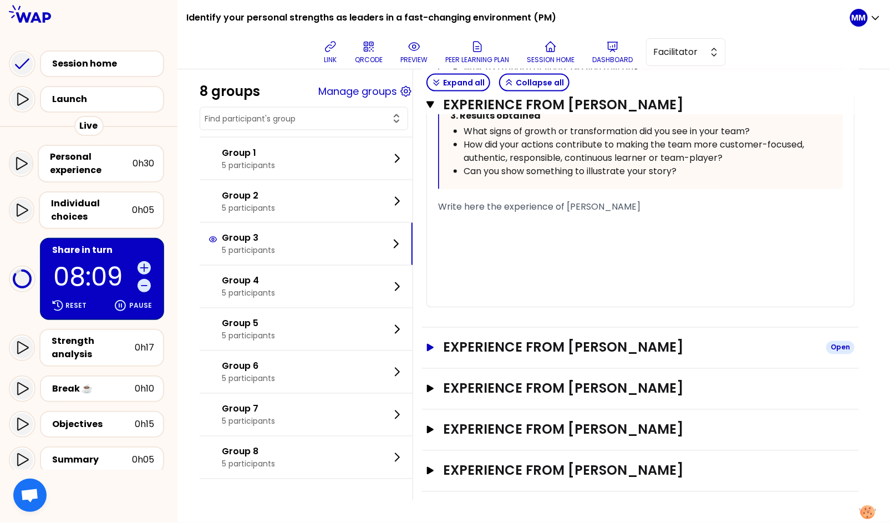
click at [626, 341] on h3 "Experience from Frederic PROST" at bounding box center [630, 348] width 374 height 18
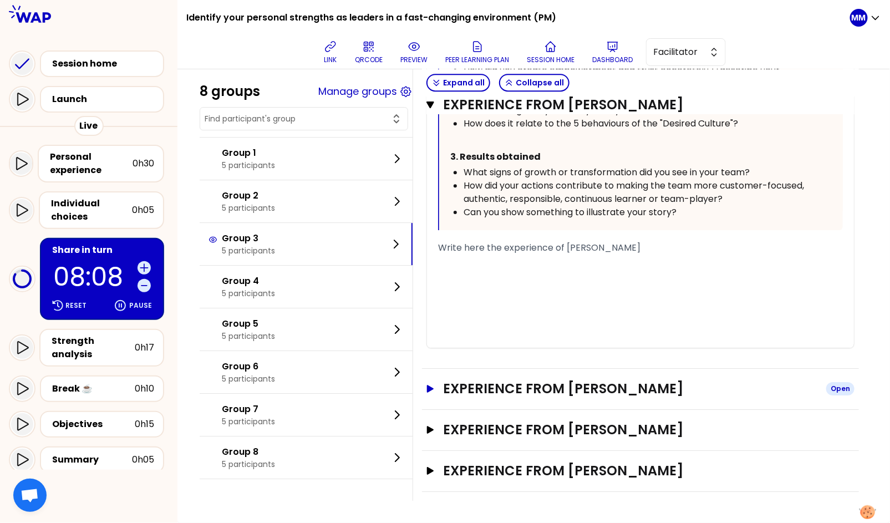
click at [646, 384] on h3 "Experience from Deirdre Brower" at bounding box center [630, 389] width 374 height 18
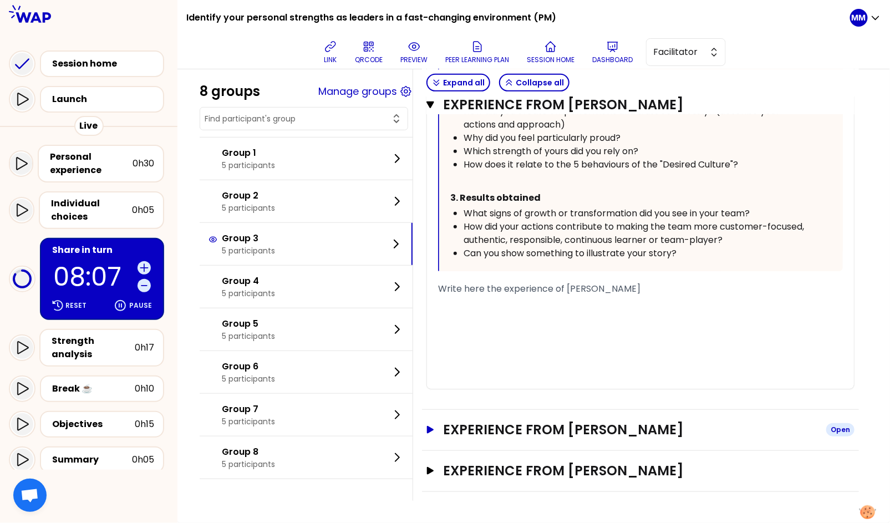
click at [653, 429] on h3 "Experience from Stéphanie Cadoret" at bounding box center [630, 430] width 374 height 18
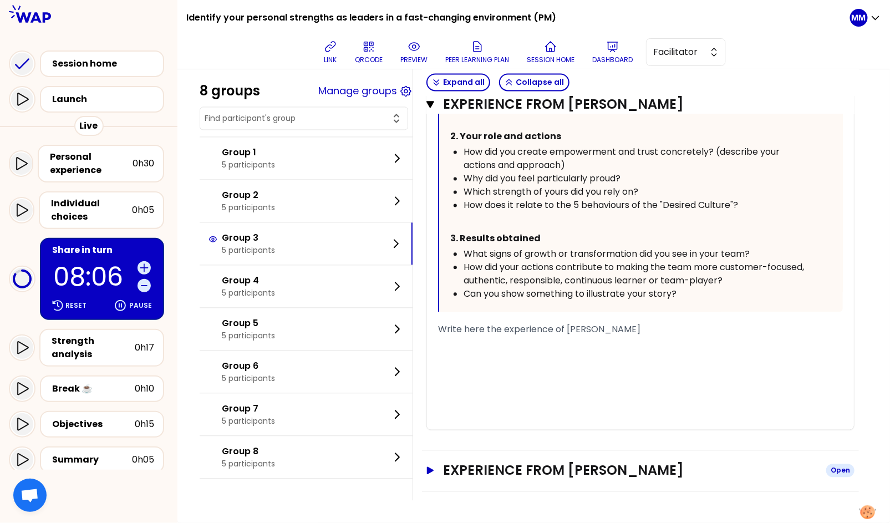
click at [657, 472] on h3 "Experience from Alina TSELOBANOVA" at bounding box center [630, 471] width 374 height 18
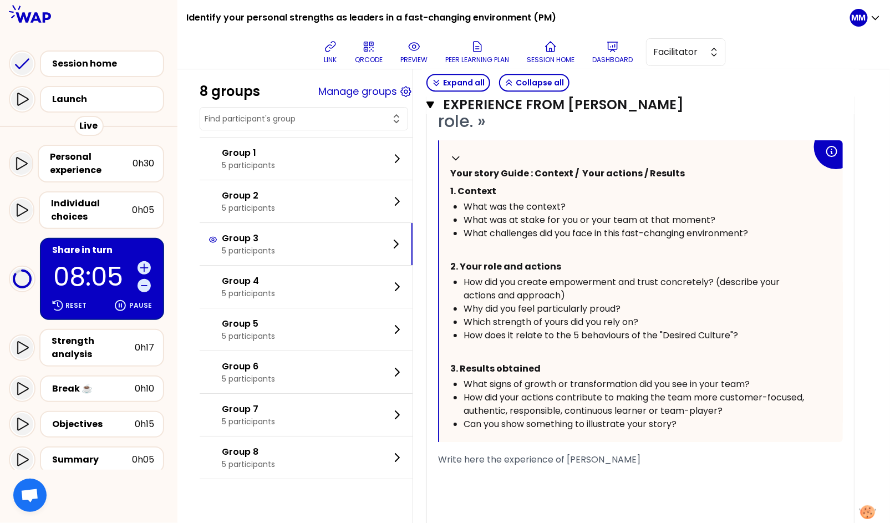
scroll to position [3047, 0]
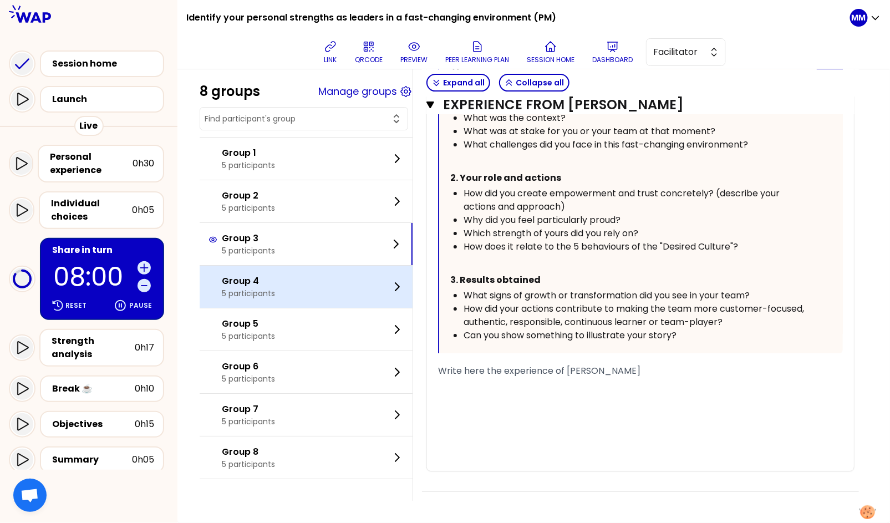
drag, startPoint x: 303, startPoint y: 289, endPoint x: 358, endPoint y: 289, distance: 54.3
click at [303, 289] on div "Group 4 5 participants" at bounding box center [306, 287] width 213 height 42
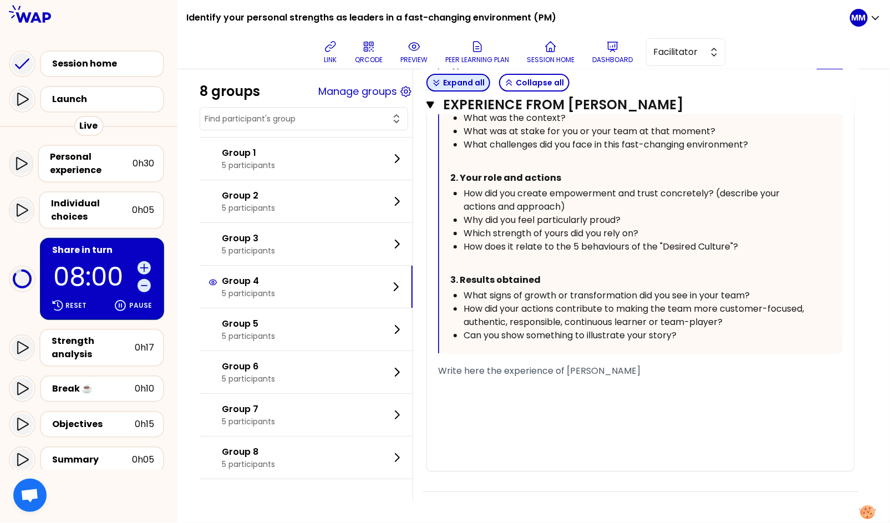
scroll to position [24, 0]
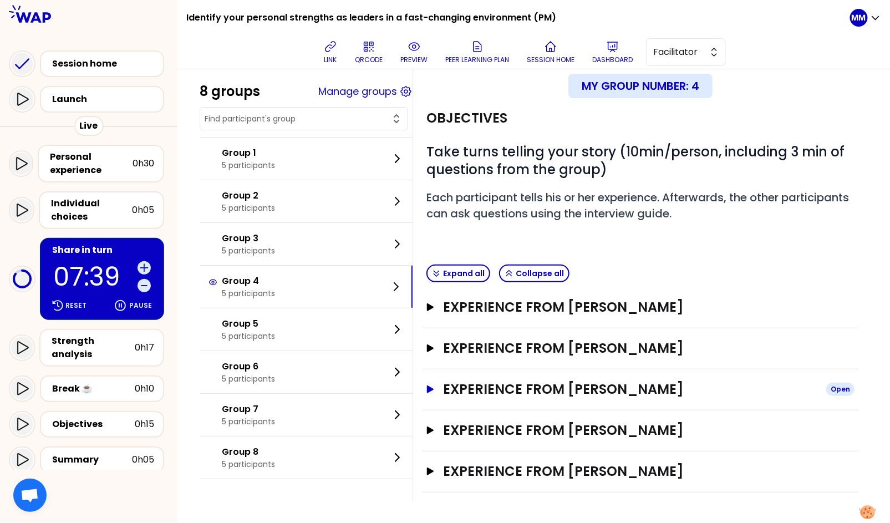
click at [559, 386] on h3 "Experience from Edouard Berthelot" at bounding box center [630, 389] width 374 height 18
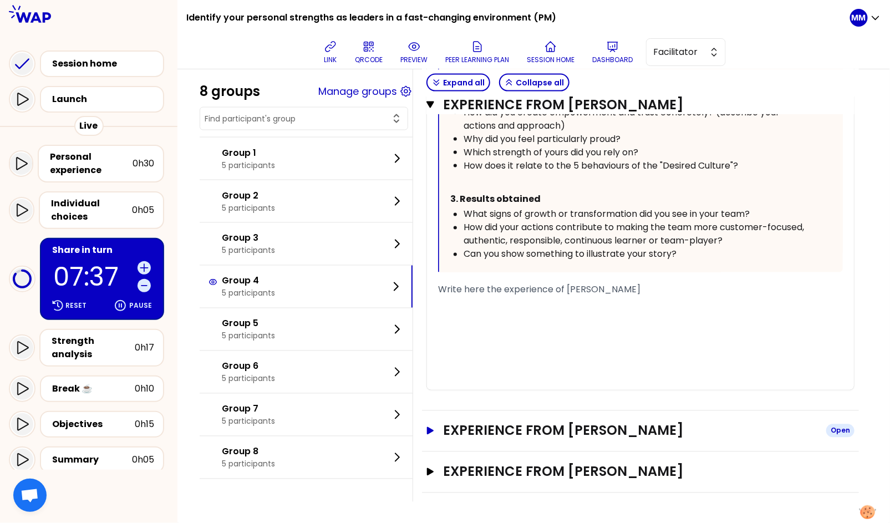
click at [570, 426] on h3 "Experience from Simone" at bounding box center [630, 431] width 374 height 18
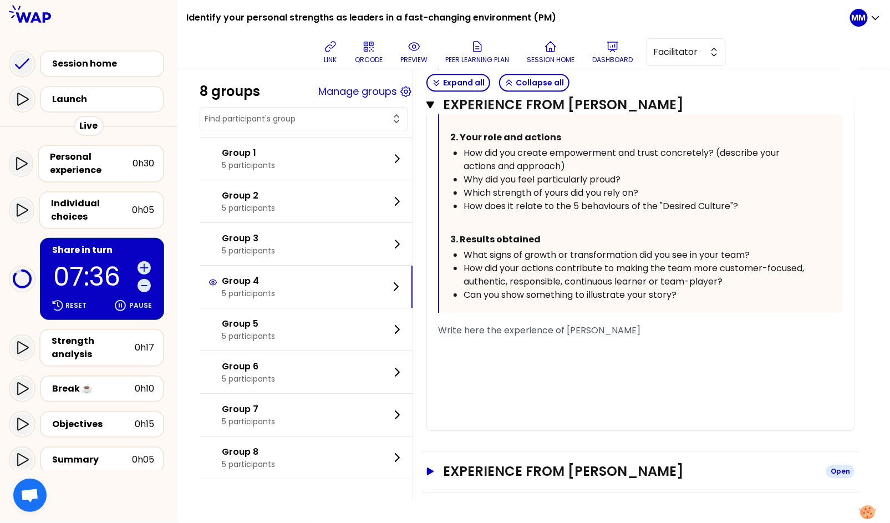
click at [584, 472] on h3 "Experience from Krzysztof" at bounding box center [630, 471] width 374 height 18
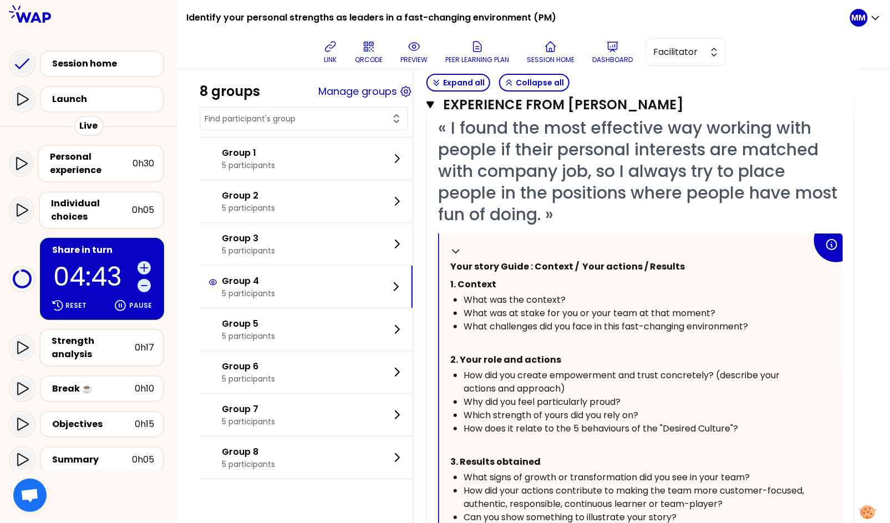
scroll to position [1872, 0]
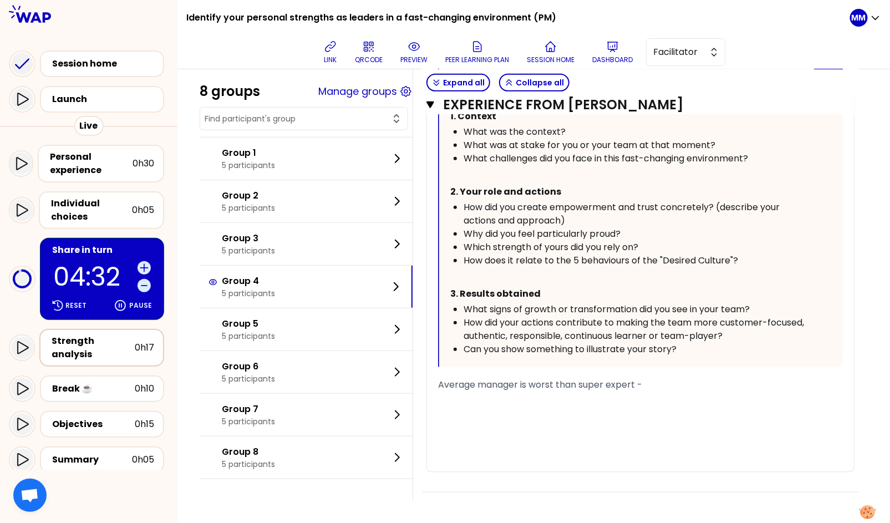
click at [103, 338] on div "Strength analysis" at bounding box center [93, 347] width 83 height 27
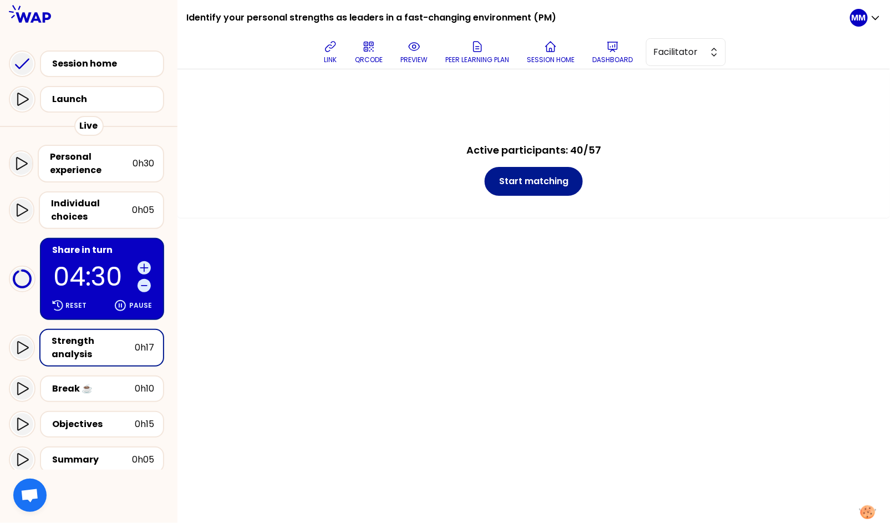
click at [538, 185] on button "Start matching" at bounding box center [534, 181] width 98 height 29
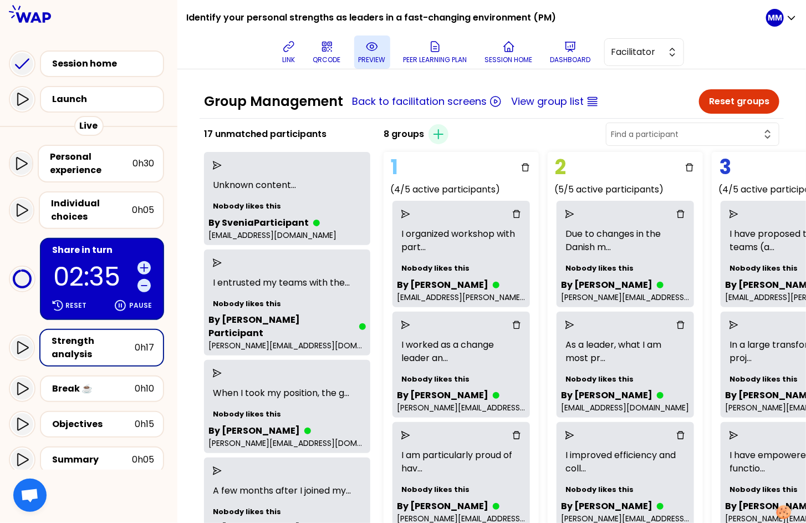
click at [373, 51] on icon at bounding box center [371, 46] width 13 height 13
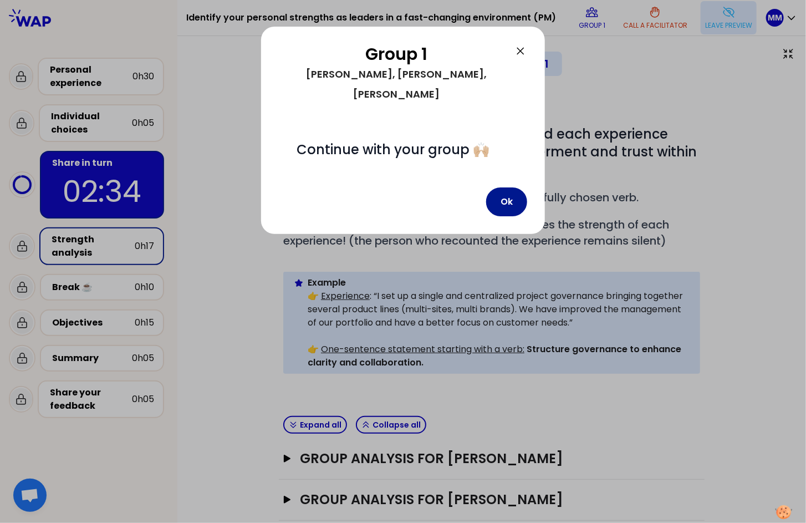
drag, startPoint x: 506, startPoint y: 185, endPoint x: 506, endPoint y: 192, distance: 7.8
click at [506, 187] on button "Ok" at bounding box center [506, 201] width 41 height 29
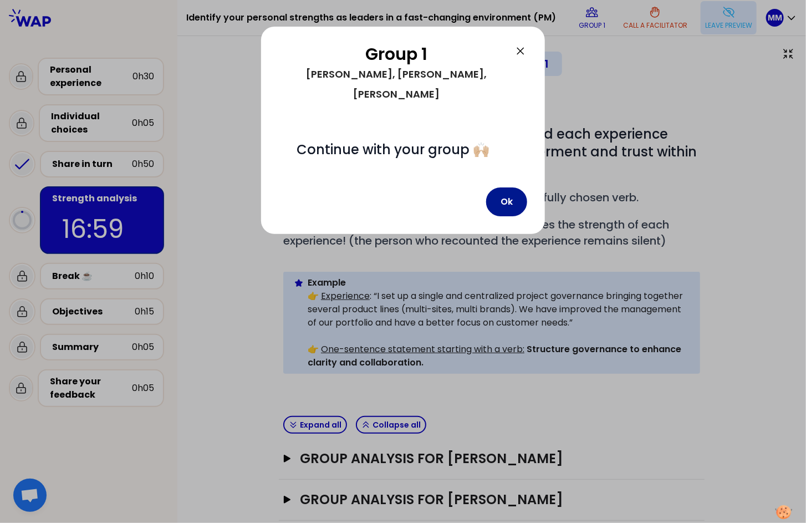
click at [506, 187] on button "Ok" at bounding box center [506, 201] width 41 height 29
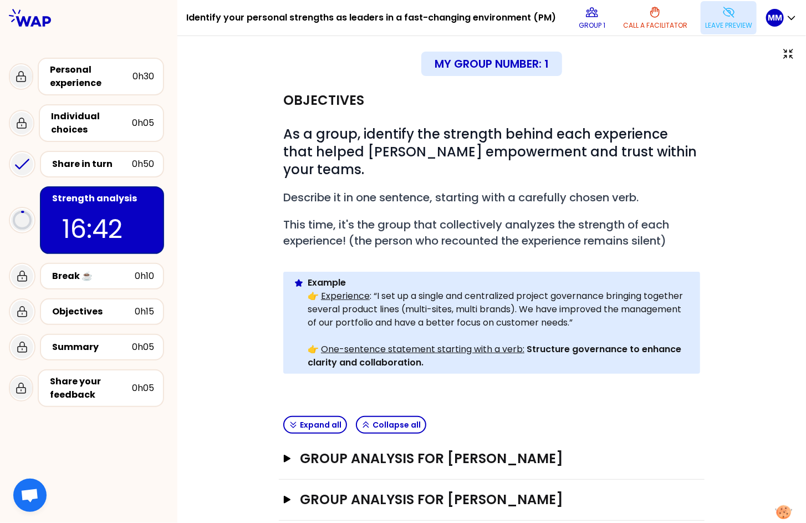
drag, startPoint x: 712, startPoint y: 94, endPoint x: 716, endPoint y: 33, distance: 61.7
click at [710, 94] on div "Objectives # As a group, identify the strength behind each experience that help…" at bounding box center [492, 361] width 584 height 563
click at [719, 26] on p "Leave preview" at bounding box center [728, 25] width 47 height 9
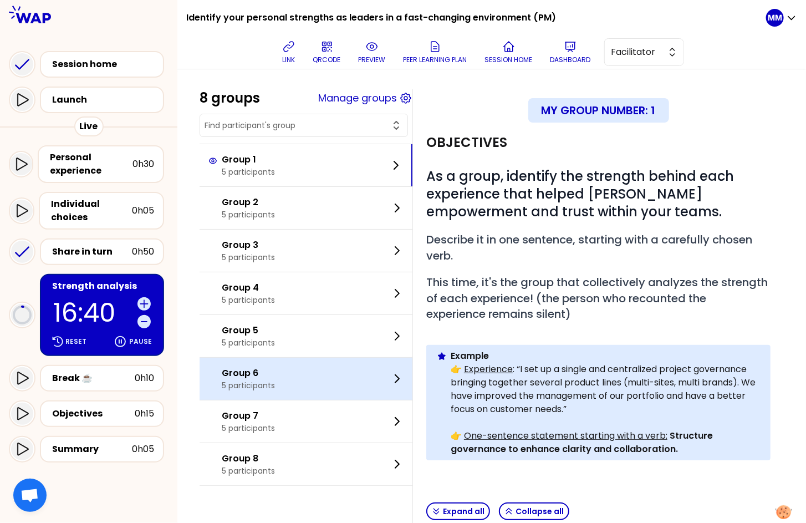
click at [290, 379] on div "Group 6 5 participants" at bounding box center [306, 379] width 213 height 42
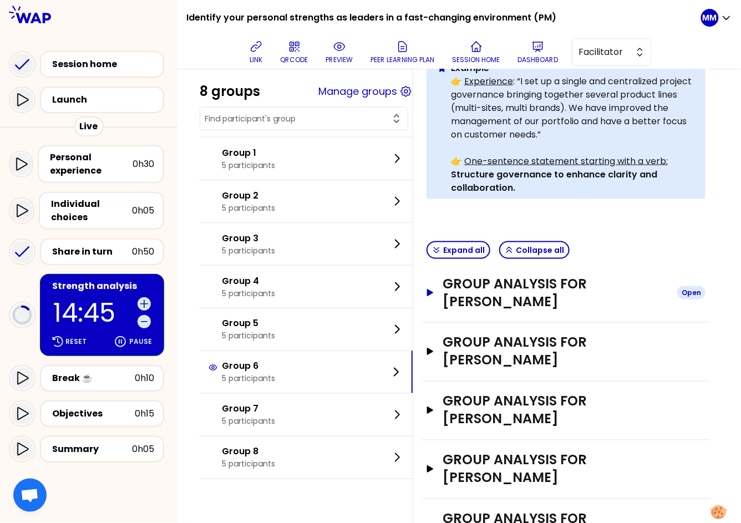
scroll to position [368, 0]
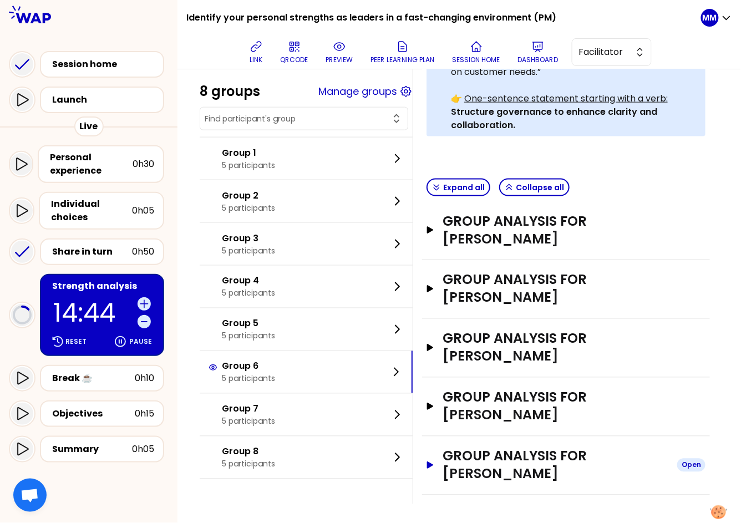
click at [583, 453] on h3 "Group analysis for Floriane Poupeney" at bounding box center [555, 464] width 226 height 35
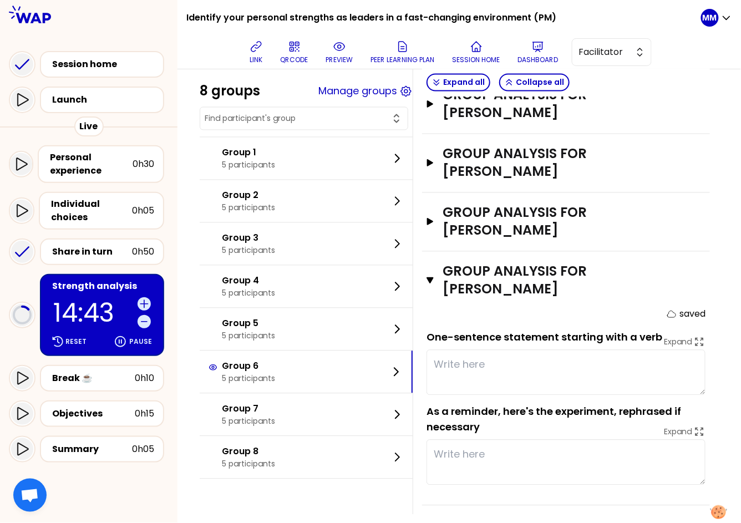
scroll to position [563, 0]
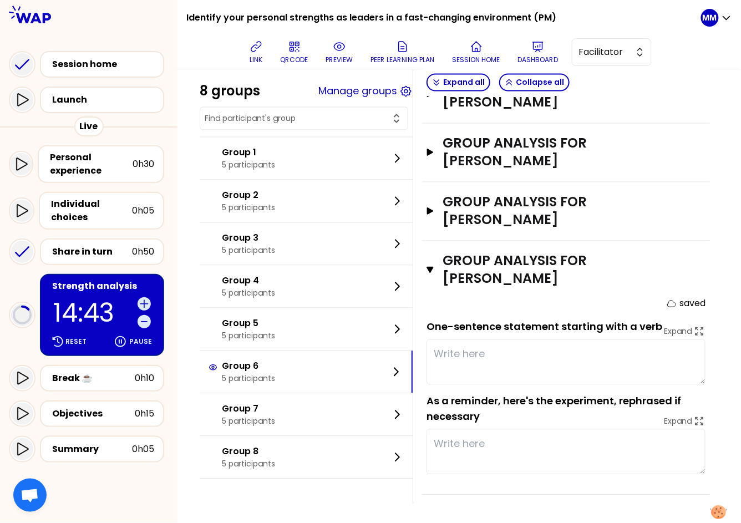
click at [549, 431] on textarea at bounding box center [565, 451] width 279 height 45
paste textarea "We changed the way how we managed project portfolio in our organisation (former…"
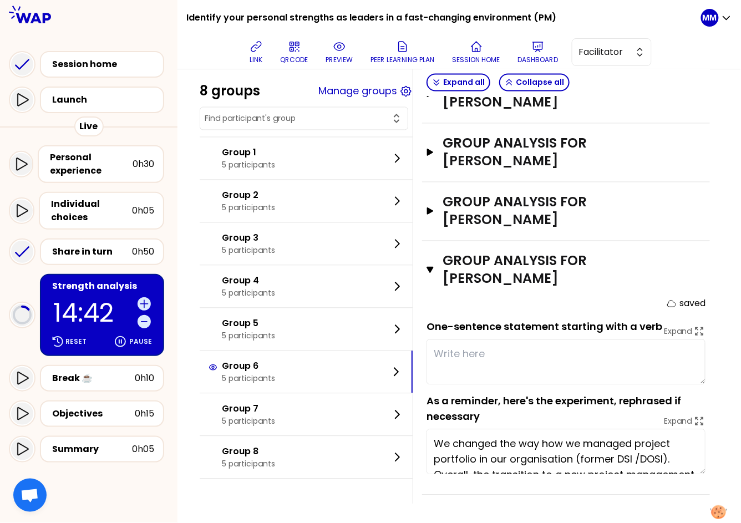
scroll to position [70, 0]
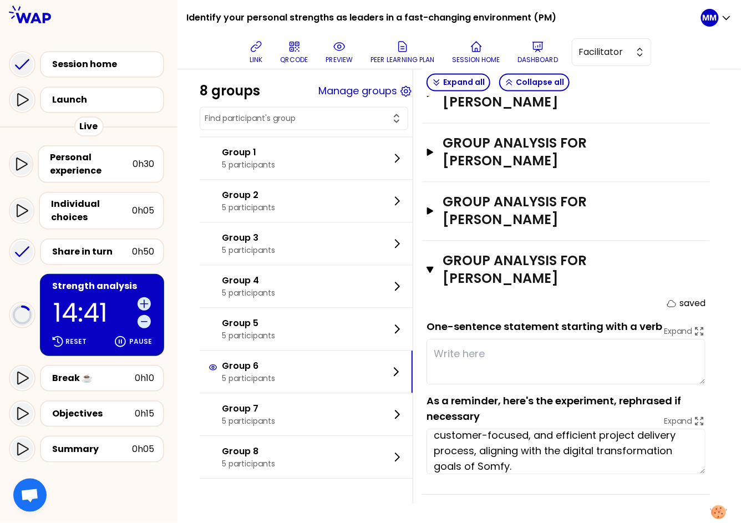
type textarea "We changed the way how we managed project portfolio in our organisation (former…"
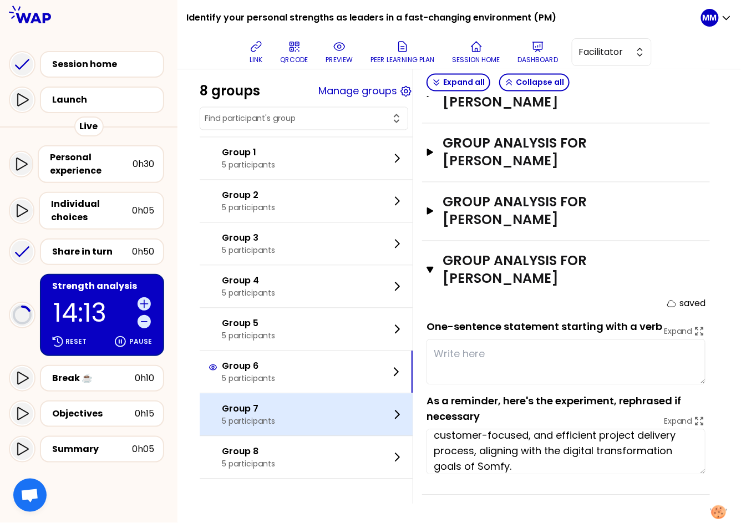
click at [288, 417] on div "Group 7 5 participants" at bounding box center [306, 415] width 213 height 42
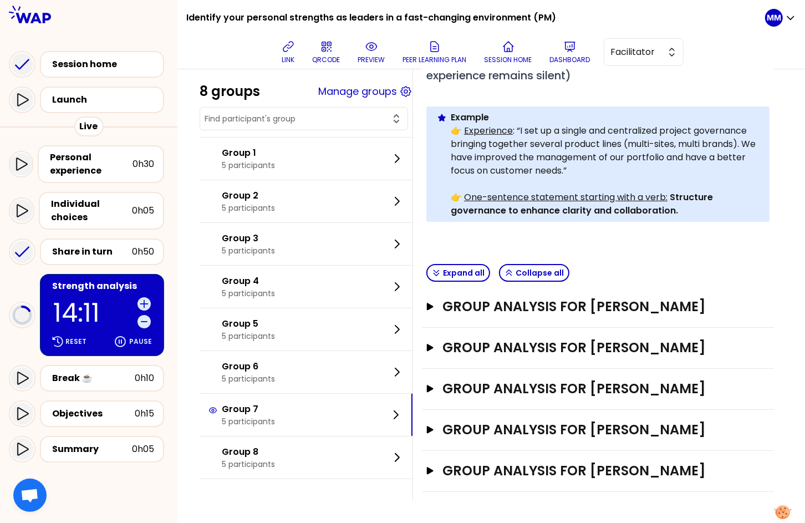
scroll to position [237, 0]
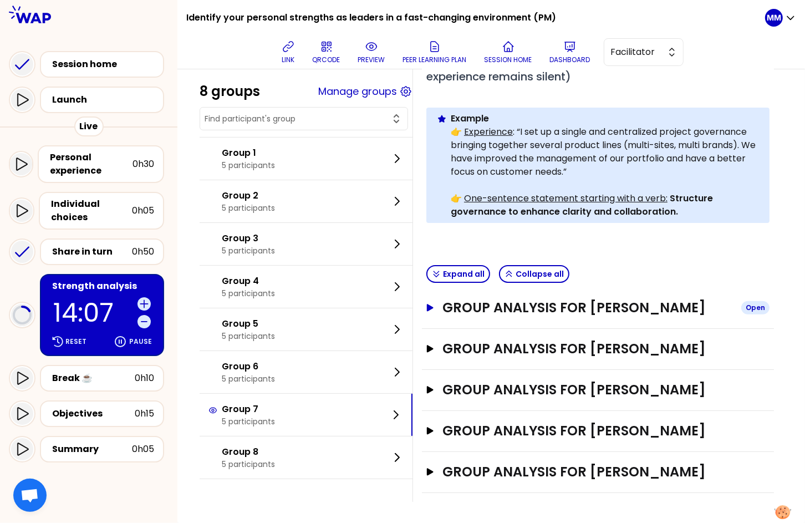
click at [656, 308] on h3 "Group analysis for Magdalena" at bounding box center [588, 308] width 290 height 18
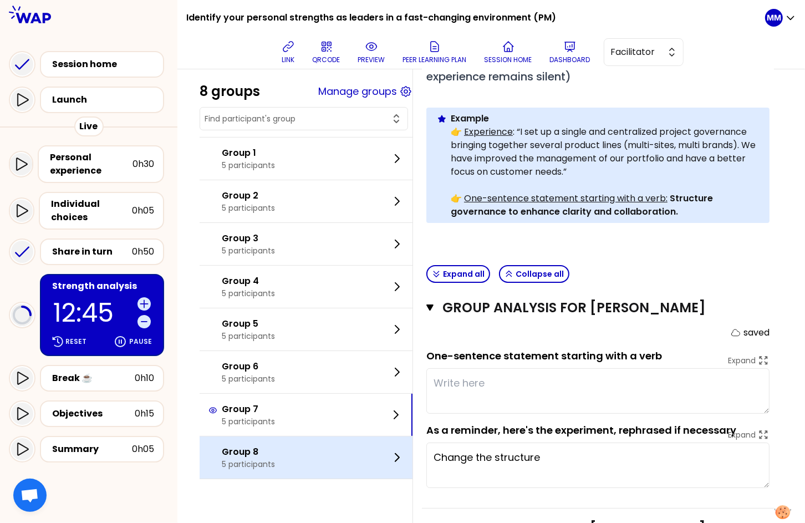
click at [275, 461] on p "5 participants" at bounding box center [248, 463] width 53 height 11
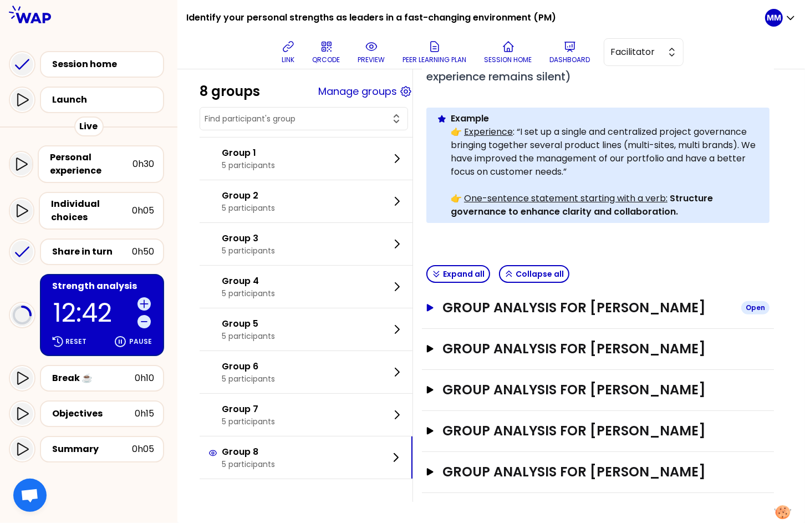
click at [599, 307] on h3 "Group analysis for Claudine Sornay" at bounding box center [588, 308] width 290 height 18
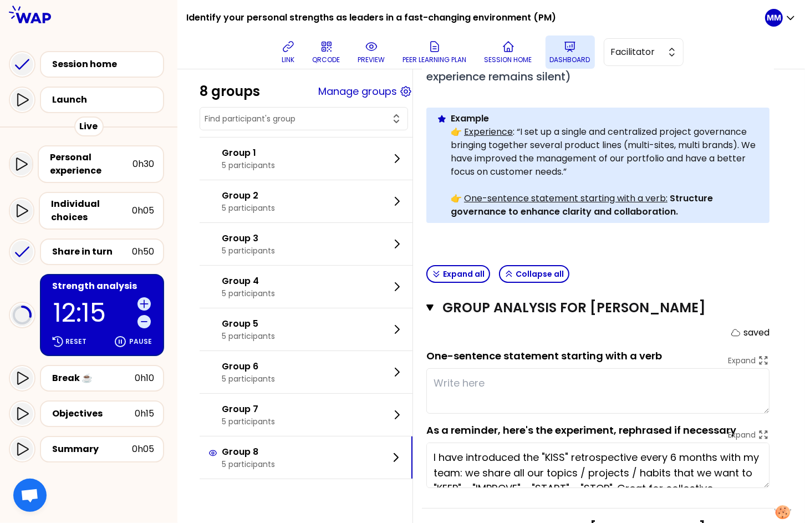
click at [562, 58] on p "Dashboard" at bounding box center [570, 59] width 40 height 9
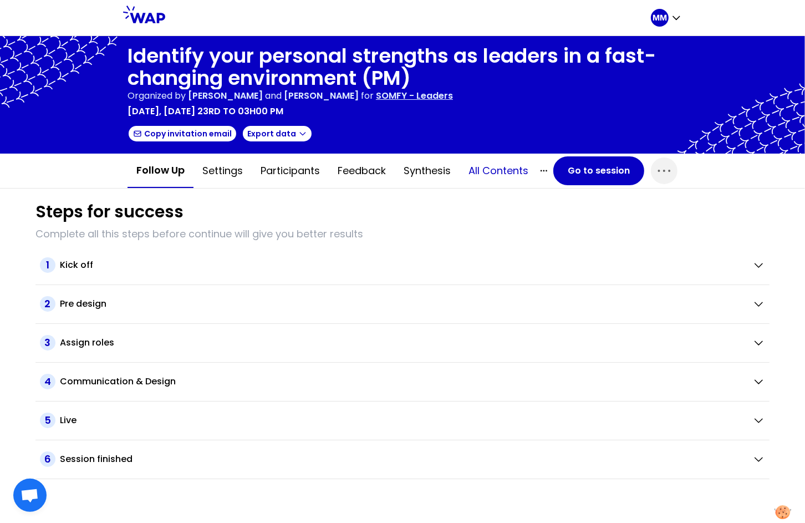
click at [505, 171] on button "All contents" at bounding box center [499, 170] width 78 height 33
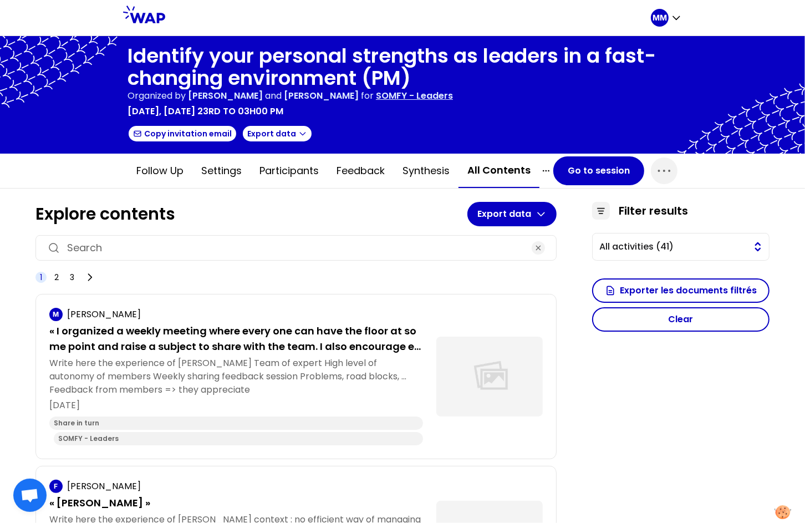
click at [647, 244] on span "All activities (41)" at bounding box center [672, 246] width 147 height 13
click at [646, 288] on span "Share in turn (41)" at bounding box center [687, 291] width 145 height 13
click at [654, 289] on button "Exporter les documents filtrés" at bounding box center [680, 290] width 177 height 24
click at [289, 174] on button "Participants" at bounding box center [289, 170] width 77 height 33
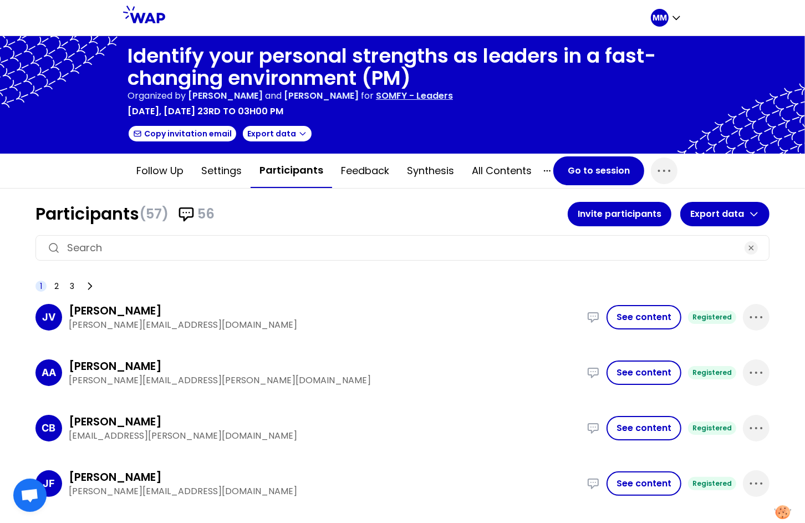
click at [279, 248] on input at bounding box center [402, 248] width 671 height 16
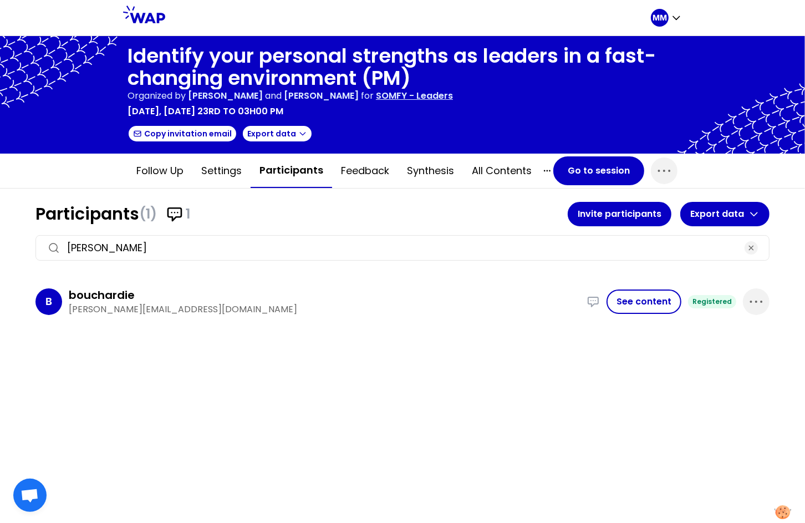
click at [82, 307] on p "magalie.bouchardie@somfy.com" at bounding box center [324, 309] width 511 height 13
copy p "magalie"
click at [272, 251] on input "bouch" at bounding box center [402, 248] width 671 height 16
click at [271, 251] on input "bouch" at bounding box center [402, 248] width 671 height 16
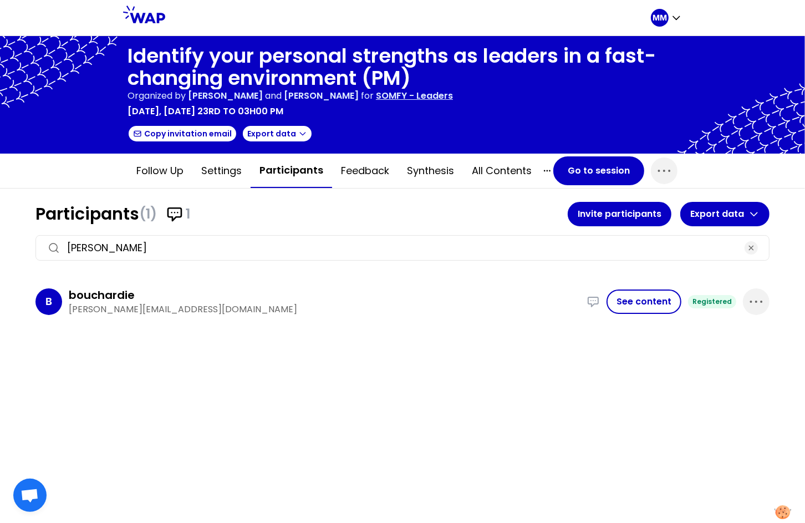
click at [271, 251] on input "bouch" at bounding box center [402, 248] width 671 height 16
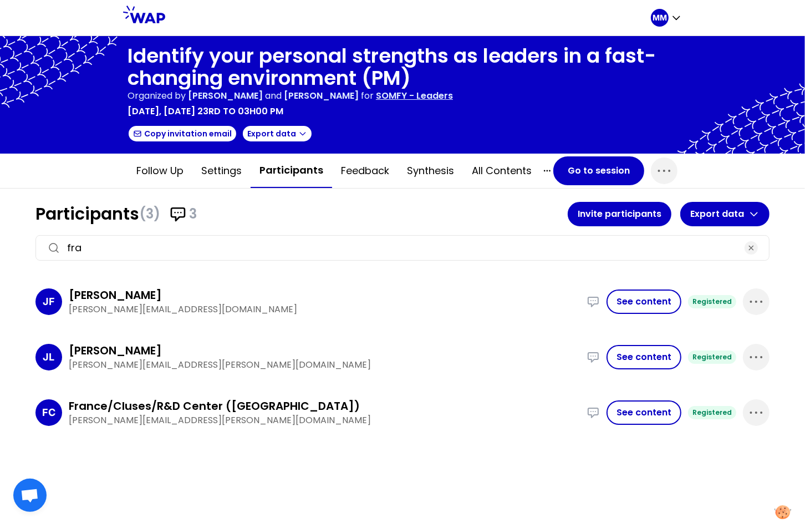
type input "fra"
click at [89, 417] on p "raphael.oundjian@somfy.com" at bounding box center [324, 420] width 511 height 13
copy p "raphael"
click at [575, 174] on button "Go to session" at bounding box center [598, 170] width 91 height 29
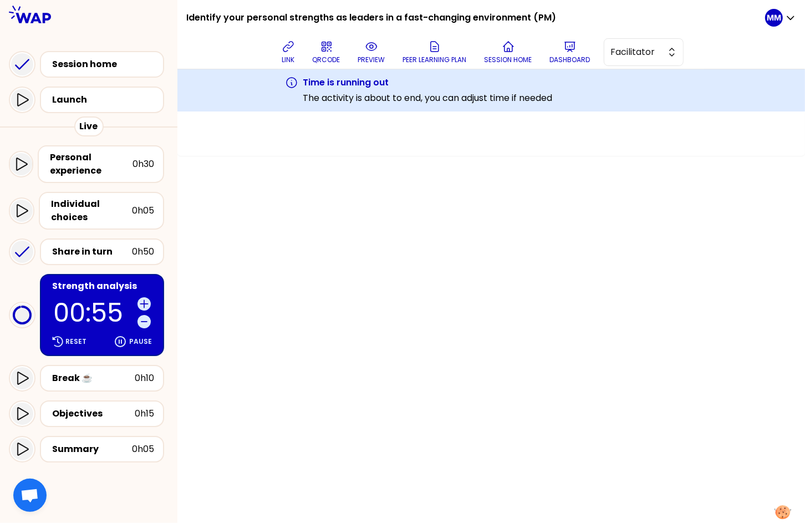
click at [91, 300] on p "00:55" at bounding box center [93, 313] width 80 height 26
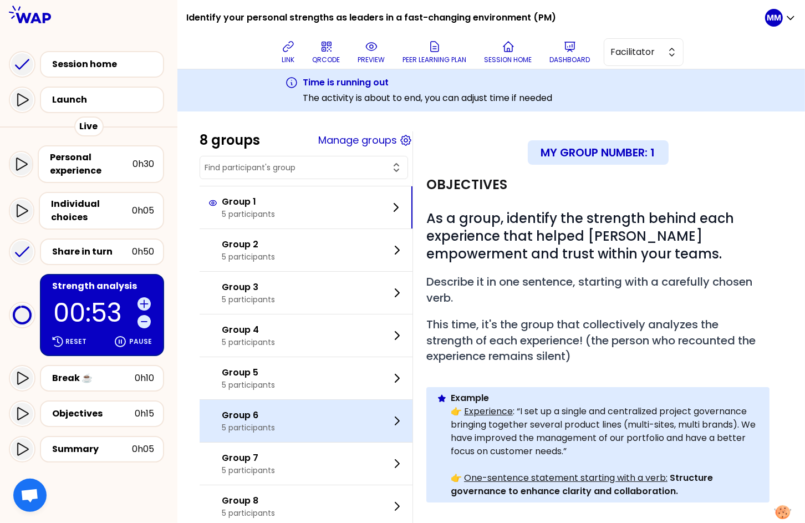
click at [333, 435] on div "Group 6 5 participants" at bounding box center [306, 421] width 213 height 42
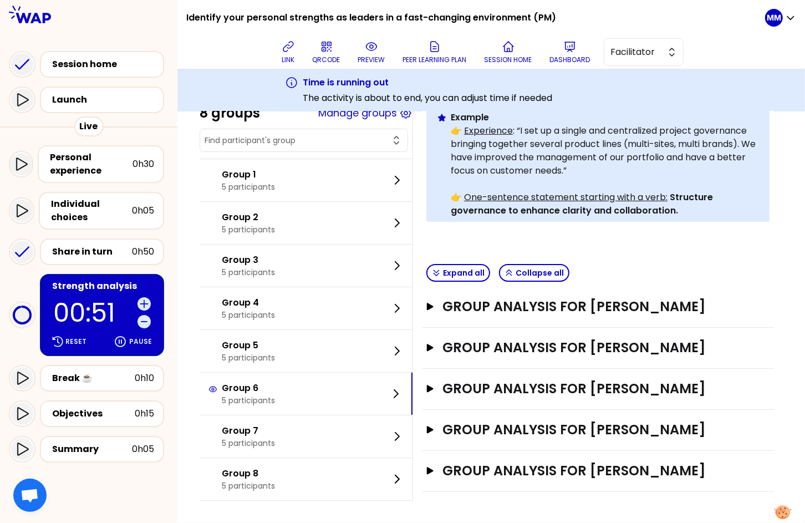
scroll to position [346, 0]
click at [647, 462] on h3 "Group analysis for Floriane Poupeney" at bounding box center [588, 471] width 290 height 18
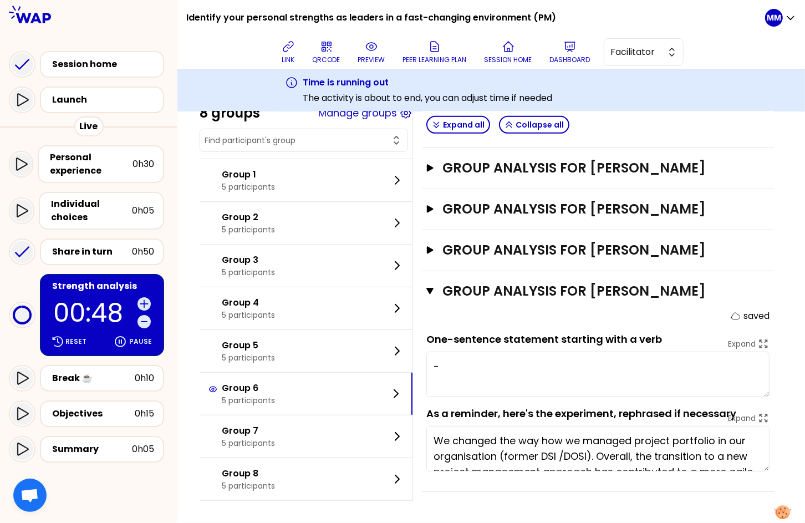
scroll to position [530, 0]
type textarea "- listening"
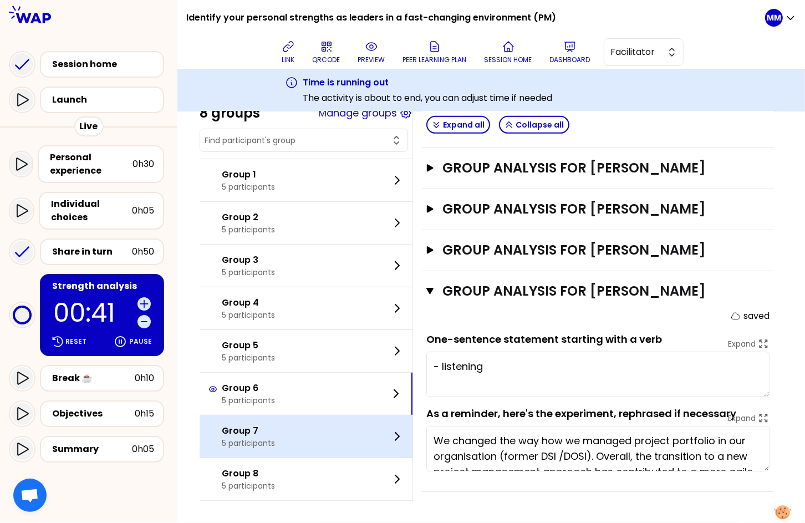
click at [295, 436] on div "Group 7 5 participants" at bounding box center [306, 436] width 213 height 42
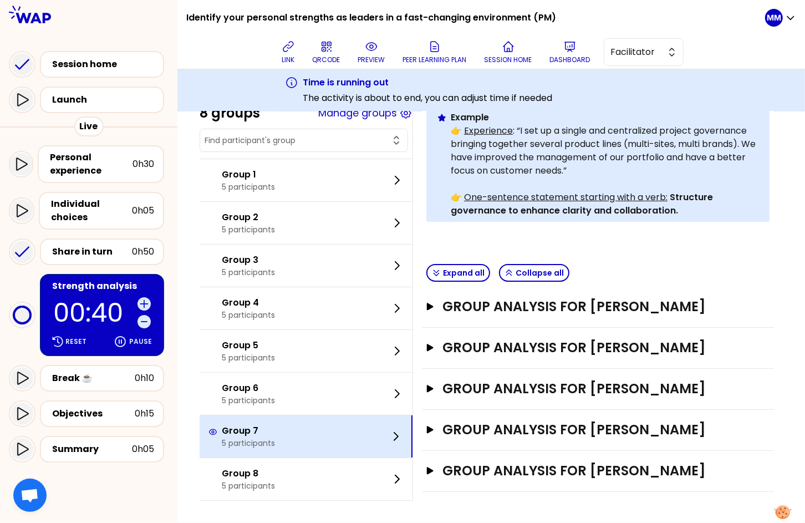
scroll to position [279, 0]
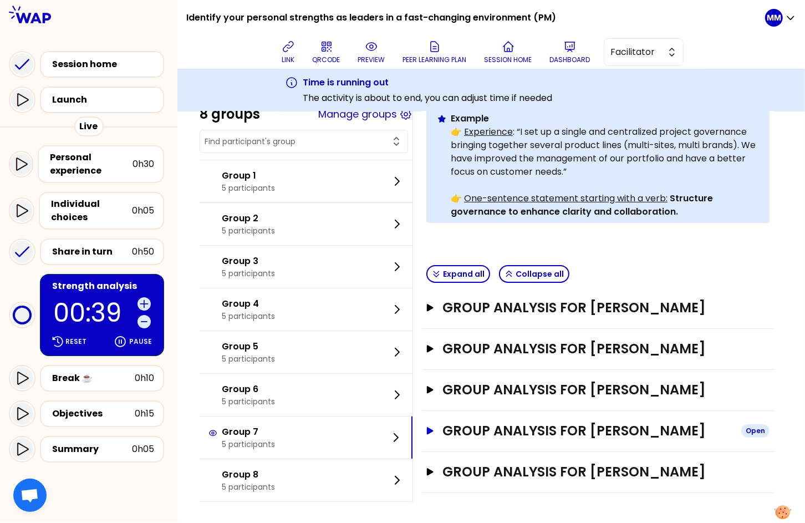
click at [598, 430] on h3 "Group analysis for Muriel CLABAUT" at bounding box center [588, 431] width 290 height 18
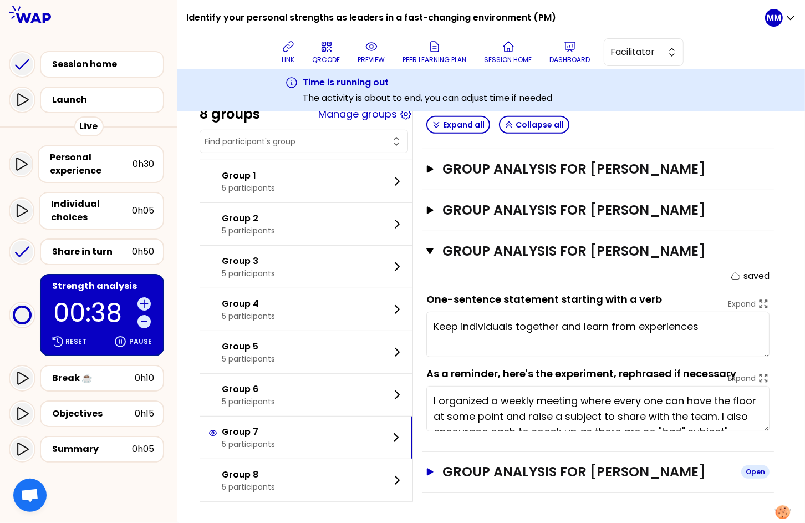
click at [605, 473] on h3 "Group analysis for Miguel Rodrigues" at bounding box center [588, 472] width 290 height 18
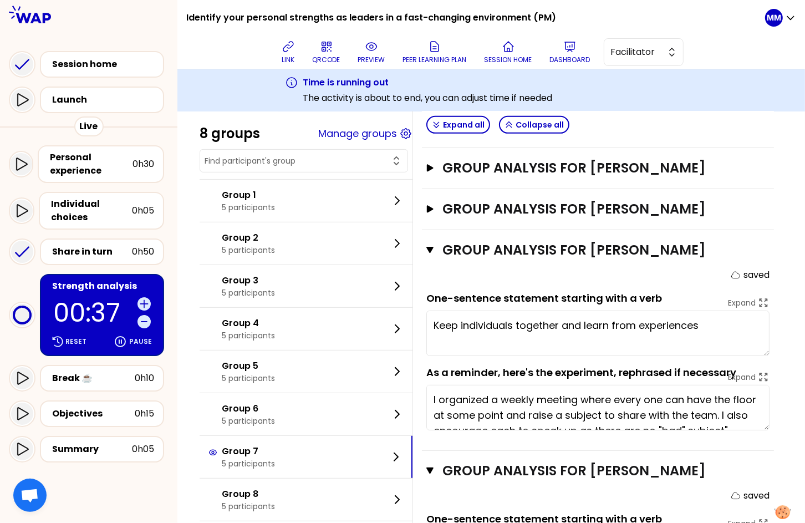
scroll to position [656, 0]
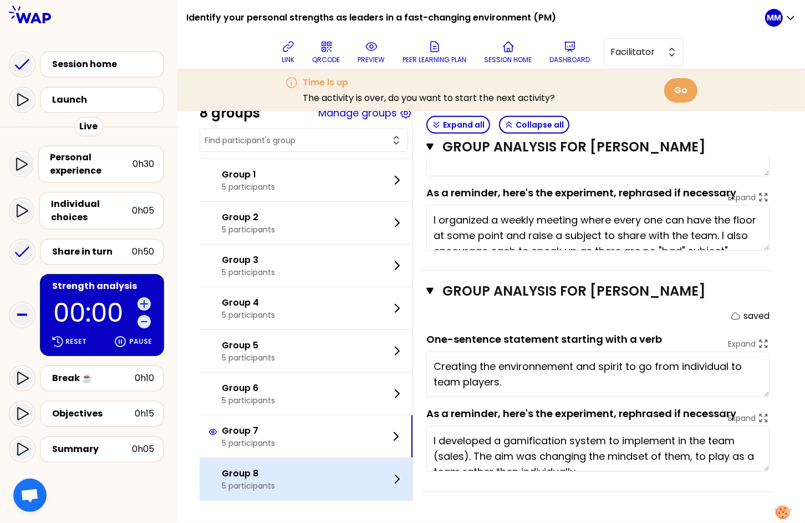
click at [246, 479] on p "Group 8" at bounding box center [248, 473] width 53 height 13
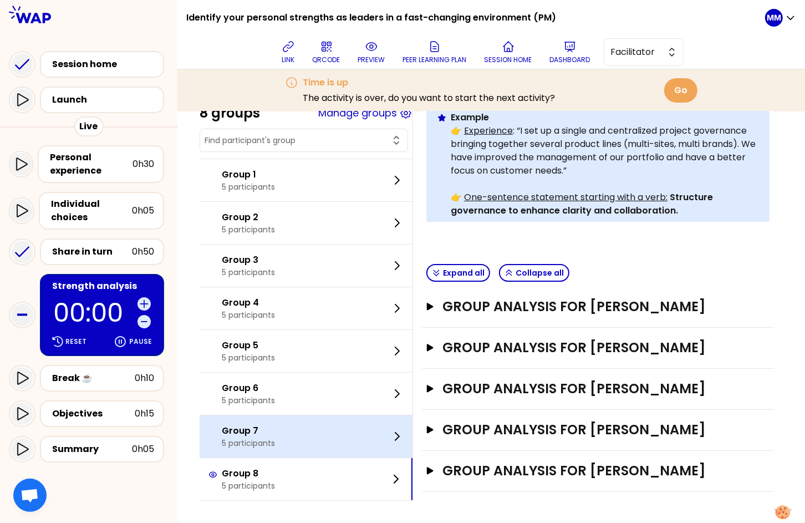
scroll to position [297, 0]
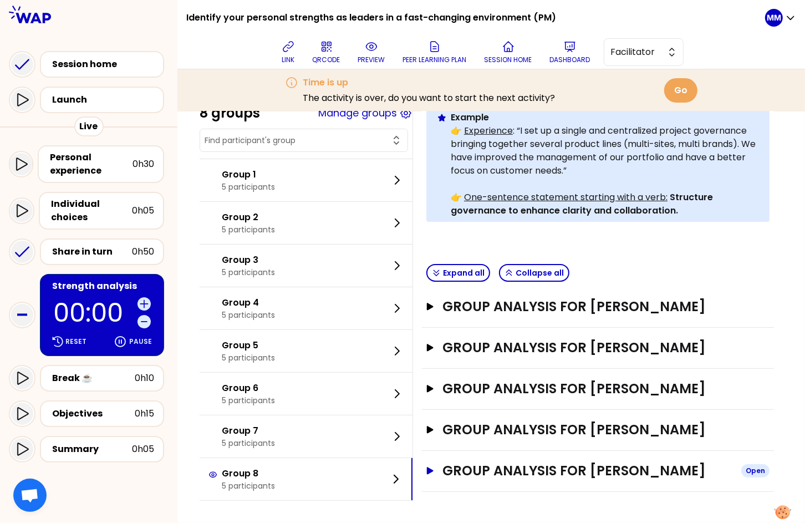
click at [604, 469] on h3 "Group analysis for David Parrett" at bounding box center [588, 471] width 290 height 18
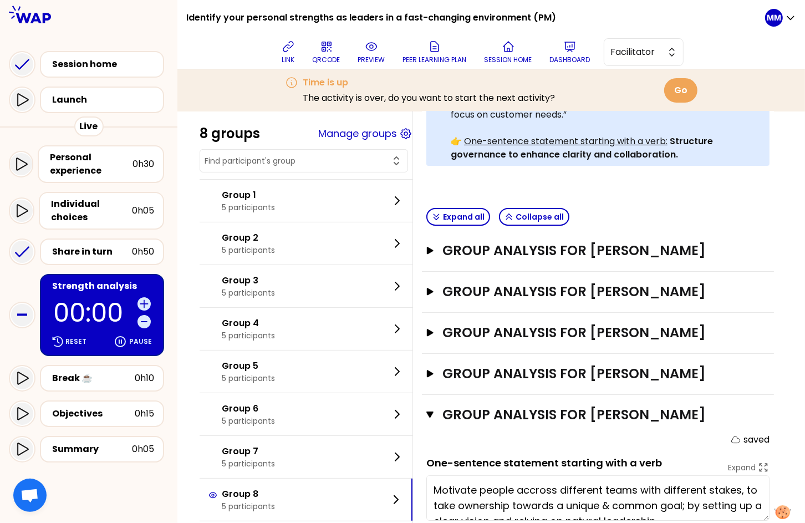
scroll to position [477, 0]
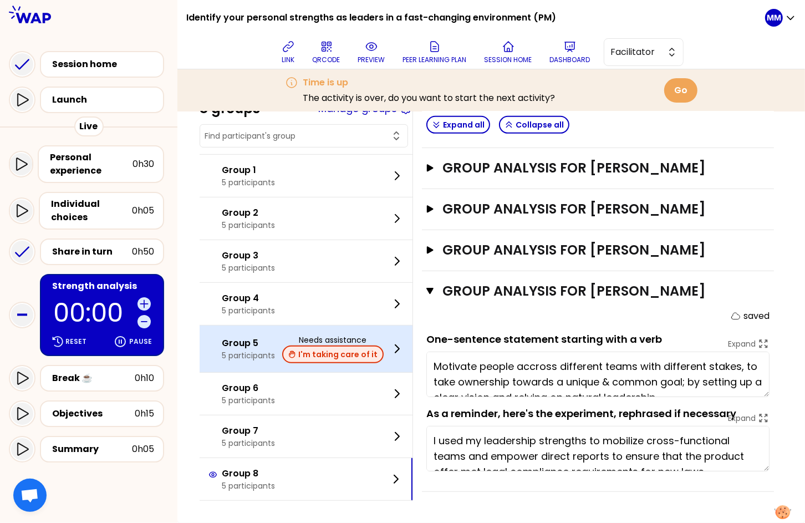
click at [356, 360] on button "I'm taking care of it" at bounding box center [332, 354] width 101 height 18
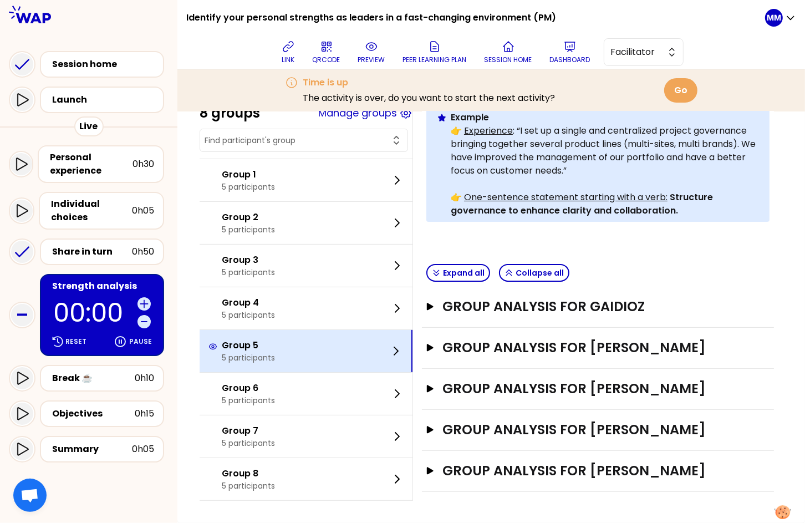
scroll to position [297, 0]
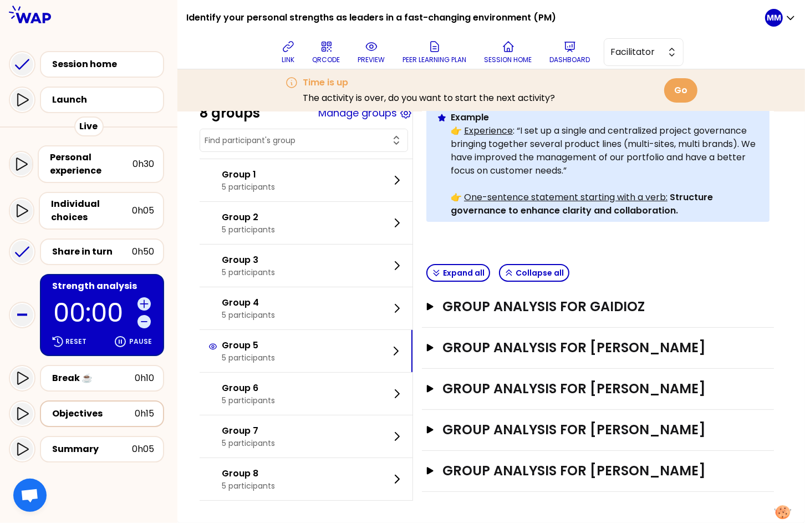
click at [107, 412] on div "Objectives" at bounding box center [93, 413] width 83 height 13
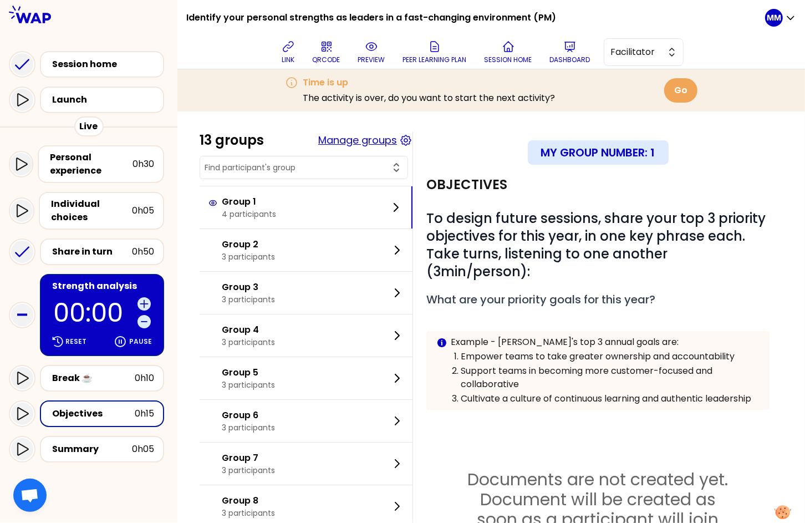
click at [373, 145] on button "Manage groups" at bounding box center [357, 140] width 79 height 16
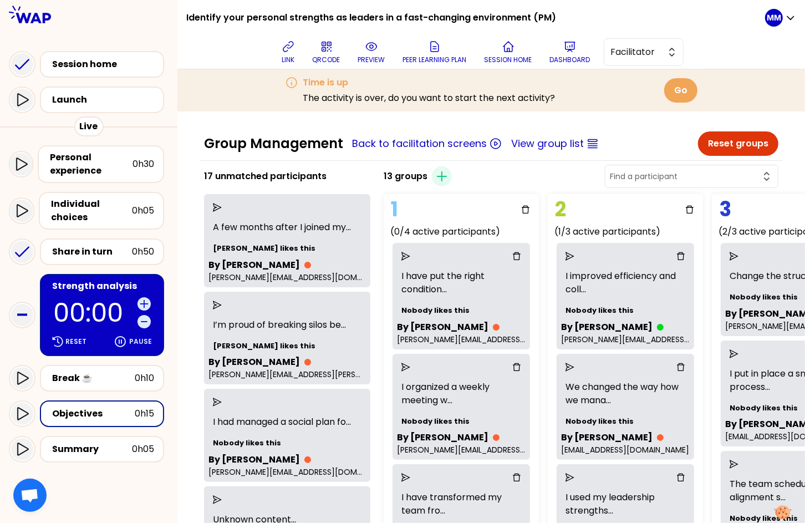
click at [707, 144] on button "Reset groups" at bounding box center [738, 143] width 80 height 24
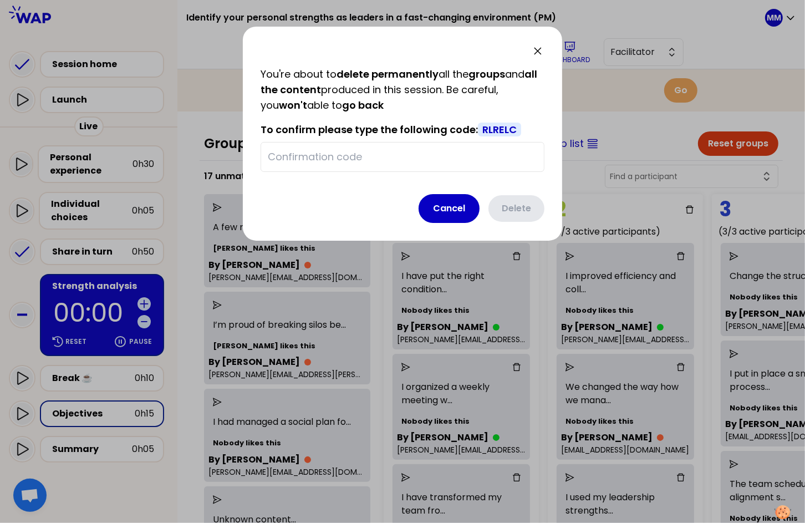
click at [506, 134] on span "RLRELC" at bounding box center [499, 130] width 43 height 14
drag, startPoint x: 707, startPoint y: 144, endPoint x: 504, endPoint y: 131, distance: 203.9
click at [506, 134] on span "RLRELC" at bounding box center [499, 130] width 43 height 14
click at [467, 161] on input "text" at bounding box center [402, 157] width 269 height 16
paste input "RLRELC"
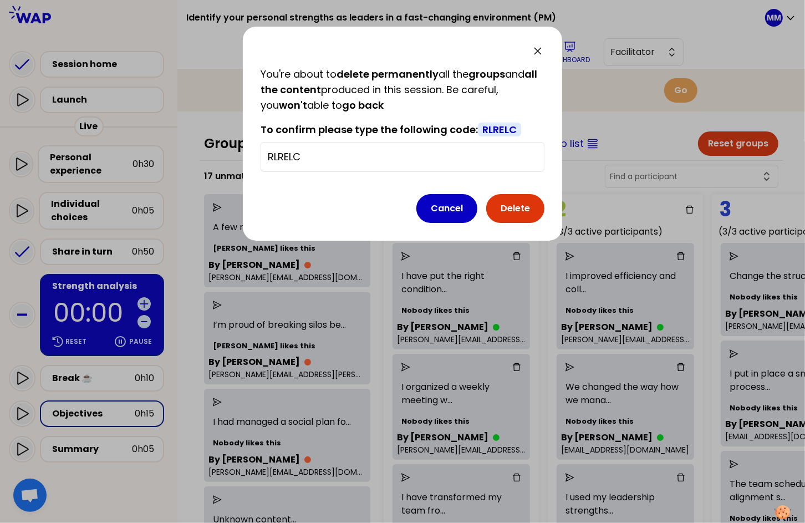
type input "RLRELC"
click at [520, 206] on button "Delete" at bounding box center [515, 208] width 58 height 29
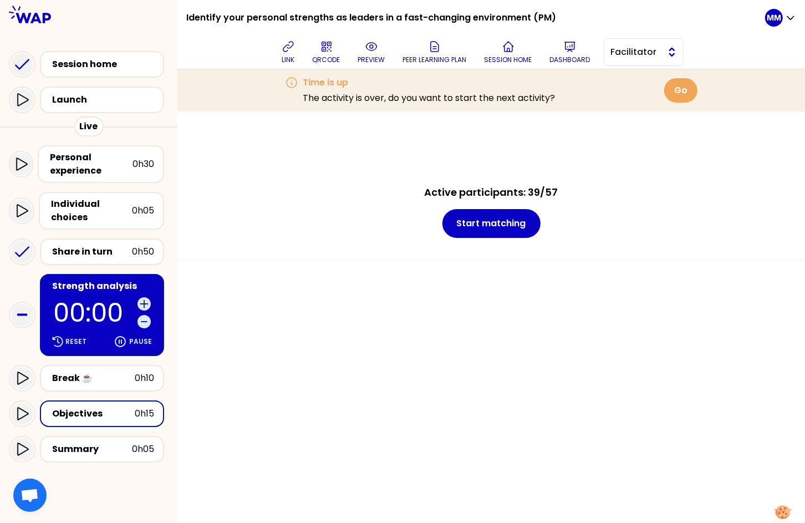
drag, startPoint x: 670, startPoint y: 51, endPoint x: 674, endPoint y: 65, distance: 14.4
click at [670, 51] on button "Facilitator" at bounding box center [644, 52] width 80 height 28
drag, startPoint x: 671, startPoint y: 82, endPoint x: 614, endPoint y: 111, distance: 64.7
click at [671, 82] on span "Editor" at bounding box center [650, 79] width 48 height 13
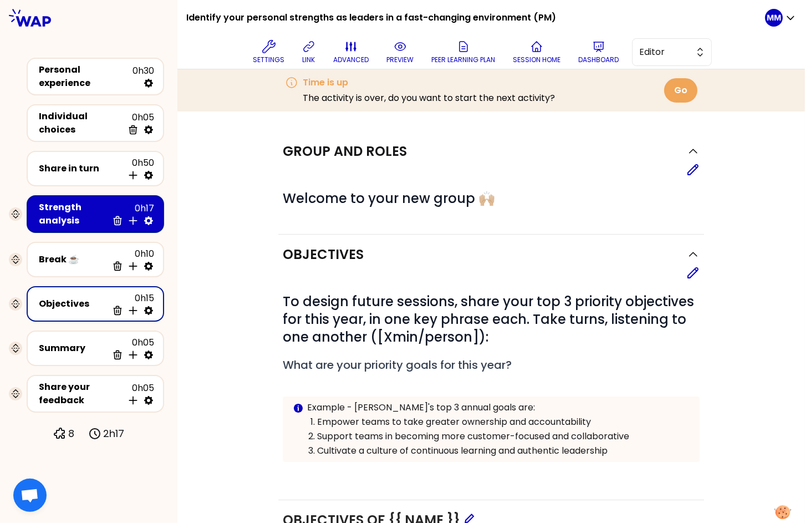
click at [151, 306] on icon at bounding box center [148, 310] width 9 height 9
select select "3"
select select "activity"
select select "share"
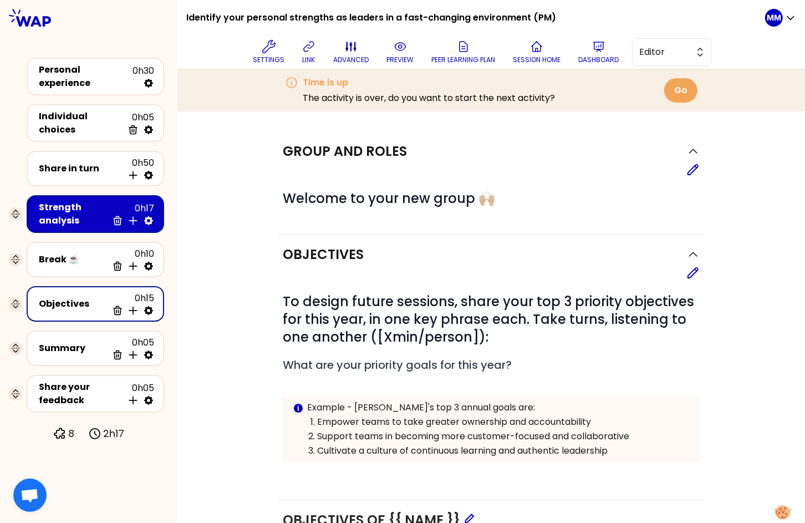
select select "false"
select select "Each"
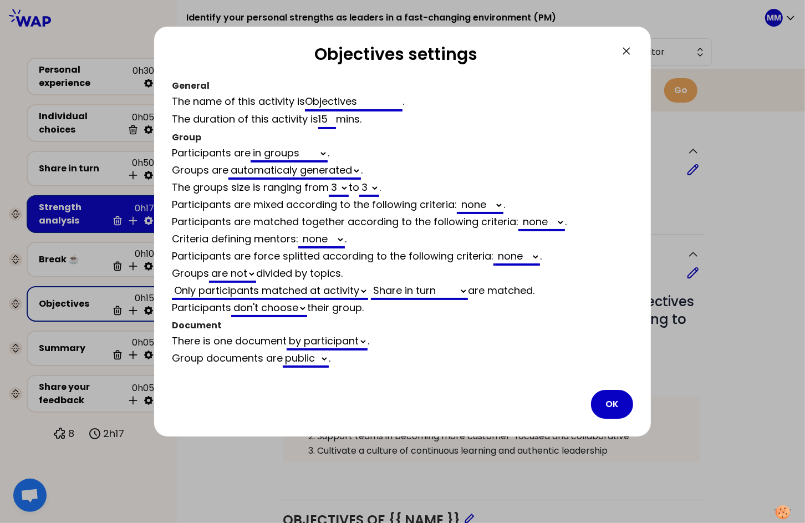
click at [325, 171] on select "automaticaly generated the same as empty" at bounding box center [294, 170] width 132 height 17
click at [230, 162] on select "automaticaly generated the same as empty" at bounding box center [294, 170] width 132 height 17
select select "algo"
select select "same_as"
select select "false"
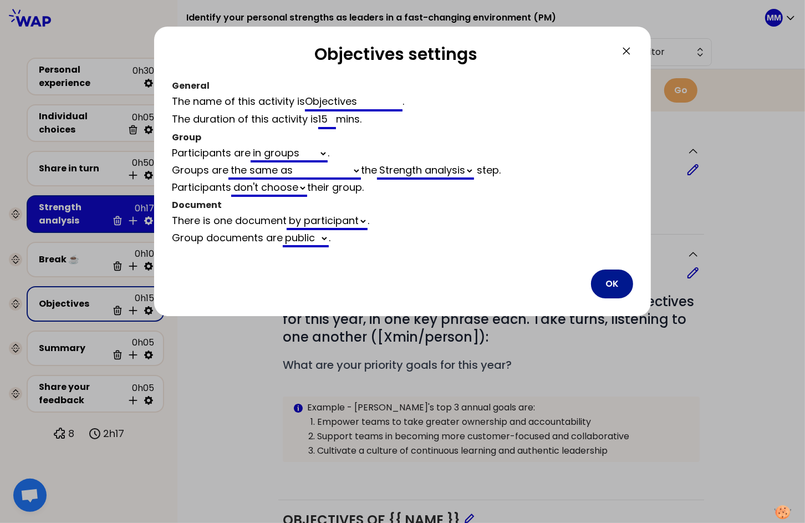
click at [628, 284] on button "OK" at bounding box center [612, 283] width 42 height 29
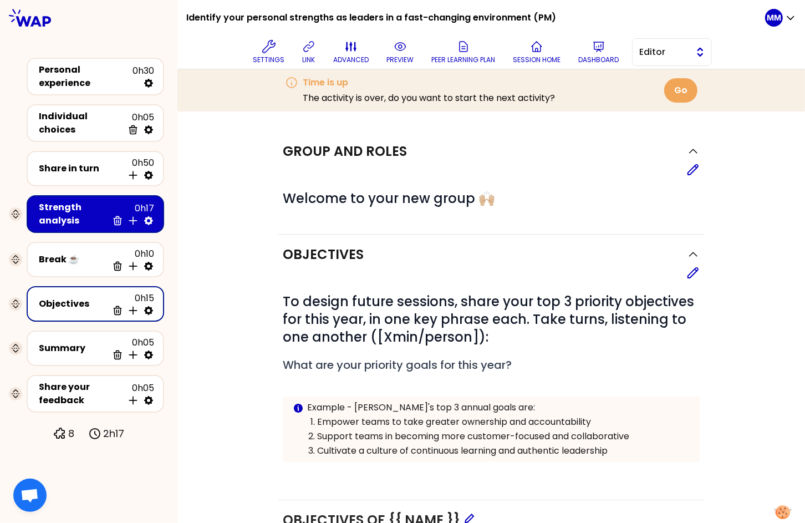
click at [663, 55] on span "Editor" at bounding box center [664, 51] width 50 height 13
drag, startPoint x: 617, startPoint y: 188, endPoint x: 652, endPoint y: 179, distance: 36.2
click at [618, 188] on div "# Welcome to your new group 🙌🏼" at bounding box center [491, 195] width 417 height 38
click at [690, 167] on icon at bounding box center [692, 169] width 13 height 13
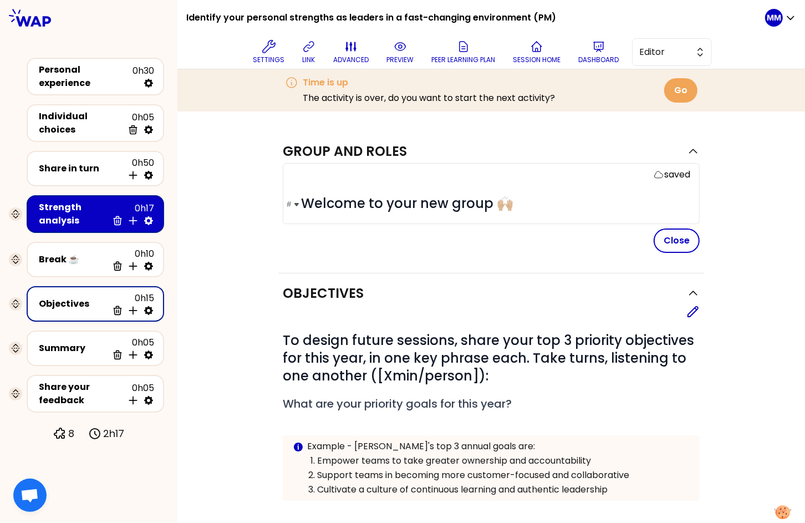
click at [345, 201] on span "Welcome to your new group 🙌🏼" at bounding box center [407, 203] width 212 height 18
click at [431, 203] on span "Continue with your new group 🙌🏼" at bounding box center [413, 203] width 225 height 18
drag, startPoint x: 681, startPoint y: 242, endPoint x: 651, endPoint y: 179, distance: 69.9
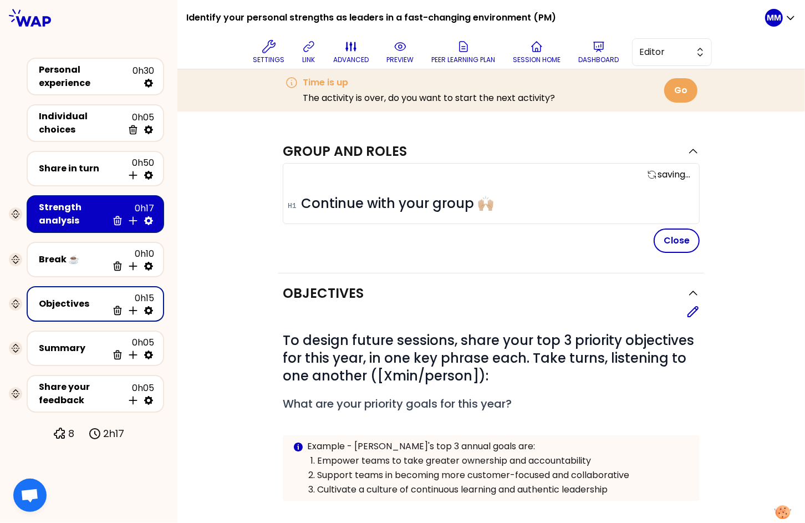
click at [681, 242] on button "Close" at bounding box center [677, 240] width 46 height 24
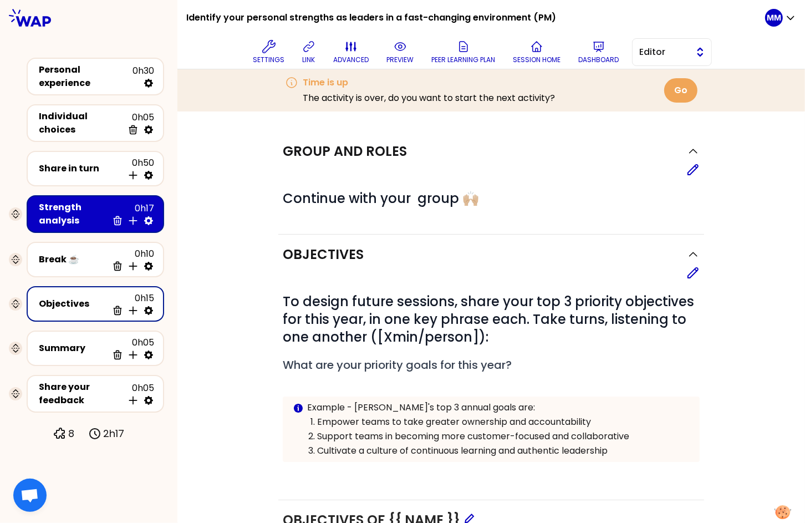
click at [678, 54] on span "Editor" at bounding box center [664, 51] width 50 height 13
click at [672, 104] on span "Facilitator" at bounding box center [679, 97] width 48 height 13
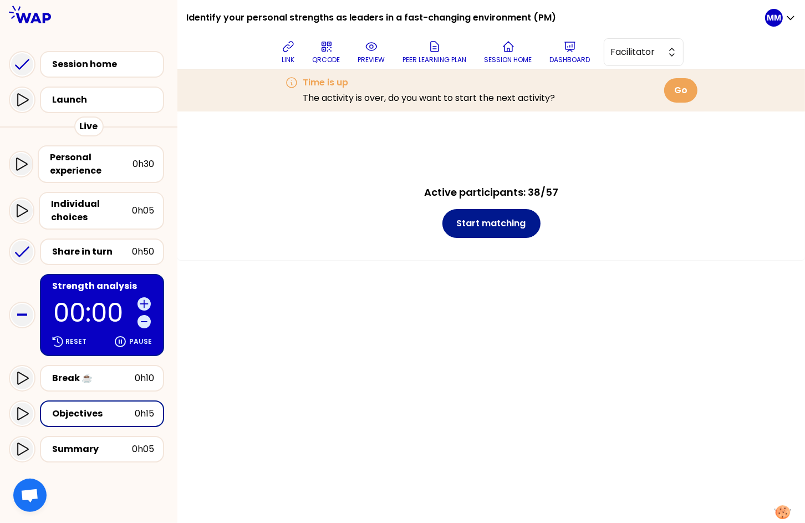
click at [529, 223] on button "Start matching" at bounding box center [491, 223] width 98 height 29
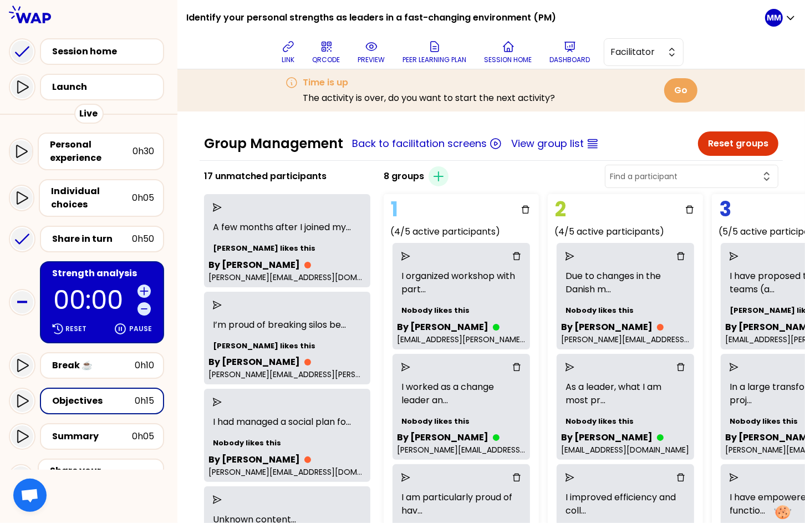
scroll to position [13, 0]
click at [661, 49] on span "Facilitator" at bounding box center [636, 51] width 50 height 13
click at [664, 75] on span "Editor" at bounding box center [650, 79] width 48 height 13
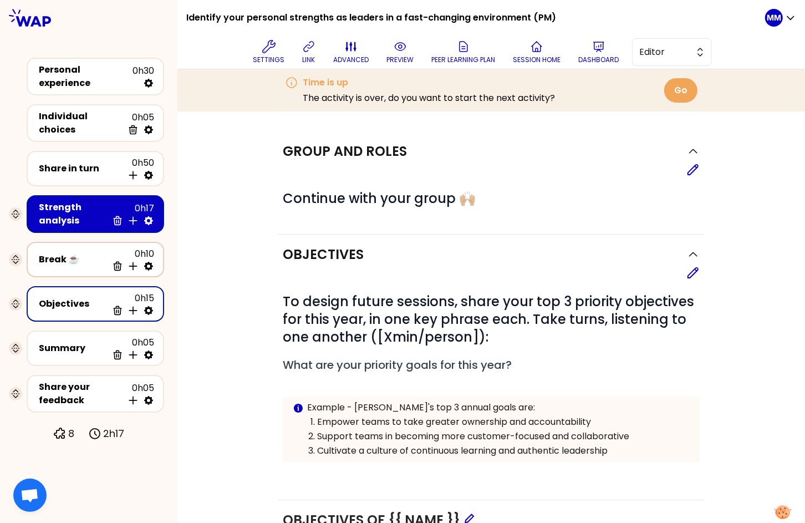
click at [152, 262] on icon at bounding box center [148, 266] width 9 height 9
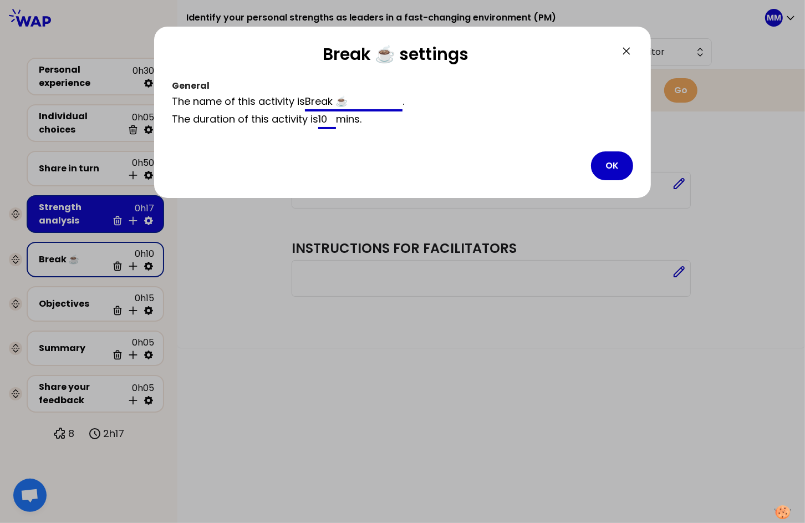
click at [325, 119] on input "10" at bounding box center [327, 120] width 18 height 18
type input "3"
click at [615, 159] on button "OK" at bounding box center [612, 165] width 42 height 29
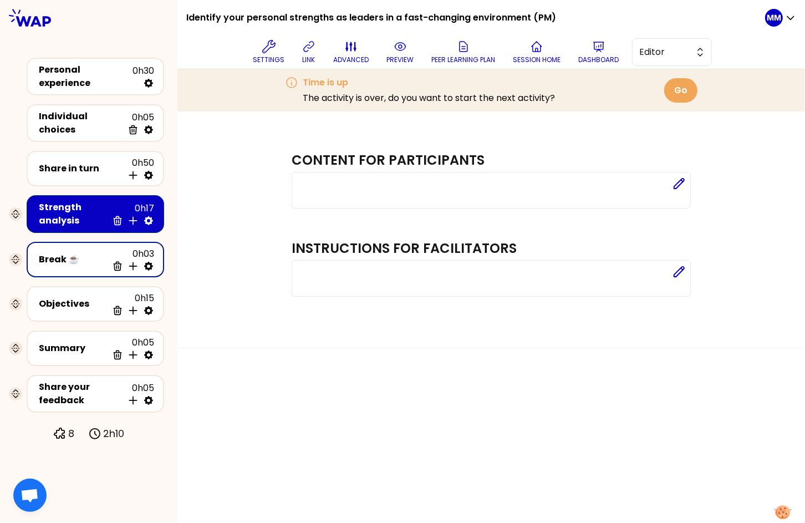
click at [149, 262] on icon at bounding box center [148, 266] width 9 height 9
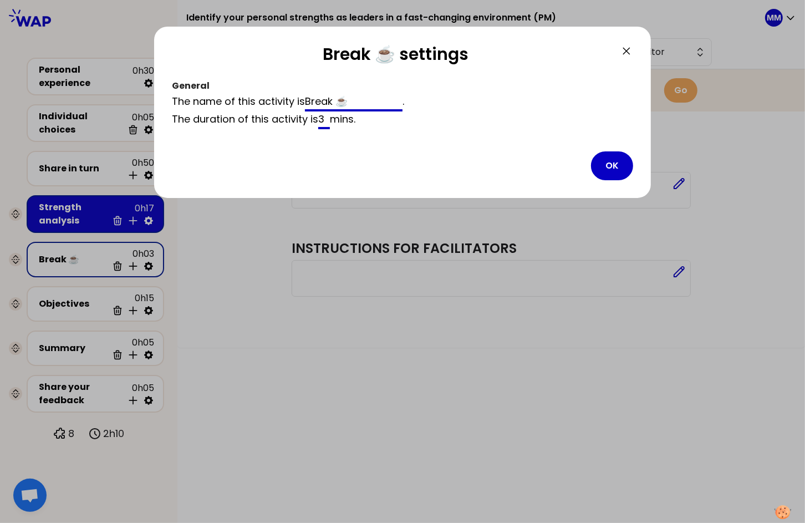
click at [330, 118] on input "3" at bounding box center [324, 120] width 12 height 18
type input "4"
click at [613, 168] on button "OK" at bounding box center [612, 165] width 42 height 29
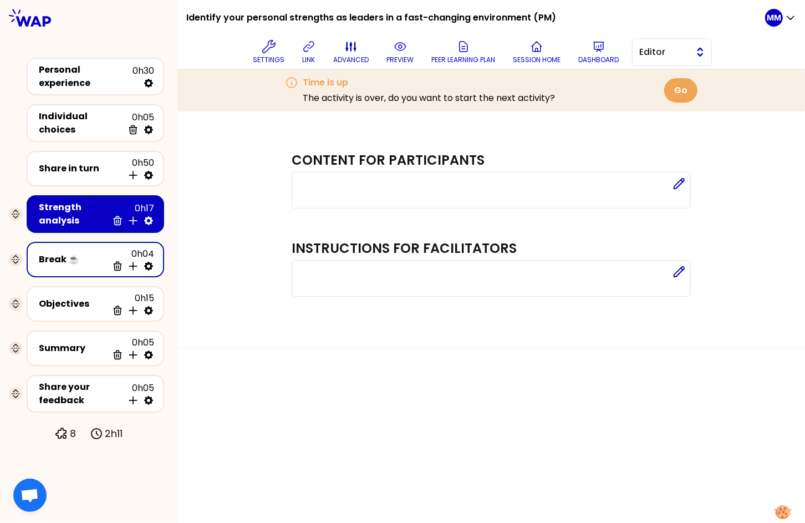
click at [675, 57] on span "Editor" at bounding box center [664, 51] width 50 height 13
click at [667, 96] on span "Facilitator" at bounding box center [679, 97] width 48 height 13
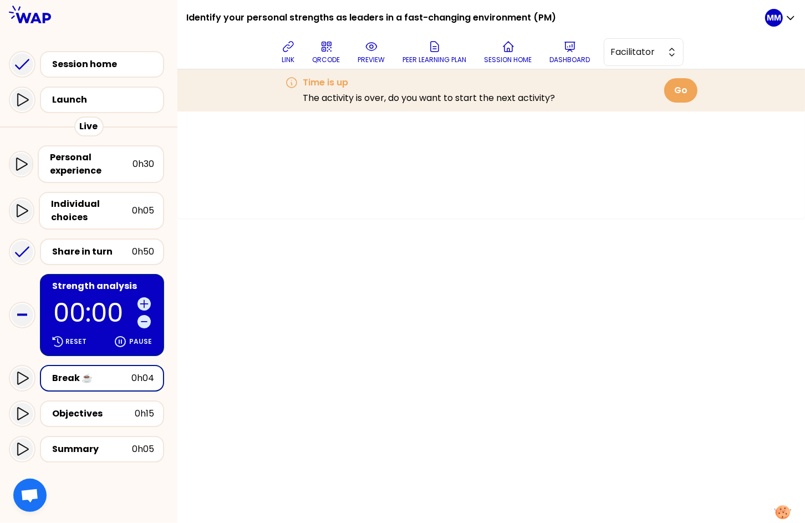
click at [32, 369] on div at bounding box center [22, 378] width 27 height 27
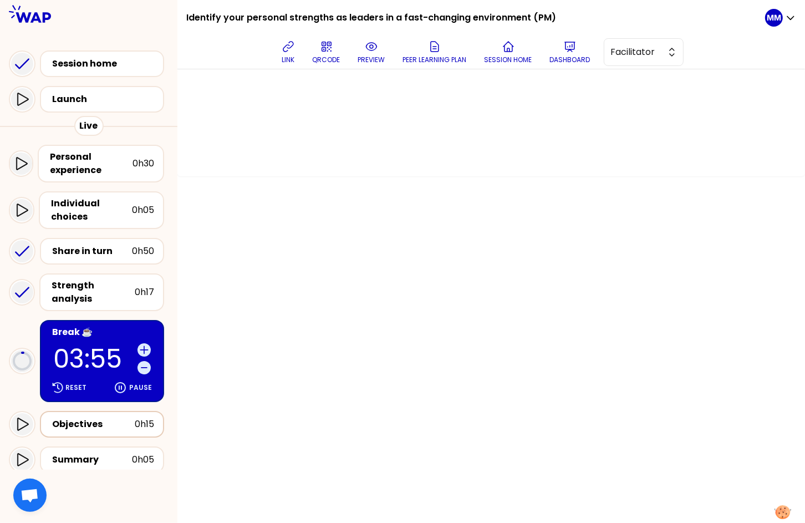
click at [123, 417] on div "Objectives" at bounding box center [93, 423] width 83 height 13
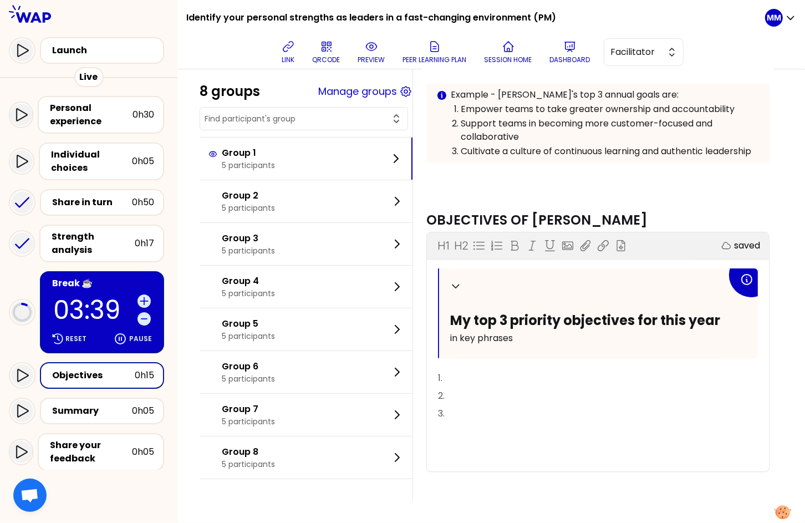
scroll to position [101, 0]
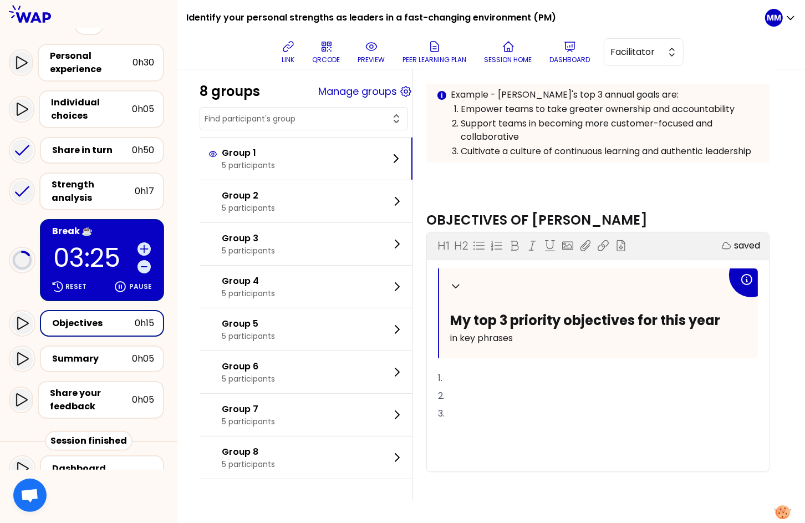
click at [584, 167] on p at bounding box center [597, 173] width 343 height 13
click at [373, 93] on button "Manage groups" at bounding box center [357, 92] width 79 height 16
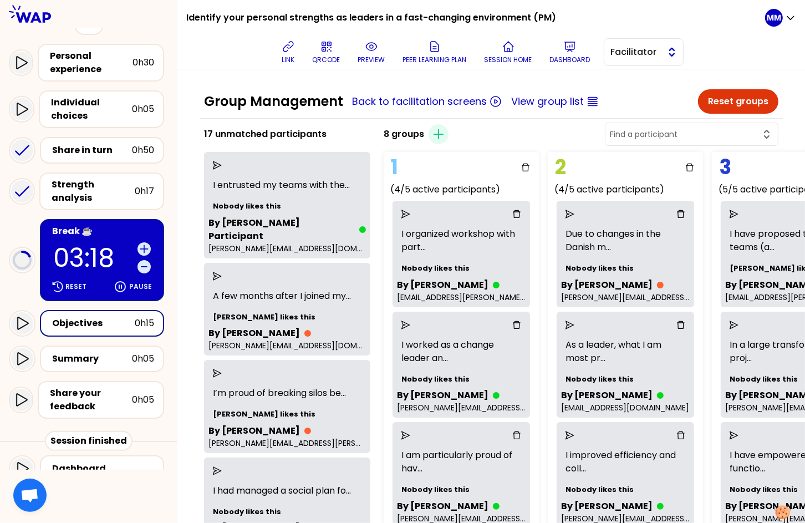
click at [657, 56] on span "Facilitator" at bounding box center [636, 51] width 50 height 13
click at [659, 79] on span "Editor" at bounding box center [650, 79] width 48 height 13
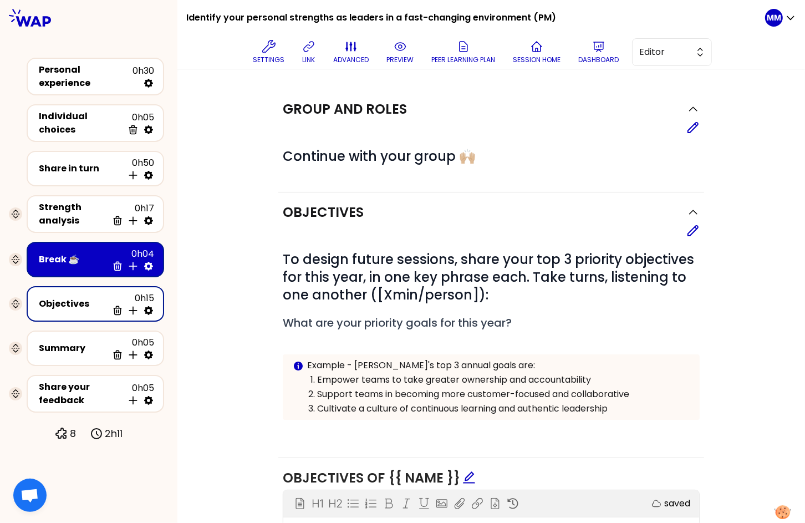
click at [152, 306] on icon at bounding box center [148, 310] width 9 height 9
select select "same_as"
select select "false"
select select "Each"
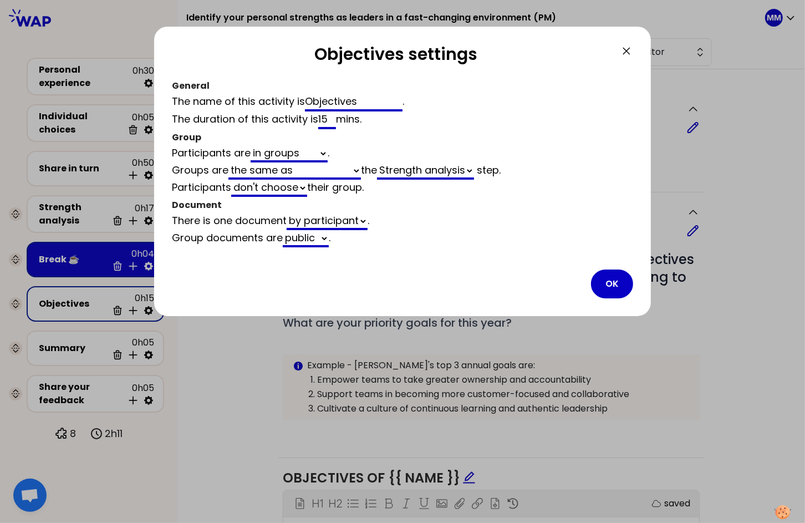
click at [327, 120] on input "15" at bounding box center [327, 120] width 18 height 18
type input "2"
select select "same_as"
select select "false"
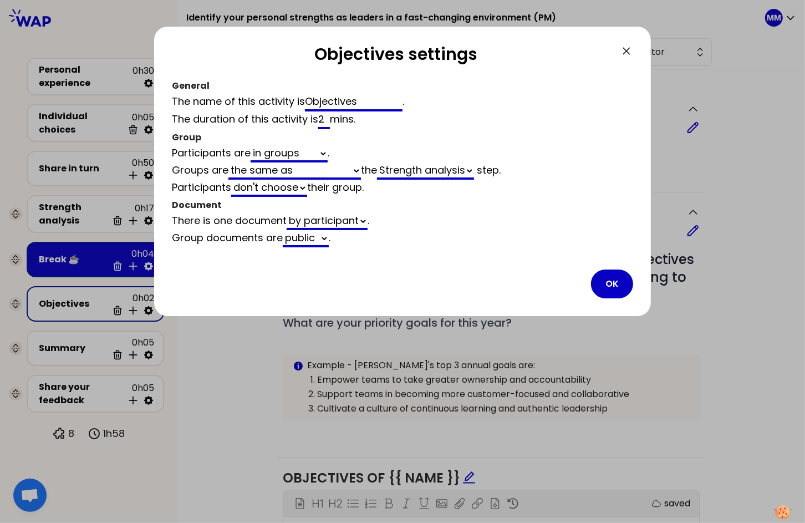
type input "20"
select select "same_as"
select select "false"
type input "20"
click at [618, 282] on button "OK" at bounding box center [612, 283] width 42 height 29
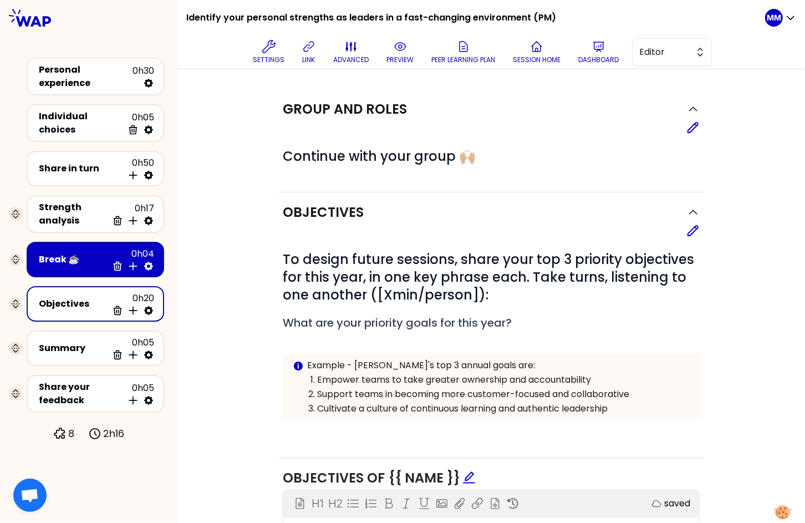
drag, startPoint x: 661, startPoint y: 50, endPoint x: 661, endPoint y: 68, distance: 17.7
click at [661, 50] on span "Editor" at bounding box center [664, 51] width 50 height 13
click at [663, 92] on span "Facilitator" at bounding box center [679, 97] width 48 height 13
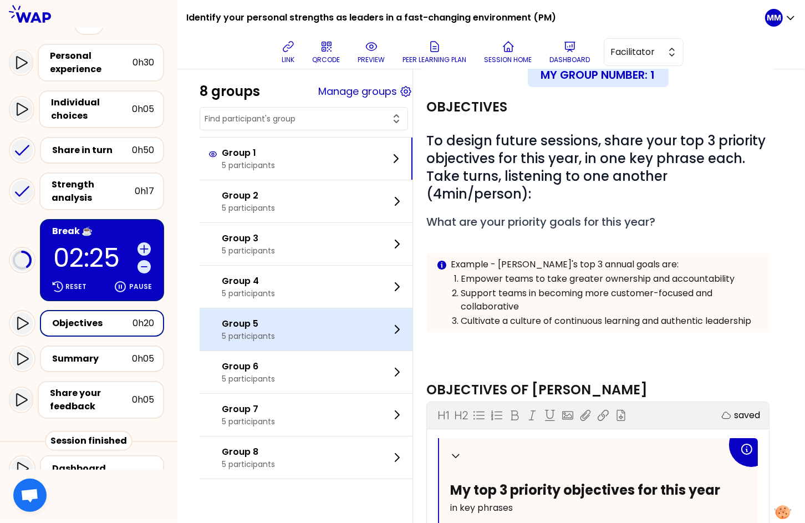
scroll to position [236, 0]
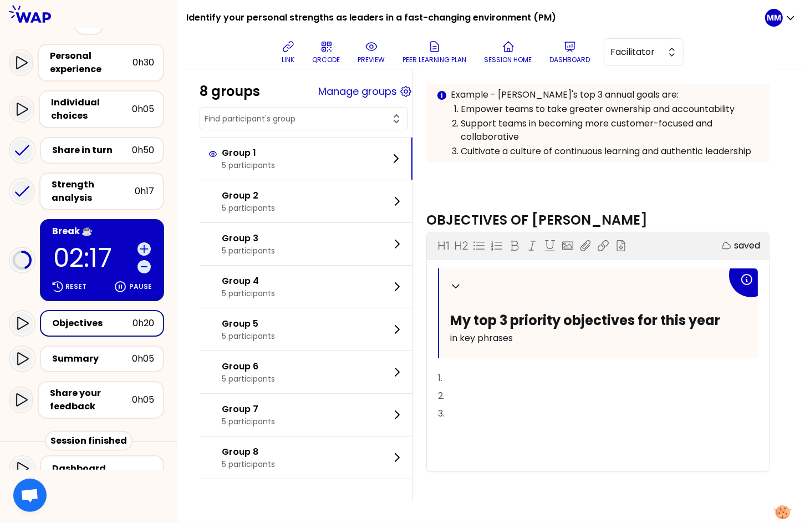
click at [145, 24] on div at bounding box center [88, 14] width 177 height 28
click at [103, 19] on div at bounding box center [88, 14] width 177 height 28
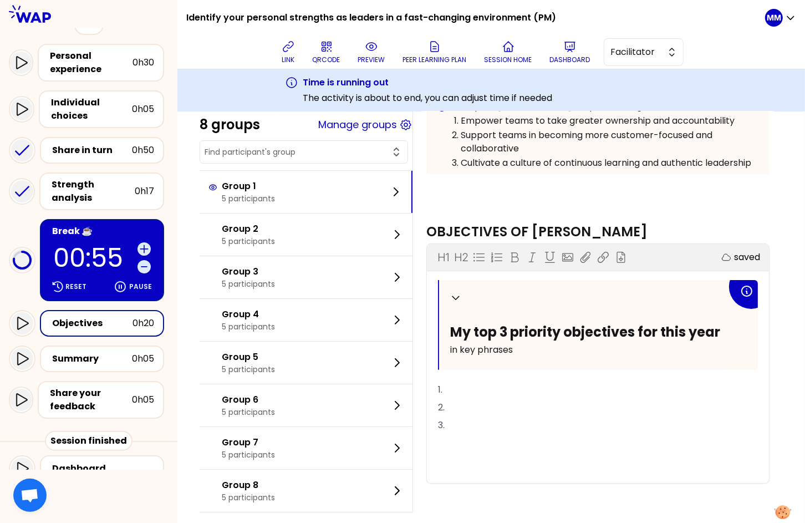
click at [136, 317] on div "0h20" at bounding box center [143, 323] width 22 height 13
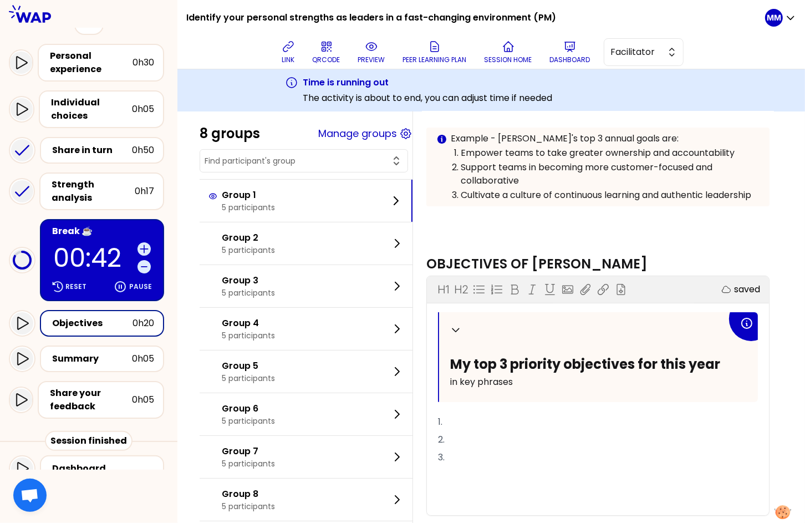
scroll to position [193, 0]
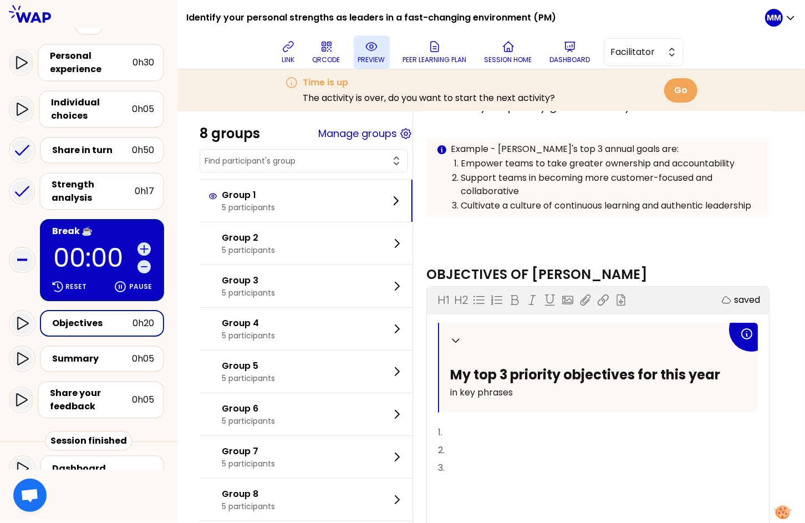
click at [373, 52] on icon at bounding box center [371, 46] width 13 height 13
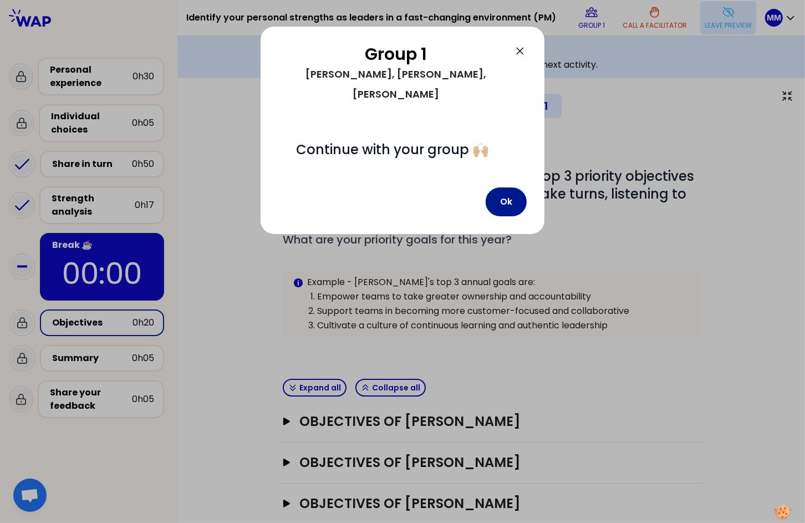
click at [512, 187] on button "Ok" at bounding box center [506, 201] width 41 height 29
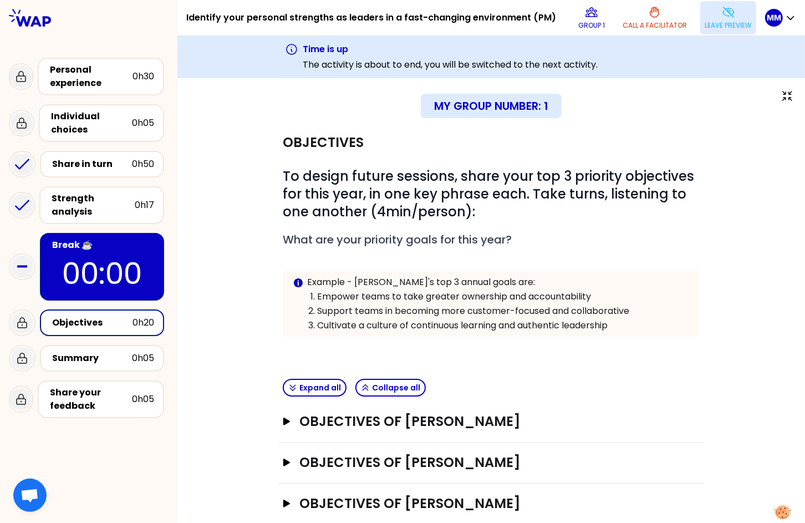
click at [715, 26] on p "Leave preview" at bounding box center [728, 25] width 47 height 9
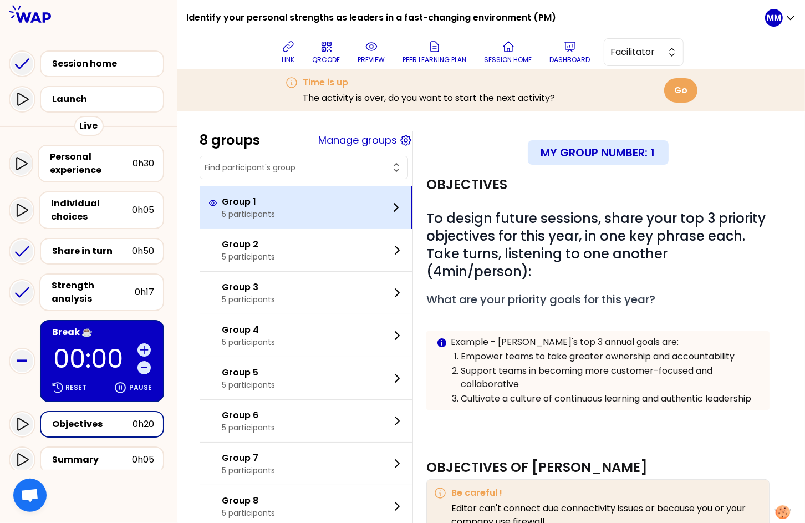
click at [299, 188] on div "Group 1 5 participants" at bounding box center [306, 207] width 213 height 42
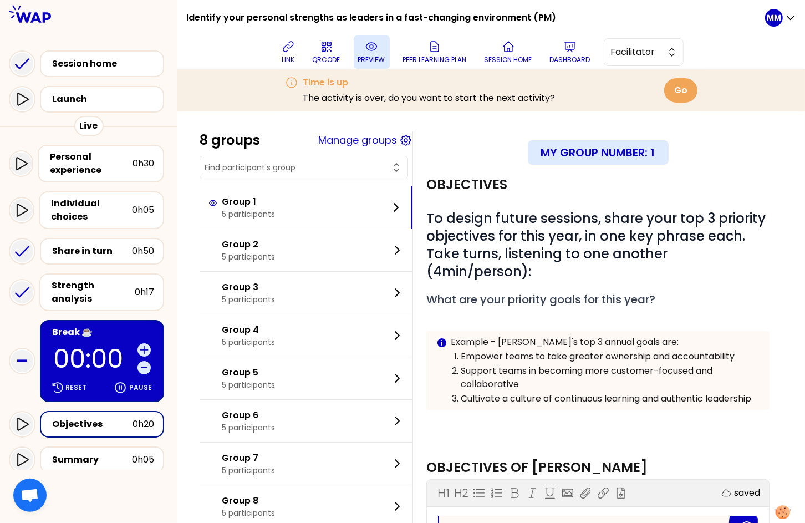
click at [367, 47] on button "preview" at bounding box center [372, 51] width 36 height 33
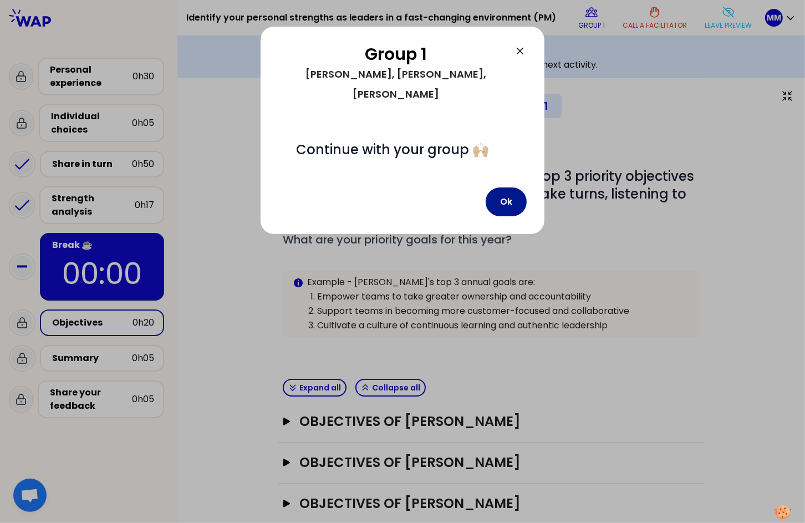
click at [510, 187] on button "Ok" at bounding box center [506, 201] width 41 height 29
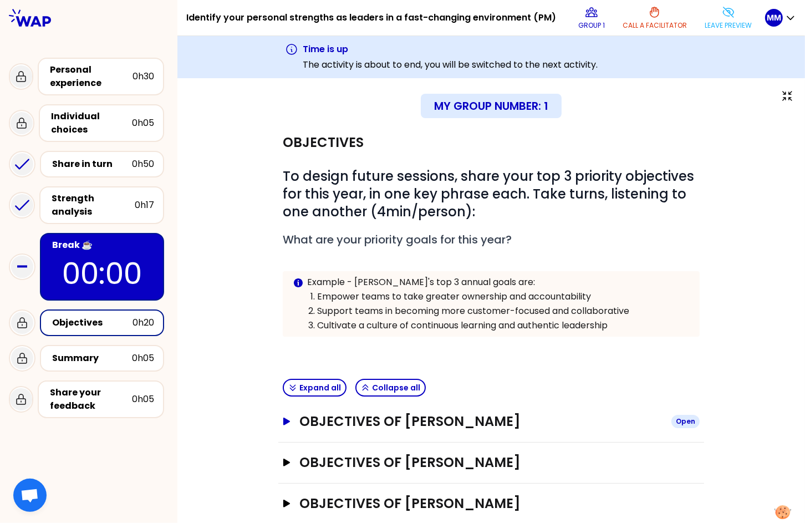
click at [529, 421] on h3 "Objectives of Marie-Solveig Mesclon" at bounding box center [480, 421] width 363 height 18
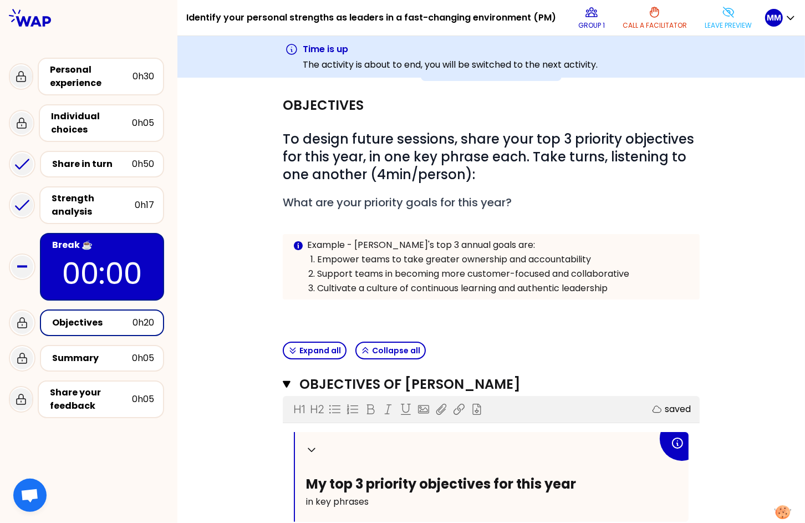
scroll to position [35, 0]
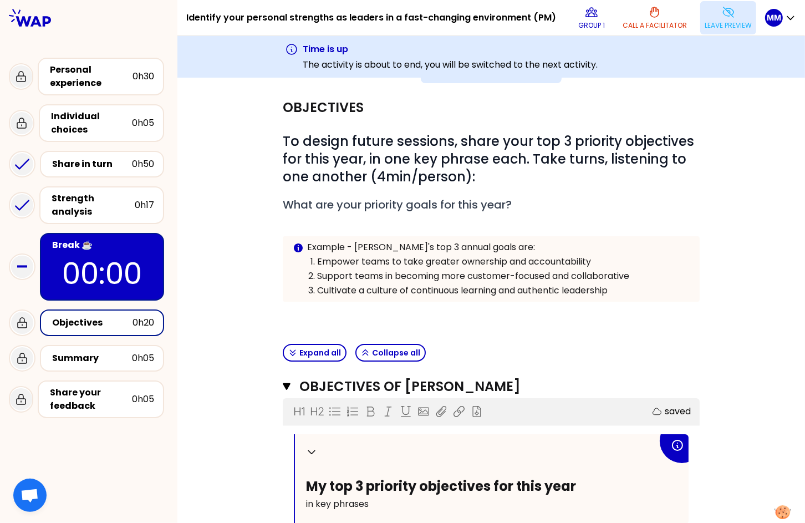
click at [703, 19] on button "Leave preview" at bounding box center [728, 17] width 56 height 33
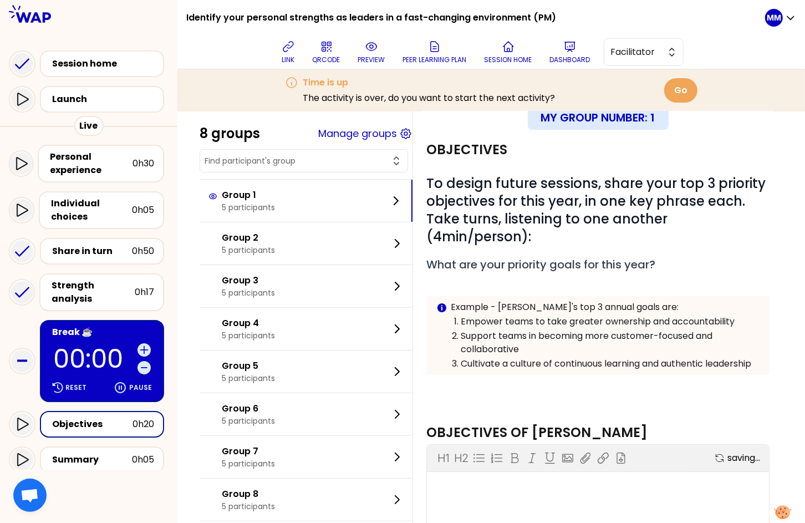
scroll to position [35, 0]
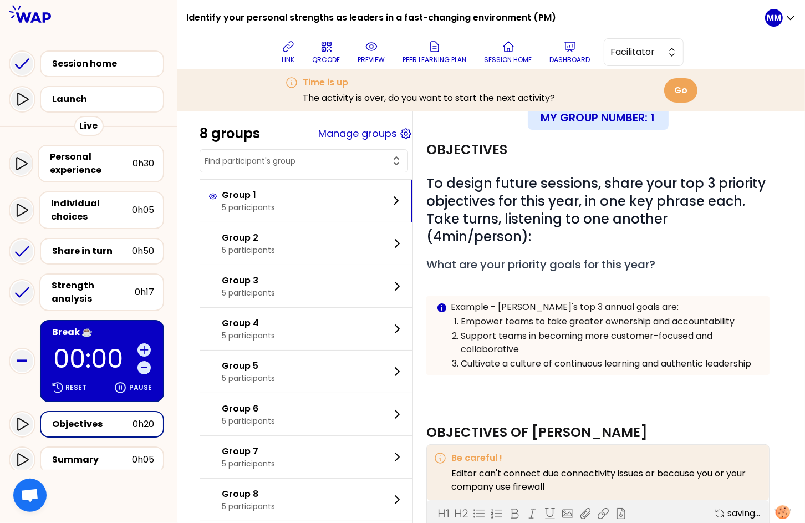
drag, startPoint x: 26, startPoint y: 409, endPoint x: 42, endPoint y: 409, distance: 15.5
click at [27, 417] on icon at bounding box center [22, 423] width 11 height 13
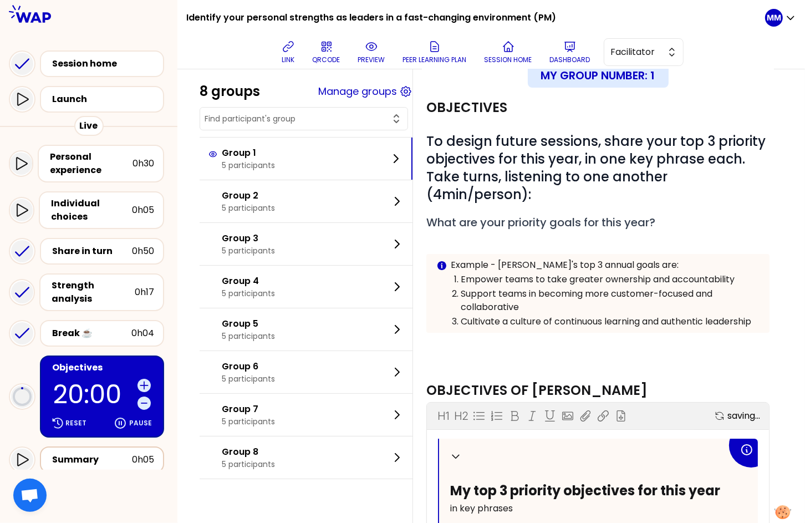
scroll to position [0, 0]
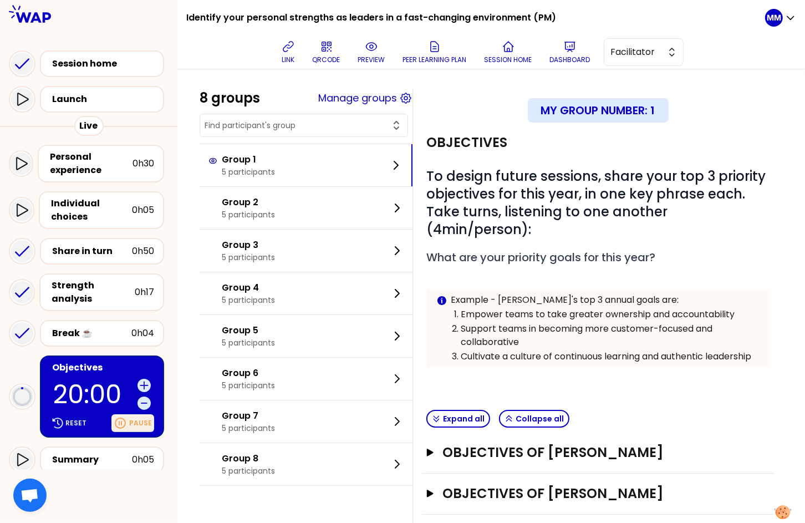
click at [125, 416] on icon at bounding box center [120, 422] width 13 height 13
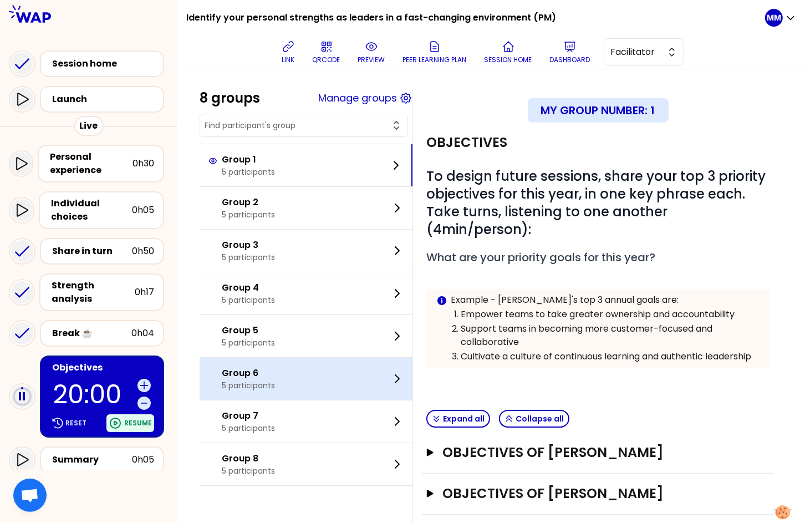
drag, startPoint x: 299, startPoint y: 373, endPoint x: 306, endPoint y: 372, distance: 6.7
click at [300, 373] on div "Group 6 5 participants" at bounding box center [306, 379] width 213 height 42
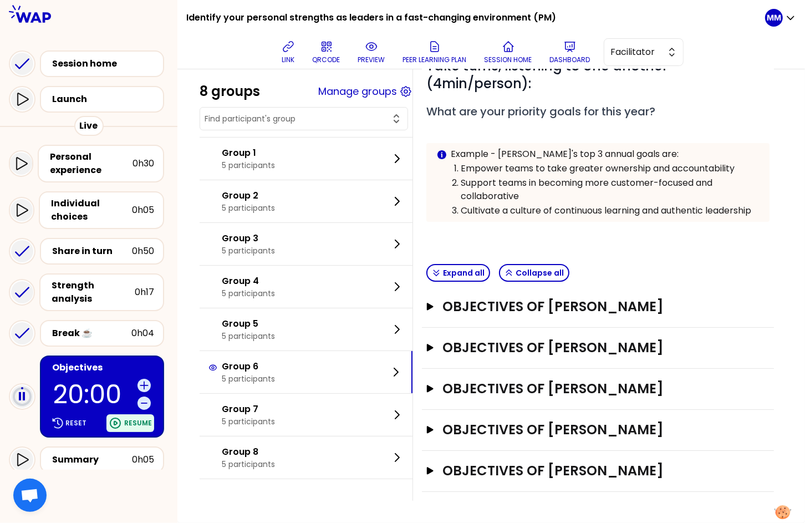
scroll to position [176, 0]
click at [139, 419] on p "Resume" at bounding box center [138, 423] width 28 height 9
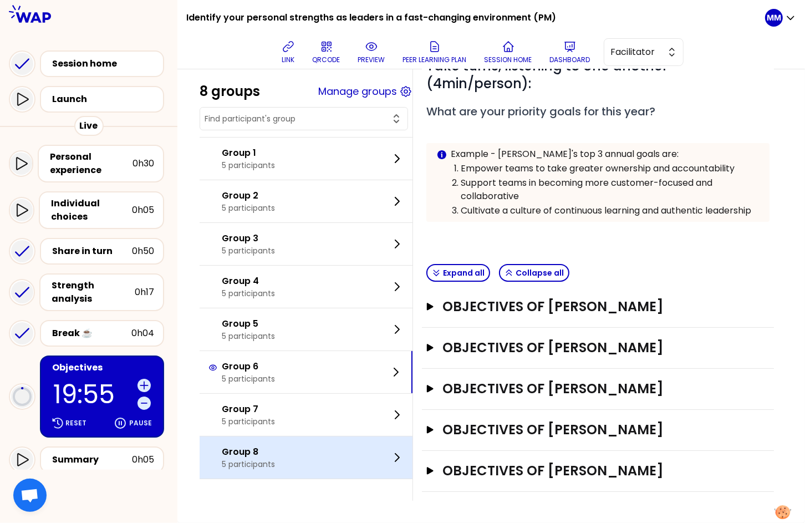
click at [270, 457] on p "Group 8" at bounding box center [248, 451] width 53 height 13
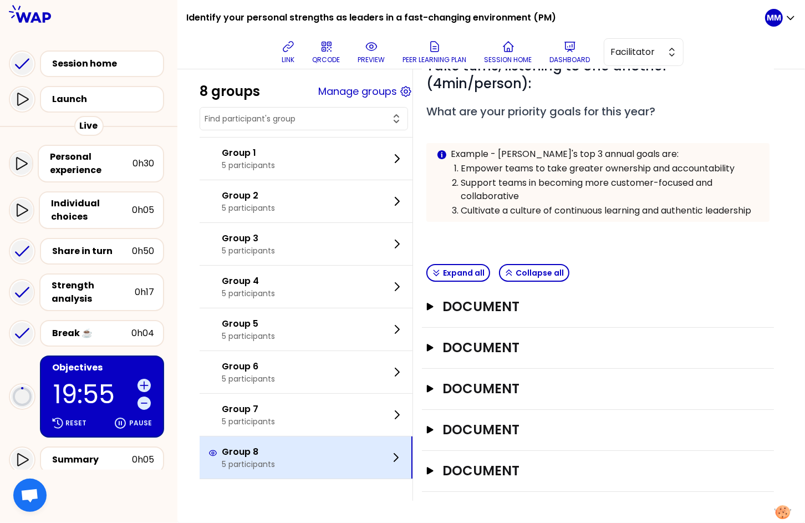
scroll to position [159, 0]
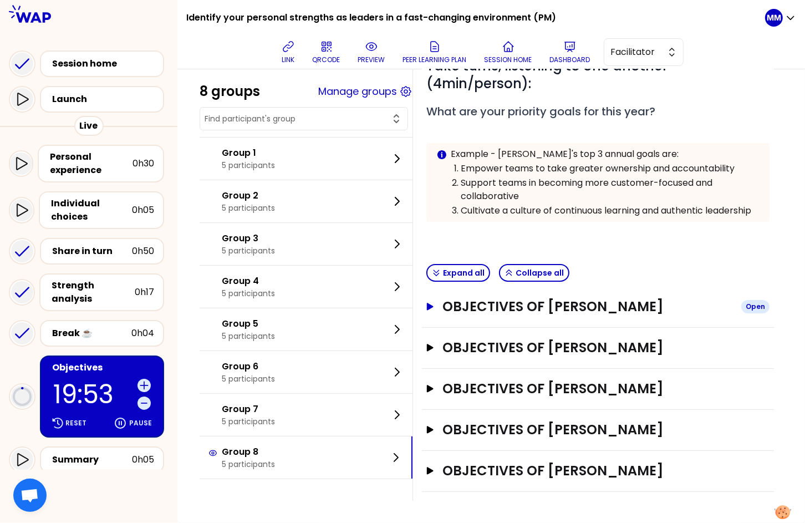
click at [644, 301] on h3 "Objectives of Claudine Sornay" at bounding box center [588, 307] width 290 height 18
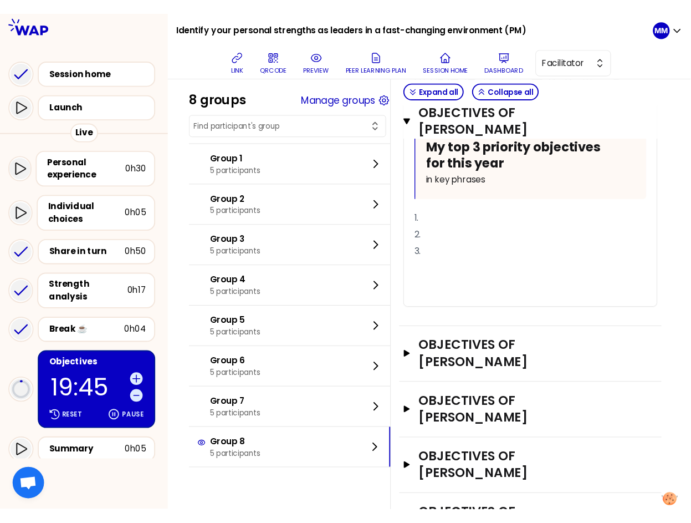
scroll to position [468, 0]
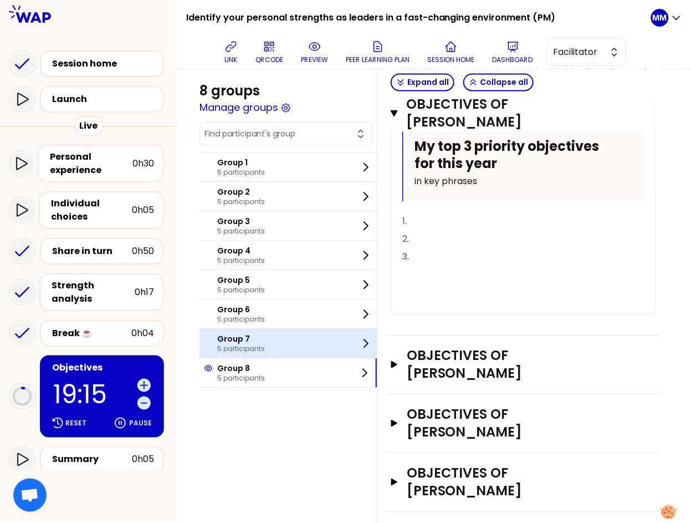
drag, startPoint x: 269, startPoint y: 339, endPoint x: 350, endPoint y: 343, distance: 81.6
click at [265, 339] on p "Group 7" at bounding box center [241, 339] width 48 height 11
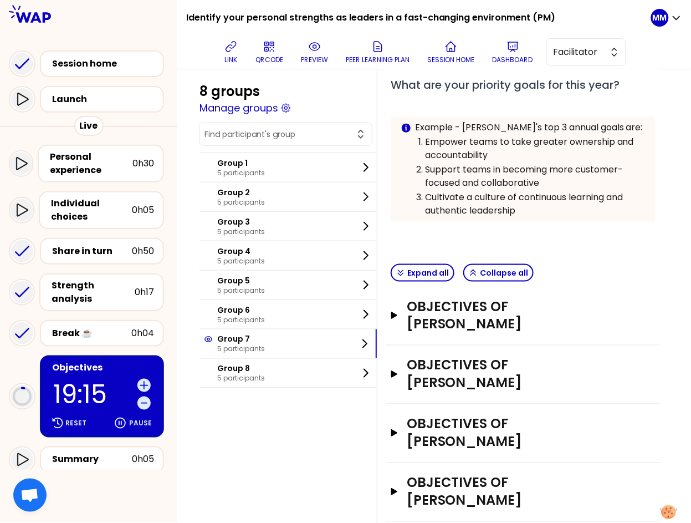
scroll to position [225, 0]
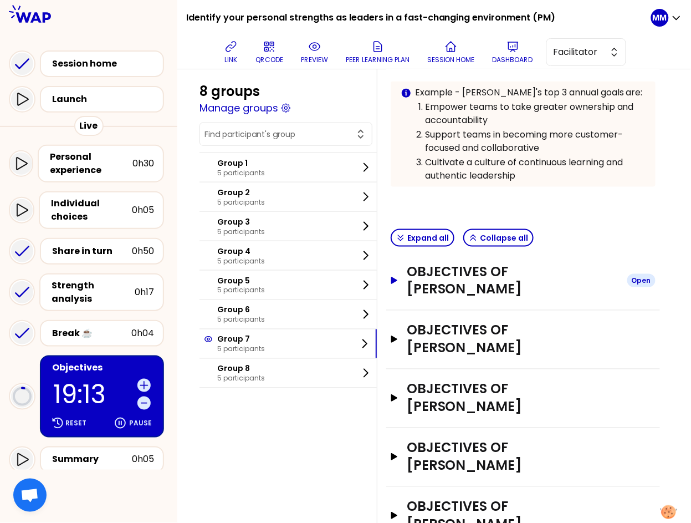
click at [498, 275] on h3 "Objectives of Magdalena" at bounding box center [513, 280] width 212 height 35
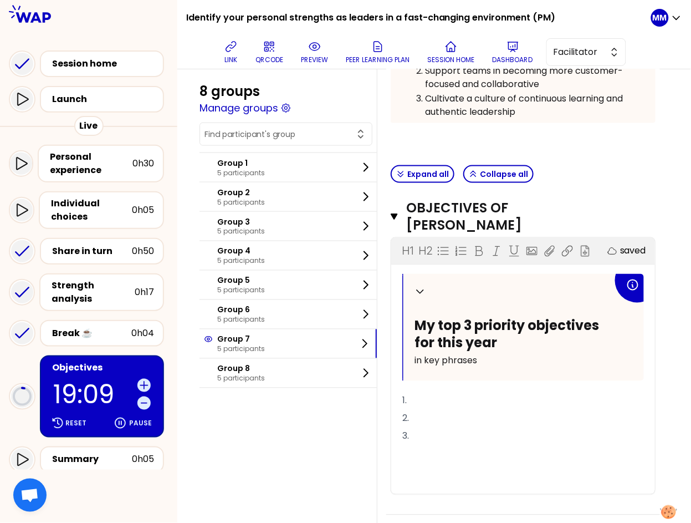
scroll to position [494, 0]
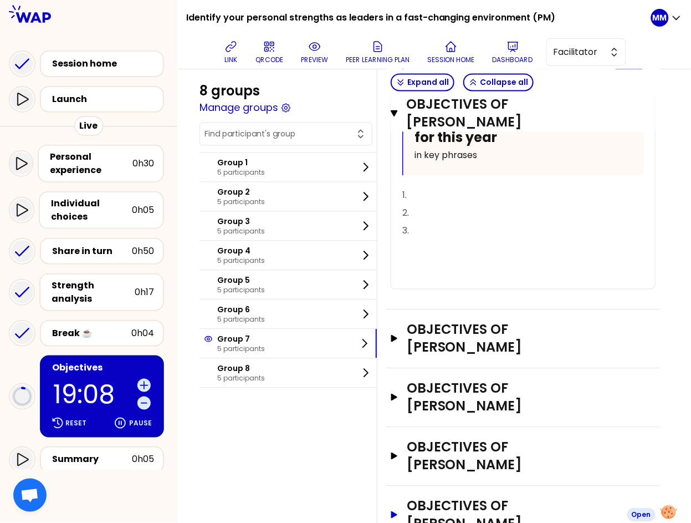
click at [525, 497] on h3 "Objectives of Miguel Rodrigues" at bounding box center [513, 514] width 212 height 35
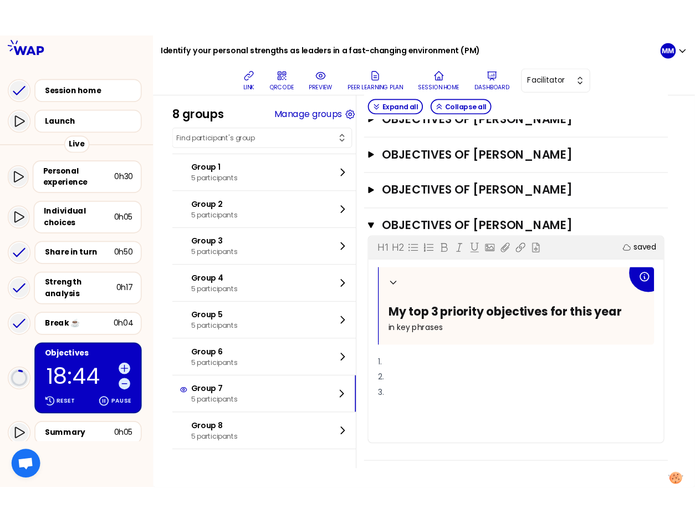
scroll to position [696, 0]
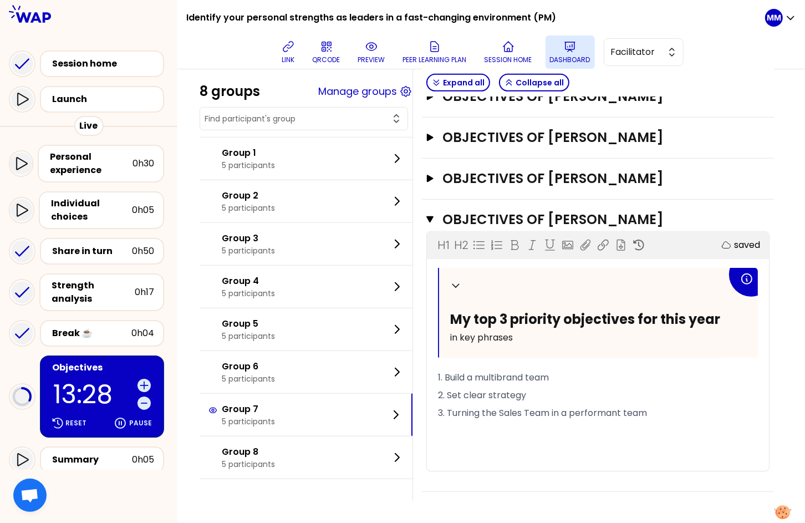
click at [561, 52] on button "Dashboard" at bounding box center [569, 51] width 49 height 33
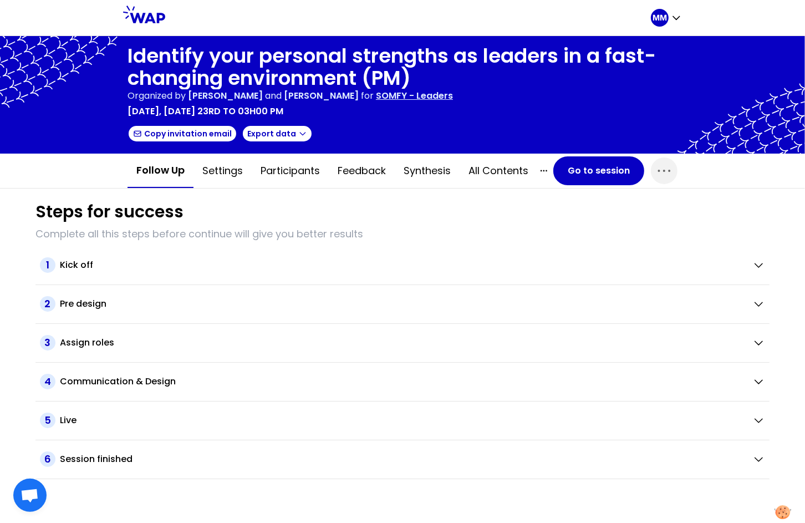
drag, startPoint x: 299, startPoint y: 170, endPoint x: 402, endPoint y: 199, distance: 107.2
click at [303, 171] on button "Participants" at bounding box center [290, 170] width 77 height 33
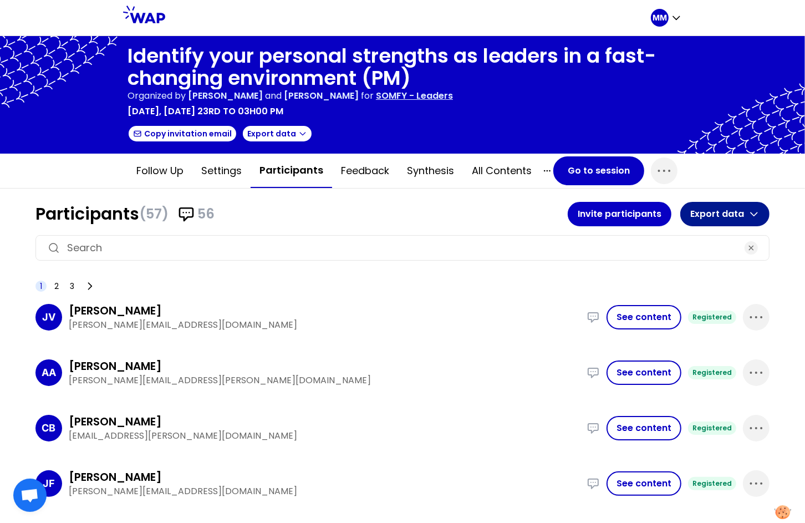
click at [713, 217] on button "Export data" at bounding box center [724, 214] width 89 height 24
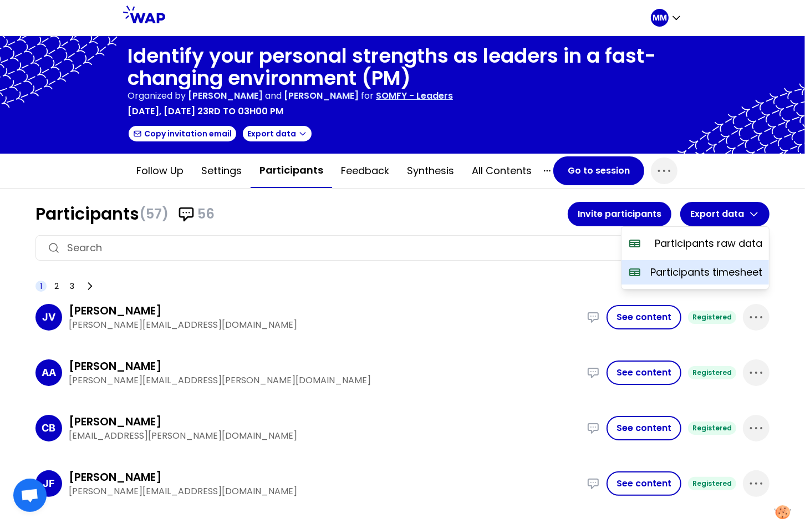
click at [692, 273] on p "Participants timesheet" at bounding box center [706, 272] width 112 height 16
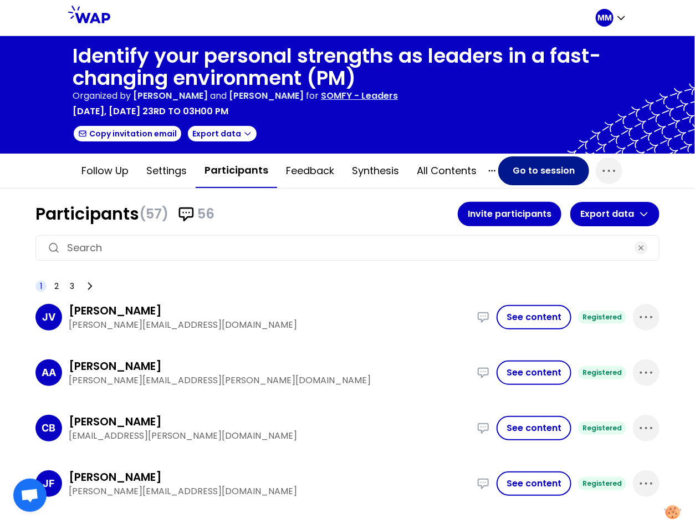
click at [535, 166] on button "Go to session" at bounding box center [543, 170] width 91 height 29
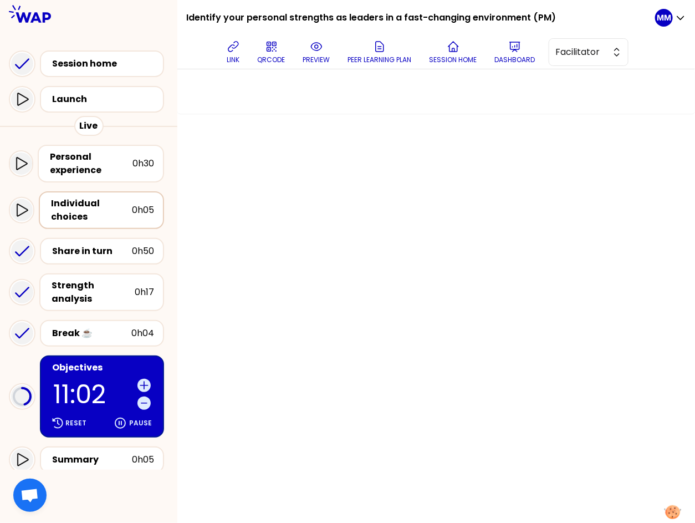
click at [102, 253] on div "Share in turn" at bounding box center [92, 250] width 80 height 13
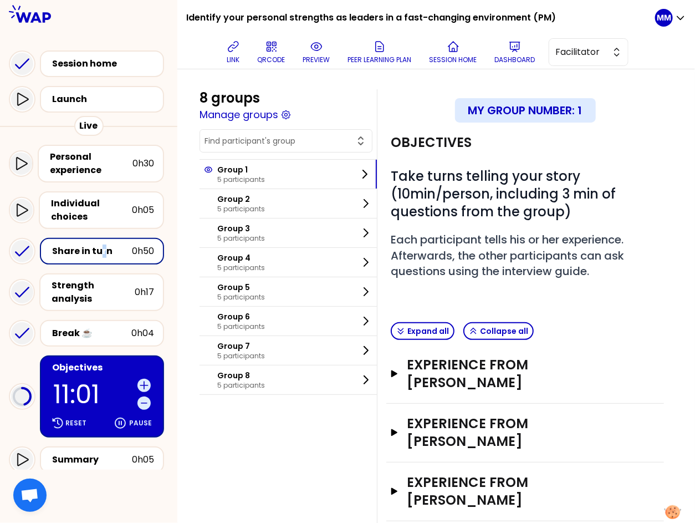
click at [285, 146] on button "button" at bounding box center [286, 140] width 163 height 13
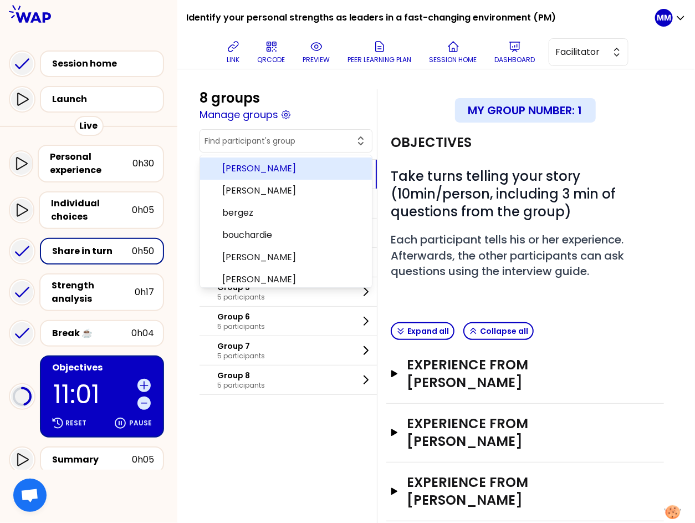
click at [287, 141] on input "text" at bounding box center [280, 140] width 150 height 11
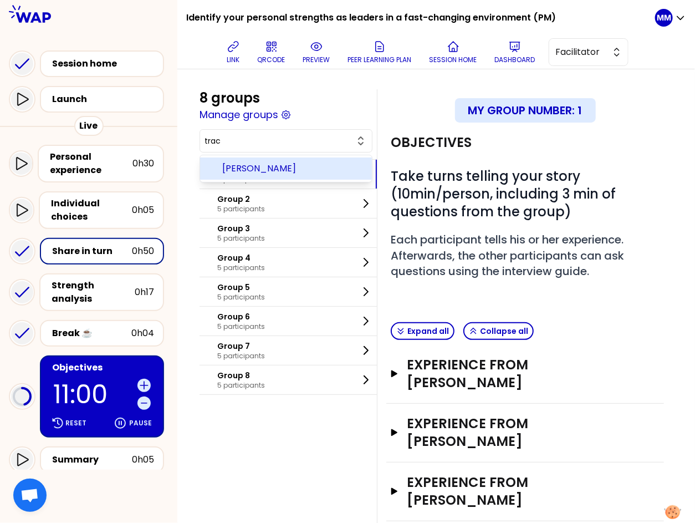
click at [287, 165] on span "Tracy Christmann" at bounding box center [292, 168] width 141 height 13
type input "Tracy Christmann"
click at [266, 186] on div "Group 1 5 participants" at bounding box center [288, 174] width 177 height 29
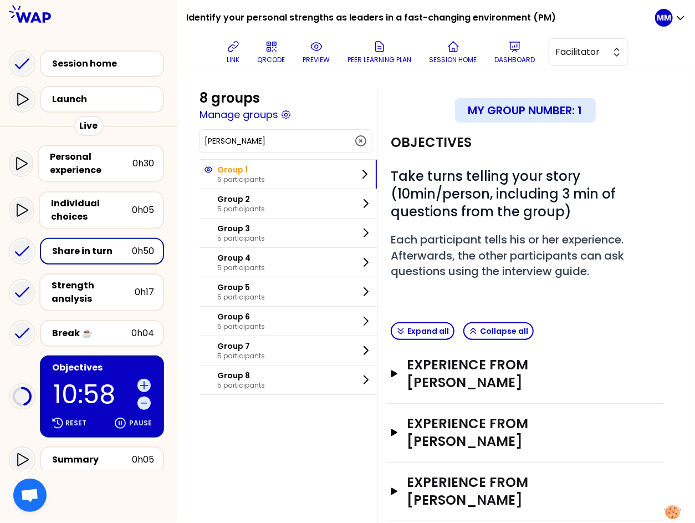
click at [518, 411] on div "Experience from Tracy Christmann Open" at bounding box center [525, 433] width 278 height 59
click at [519, 430] on h3 "Experience from Tracy Christmann" at bounding box center [515, 432] width 216 height 35
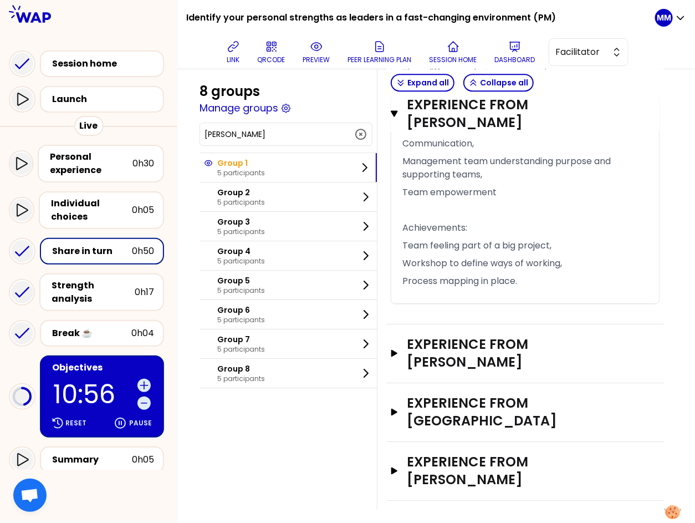
scroll to position [1299, 0]
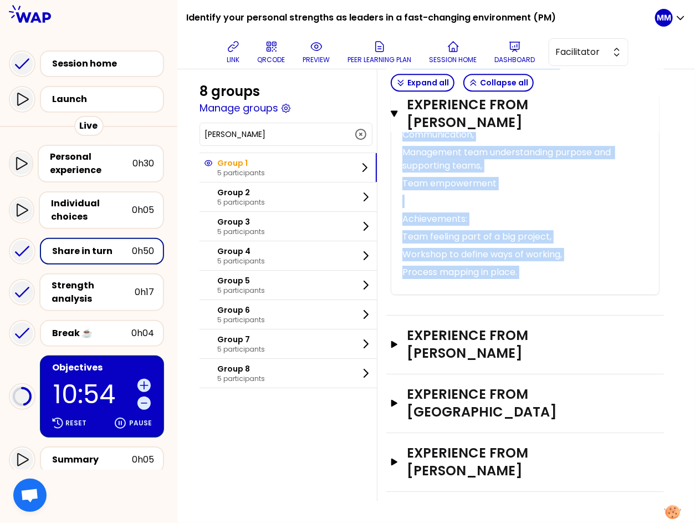
copy div "« I worked as a change leader and agent for the SoOne project in SNABA to suppo…"
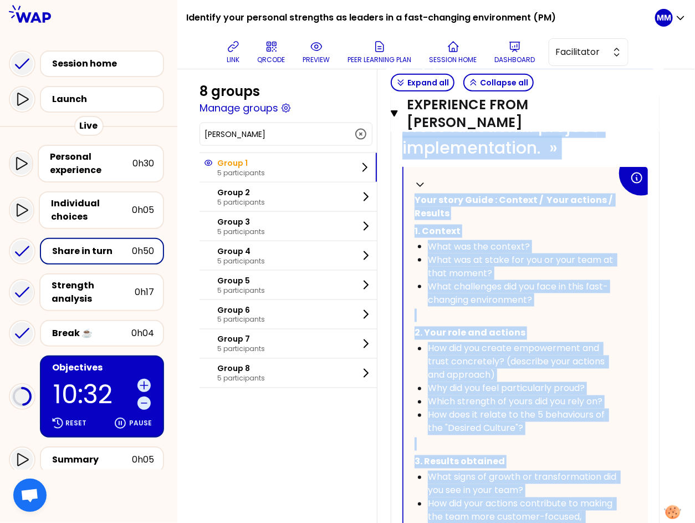
scroll to position [186, 0]
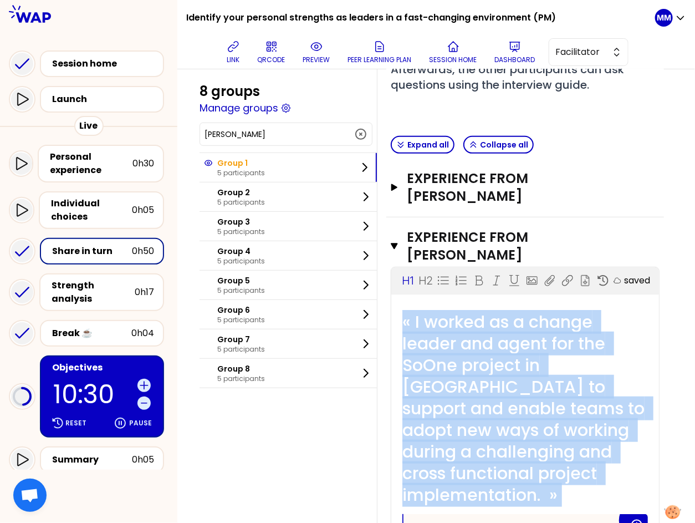
drag, startPoint x: 474, startPoint y: 347, endPoint x: 516, endPoint y: 389, distance: 59.6
click at [474, 347] on span "« I worked as a change leader and agent for the SoOne project in SNABA to suppo…" at bounding box center [525, 408] width 247 height 197
drag, startPoint x: 576, startPoint y: 491, endPoint x: 388, endPoint y: 314, distance: 258.0
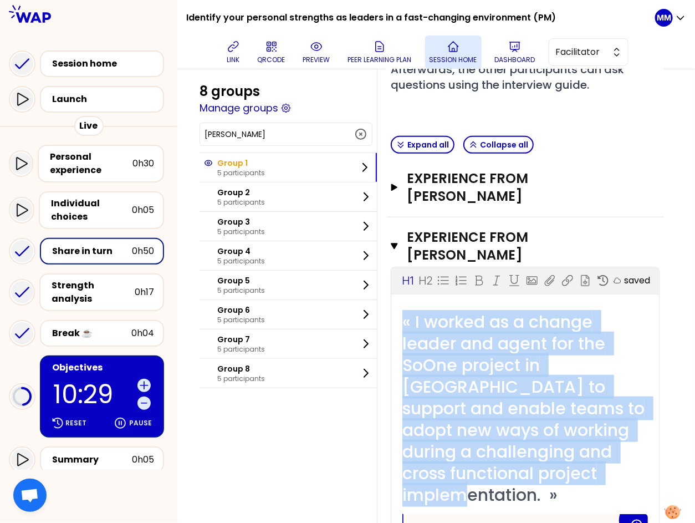
copy span "« I worked as a change leader and agent for the SoOne project in SNABA to suppo…"
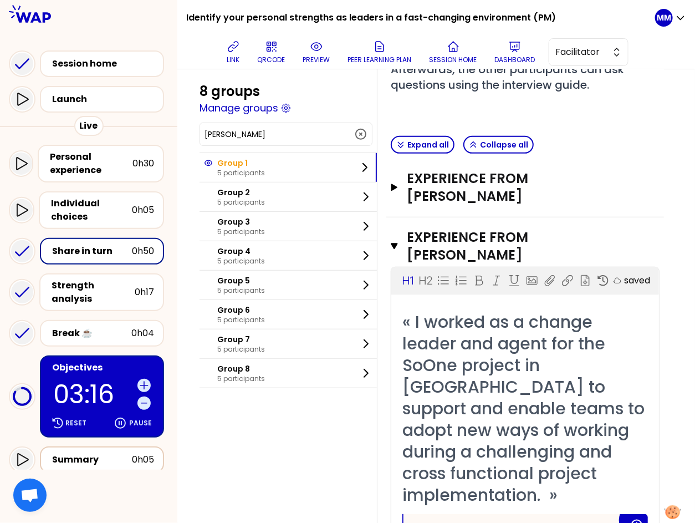
click at [119, 453] on div "Summary" at bounding box center [92, 459] width 80 height 13
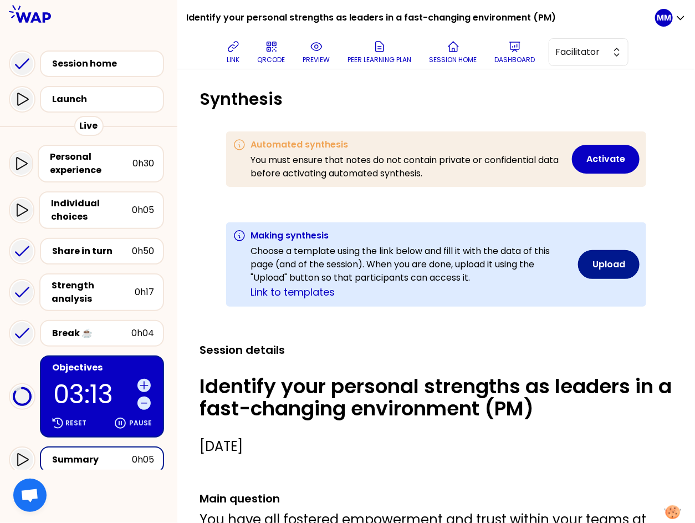
click at [605, 269] on button "Upload" at bounding box center [609, 264] width 62 height 29
click at [603, 169] on button "Activate" at bounding box center [606, 159] width 68 height 29
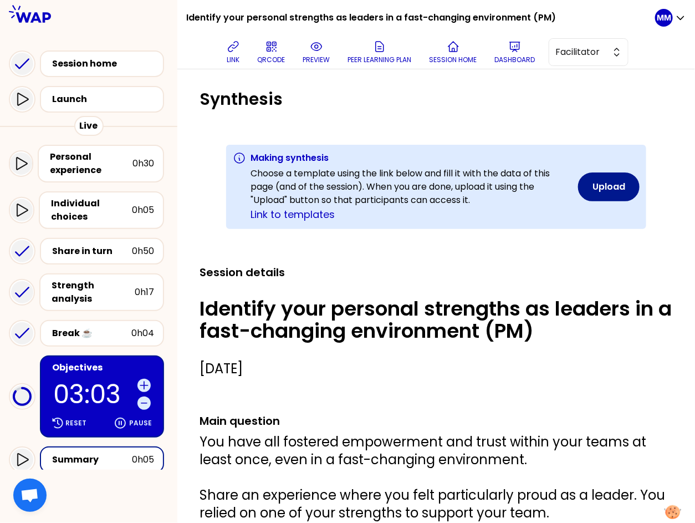
click at [600, 186] on button "Upload" at bounding box center [609, 186] width 62 height 29
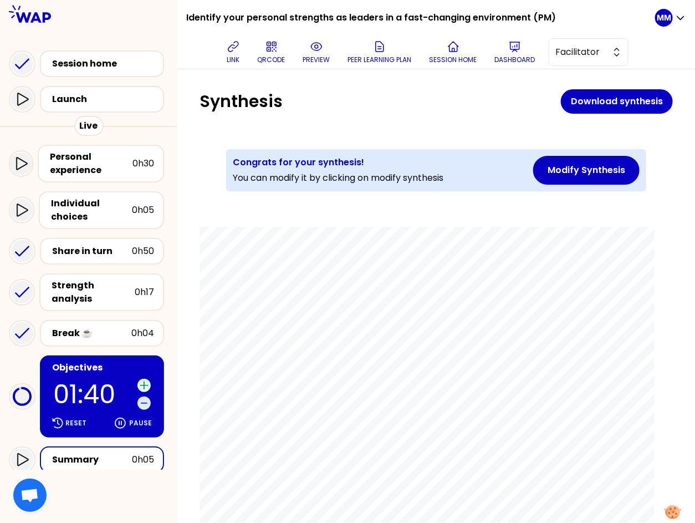
click at [144, 381] on icon at bounding box center [143, 384] width 7 height 7
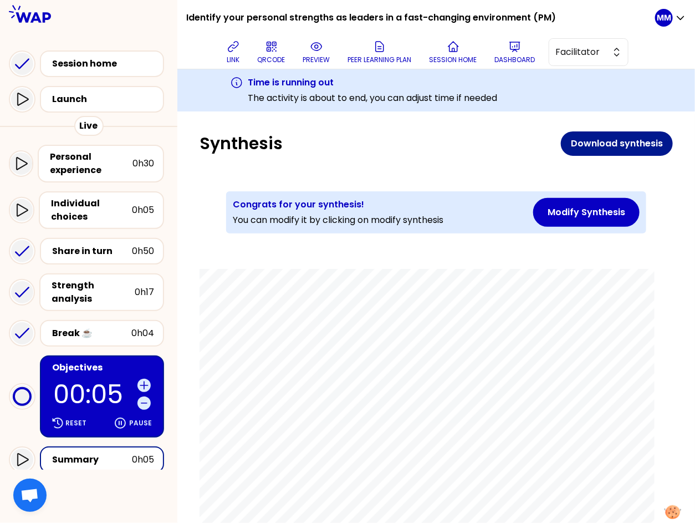
click at [598, 149] on button "Download synthesis" at bounding box center [617, 143] width 112 height 24
click at [567, 215] on button "Modify Synthesis" at bounding box center [586, 212] width 106 height 29
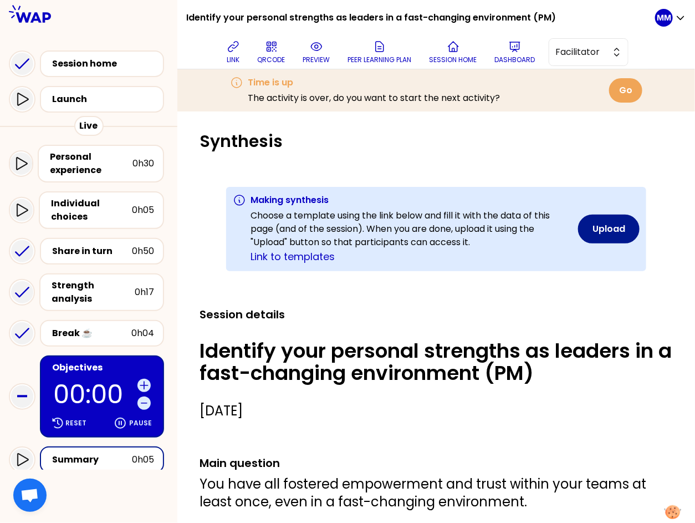
click at [601, 233] on button "Upload" at bounding box center [609, 229] width 62 height 29
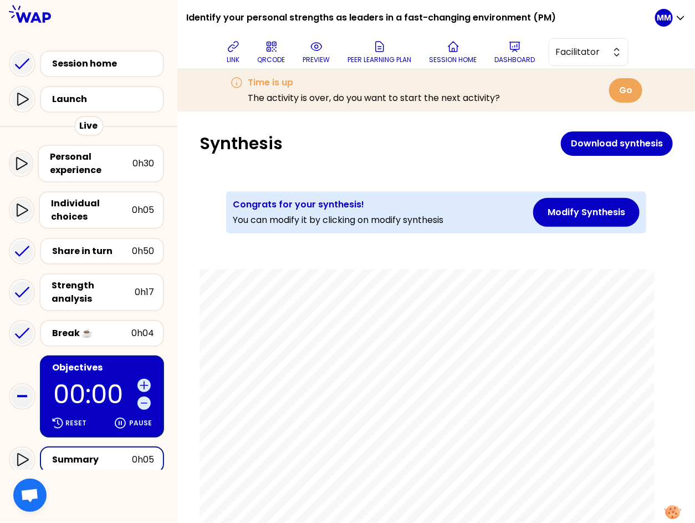
click at [320, 49] on icon at bounding box center [316, 46] width 13 height 13
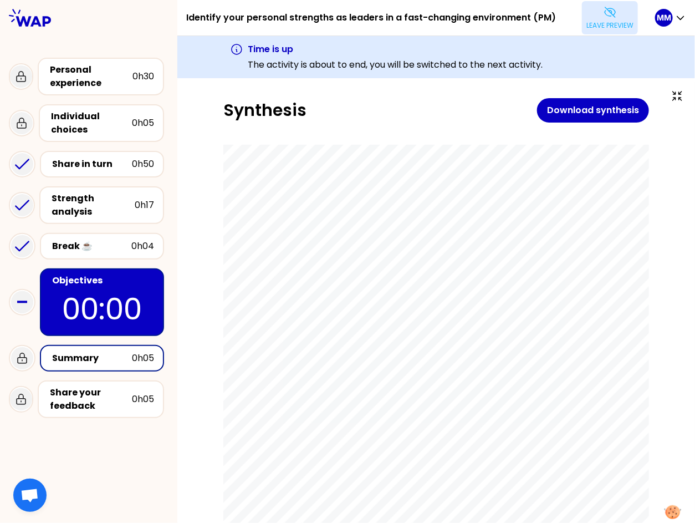
click at [595, 24] on p "Leave preview" at bounding box center [610, 25] width 47 height 9
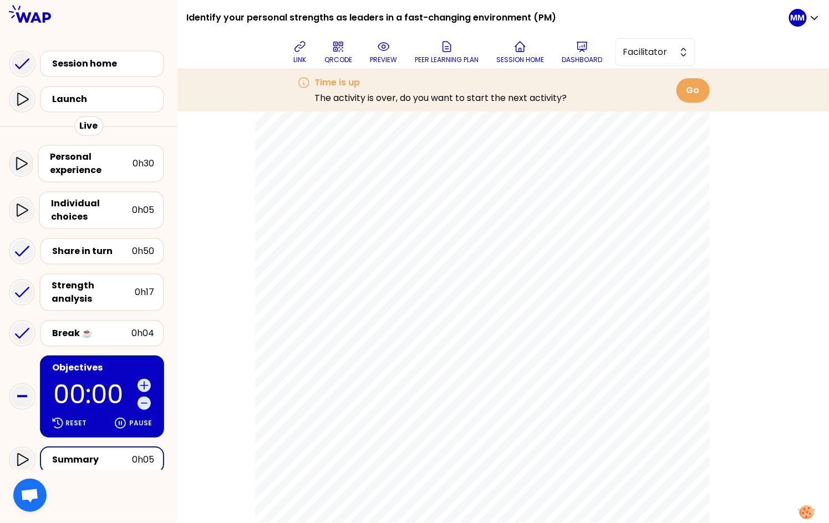
scroll to position [2202, 0]
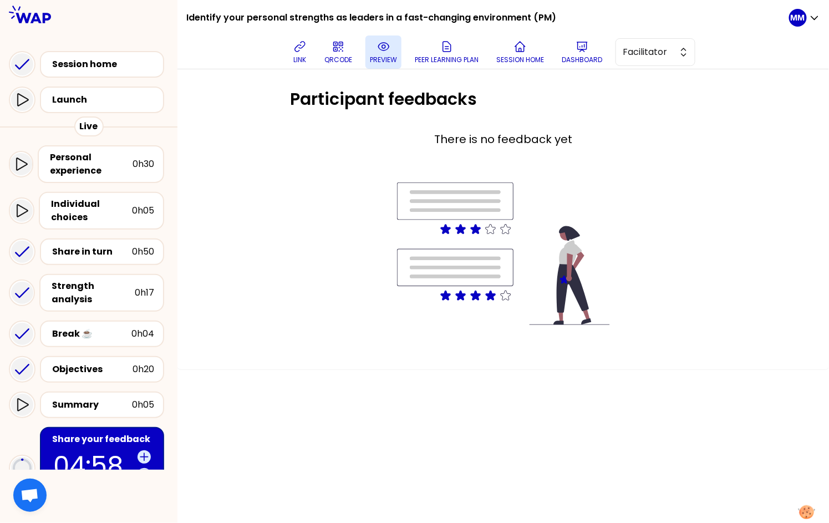
click at [390, 52] on icon at bounding box center [383, 46] width 13 height 13
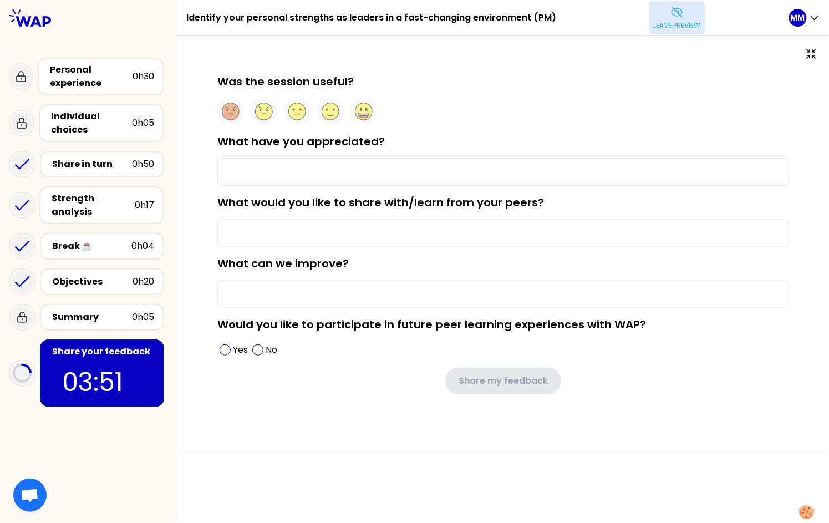
click at [593, 64] on div "Was the session useful? What have you appreciated? What would you like to share…" at bounding box center [502, 244] width 651 height 416
click at [680, 19] on button "Leave preview" at bounding box center [677, 17] width 56 height 33
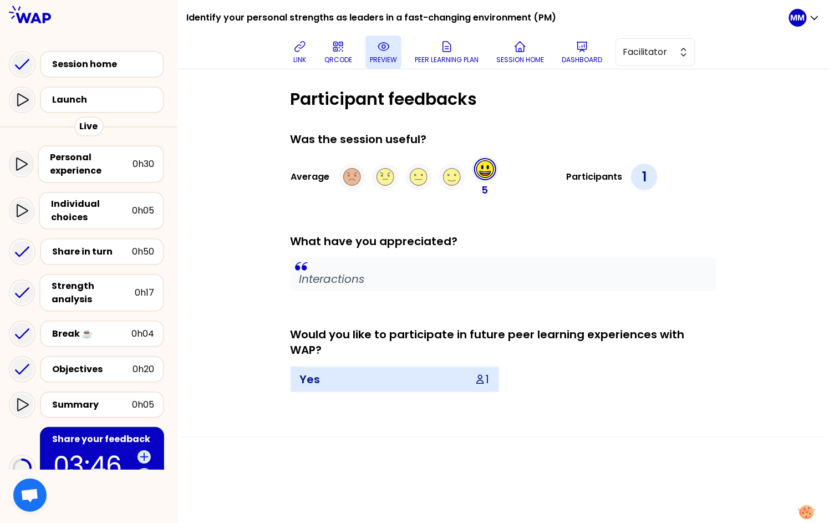
click at [651, 216] on div "Was the session useful? Average 5 Participants 1 What have you appreciated? Int…" at bounding box center [503, 272] width 426 height 283
click at [767, 212] on div "Participant feedbacks Was the session useful? Average 5 Participants 1 What hav…" at bounding box center [503, 251] width 607 height 325
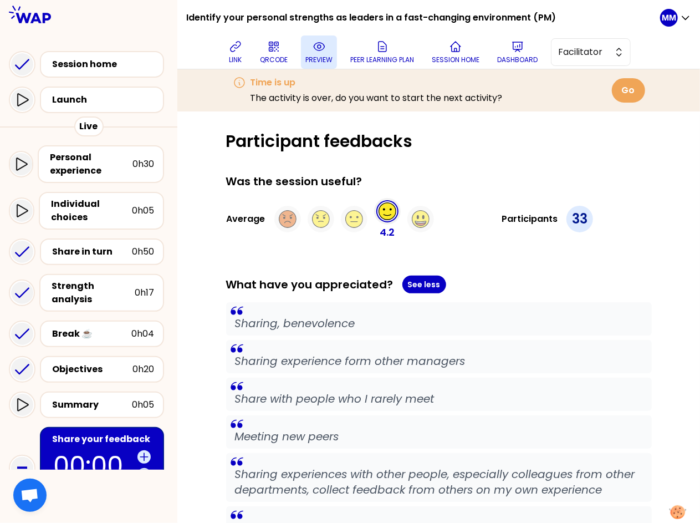
drag, startPoint x: 518, startPoint y: 135, endPoint x: 516, endPoint y: 113, distance: 22.3
click at [518, 134] on h1 "Participant feedbacks" at bounding box center [439, 141] width 426 height 20
click at [516, 55] on p "Dashboard" at bounding box center [517, 59] width 40 height 9
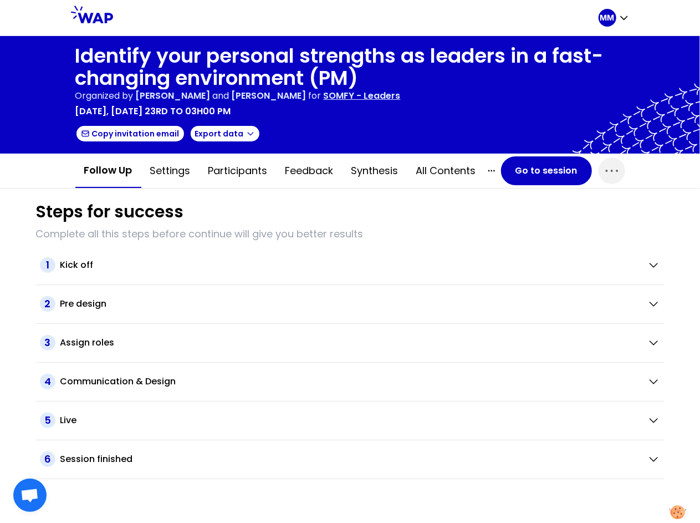
click at [380, 93] on p "SOMFY - Leaders" at bounding box center [362, 95] width 77 height 13
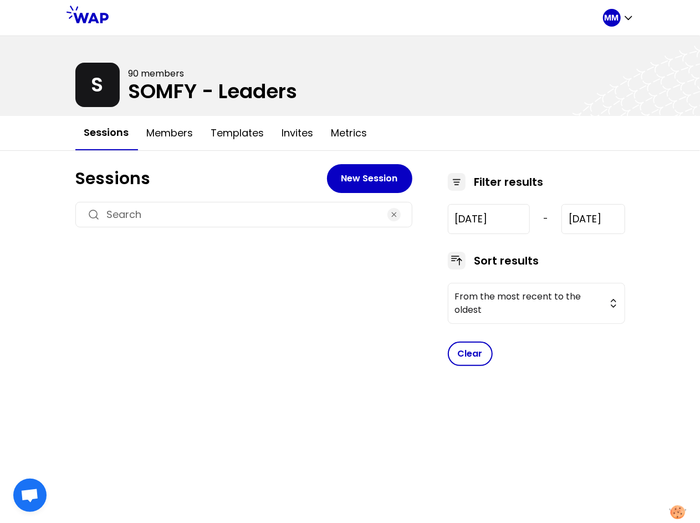
type input "2024-7-17"
type input "2025-10-14"
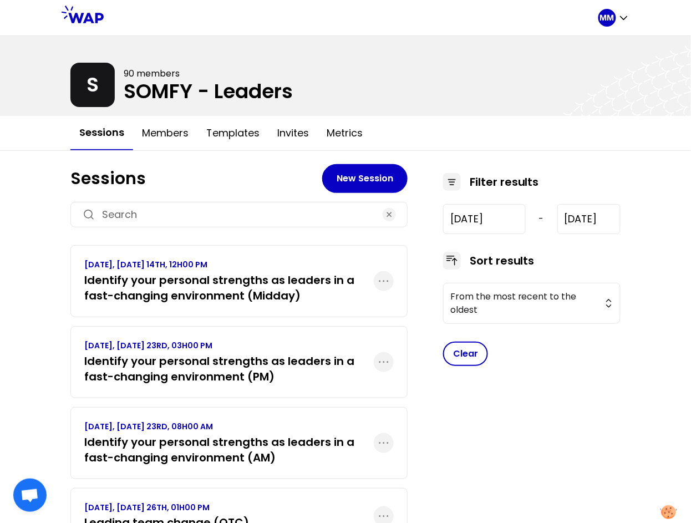
click at [249, 432] on link "SEPTEMBER 2025, TUESDAY 23RD, 08H00 AM Identify your personal strengths as lead…" at bounding box center [228, 443] width 289 height 44
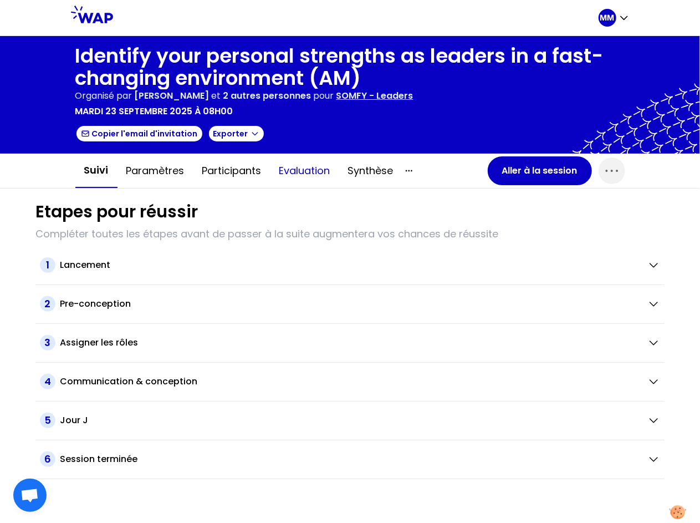
click at [306, 168] on button "Evaluation" at bounding box center [305, 170] width 69 height 33
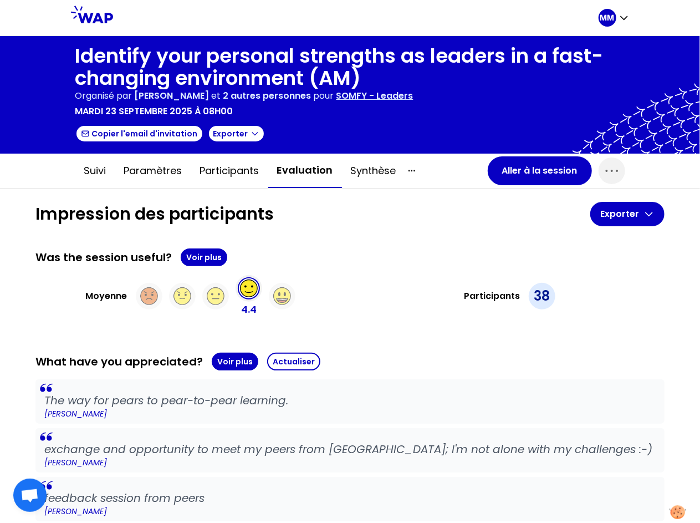
click at [414, 96] on p "SOMFY - Leaders" at bounding box center [374, 95] width 77 height 13
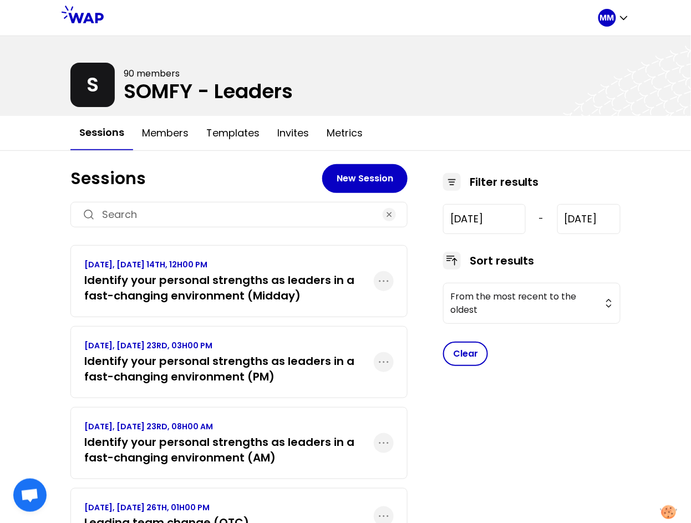
click at [282, 358] on h3 "Identify your personal strengths as leaders in a fast-changing environment (PM)" at bounding box center [228, 368] width 289 height 31
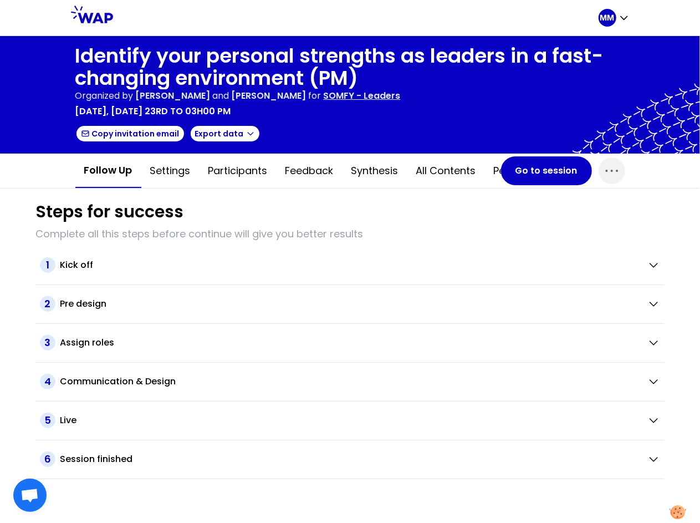
click at [318, 164] on button "Feedback" at bounding box center [310, 170] width 66 height 33
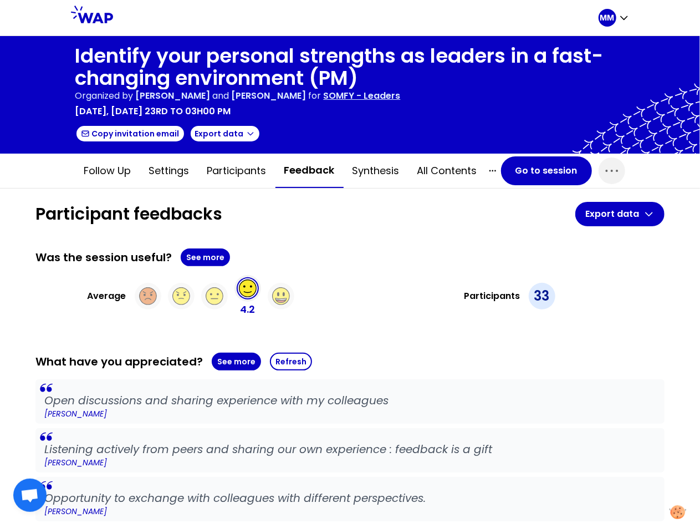
click at [394, 96] on p "SOMFY - Leaders" at bounding box center [362, 95] width 77 height 13
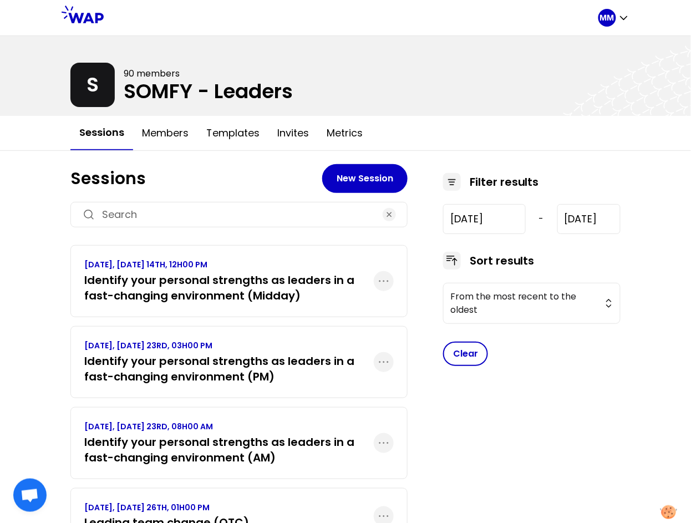
click at [278, 429] on p "SEPTEMBER 2025, TUESDAY 23RD, 08H00 AM" at bounding box center [228, 426] width 289 height 11
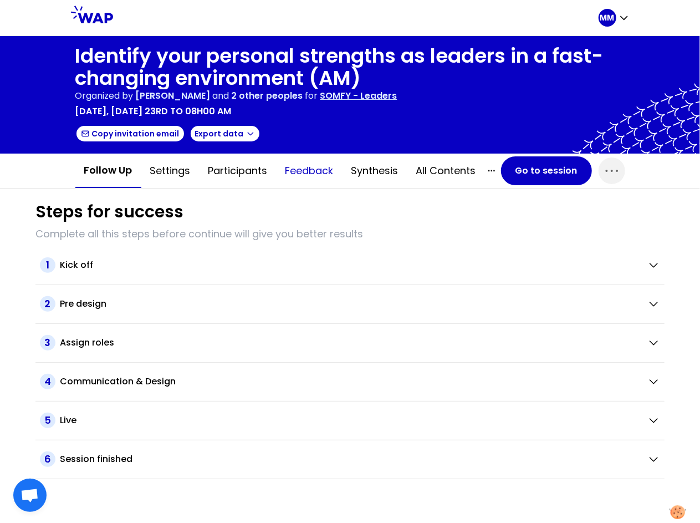
click at [315, 171] on button "Feedback" at bounding box center [310, 170] width 66 height 33
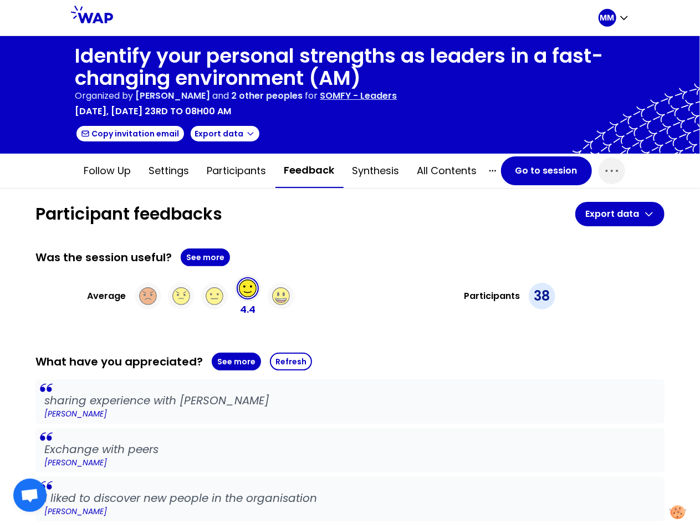
click at [392, 98] on p "SOMFY - Leaders" at bounding box center [358, 95] width 77 height 13
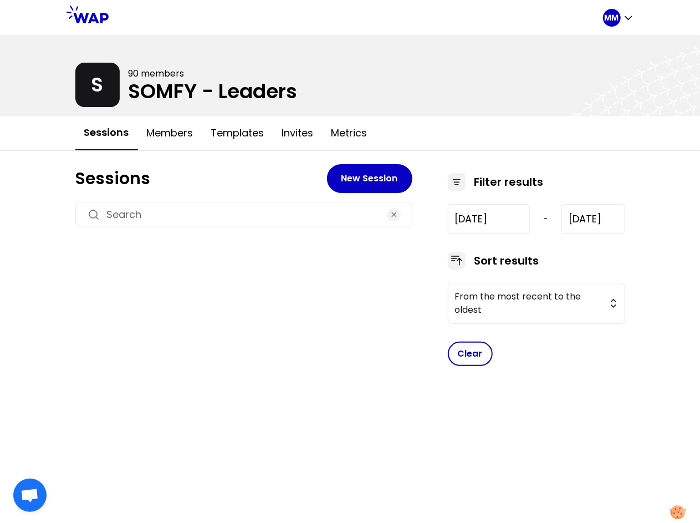
type input "2024-7-17"
type input "2025-10-14"
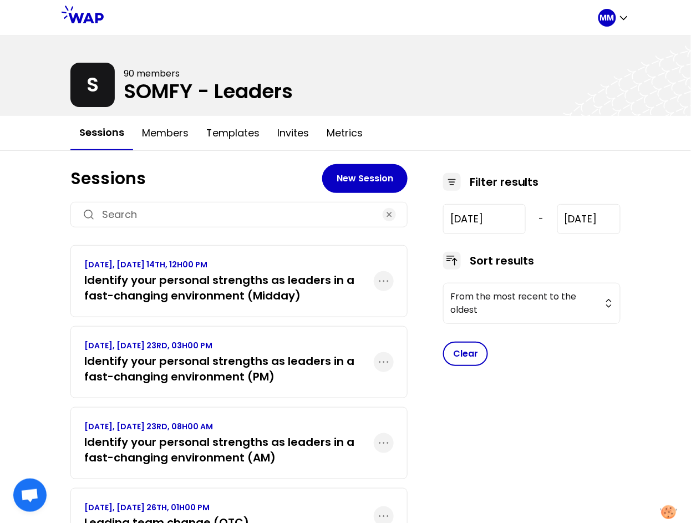
click at [275, 376] on h3 "Identify your personal strengths as leaders in a fast-changing environment (PM)" at bounding box center [228, 368] width 289 height 31
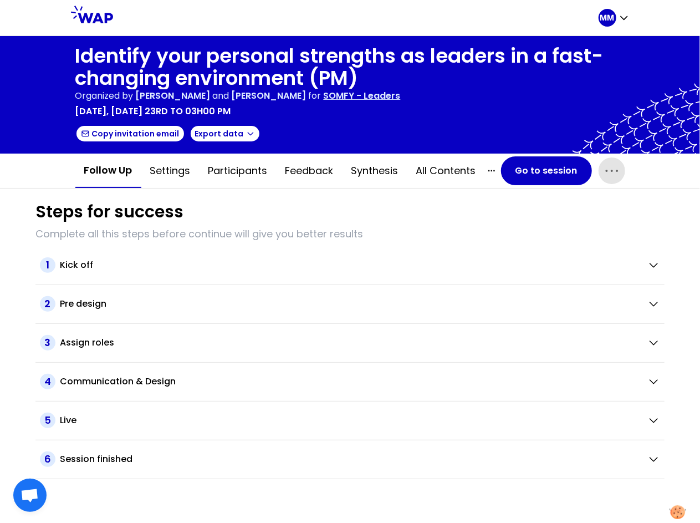
click at [616, 168] on icon "button" at bounding box center [612, 171] width 18 height 18
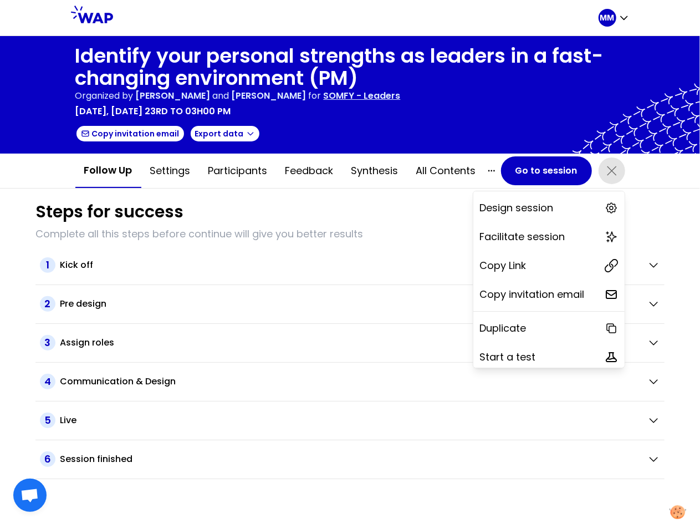
drag, startPoint x: 555, startPoint y: 267, endPoint x: 592, endPoint y: 253, distance: 39.6
click at [555, 267] on div "Copy Link" at bounding box center [548, 265] width 151 height 24
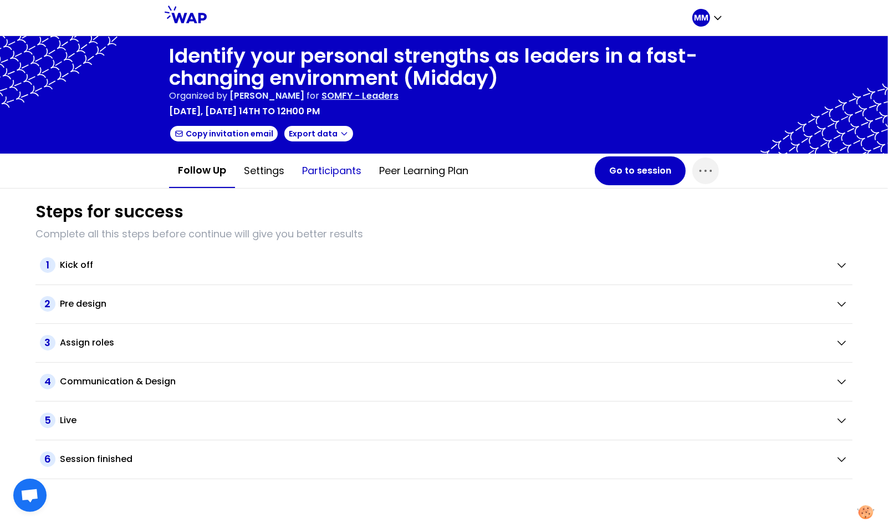
click at [334, 174] on button "Participants" at bounding box center [331, 170] width 77 height 33
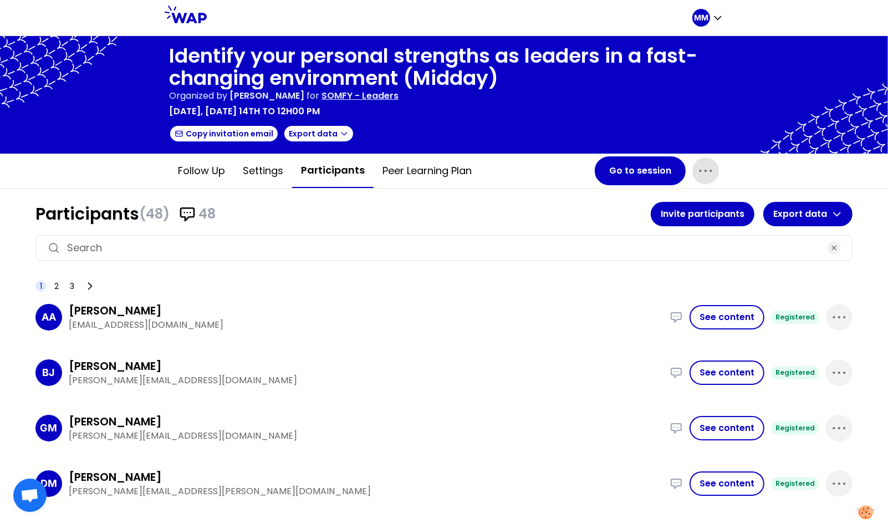
click at [703, 167] on icon "button" at bounding box center [706, 171] width 18 height 18
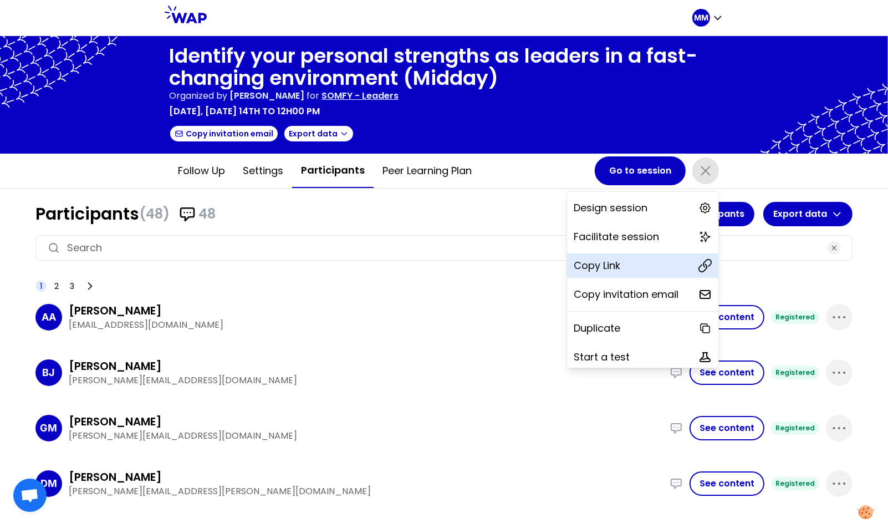
click at [651, 271] on div "Copy Link" at bounding box center [642, 265] width 151 height 24
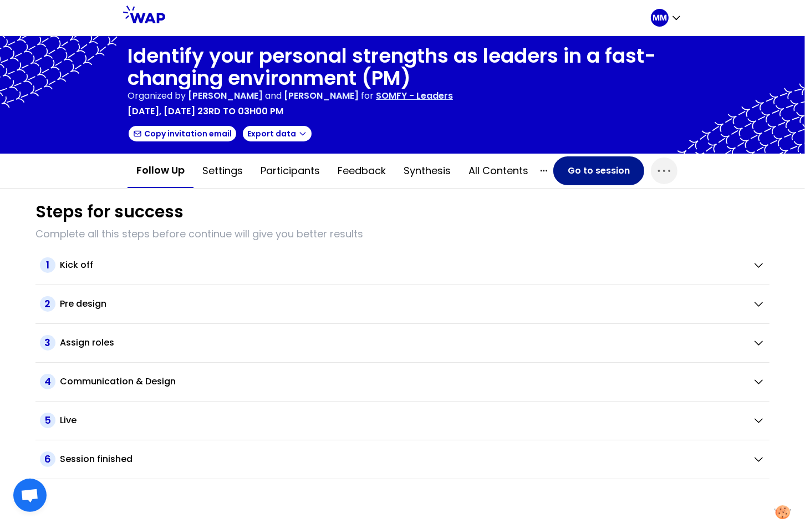
click at [607, 174] on button "Go to session" at bounding box center [598, 170] width 91 height 29
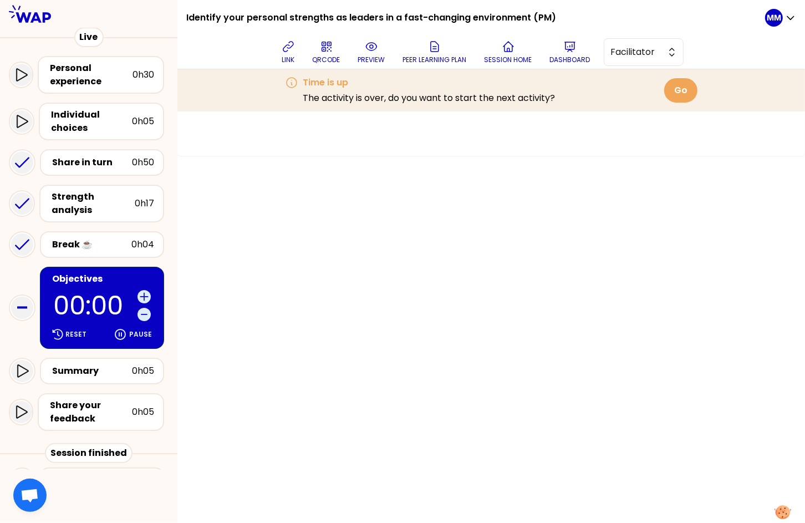
scroll to position [101, 0]
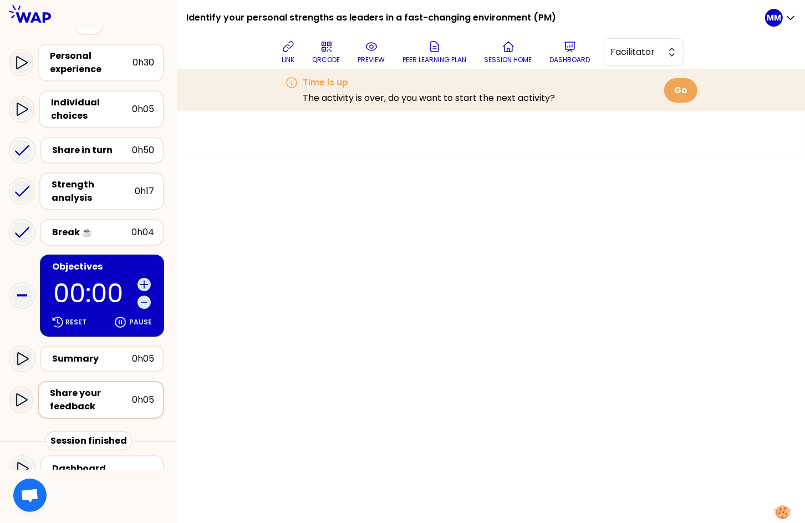
click at [120, 389] on div "Share your feedback" at bounding box center [91, 399] width 82 height 27
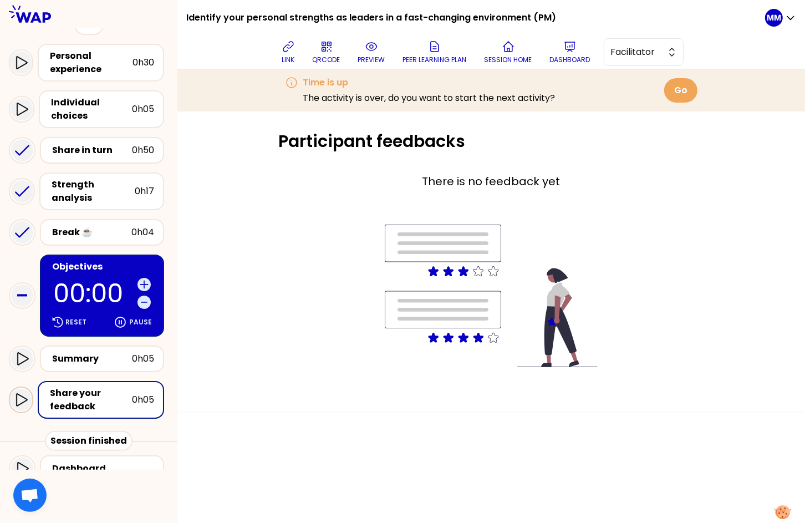
click at [24, 393] on icon at bounding box center [21, 399] width 11 height 13
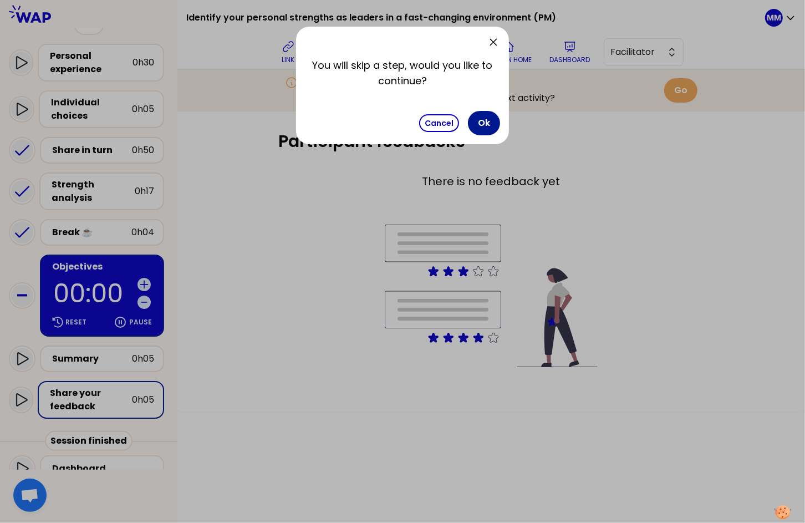
click at [484, 122] on button "Ok" at bounding box center [484, 123] width 32 height 24
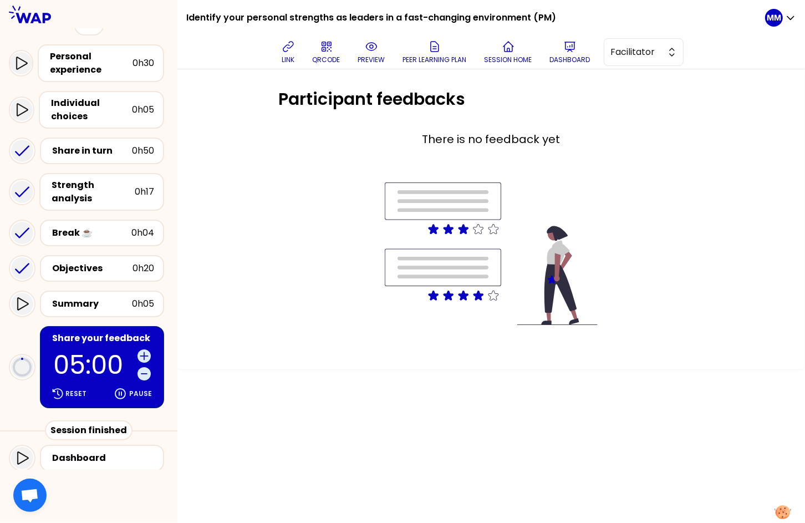
scroll to position [91, 0]
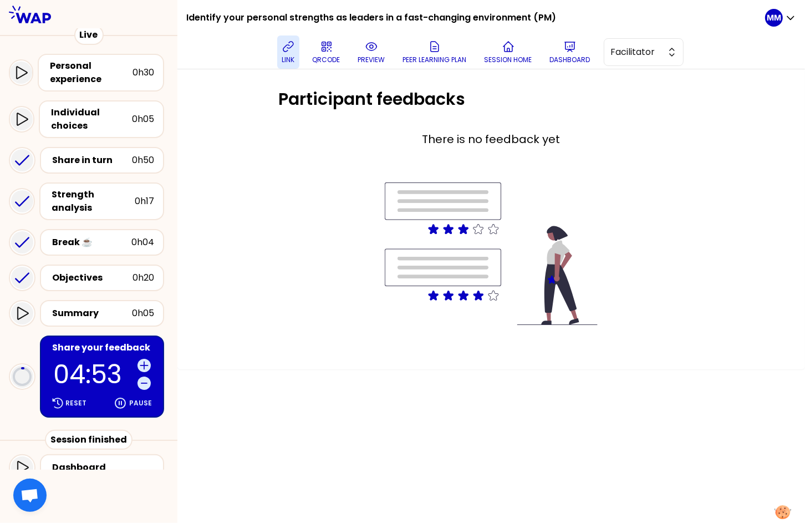
click at [293, 52] on icon at bounding box center [288, 46] width 13 height 13
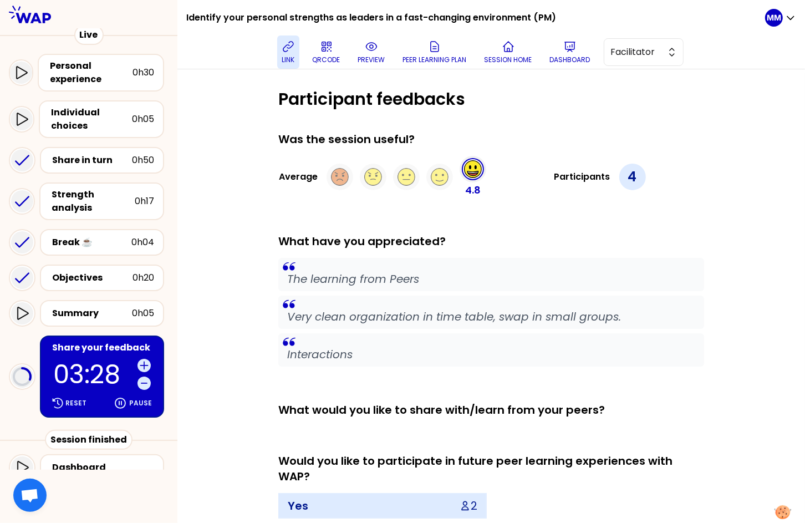
click at [207, 222] on div "Participant feedbacks Was the session useful? Average 4.8 Participants 4 What h…" at bounding box center [491, 315] width 628 height 493
